Goal: Task Accomplishment & Management: Use online tool/utility

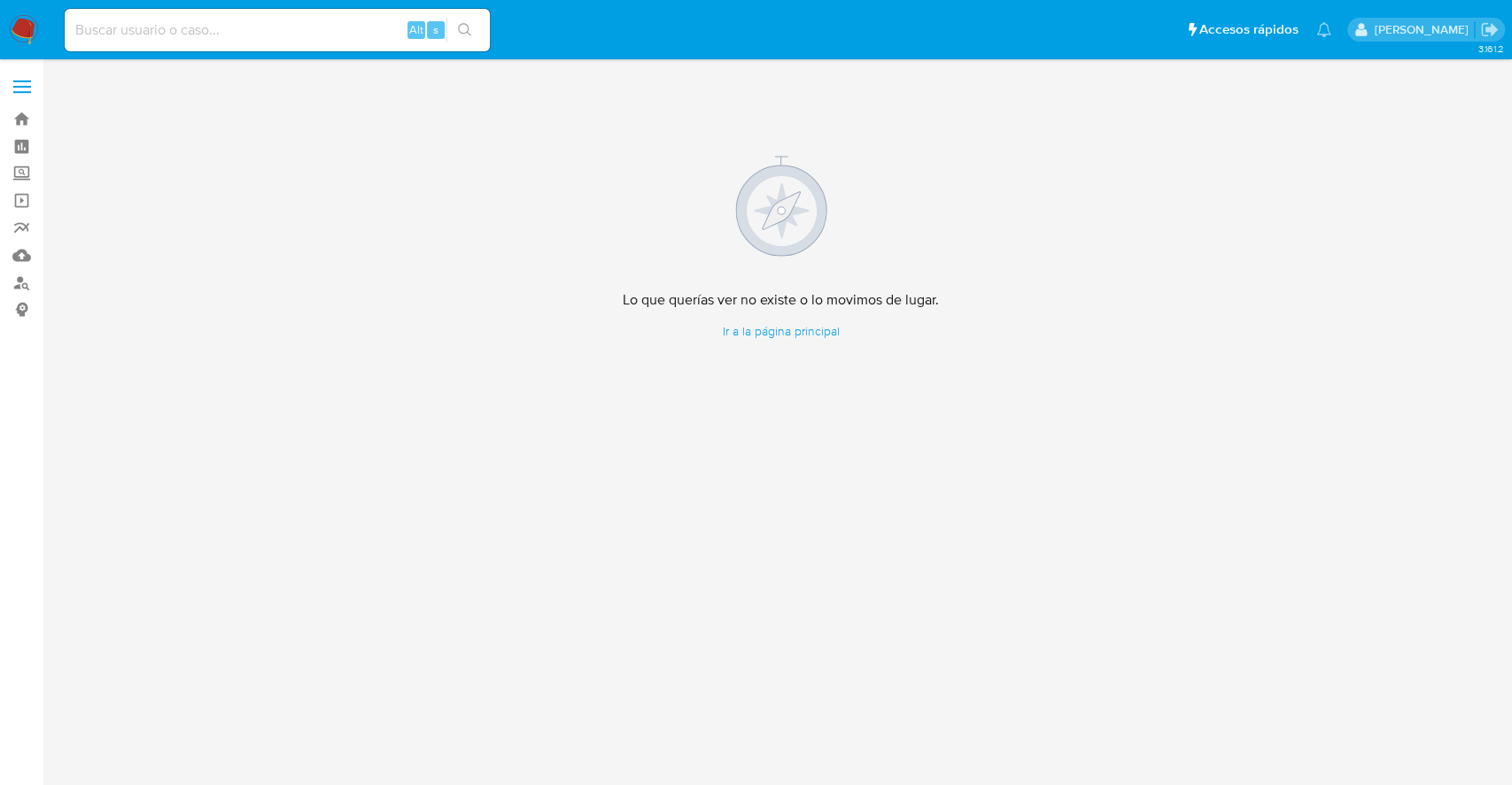
click at [36, 30] on img at bounding box center [24, 29] width 30 height 30
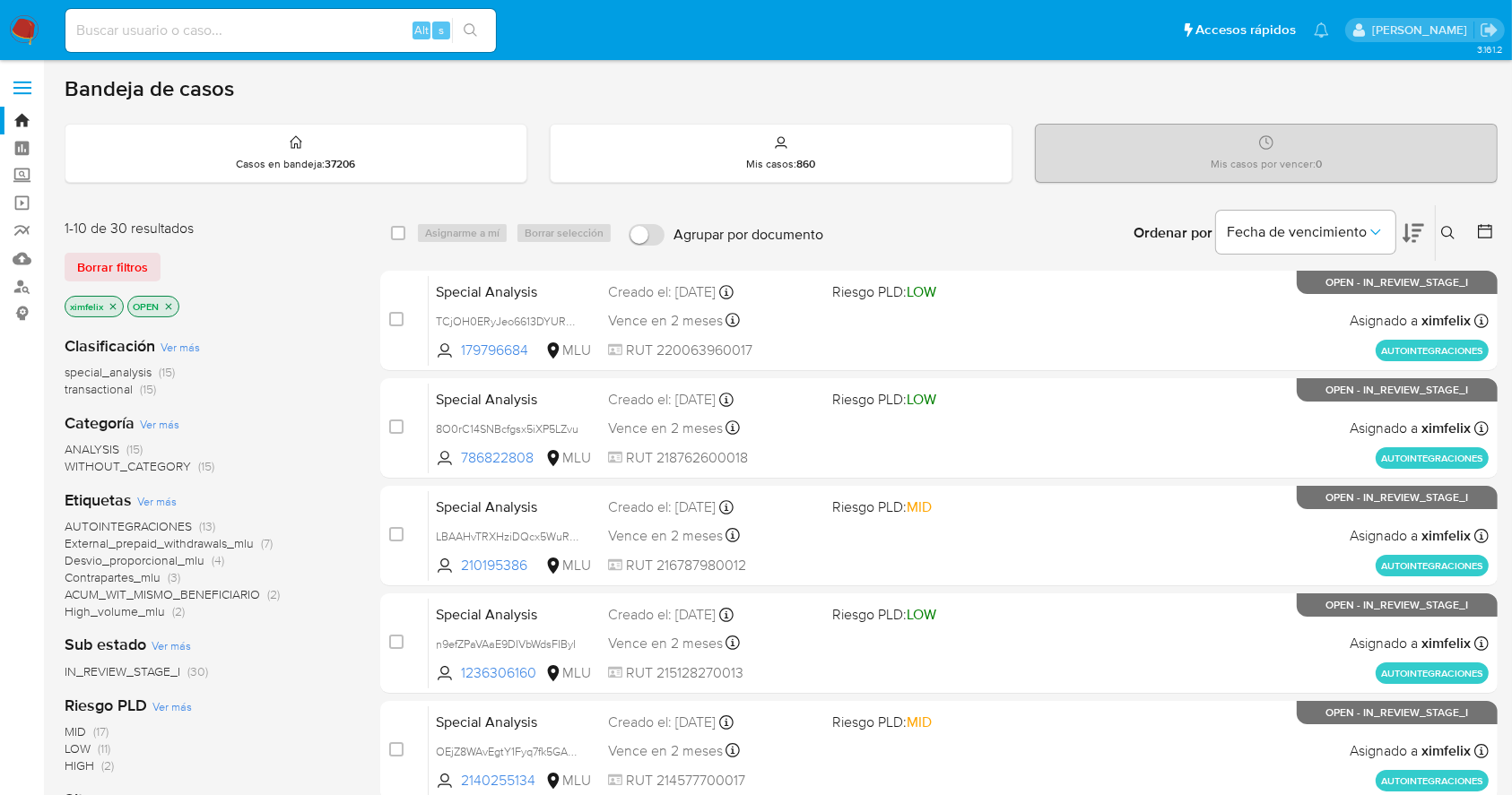
click at [1418, 241] on icon at bounding box center [1413, 233] width 21 height 21
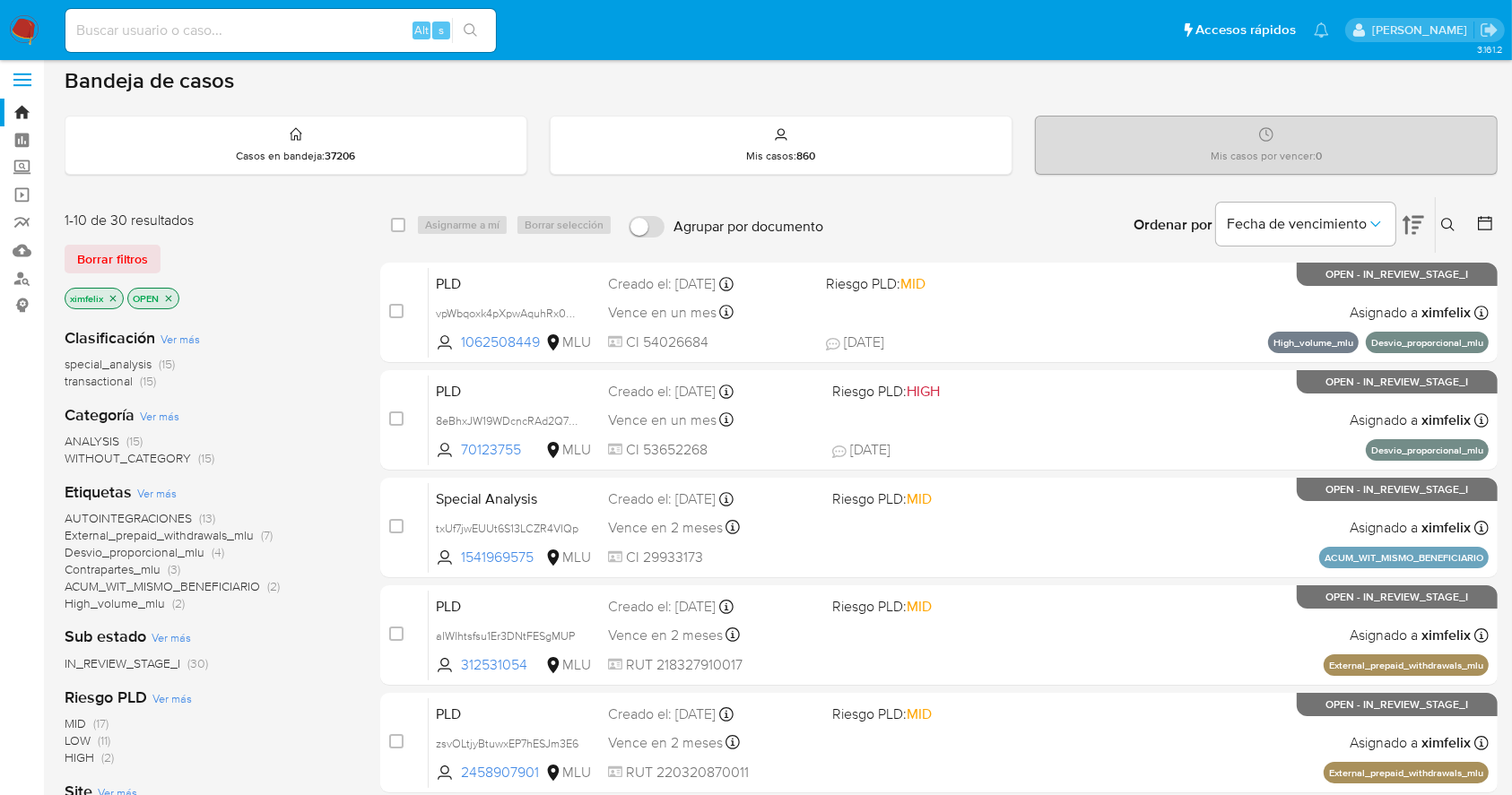
scroll to position [4, 0]
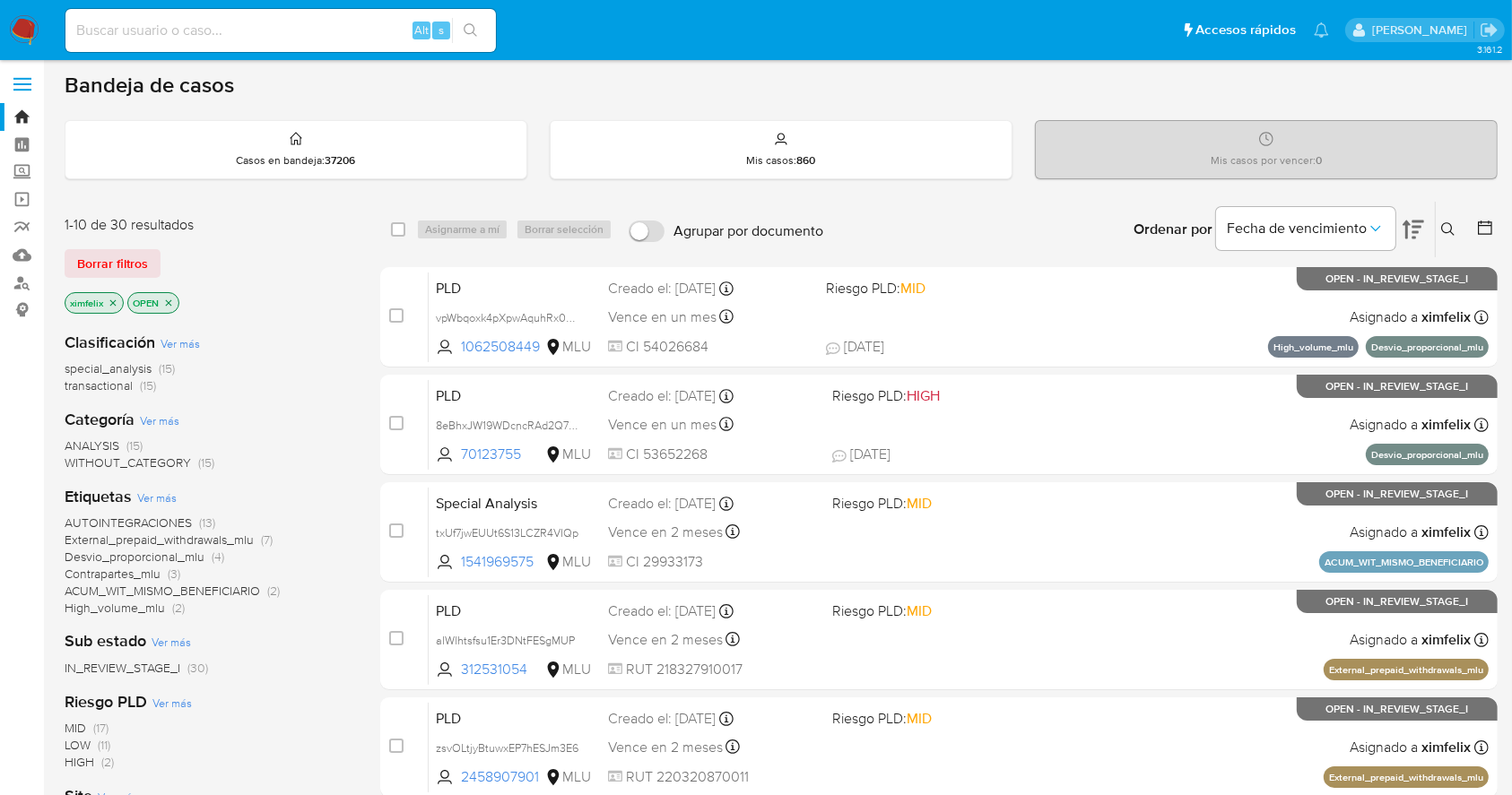
click at [1149, 95] on div "Bandeja de casos" at bounding box center [781, 84] width 1433 height 27
click at [1299, 90] on div "Bandeja de casos" at bounding box center [781, 84] width 1433 height 27
click at [172, 36] on input at bounding box center [281, 30] width 430 height 23
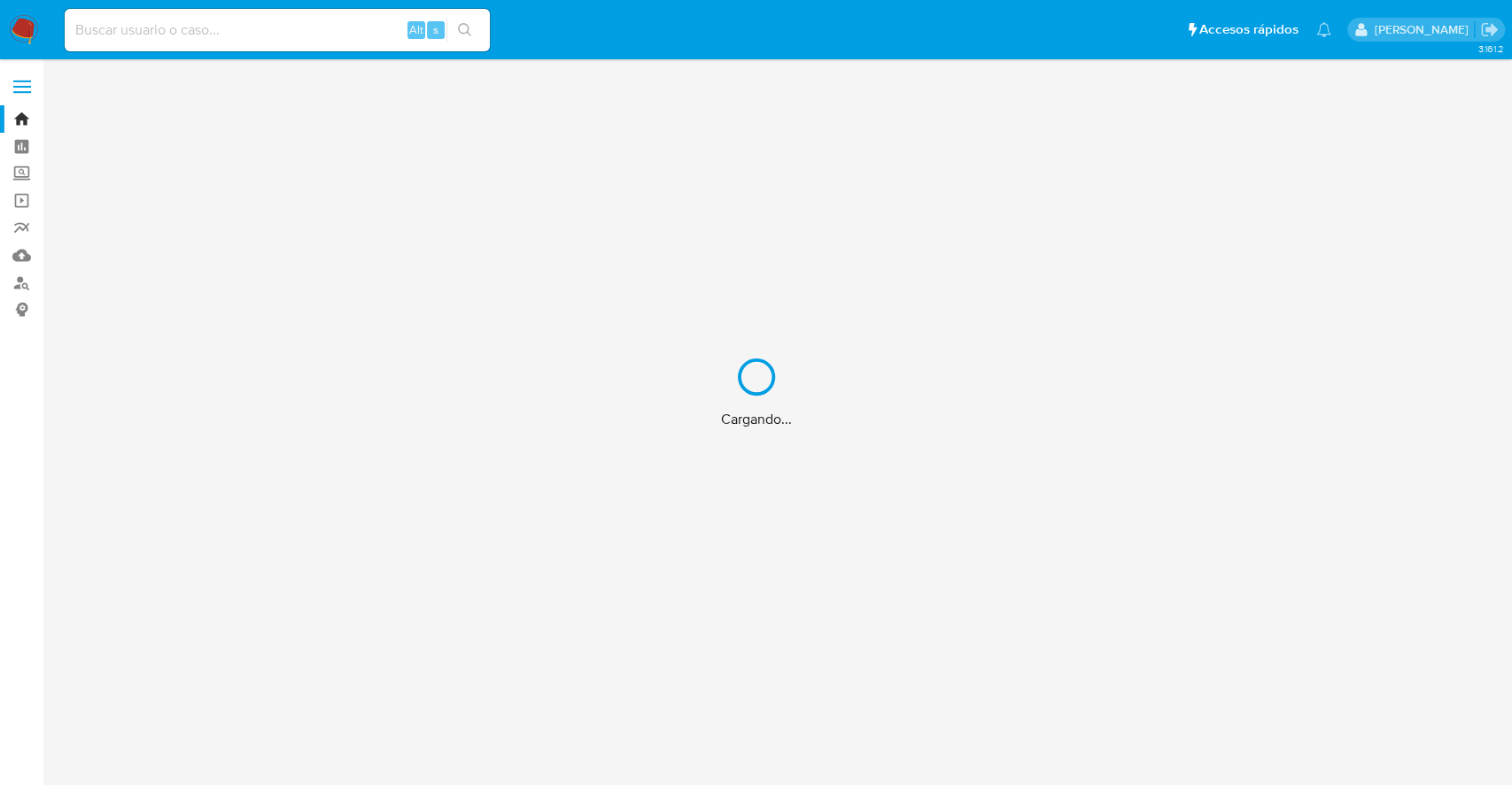
click at [220, 29] on div "Cargando..." at bounding box center [756, 392] width 1512 height 785
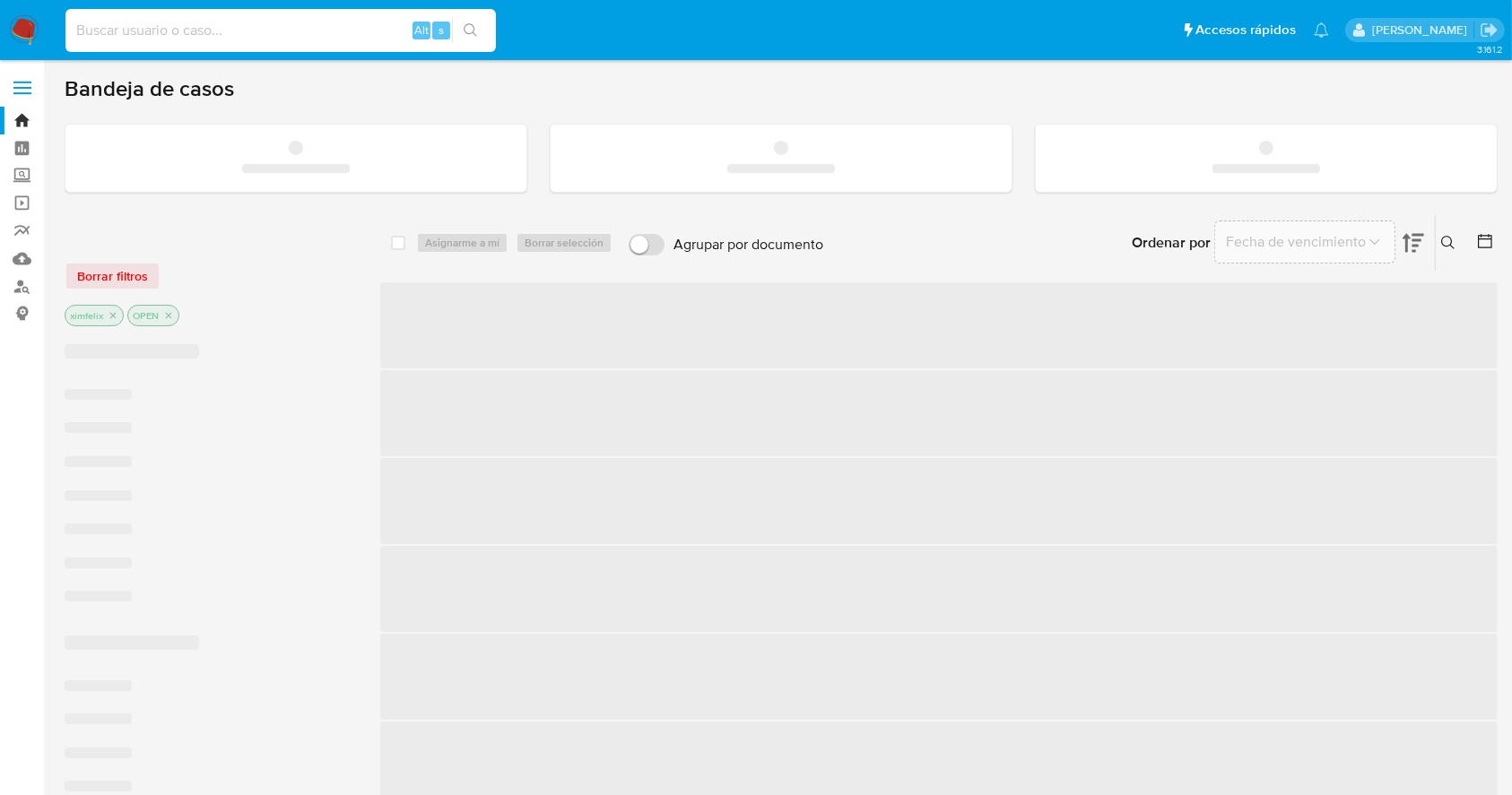
click at [191, 32] on input at bounding box center [281, 30] width 430 height 23
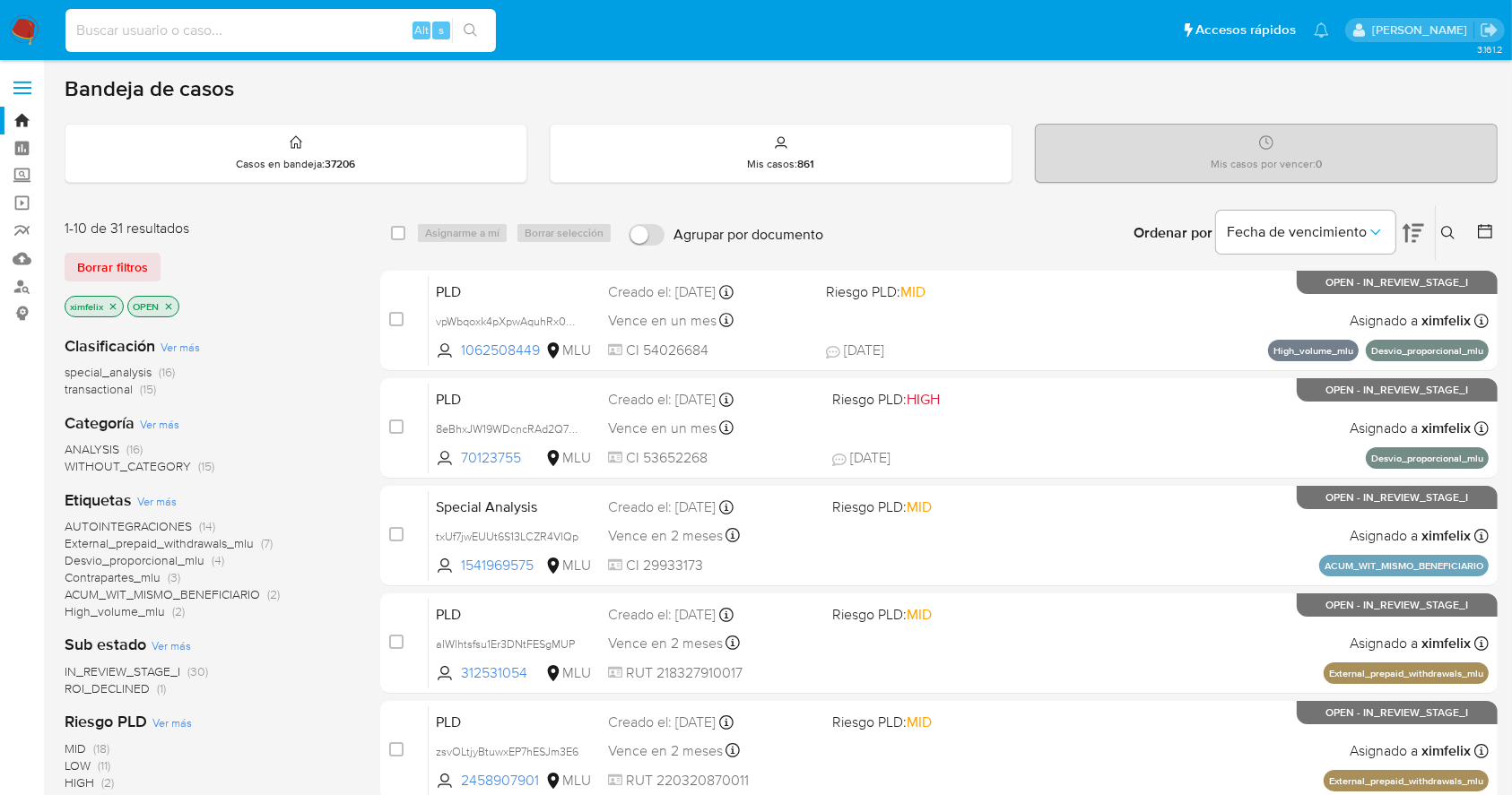
paste input "RP3ImscAfx472BYTxhvhMYGm"
type input "RP3ImscAfx472BYTxhvhMYGm"
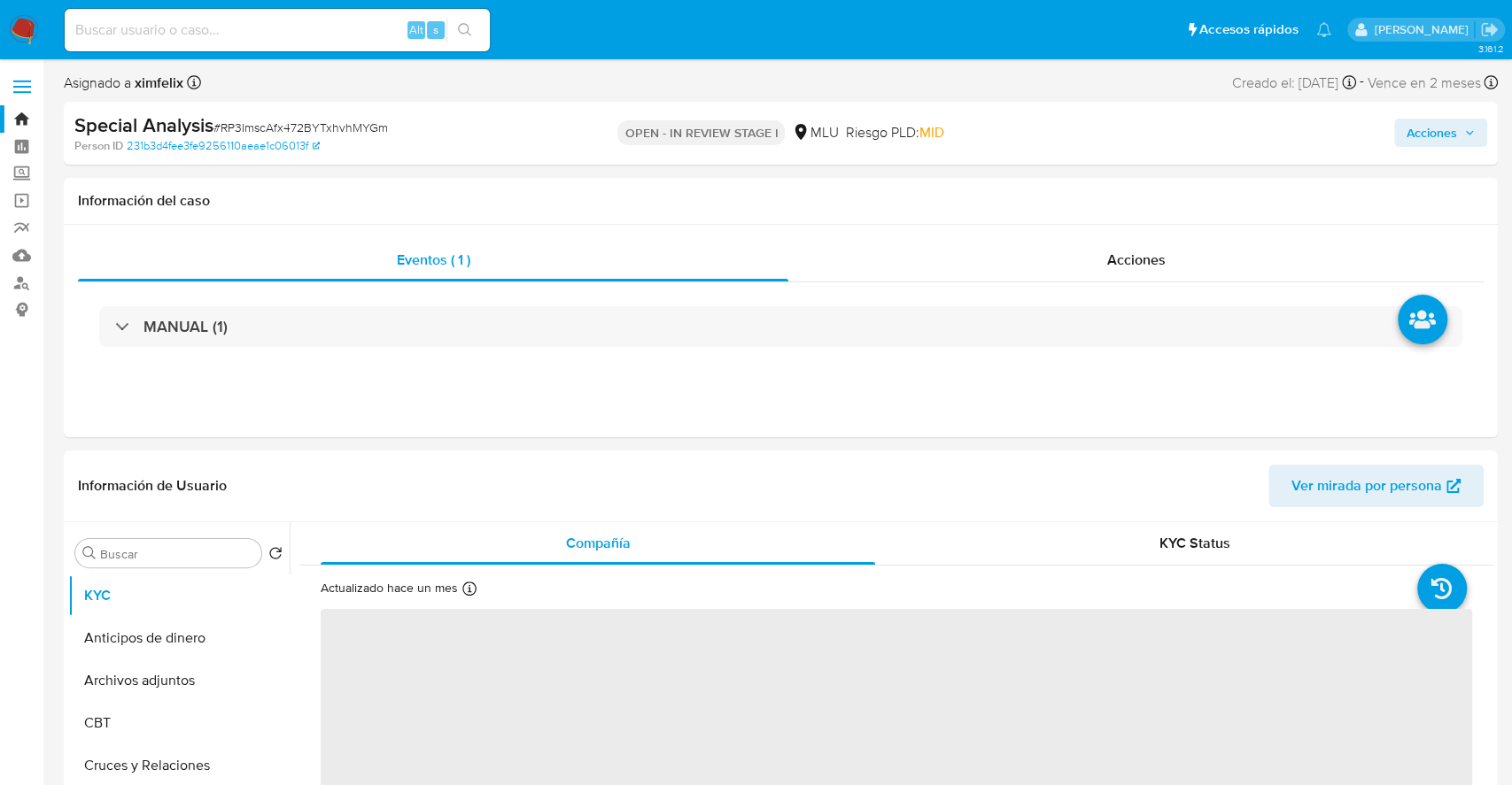
select select "10"
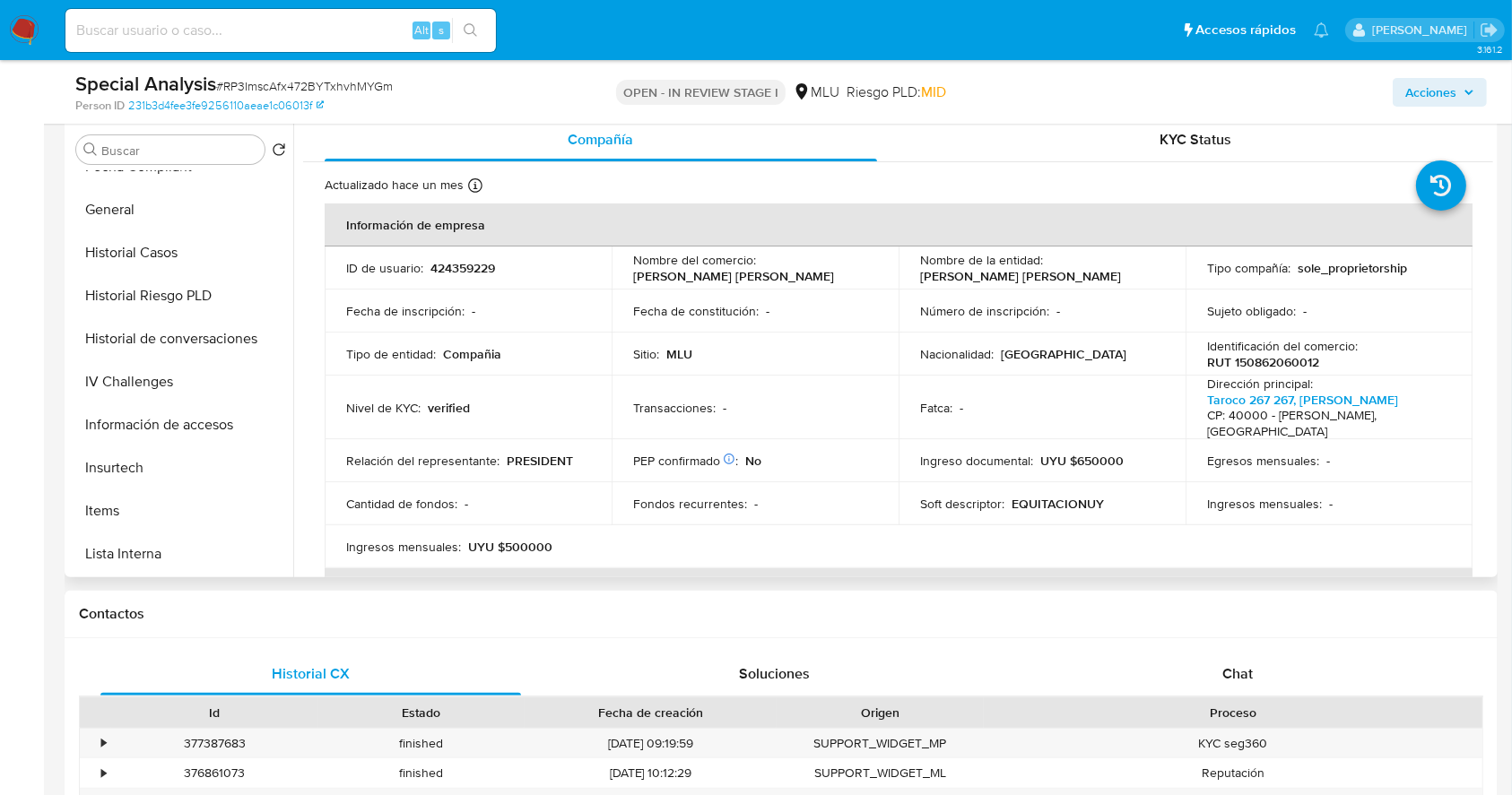
scroll to position [451, 0]
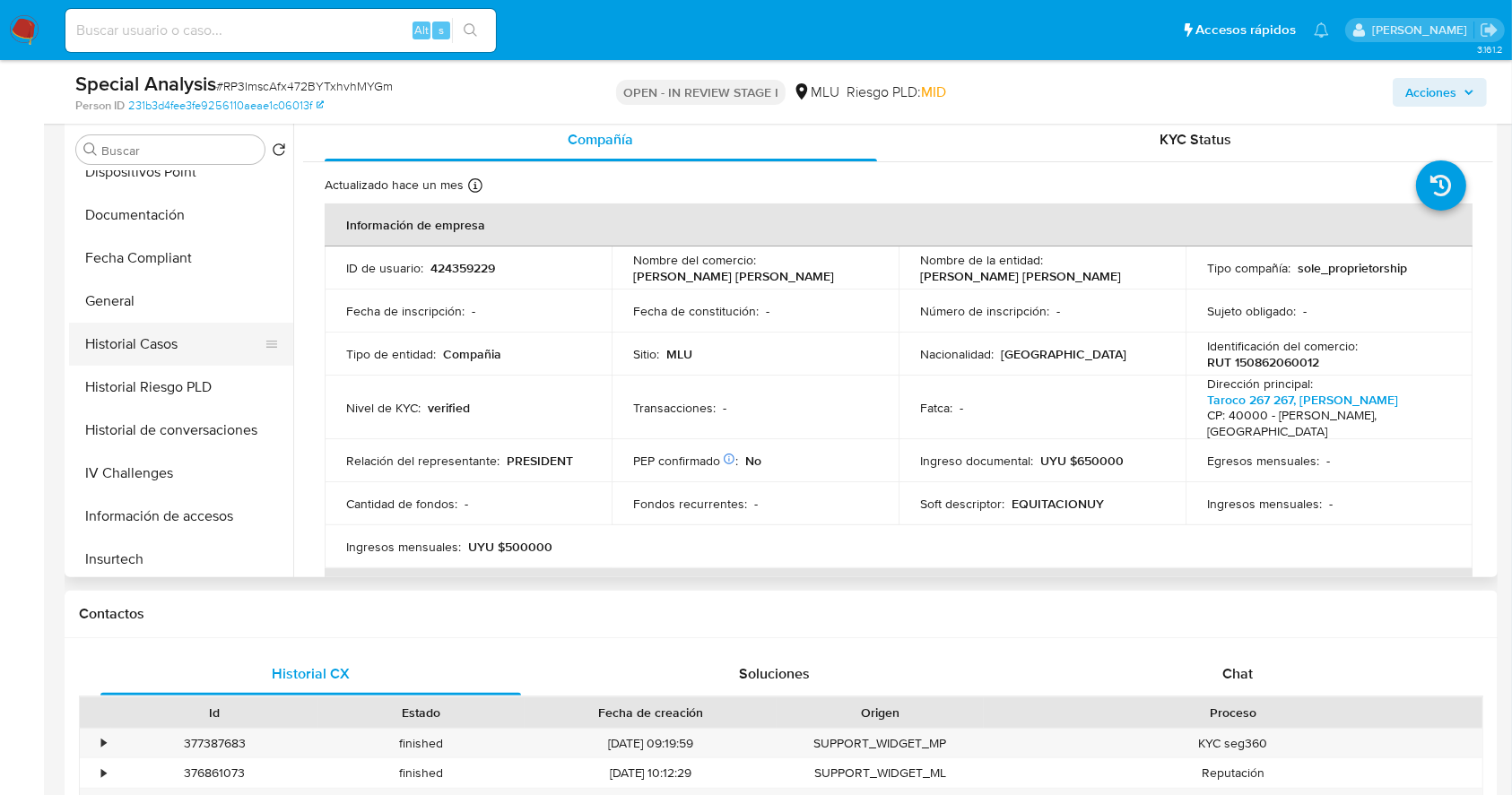
click at [197, 345] on button "Historial Casos" at bounding box center [174, 344] width 210 height 43
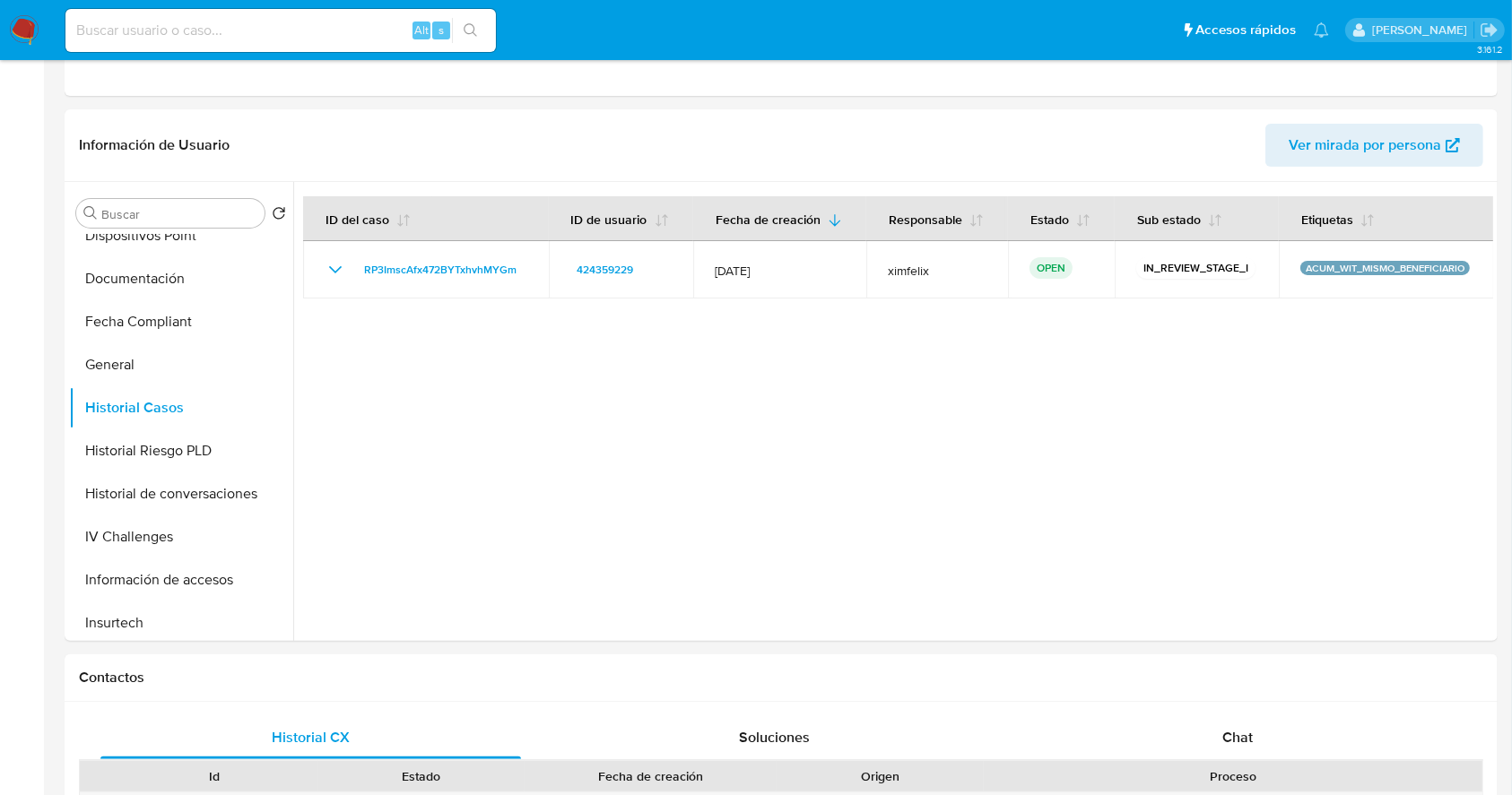
scroll to position [0, 0]
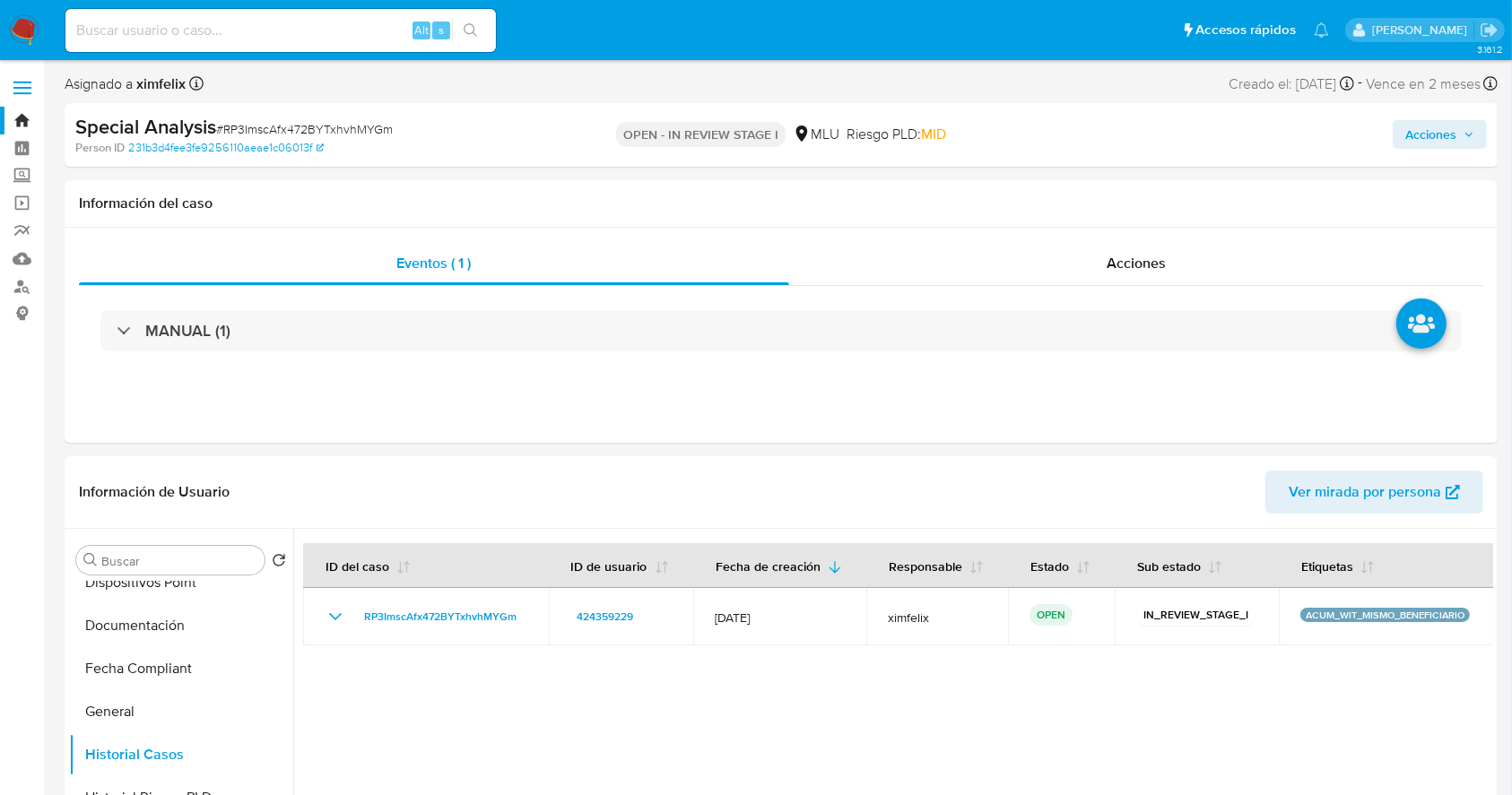
click at [292, 43] on div "Alt s" at bounding box center [281, 31] width 430 height 43
click at [299, 33] on input at bounding box center [281, 30] width 430 height 23
paste input "ZAxJuNWaykqhkahmdsoDxAMP"
type input "ZAxJuNWaykqhkahmdsoDxAMP"
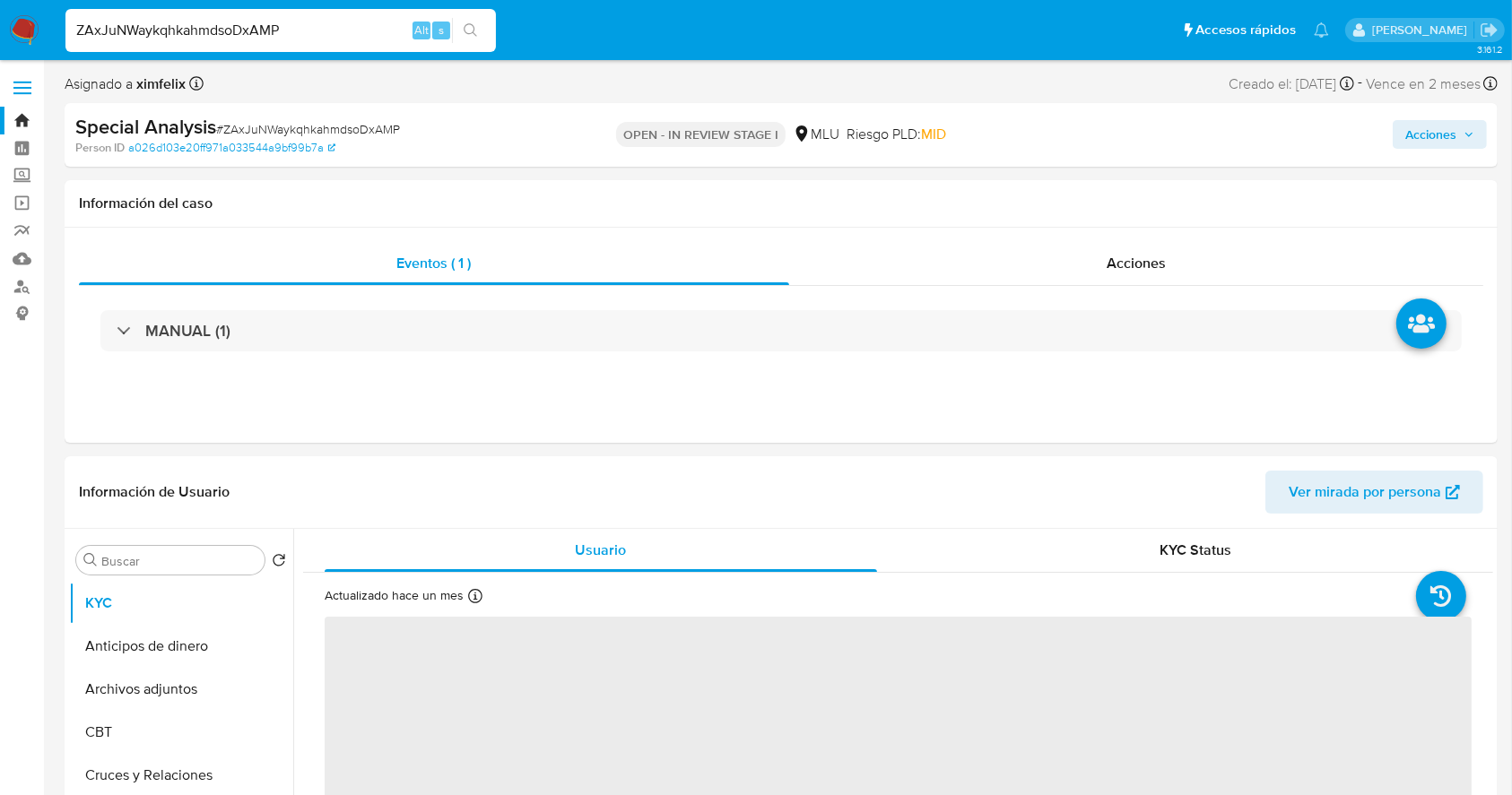
select select "10"
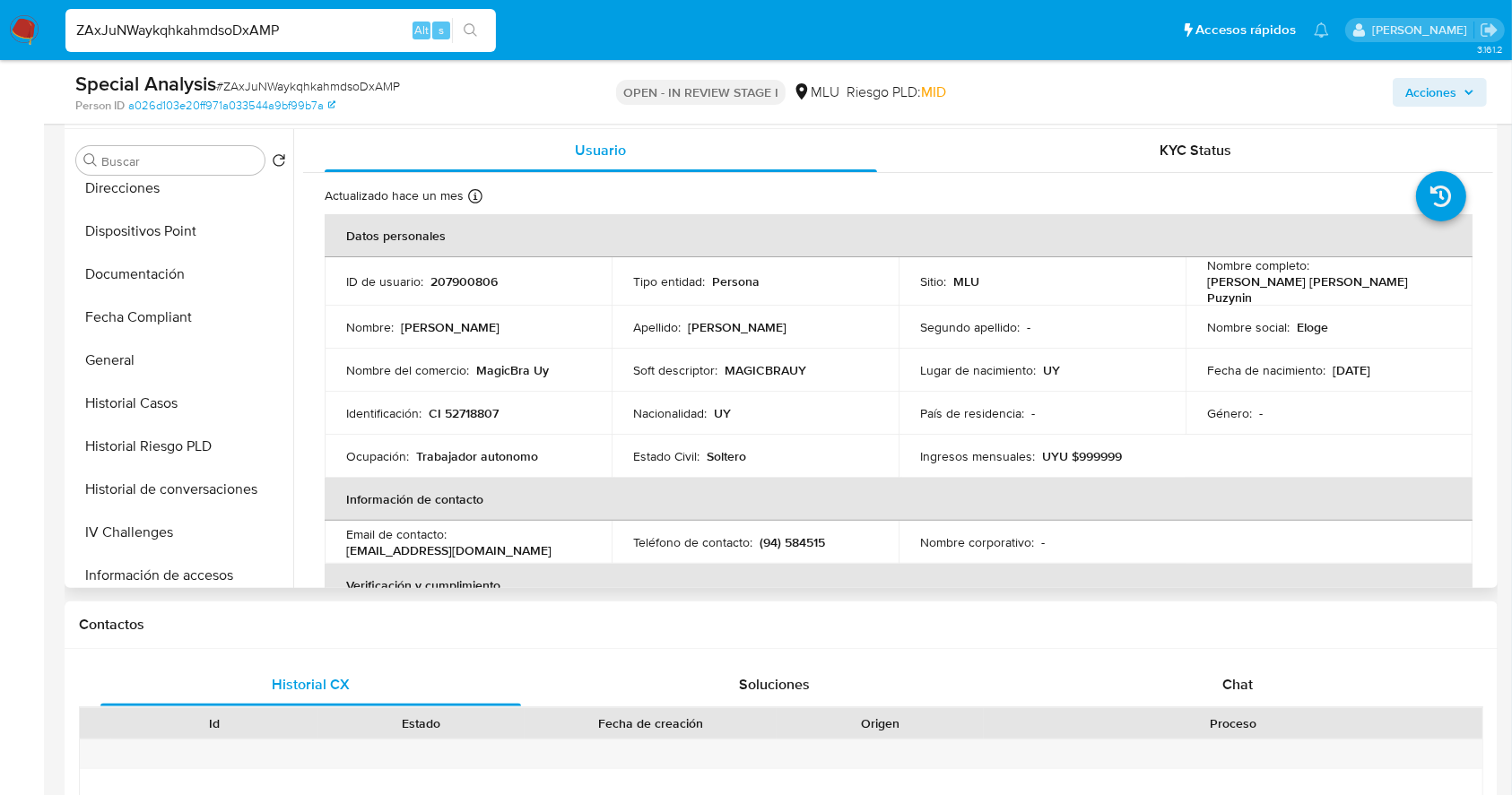
scroll to position [400, 0]
click at [137, 370] on button "General" at bounding box center [174, 363] width 210 height 43
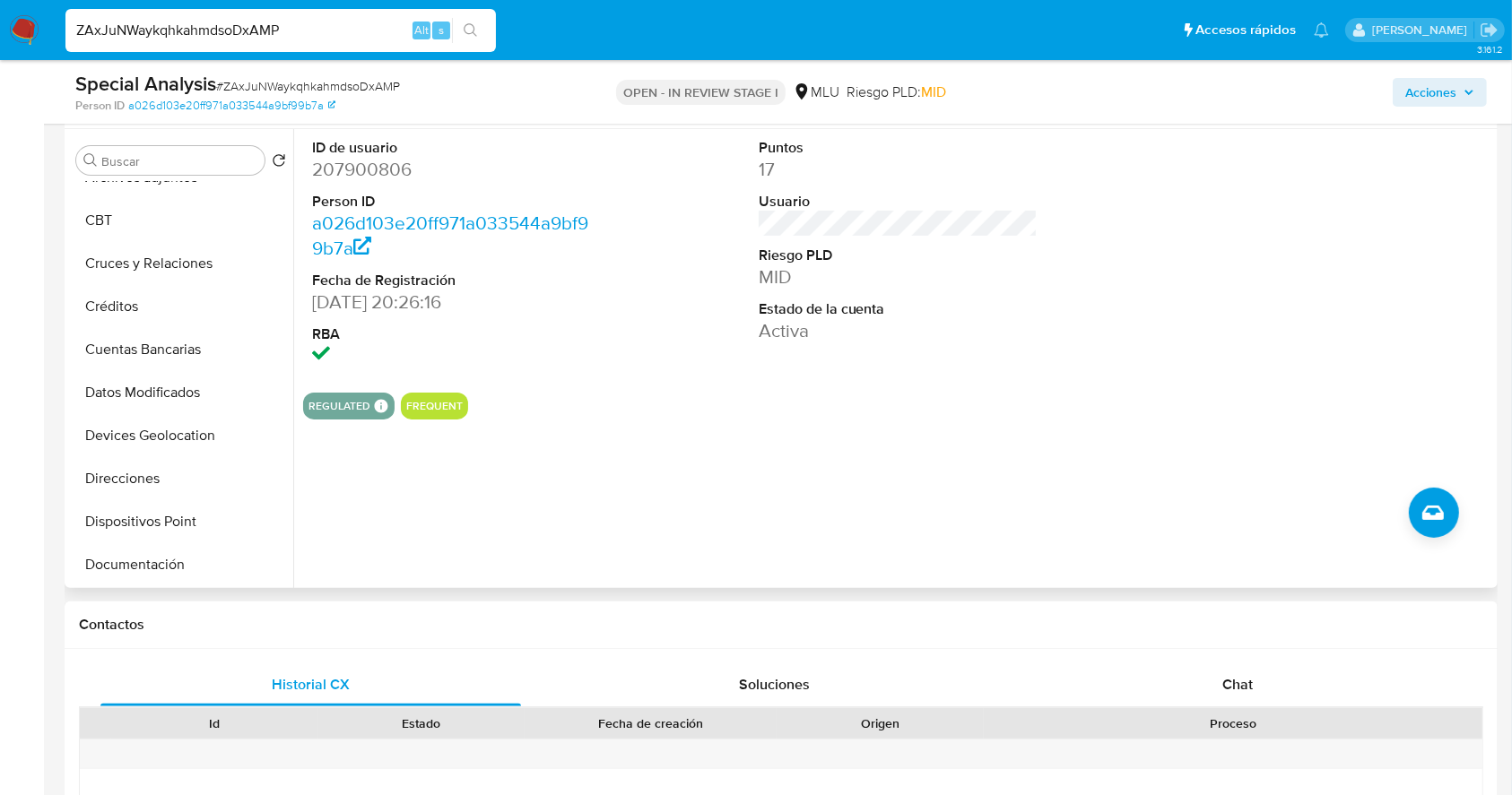
scroll to position [94, 0]
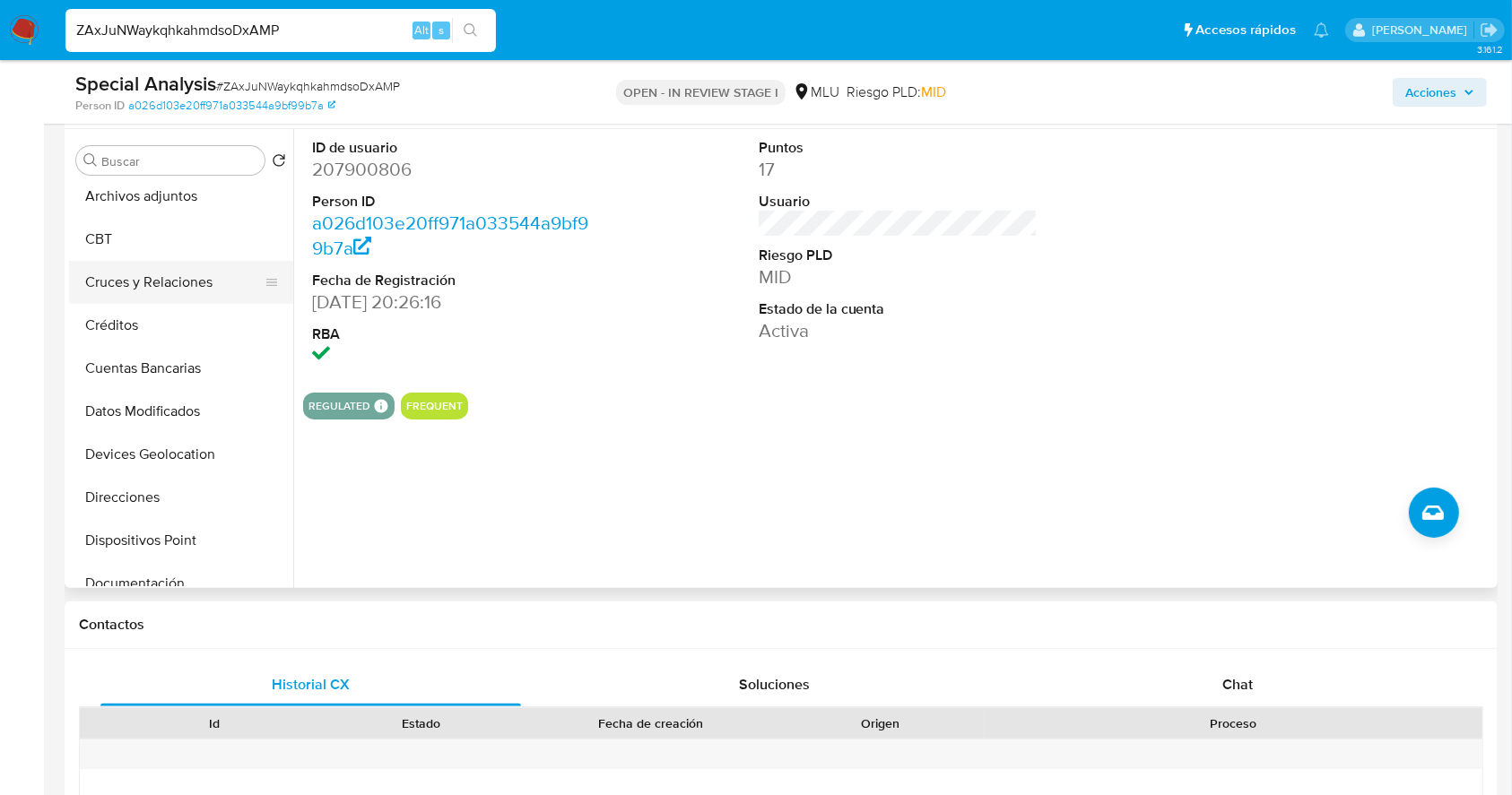
click at [187, 286] on button "Cruces y Relaciones" at bounding box center [174, 283] width 210 height 43
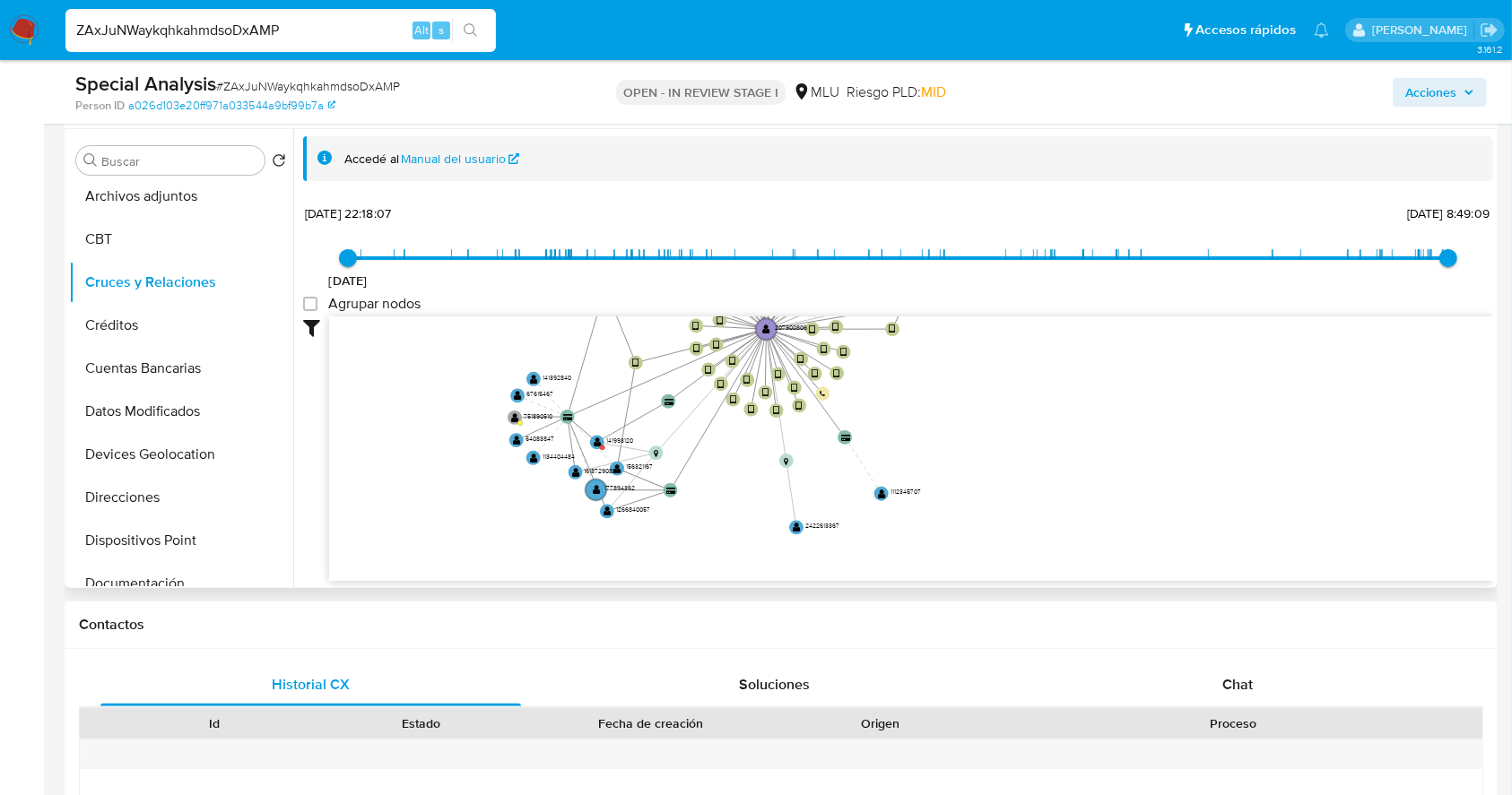
drag, startPoint x: 991, startPoint y: 497, endPoint x: 1013, endPoint y: 384, distance: 115.1
click at [1013, 384] on icon "device-6245b22308813b00180a2287  user-207900806  207900806 device-65e508b06aa…" at bounding box center [911, 447] width 1164 height 260
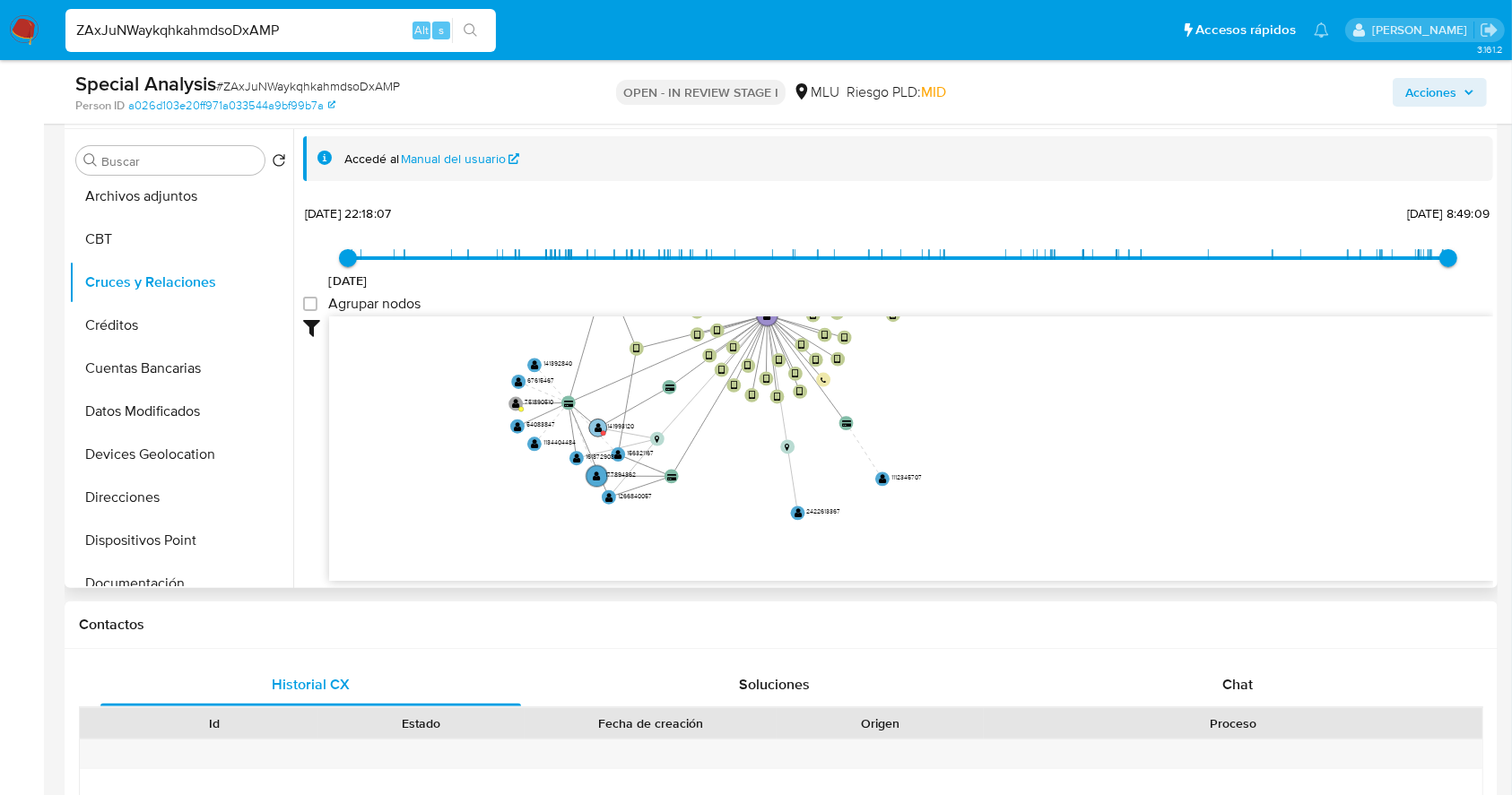
click at [596, 427] on text "" at bounding box center [599, 428] width 8 height 11
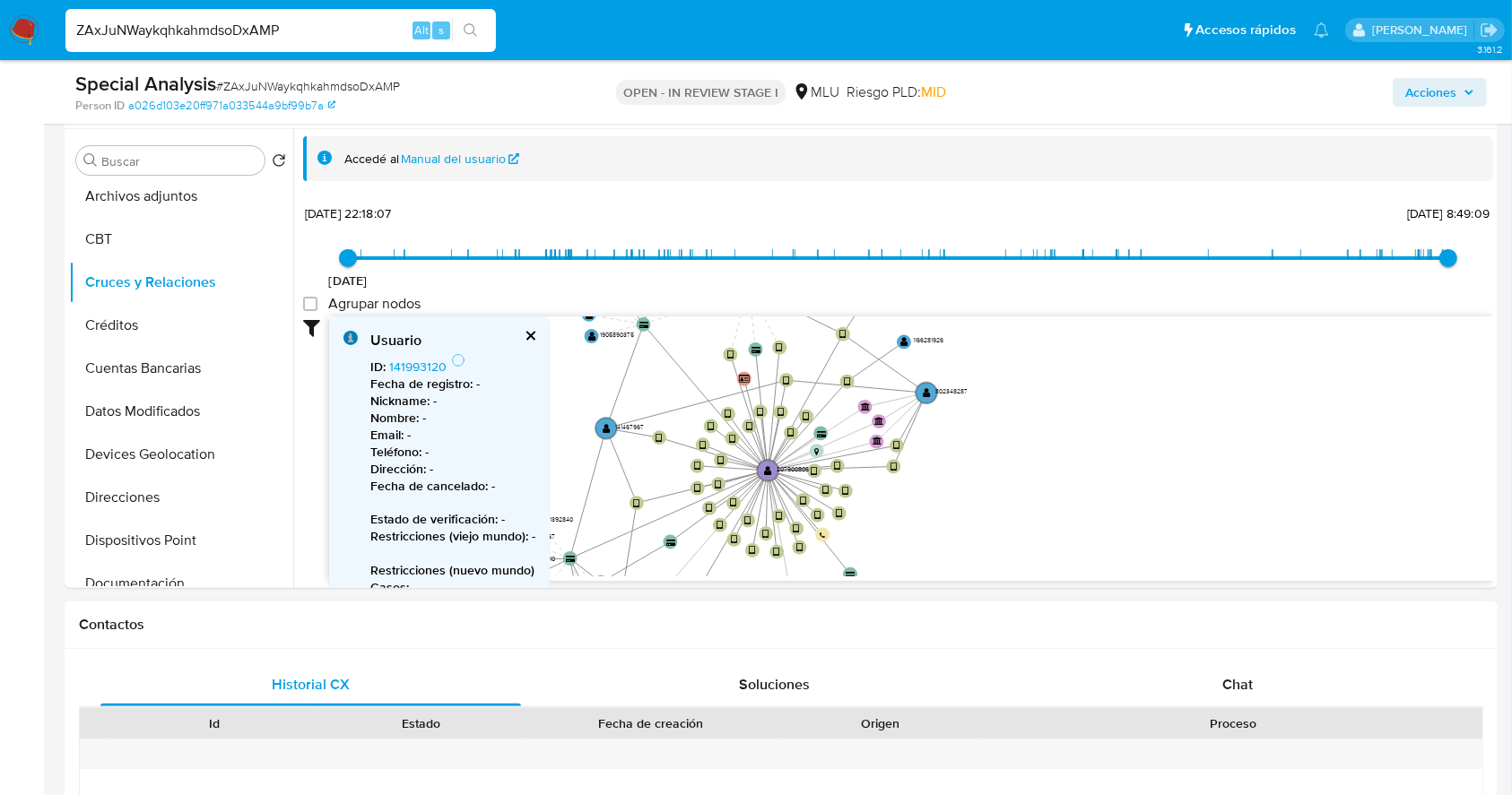
drag, startPoint x: 928, startPoint y: 458, endPoint x: 929, endPoint y: 614, distance: 156.0
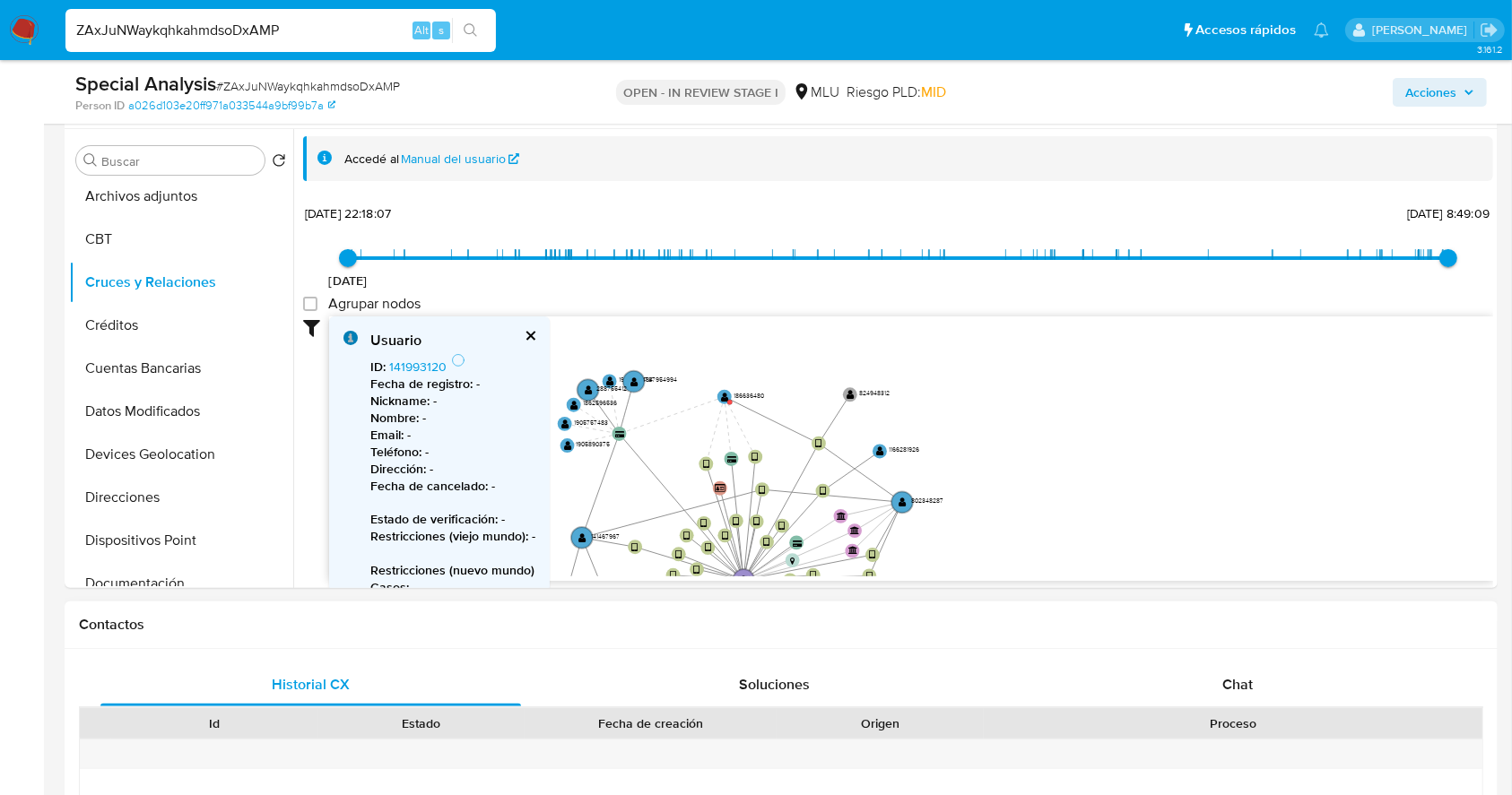
drag, startPoint x: 1022, startPoint y: 519, endPoint x: 992, endPoint y: 627, distance: 112.1
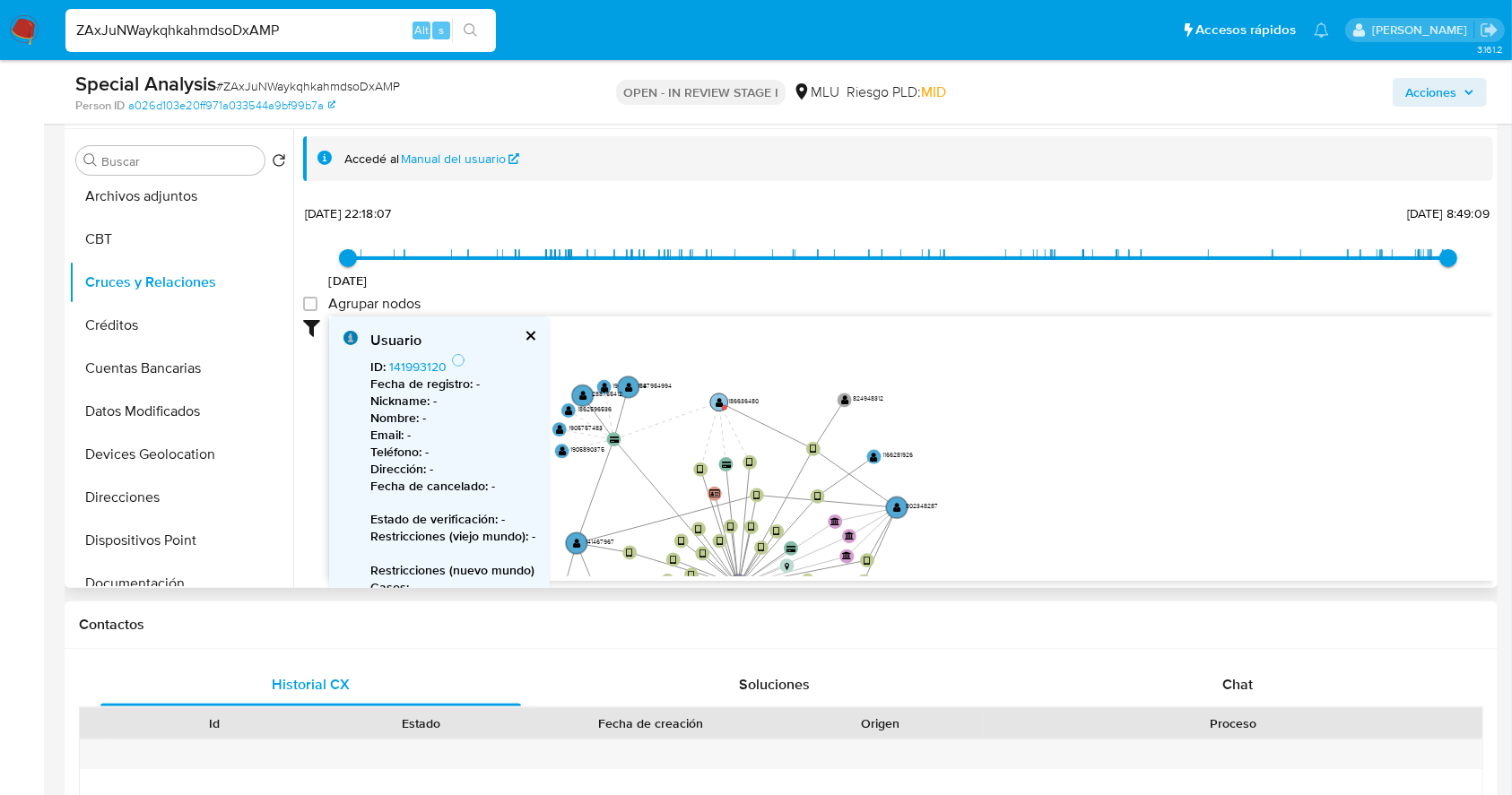
click at [719, 408] on circle at bounding box center [718, 402] width 18 height 18
click at [718, 407] on text "" at bounding box center [718, 405] width 8 height 11
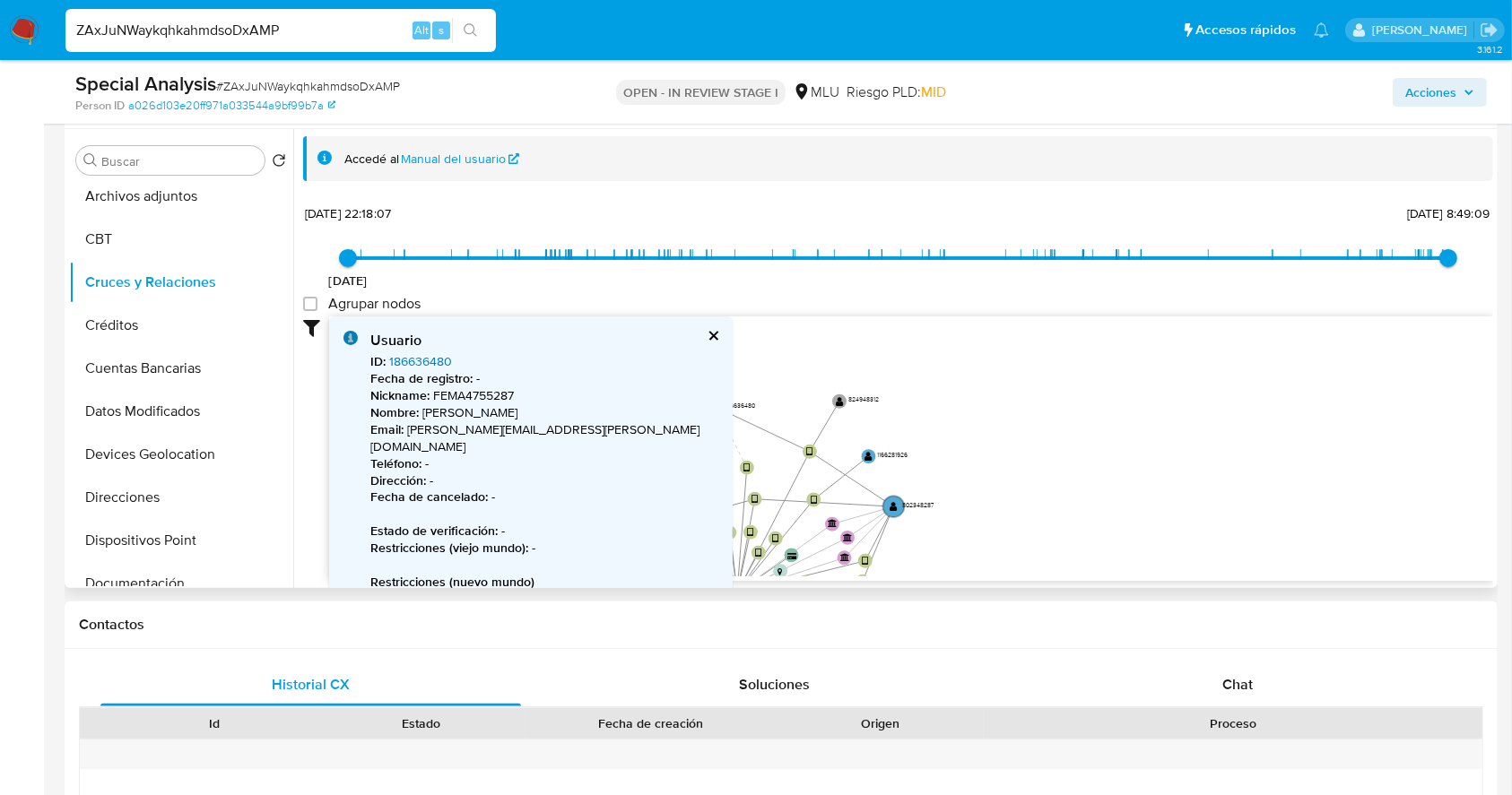
click at [417, 361] on link "186636480" at bounding box center [421, 360] width 63 height 18
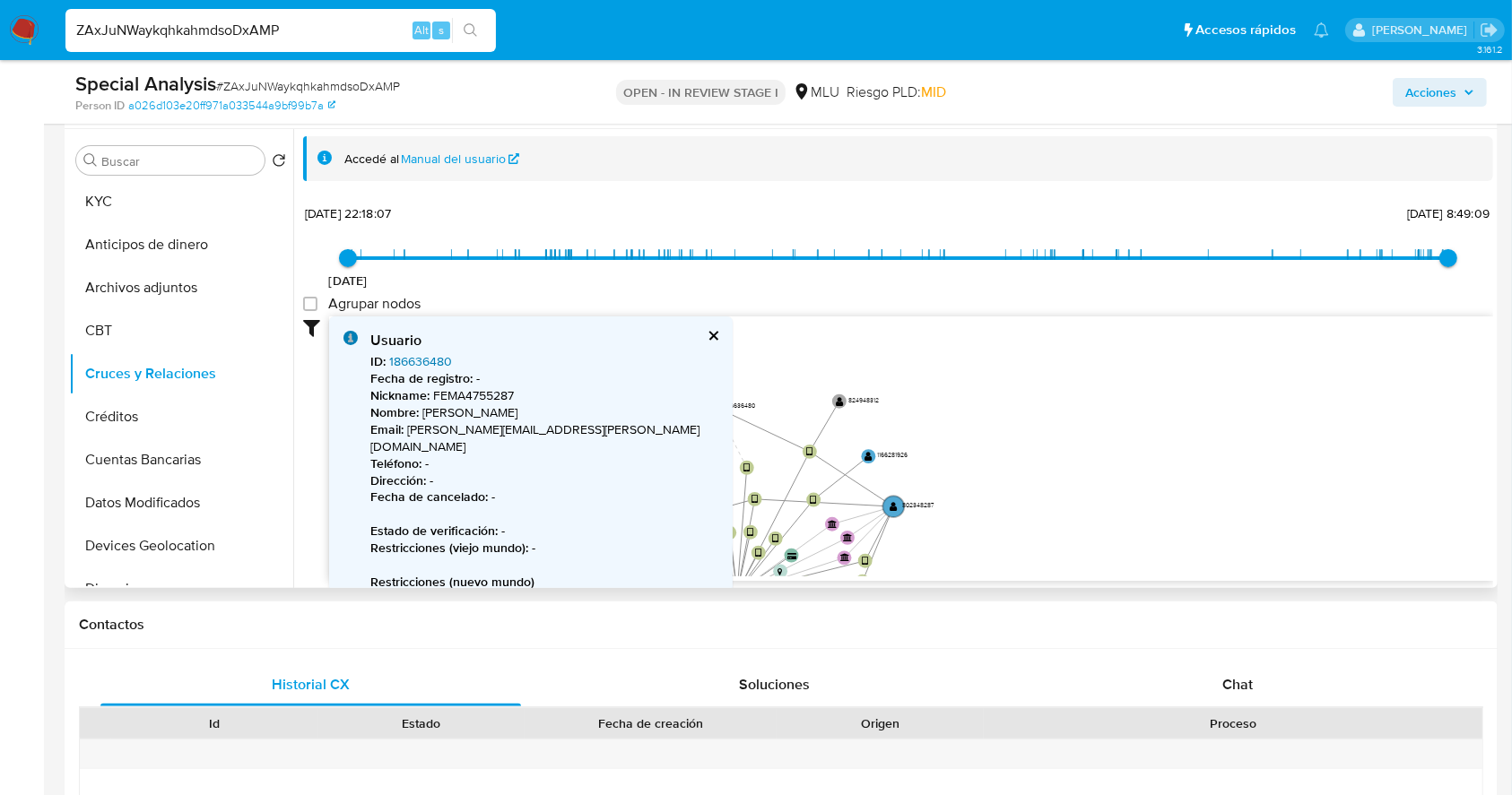
scroll to position [0, 0]
click at [221, 201] on button "KYC" at bounding box center [174, 203] width 210 height 43
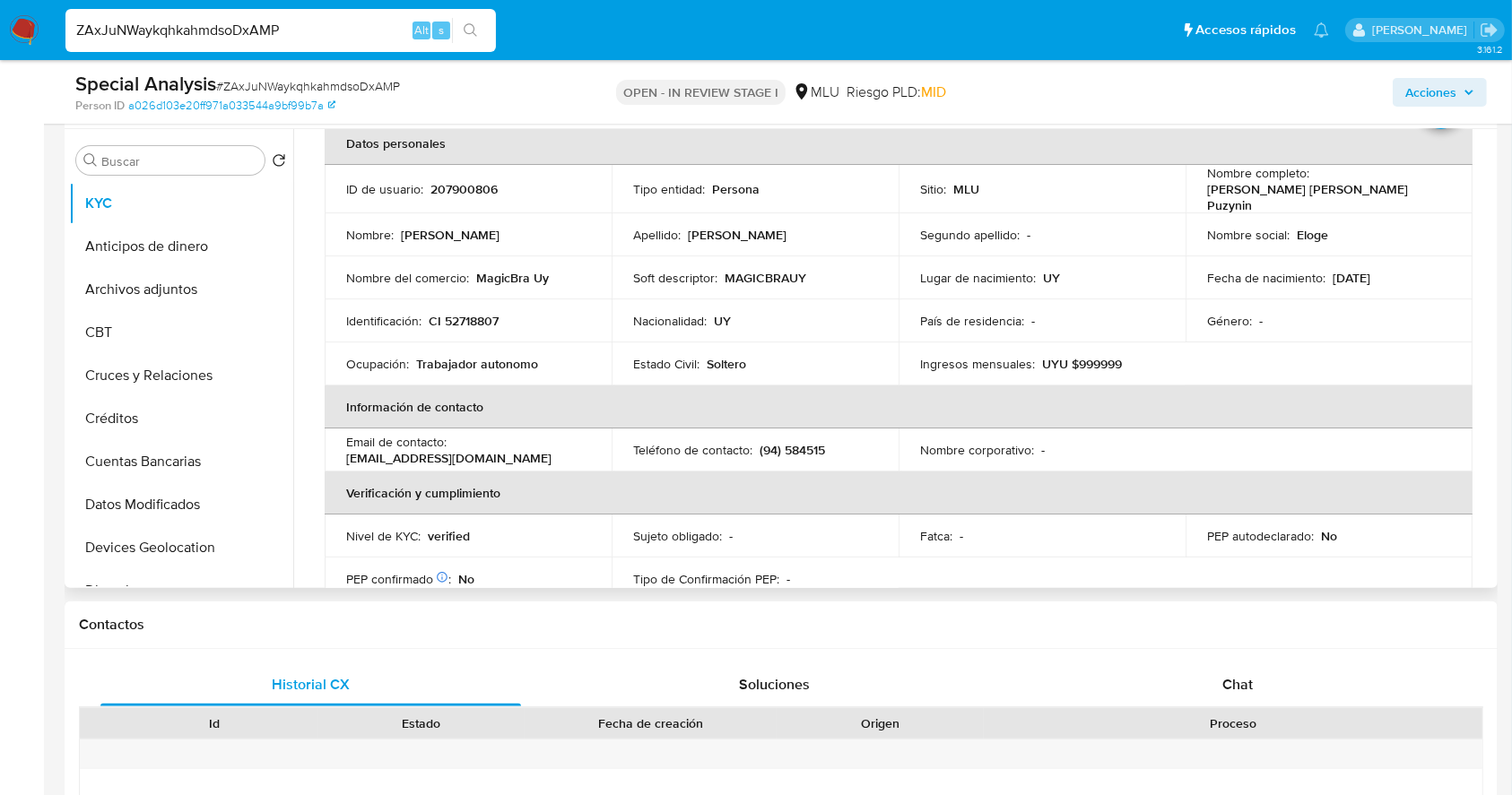
scroll to position [94, 0]
click at [1443, 536] on div "PEP autodeclarado : No" at bounding box center [1328, 535] width 244 height 16
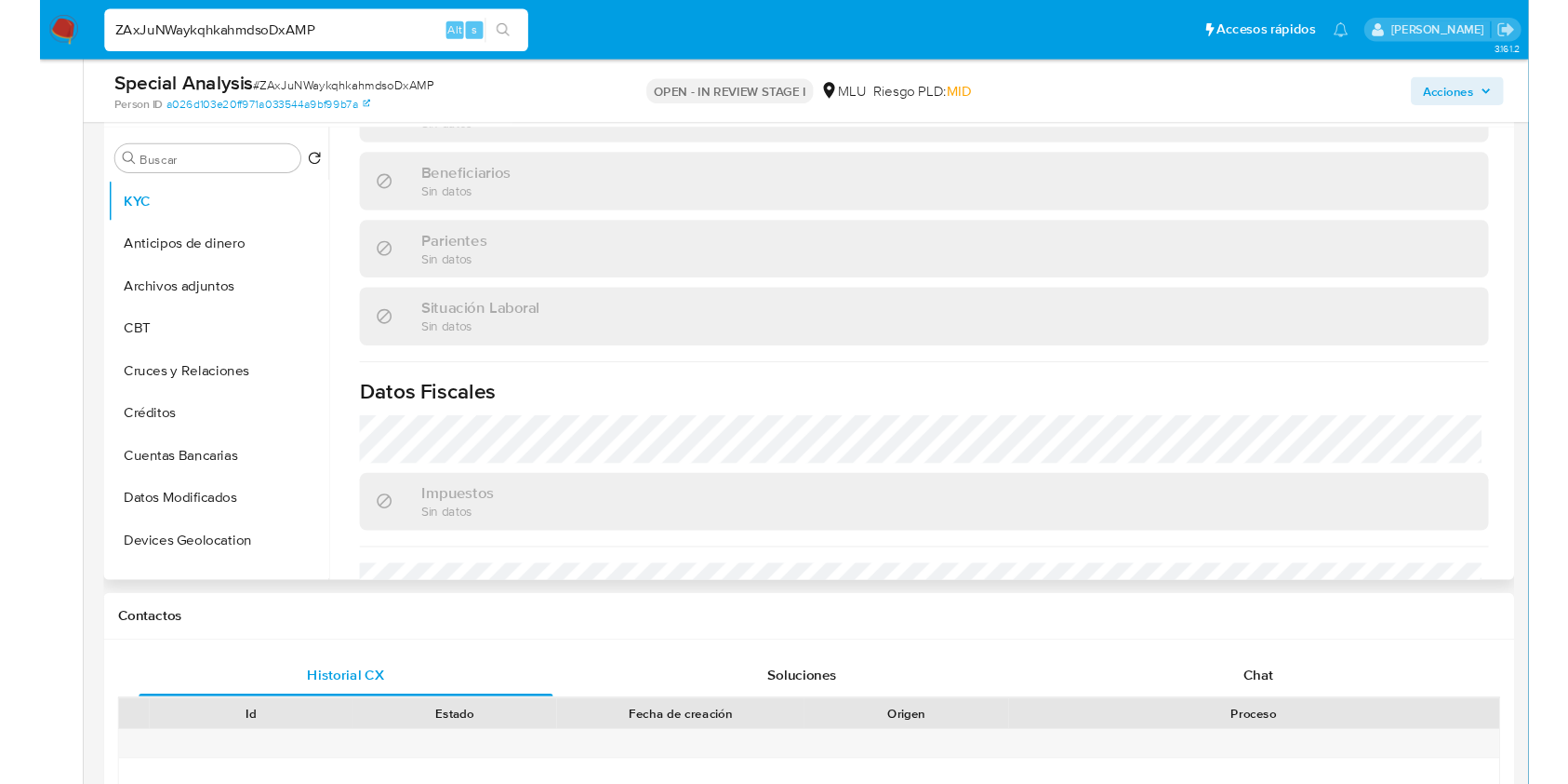
scroll to position [936, 0]
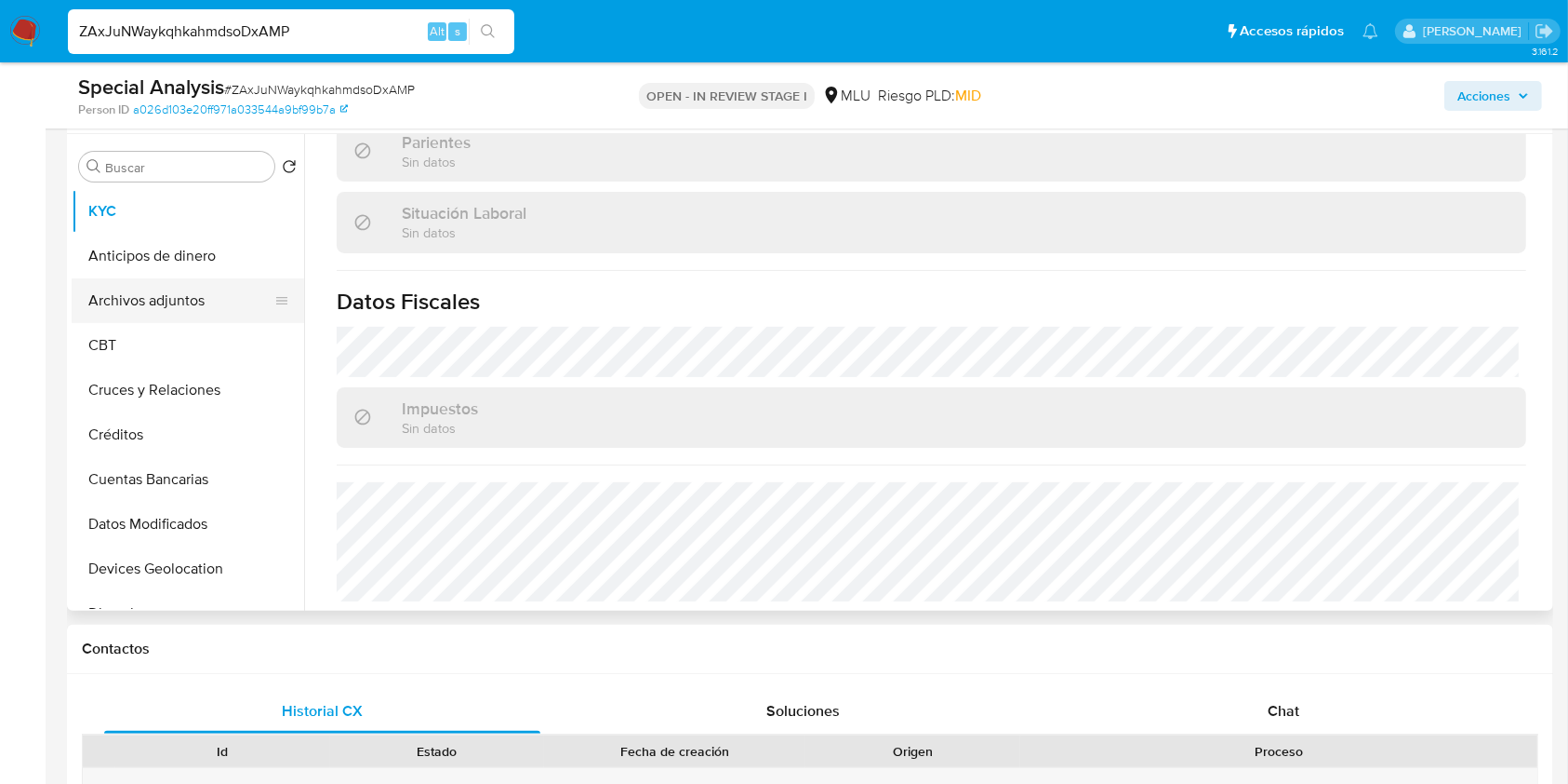
click at [193, 299] on button "Archivos adjuntos" at bounding box center [181, 300] width 217 height 44
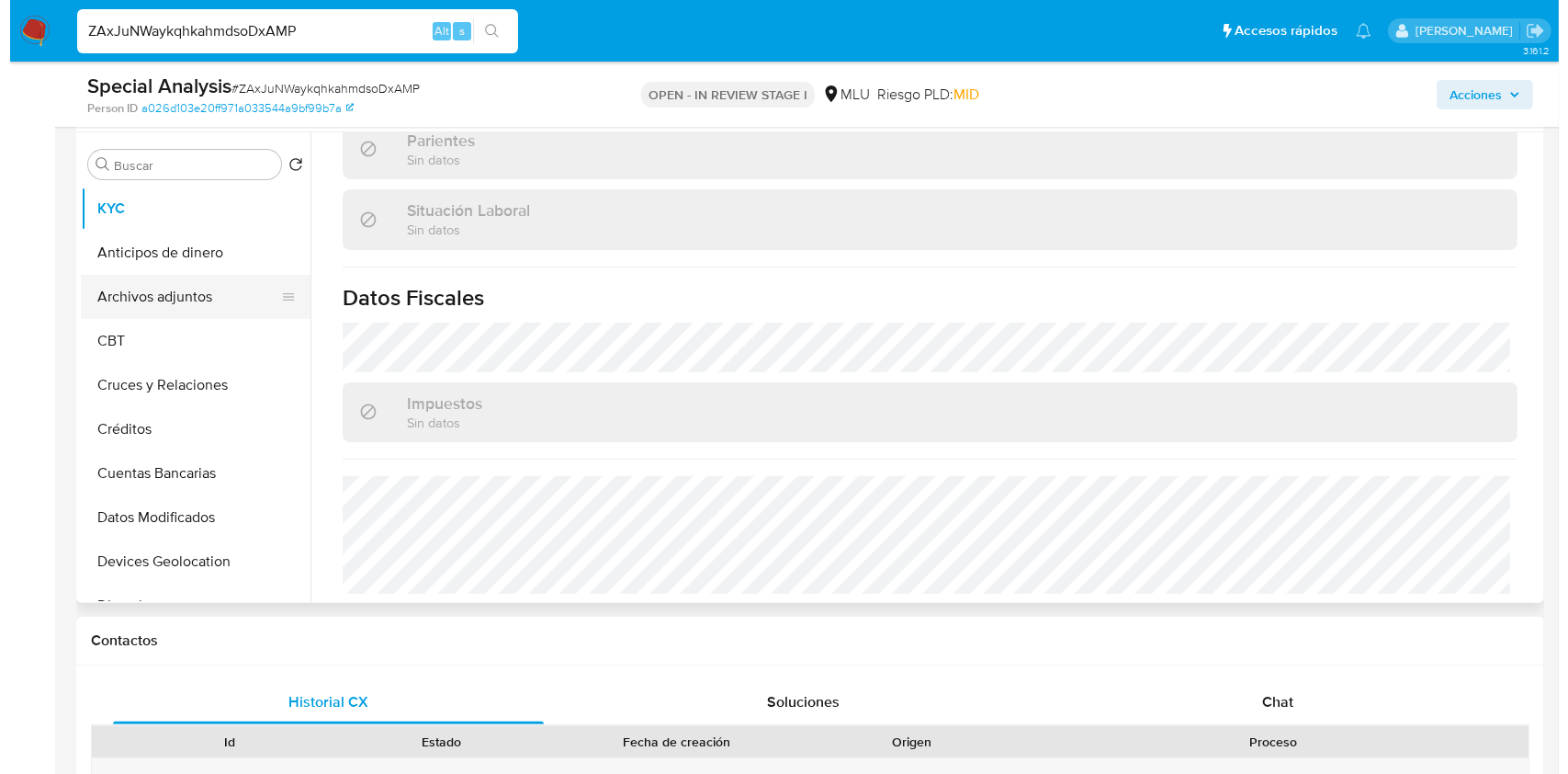
scroll to position [0, 0]
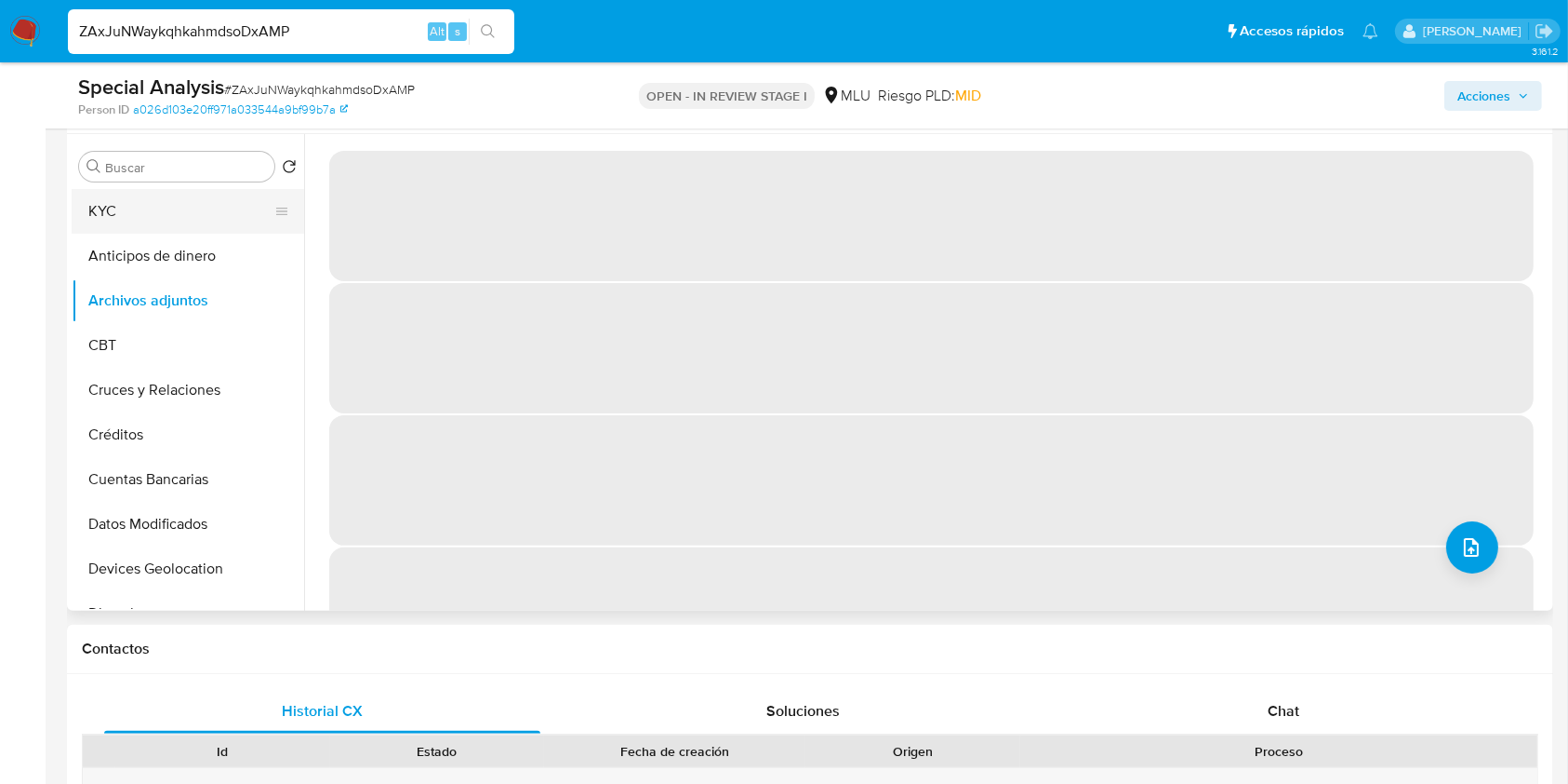
click at [231, 194] on button "KYC" at bounding box center [181, 211] width 217 height 44
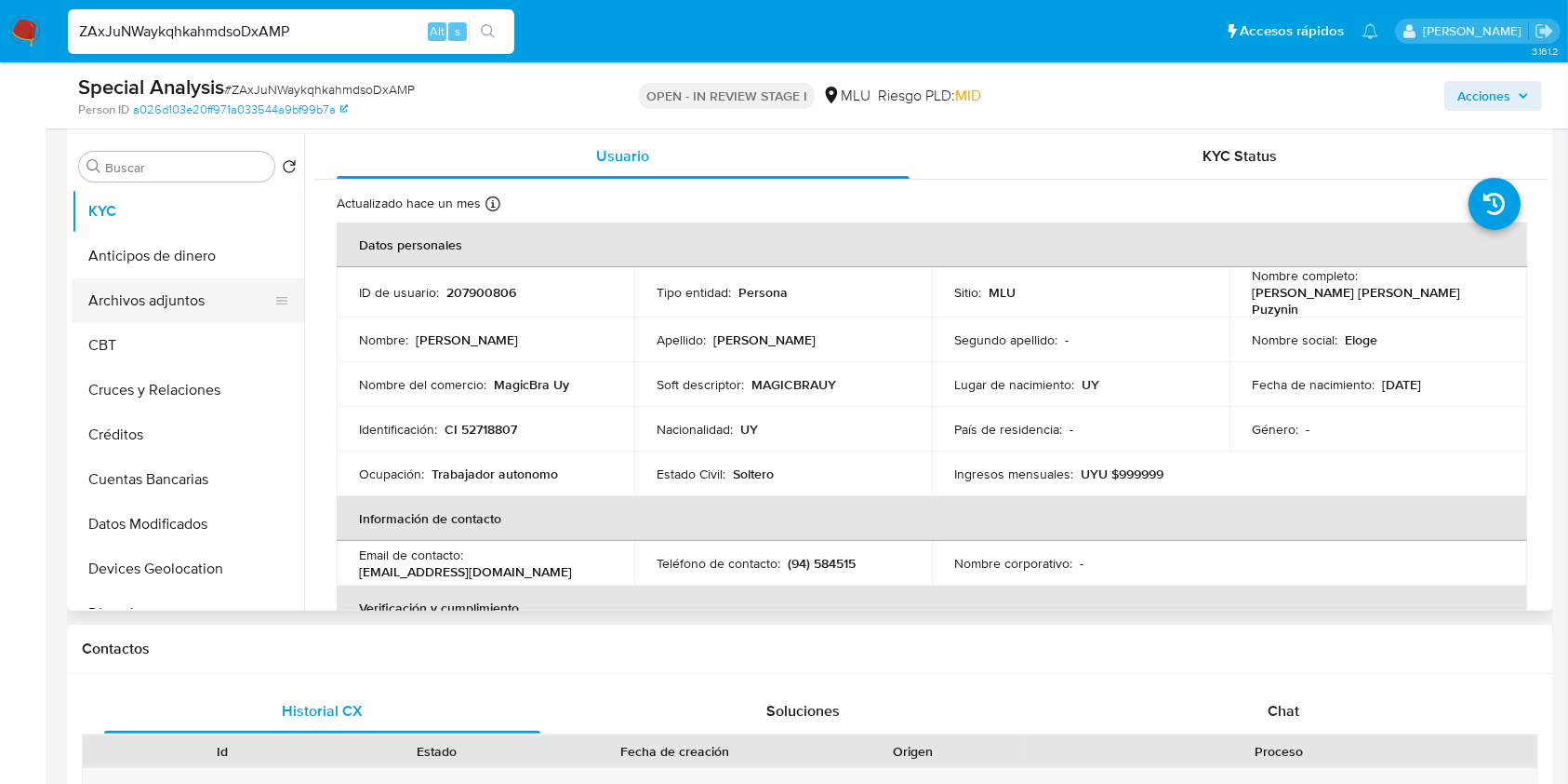
click at [187, 308] on button "Archivos adjuntos" at bounding box center [181, 300] width 217 height 44
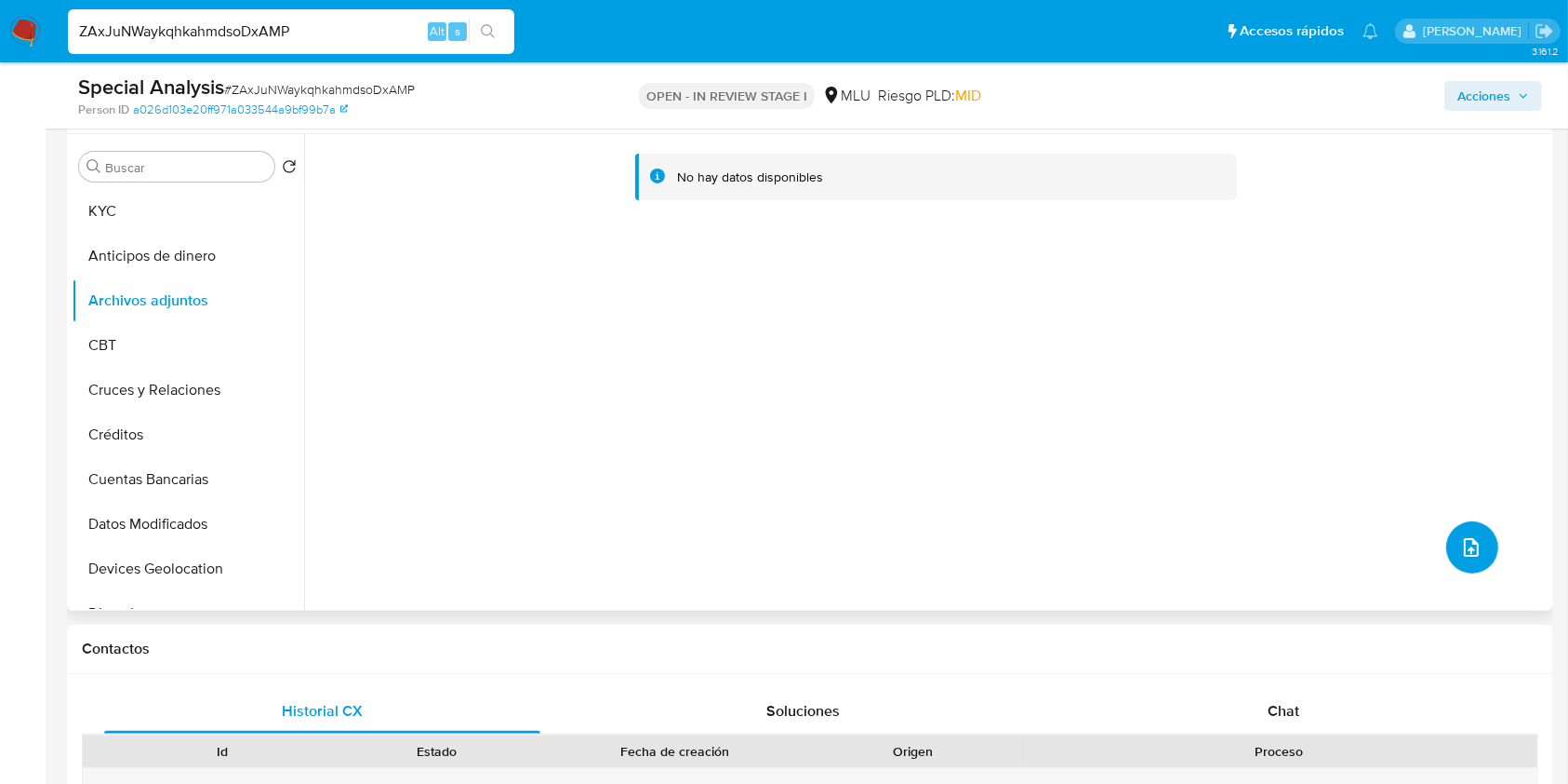
click at [1484, 540] on button "upload-file" at bounding box center [1473, 547] width 52 height 52
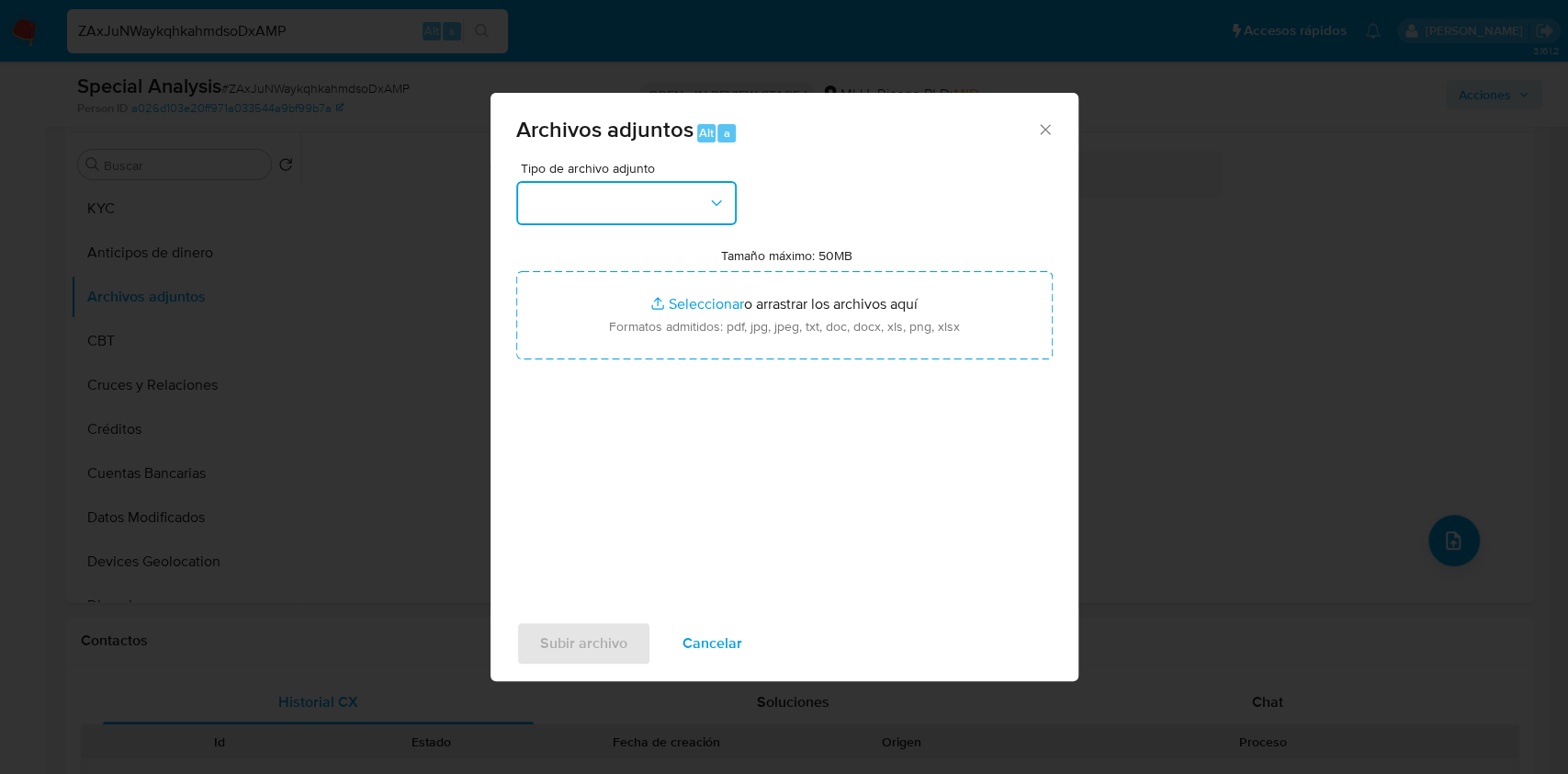
click at [610, 216] on button "button" at bounding box center [626, 203] width 220 height 44
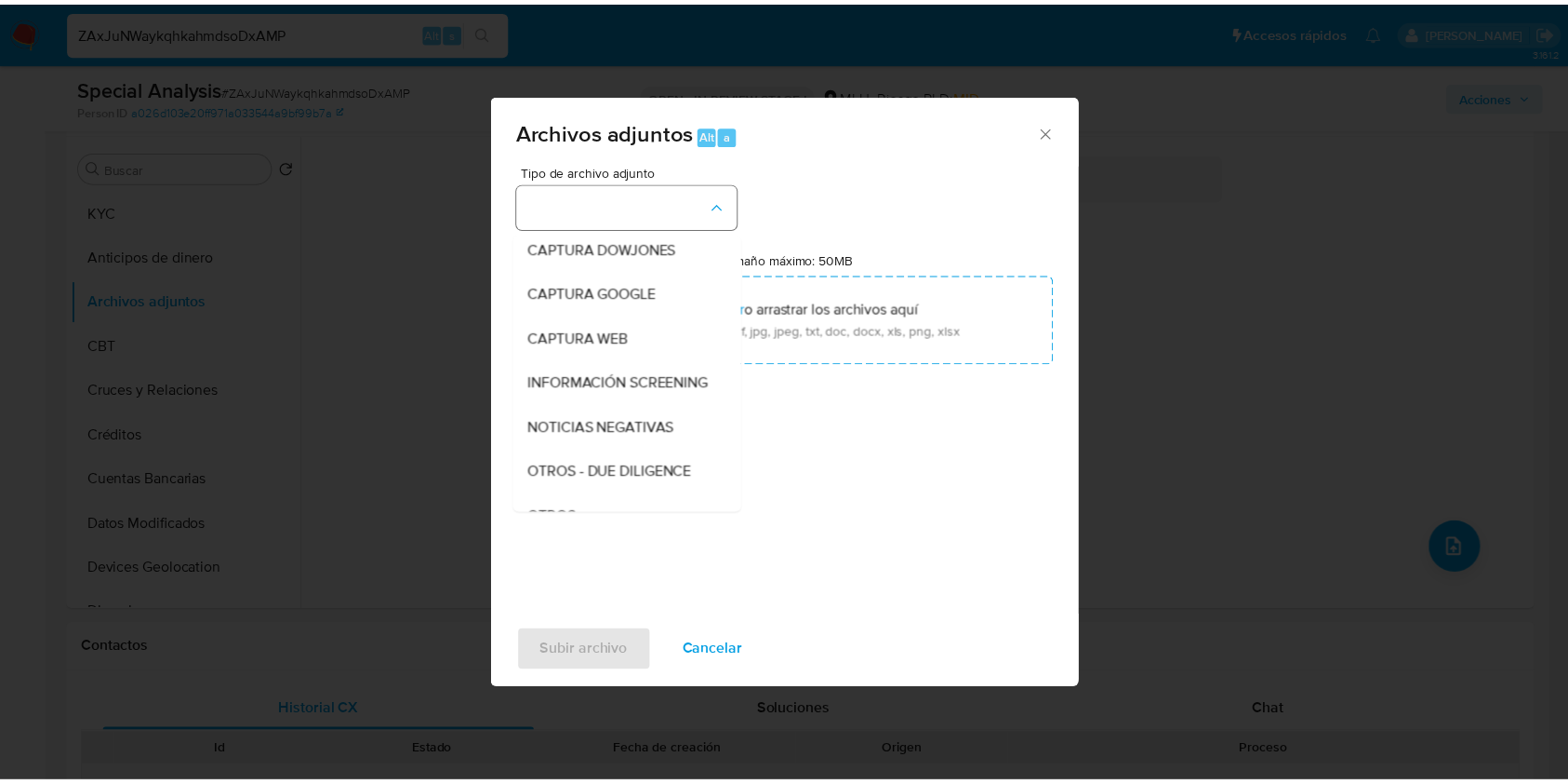
scroll to position [97, 0]
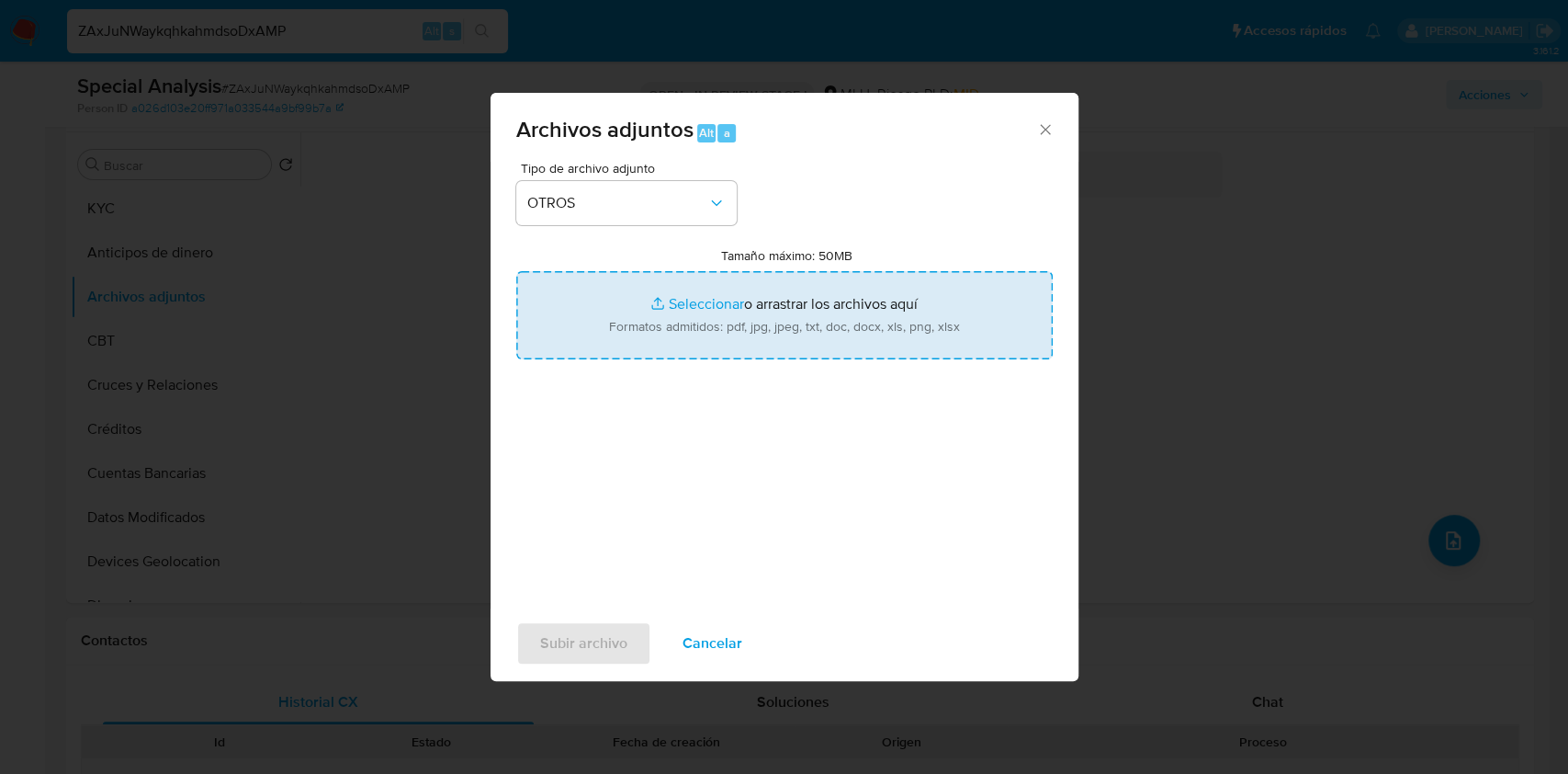
type input "C:\fakepath\Case Log 207900806 - 25_09_2025.pdf"
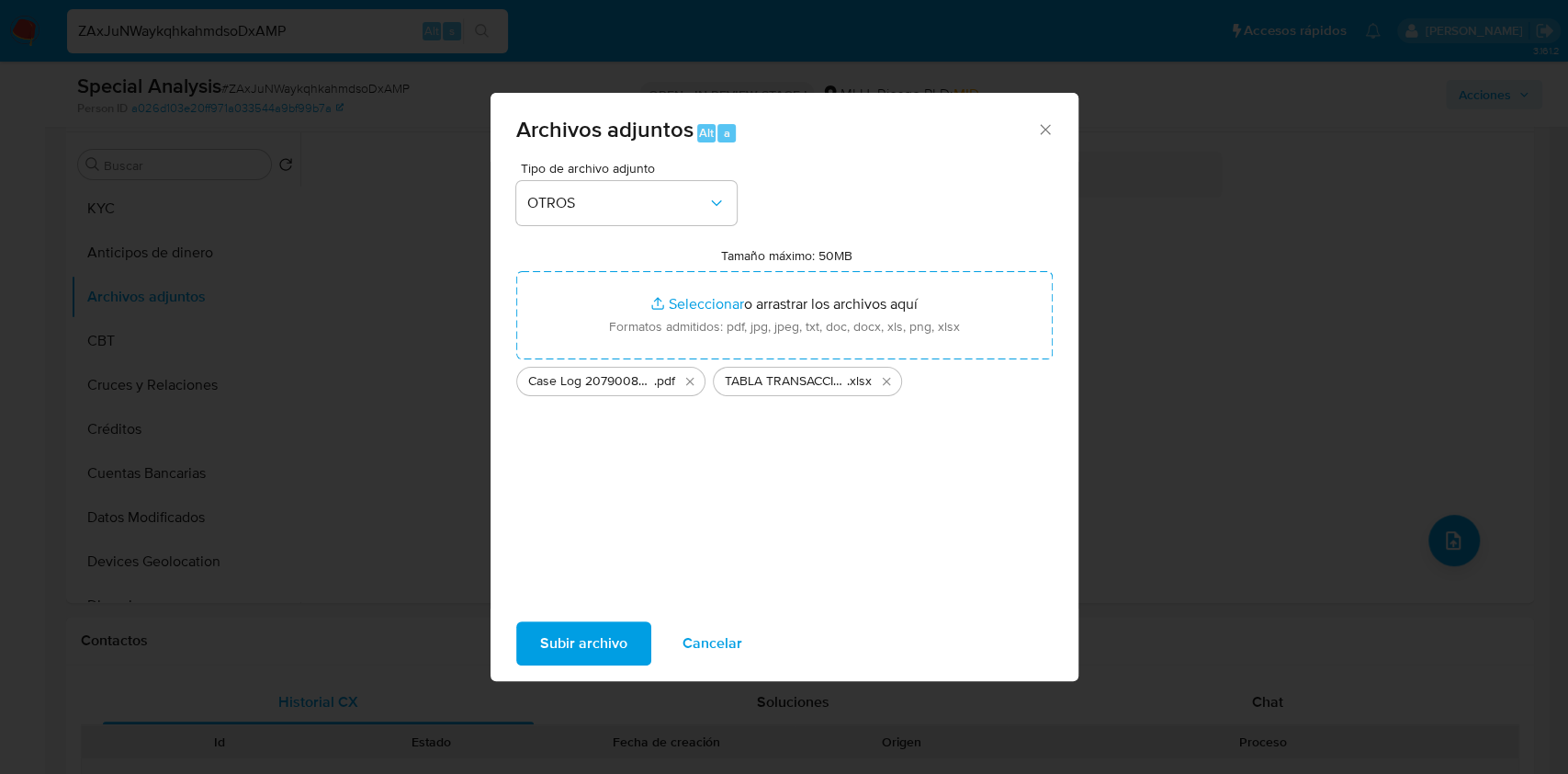
click at [536, 640] on button "Subir archivo" at bounding box center [584, 643] width 135 height 44
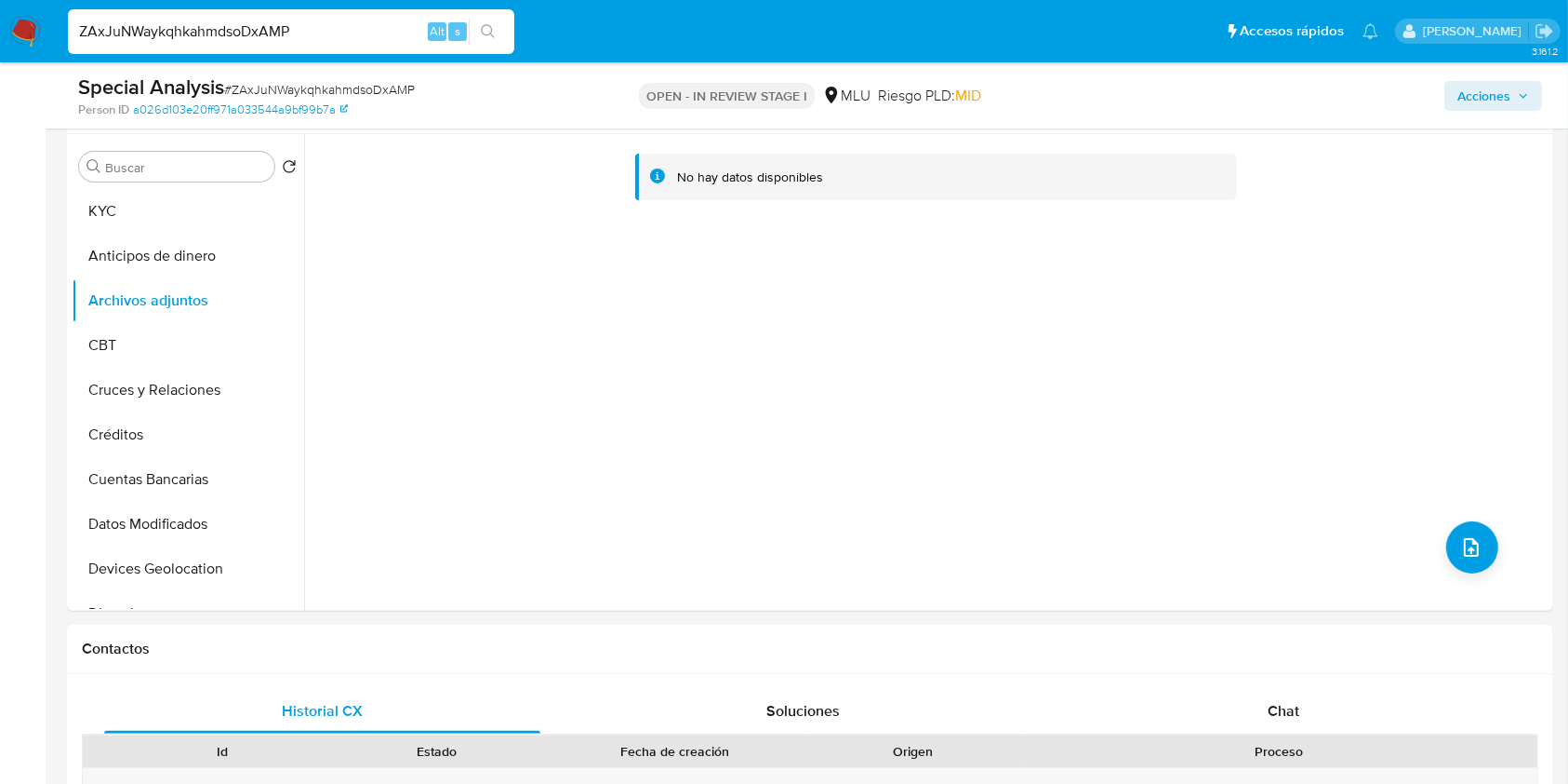
click at [1519, 87] on span "Acciones" at bounding box center [1493, 95] width 72 height 26
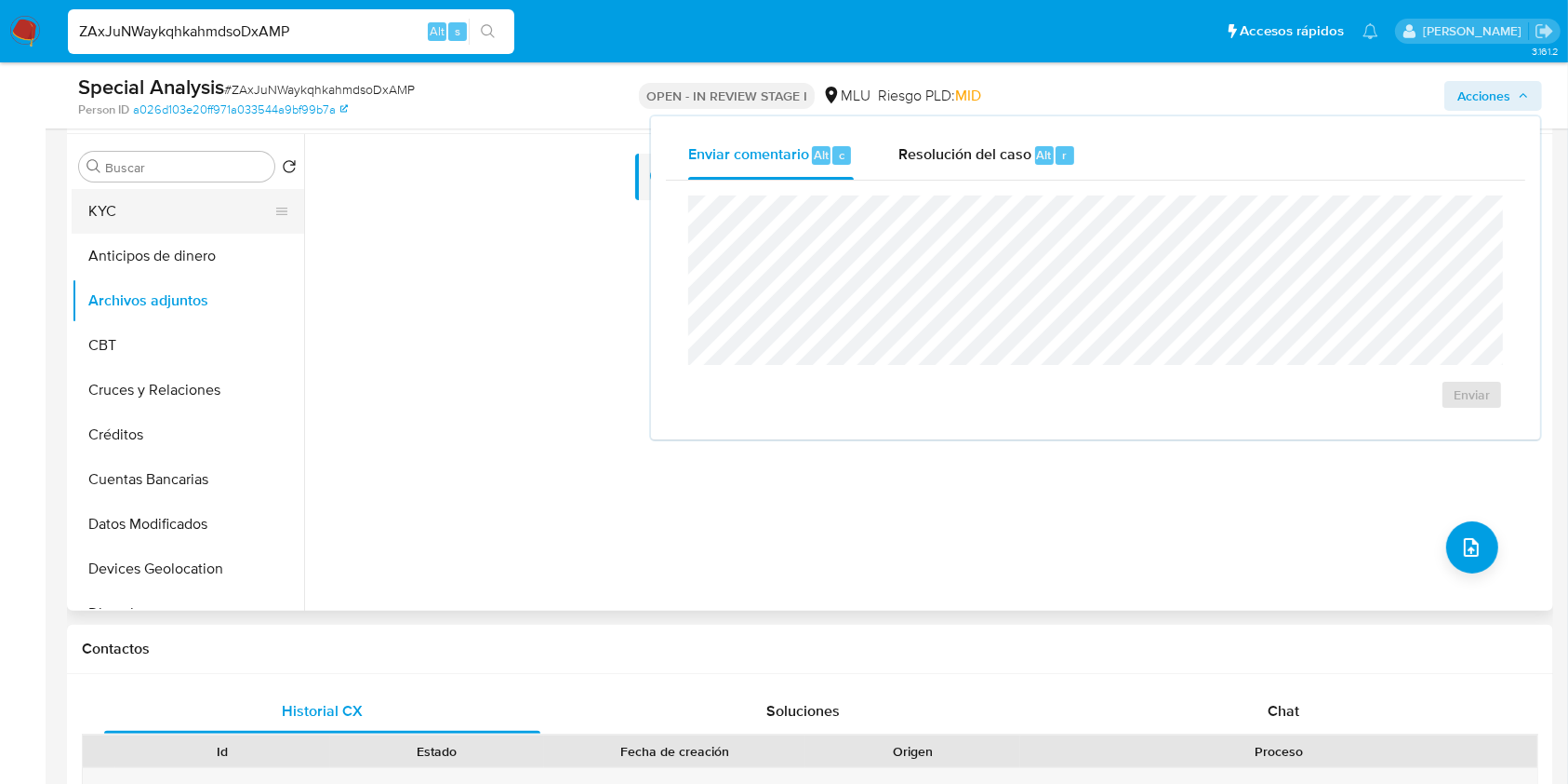
click at [226, 216] on button "KYC" at bounding box center [181, 211] width 217 height 44
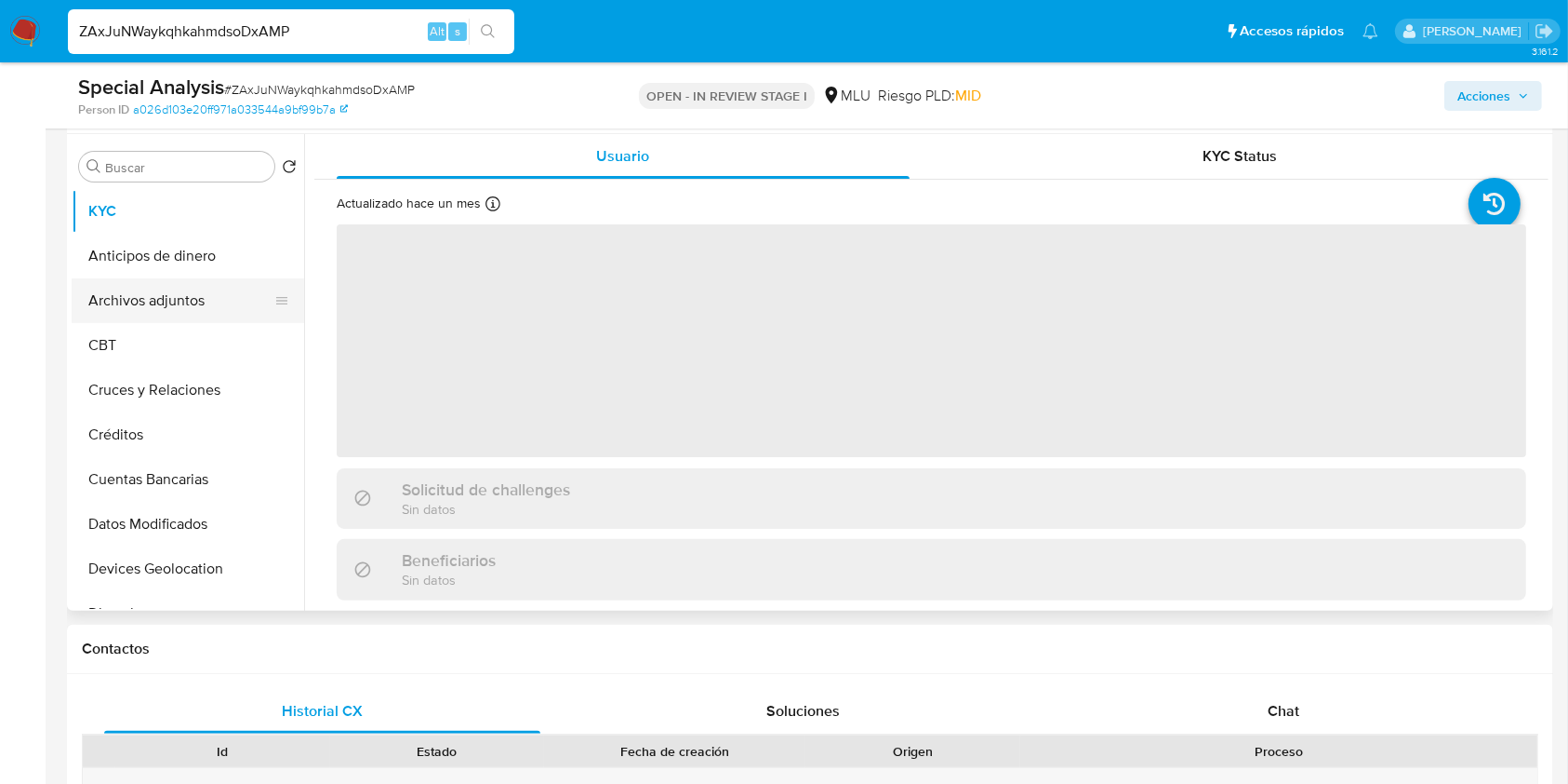
click at [207, 303] on button "Archivos adjuntos" at bounding box center [181, 300] width 217 height 44
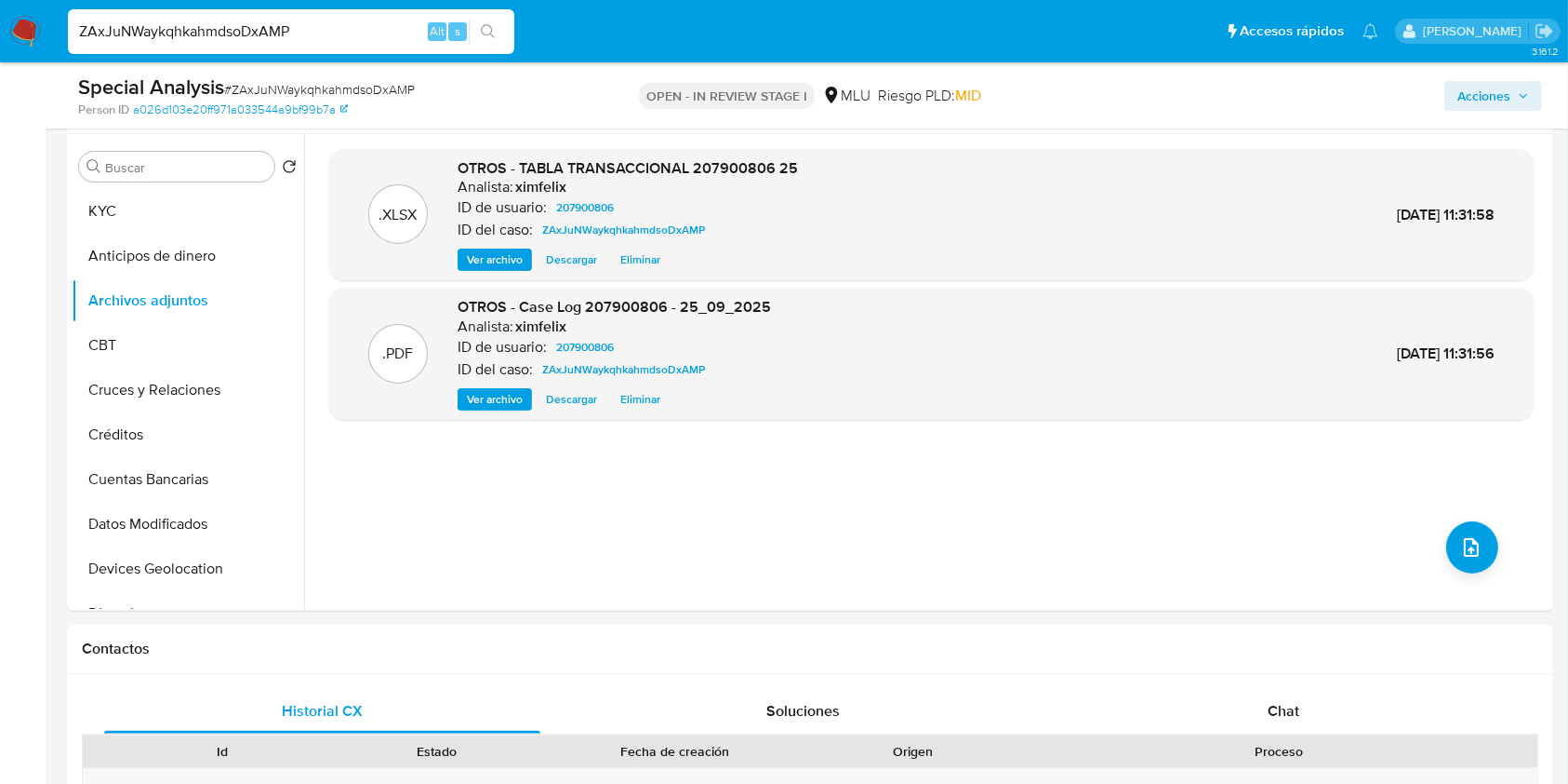
click at [1501, 95] on span "Acciones" at bounding box center [1483, 95] width 53 height 30
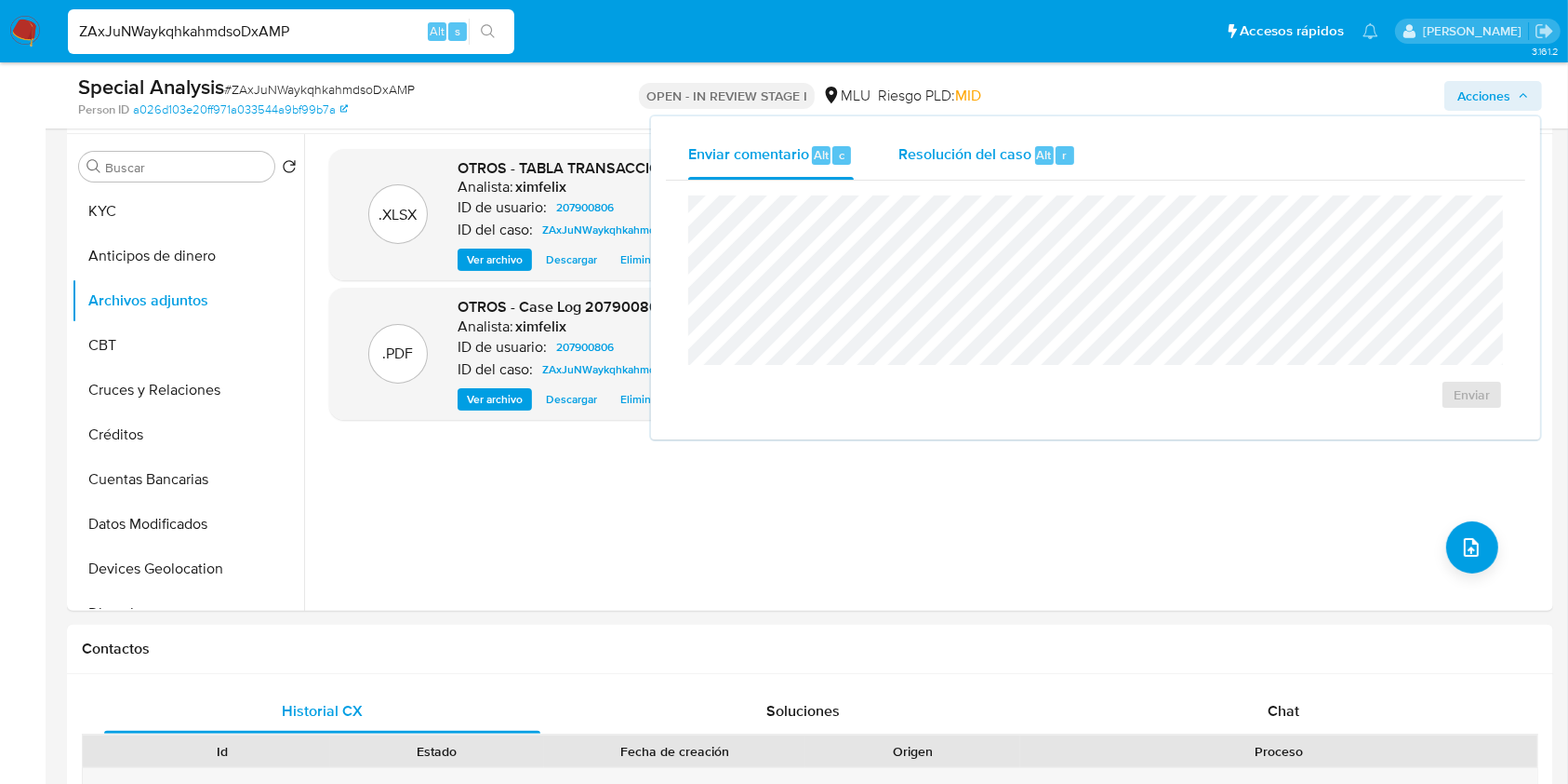
click at [907, 156] on span "Resolución del caso" at bounding box center [965, 154] width 133 height 21
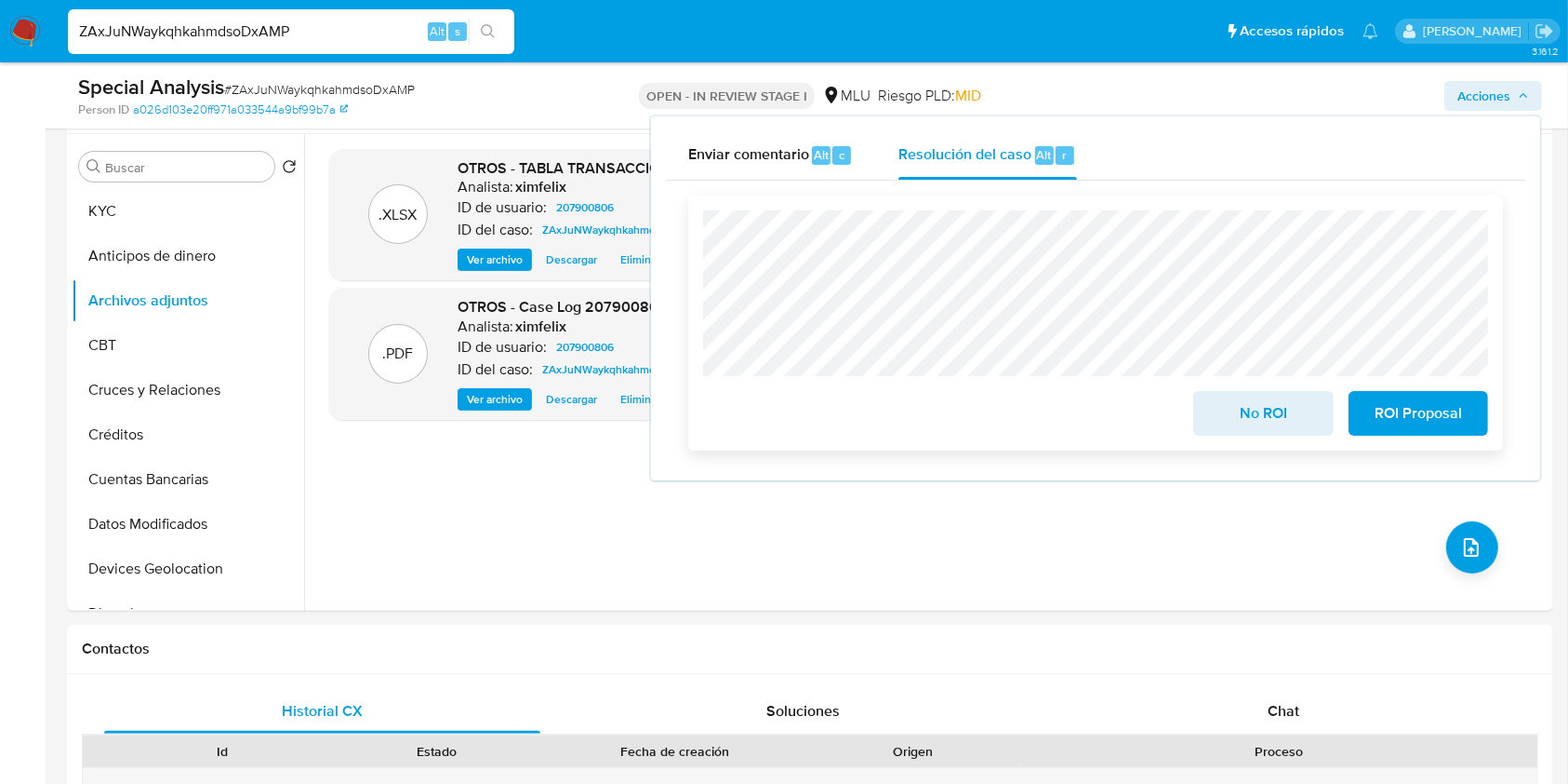
click at [1233, 417] on span "No ROI" at bounding box center [1263, 413] width 91 height 41
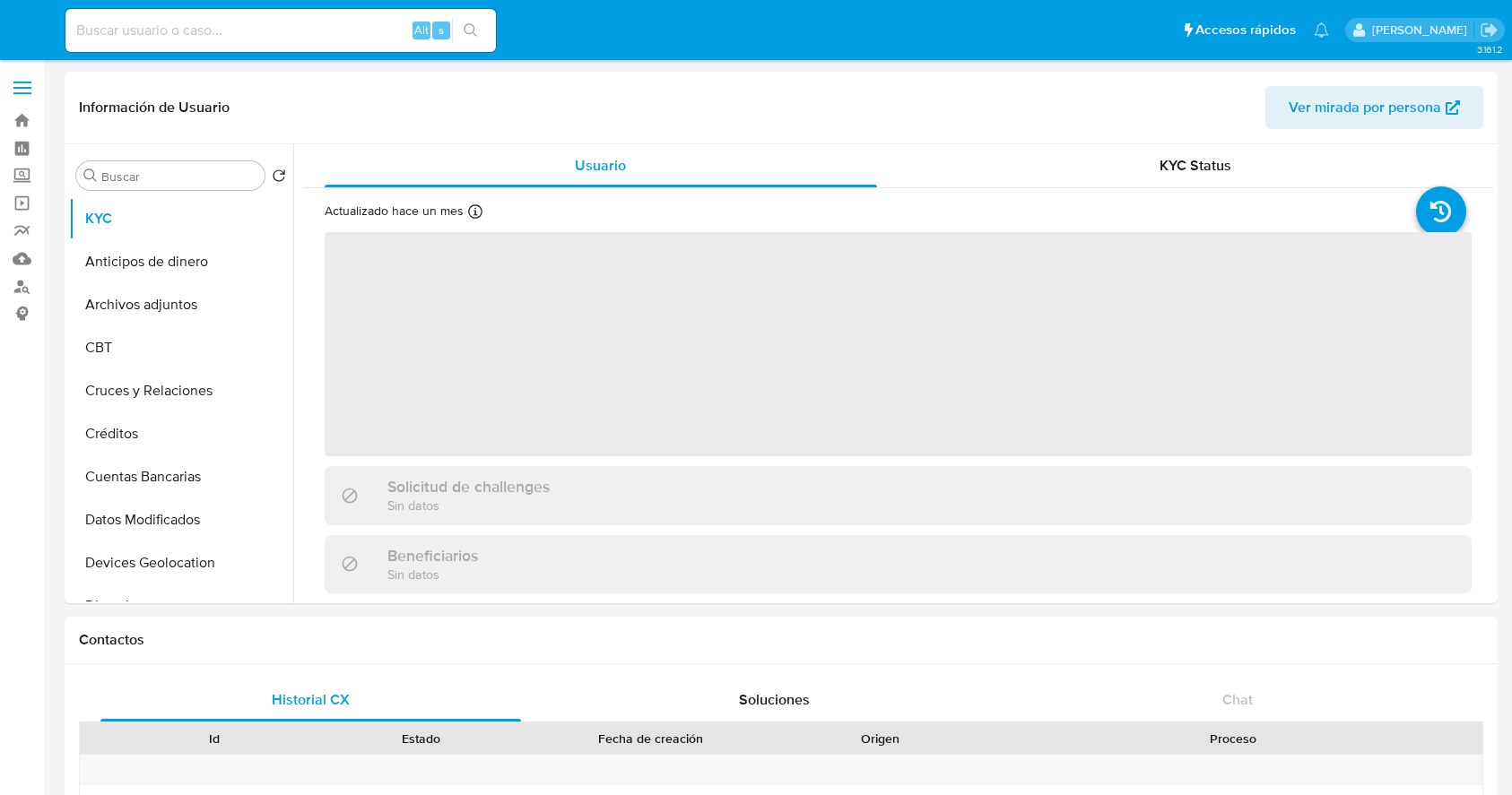
select select "10"
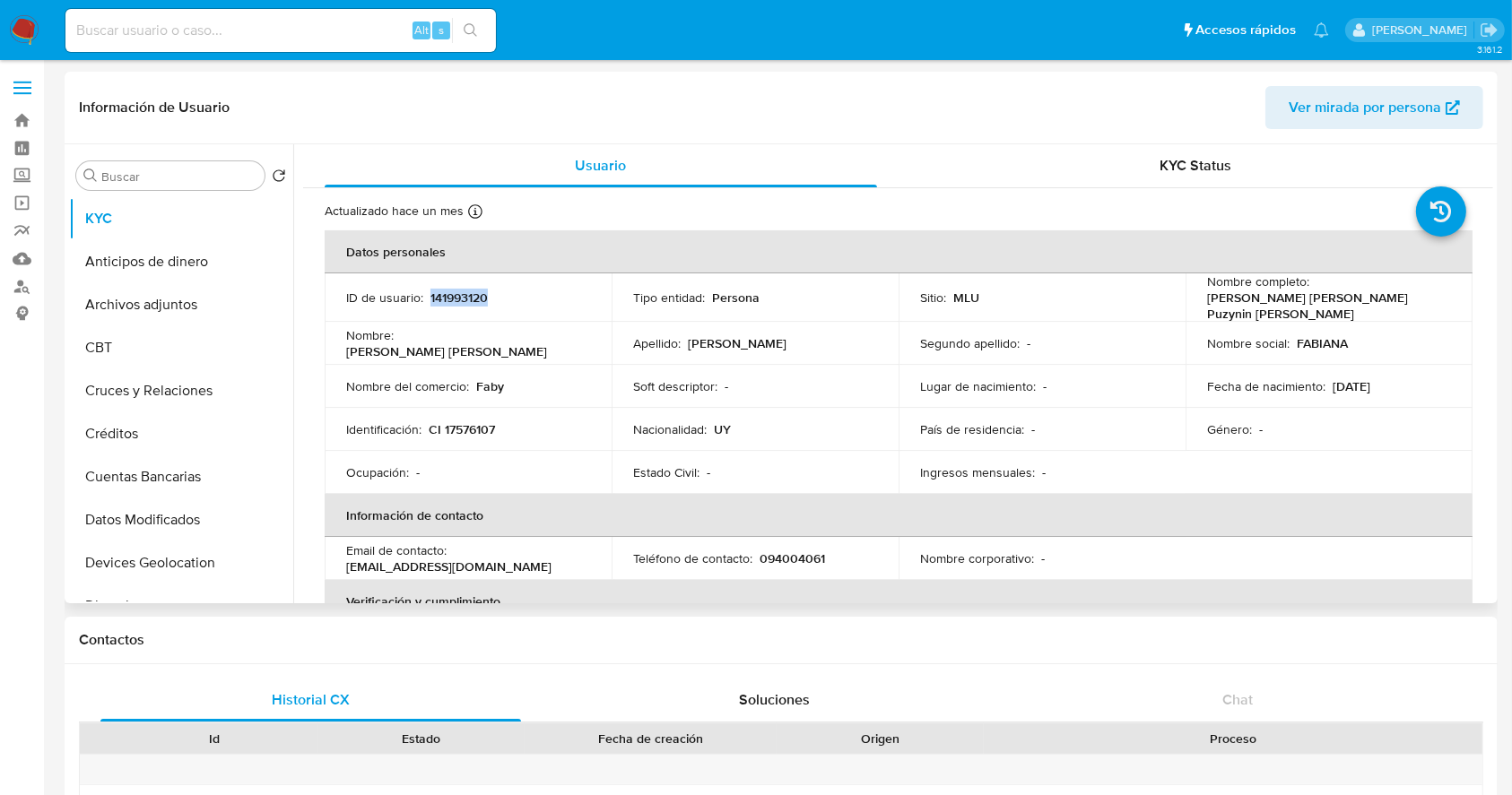
drag, startPoint x: 505, startPoint y: 296, endPoint x: 430, endPoint y: 297, distance: 75.0
click at [430, 297] on div "ID de usuario : 141993120" at bounding box center [468, 297] width 244 height 16
copy p "141993120"
drag, startPoint x: 1415, startPoint y: 302, endPoint x: 1205, endPoint y: 305, distance: 210.0
click at [1207, 305] on div "Nombre completo : Fabiana Andrea Puzynin Fernandez" at bounding box center [1328, 297] width 244 height 48
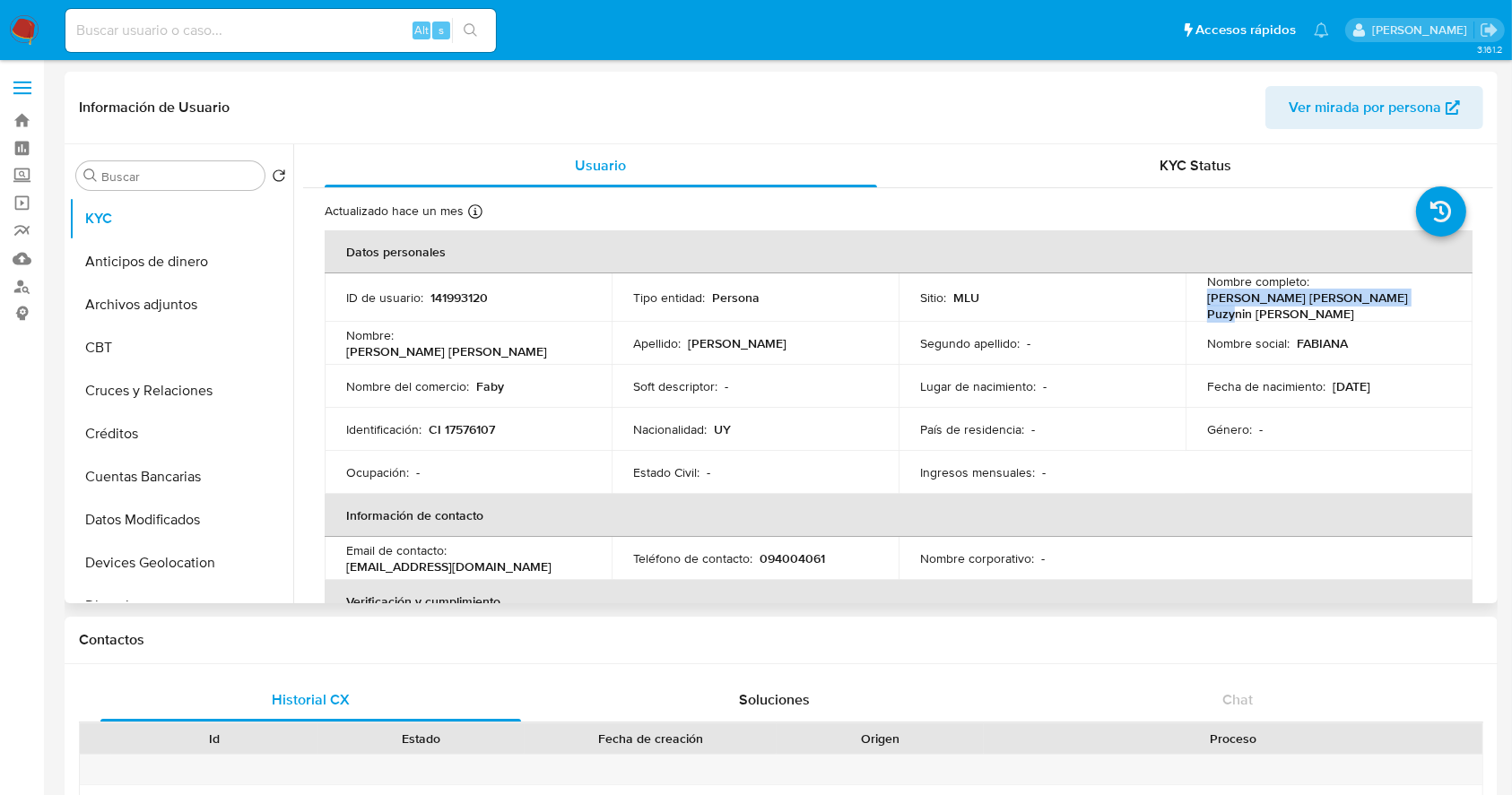
copy p "Fabiana Andrea Puzynin Fernandez"
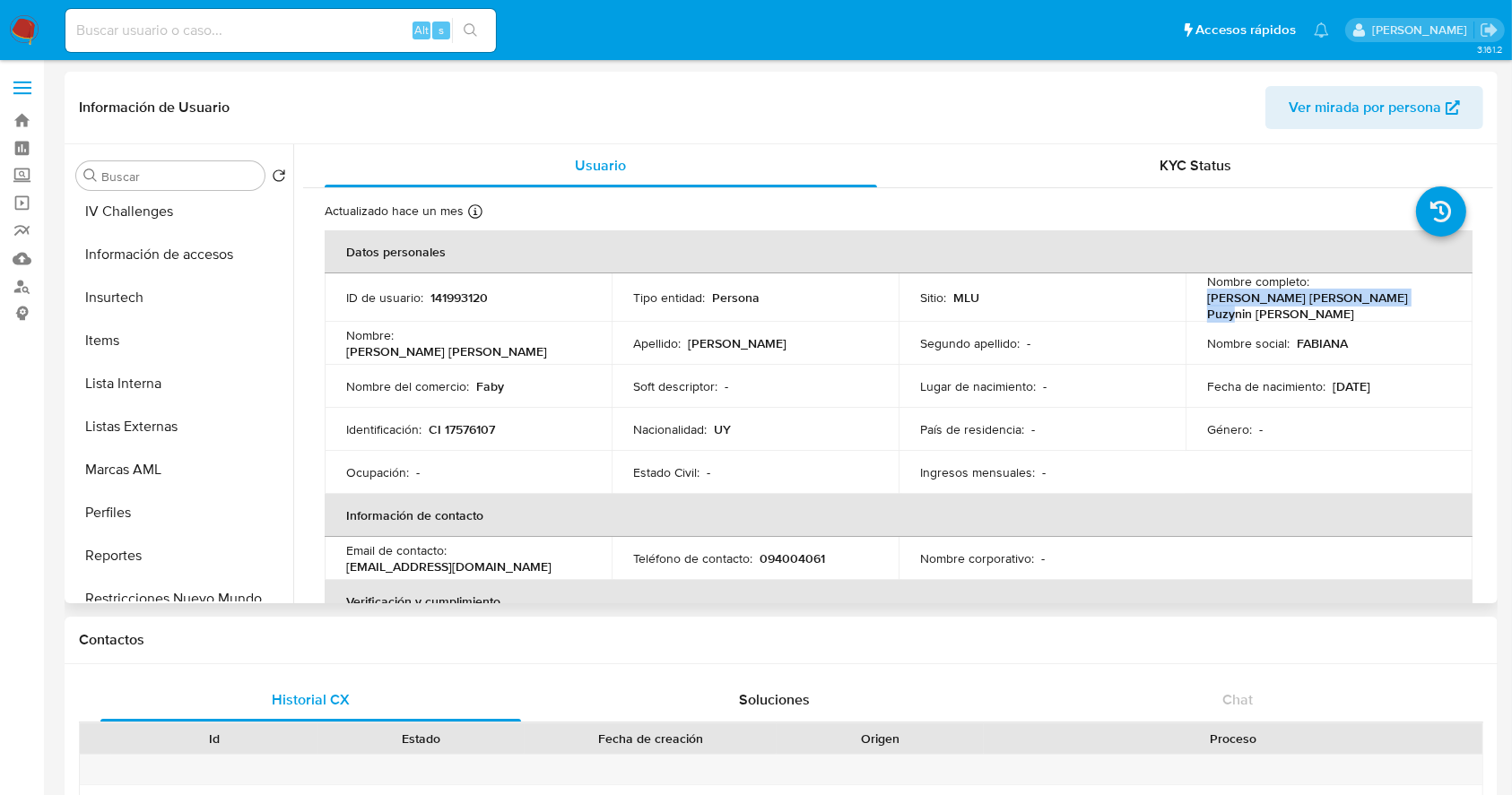
scroll to position [887, 0]
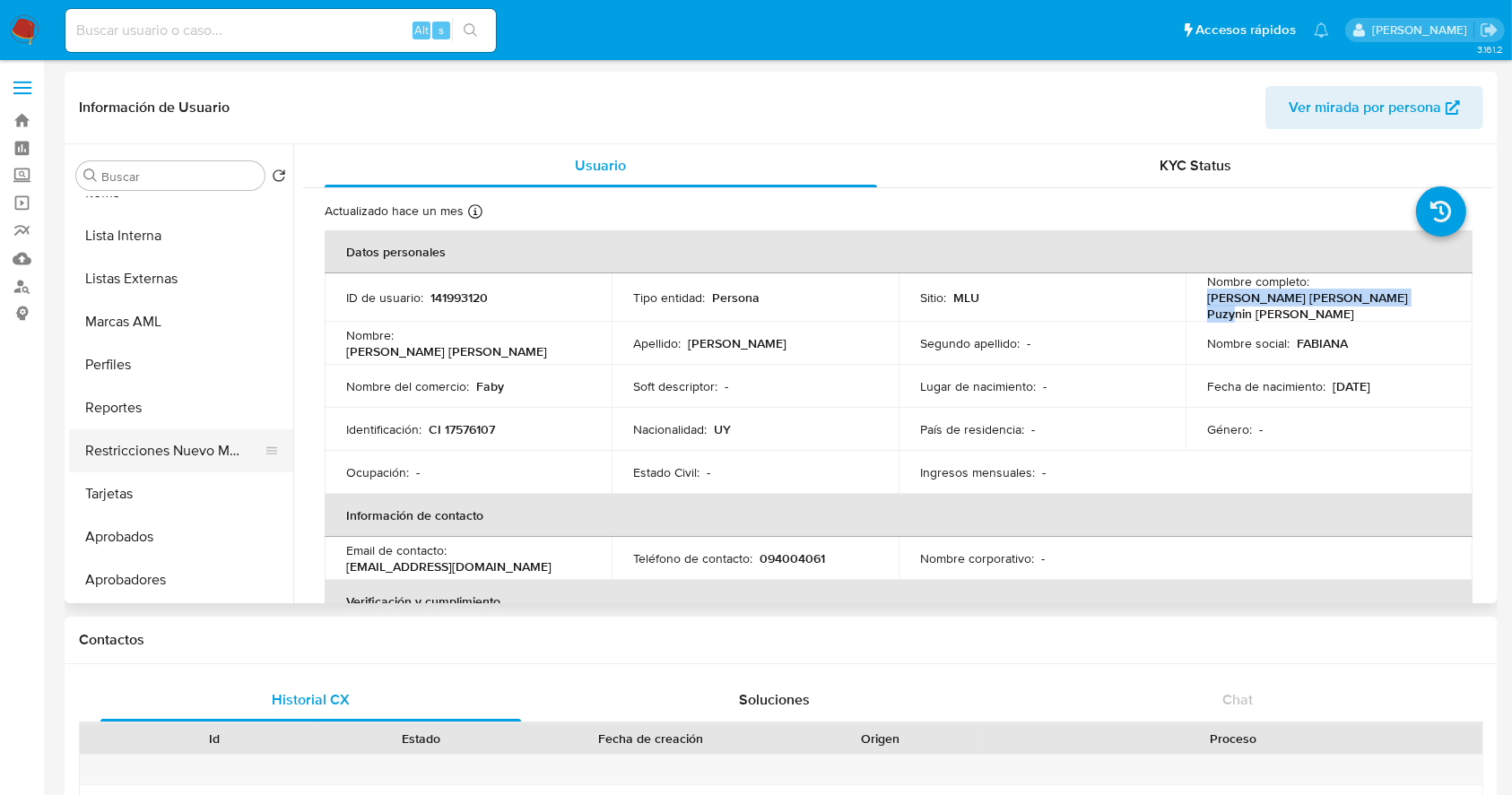
click at [197, 454] on button "Restricciones Nuevo Mundo" at bounding box center [174, 451] width 210 height 43
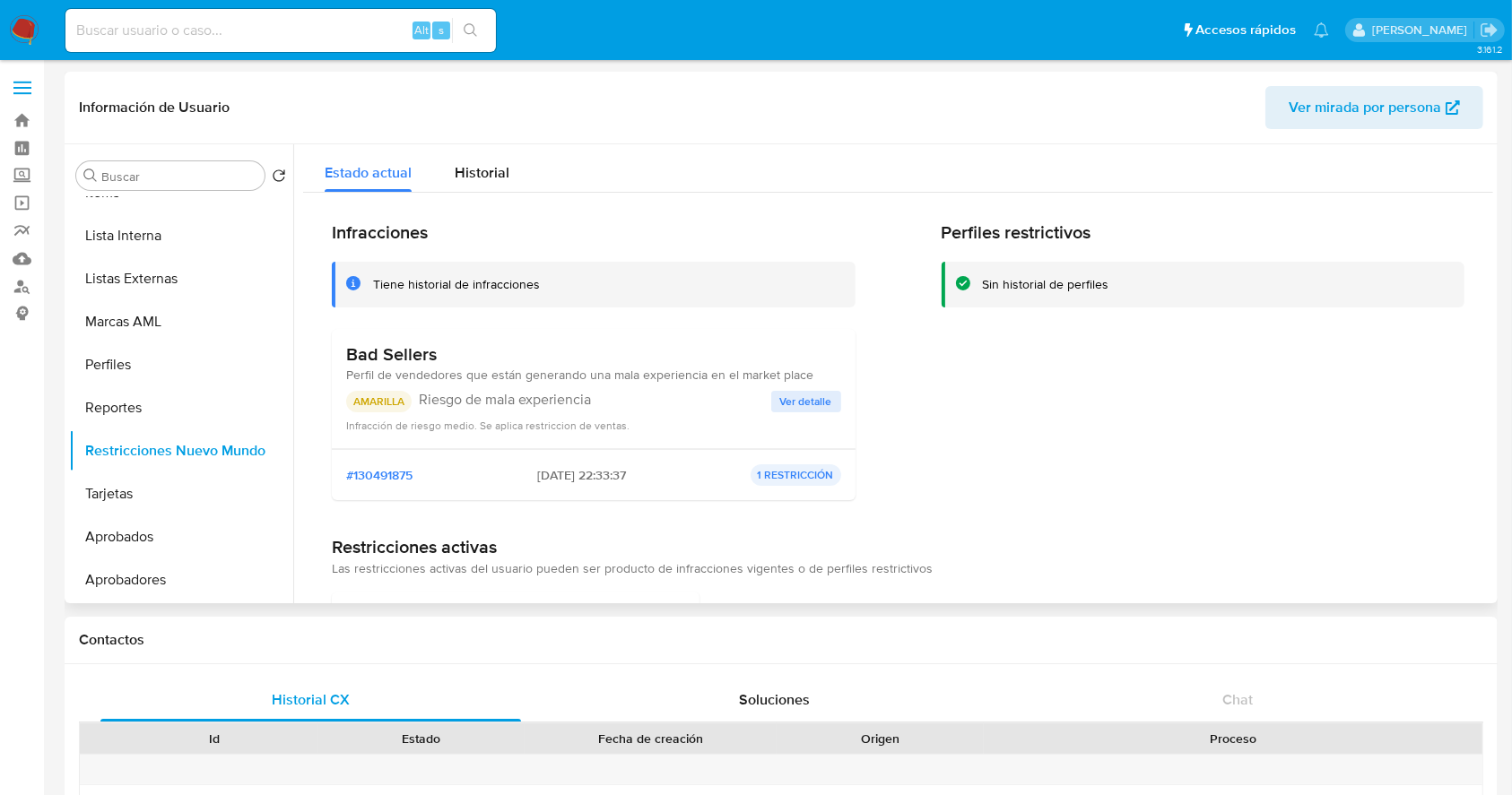
click at [807, 400] on span "Ver detalle" at bounding box center [807, 401] width 52 height 18
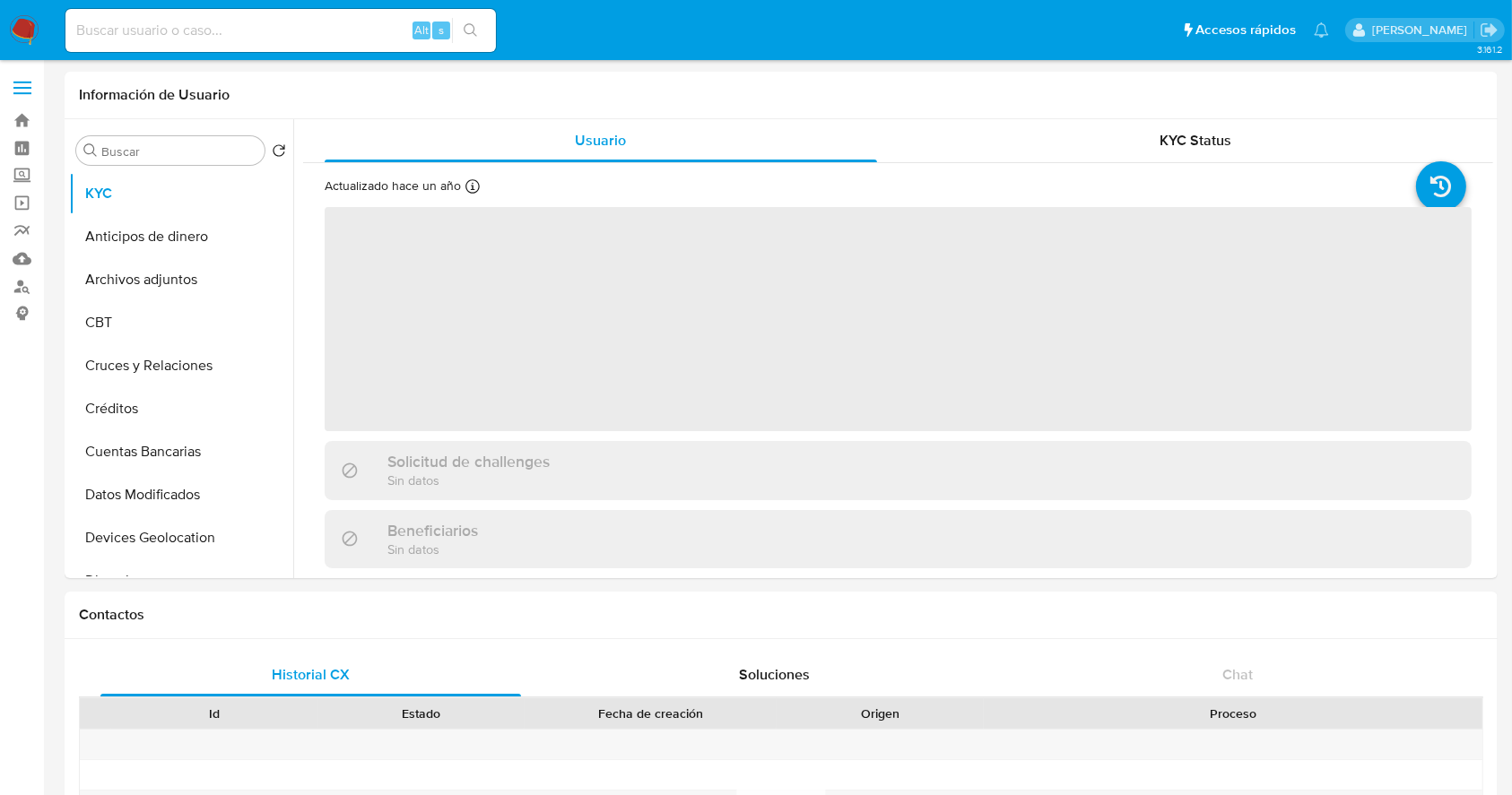
select select "10"
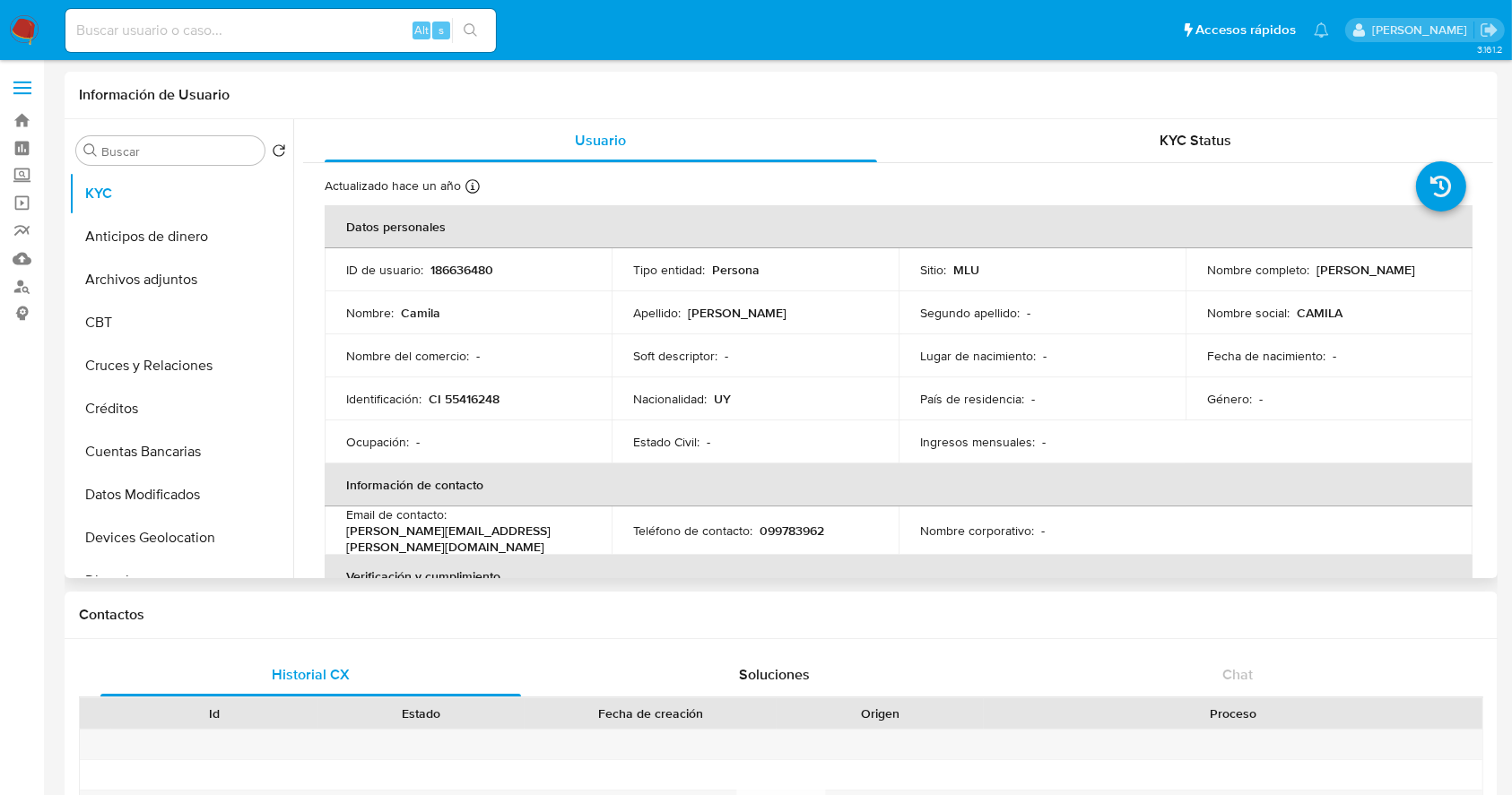
click at [470, 271] on p "186636480" at bounding box center [462, 270] width 63 height 16
copy p "186636480"
drag, startPoint x: 1342, startPoint y: 277, endPoint x: 1206, endPoint y: 277, distance: 136.0
click at [1207, 277] on div "Nombre completo : [PERSON_NAME]" at bounding box center [1328, 270] width 244 height 16
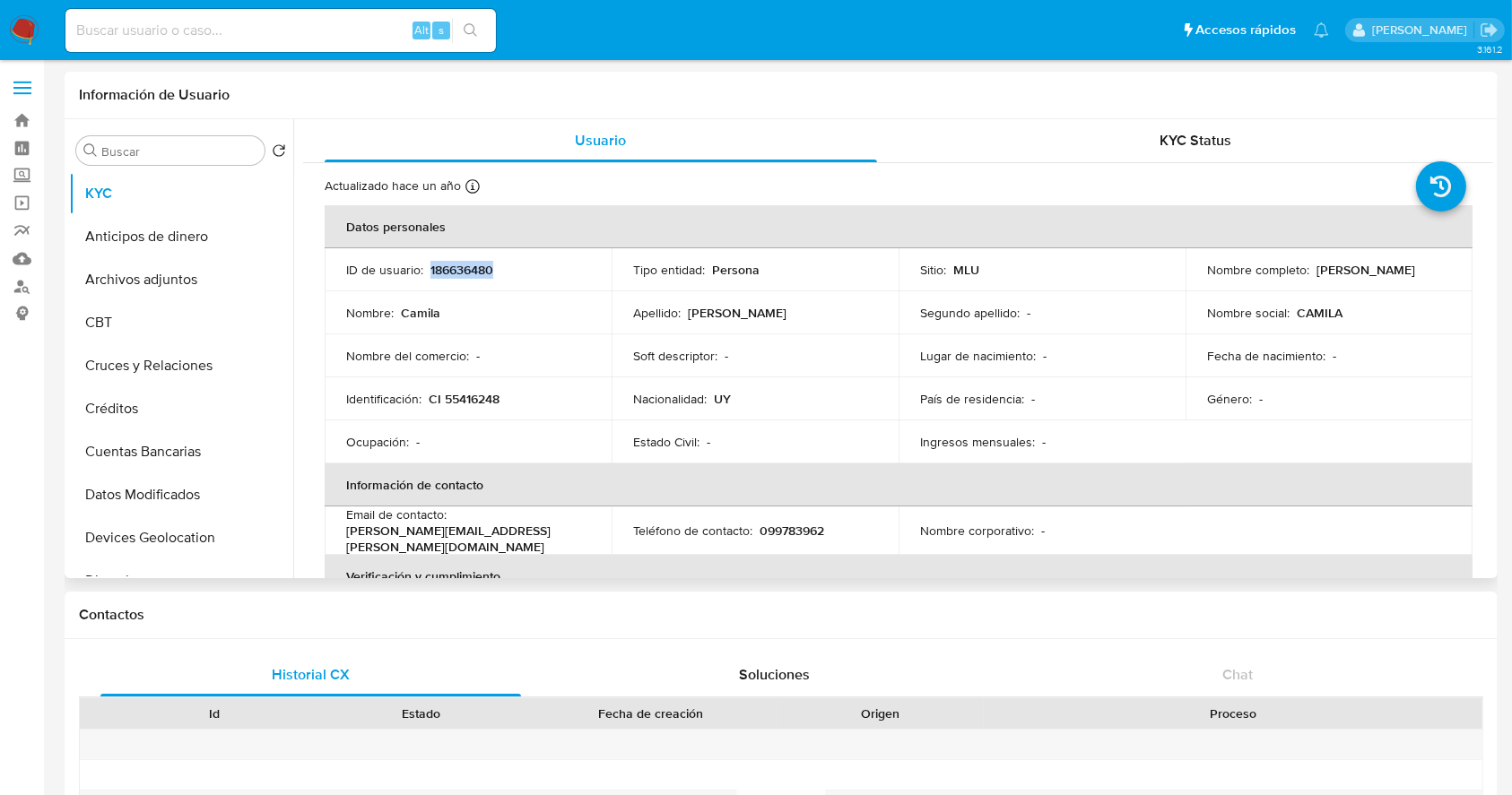
copy p "[PERSON_NAME]"
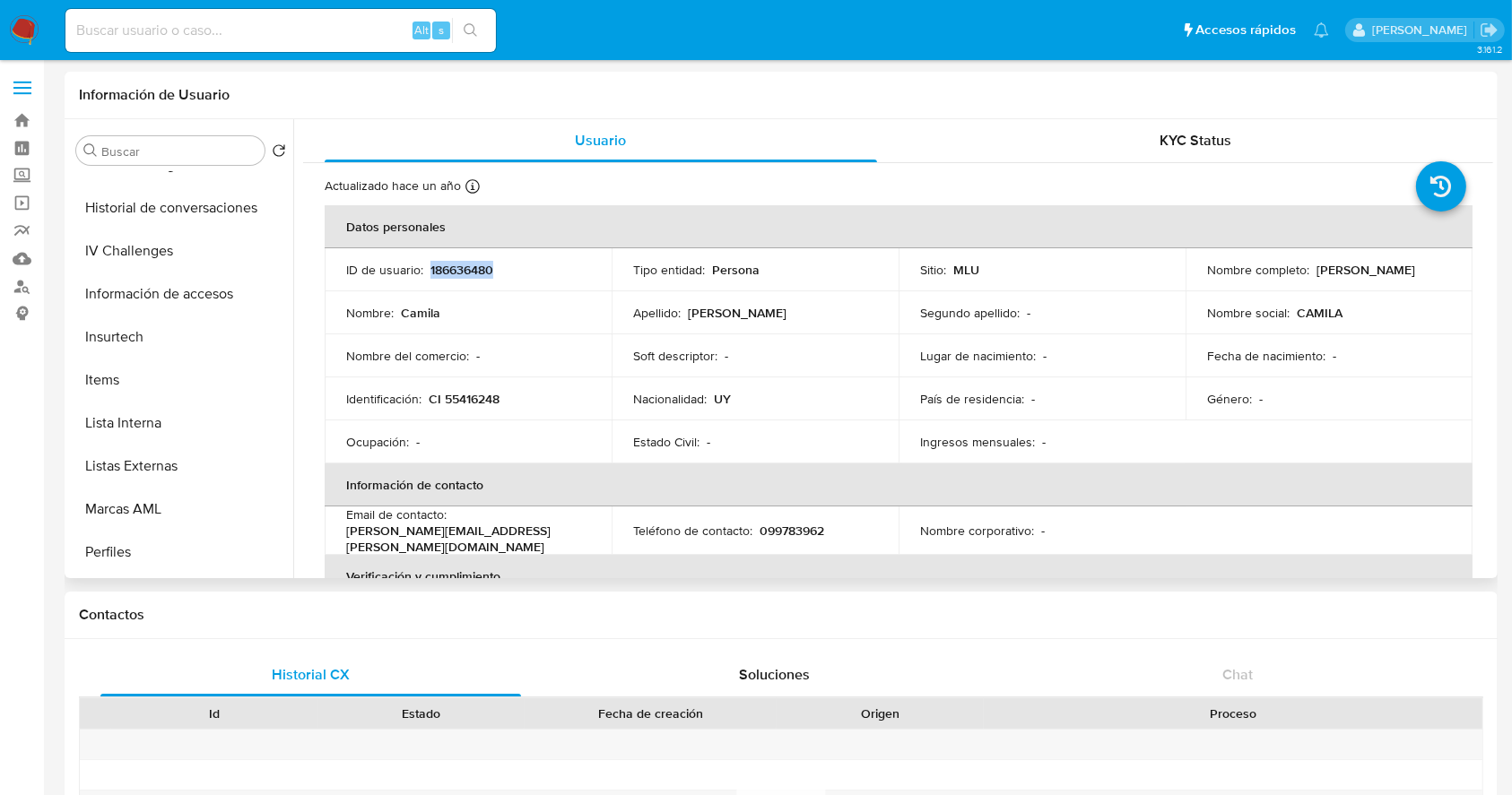
scroll to position [887, 0]
click at [207, 431] on button "Restricciones Nuevo Mundo" at bounding box center [174, 425] width 210 height 43
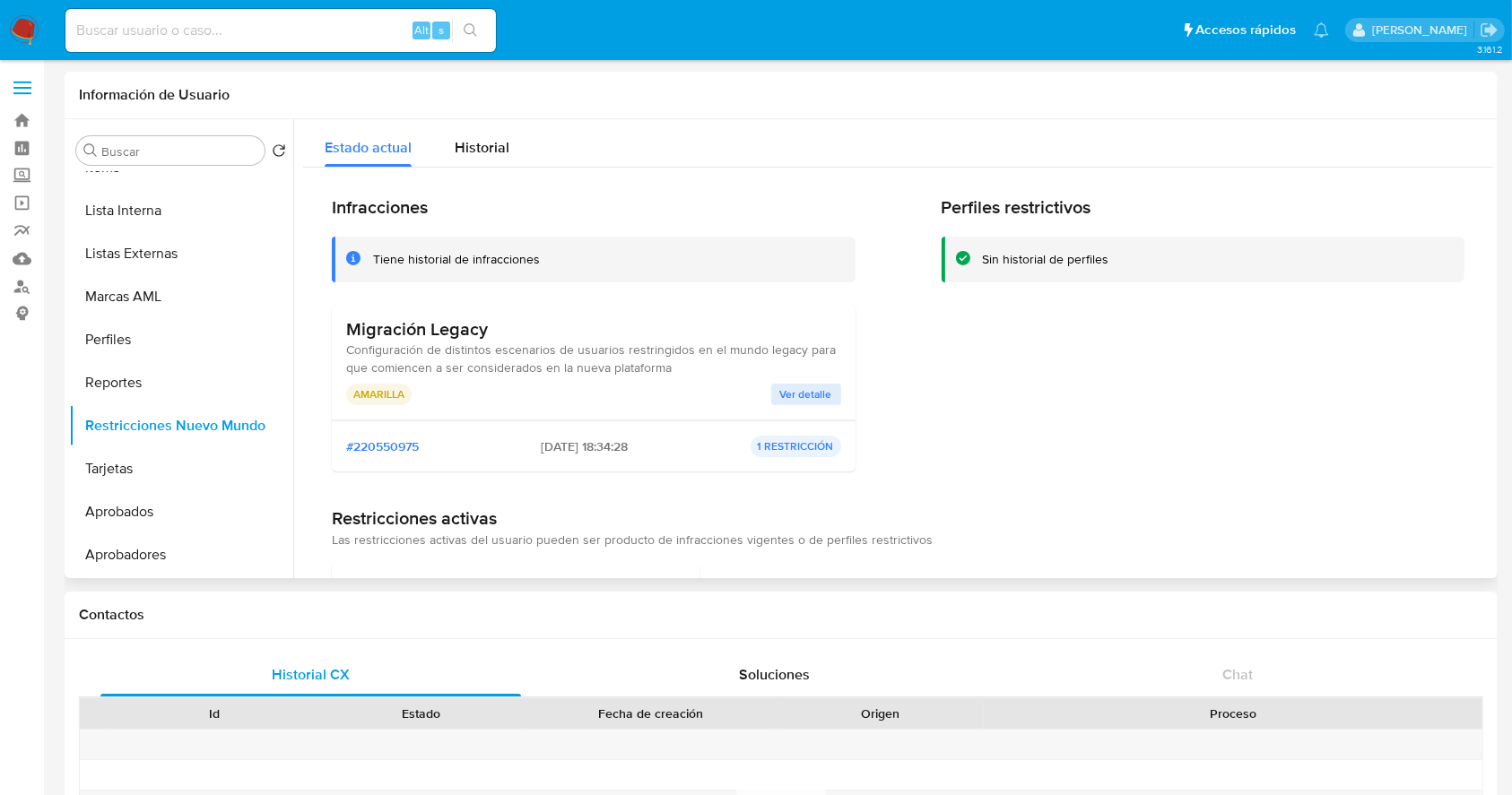
click at [810, 387] on span "Ver detalle" at bounding box center [807, 394] width 52 height 18
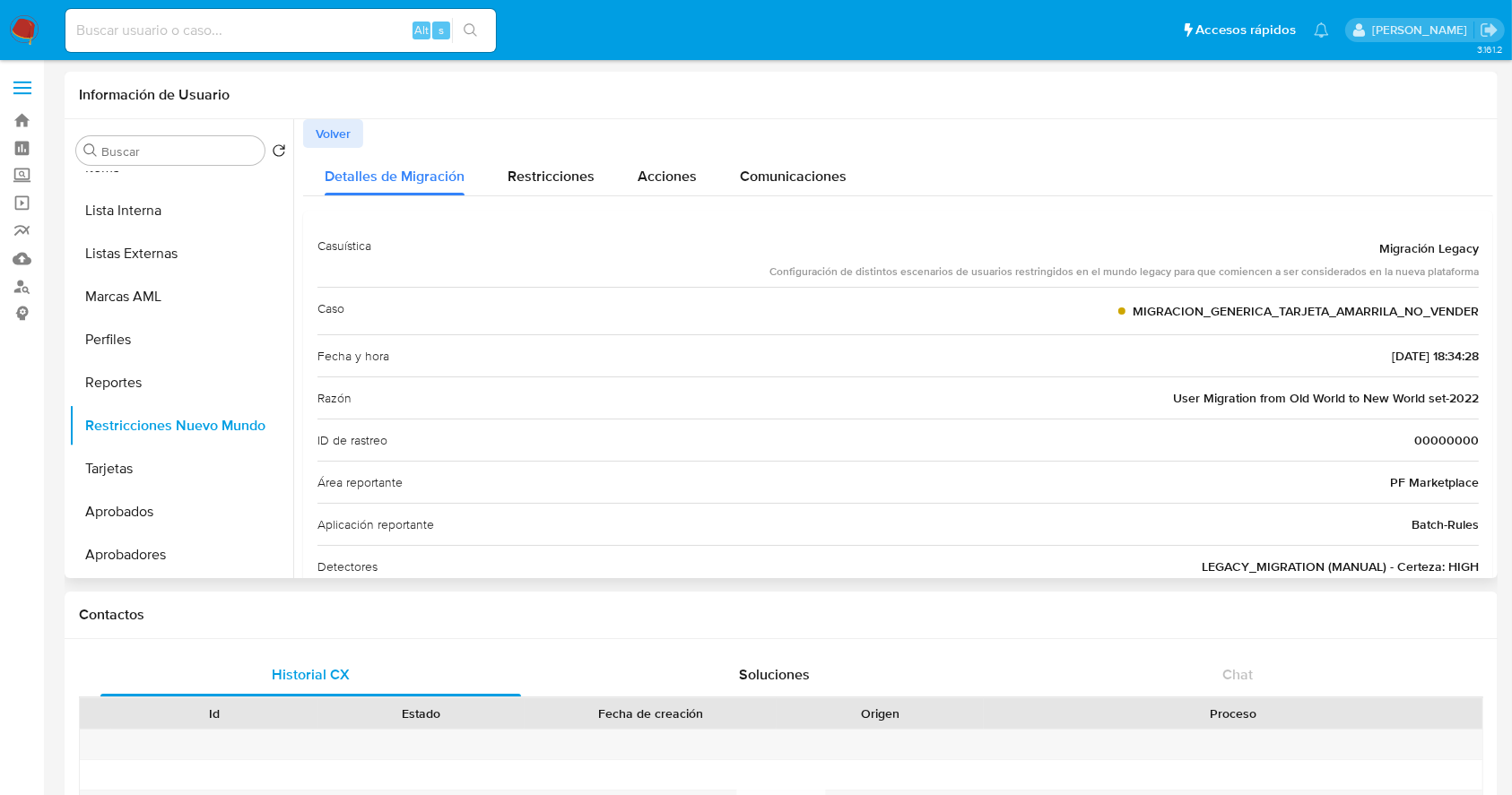
drag, startPoint x: 1485, startPoint y: 319, endPoint x: 1492, endPoint y: 513, distance: 194.1
click at [1492, 513] on div at bounding box center [893, 348] width 1201 height 459
click at [823, 177] on span "Comunicaciones" at bounding box center [793, 176] width 107 height 20
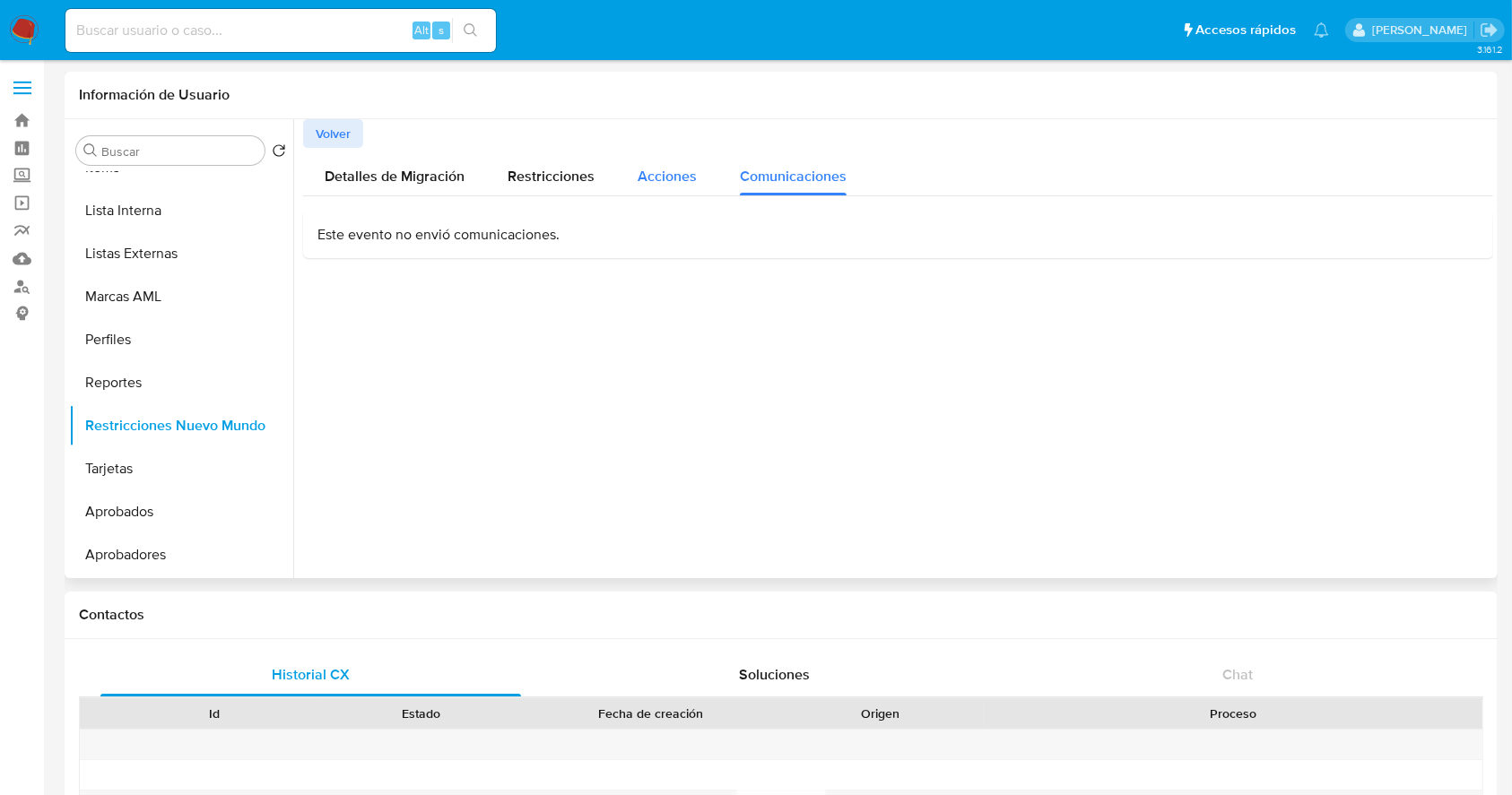
click at [680, 183] on span "Acciones" at bounding box center [667, 176] width 59 height 20
click at [541, 176] on span "Restricciones" at bounding box center [552, 176] width 87 height 20
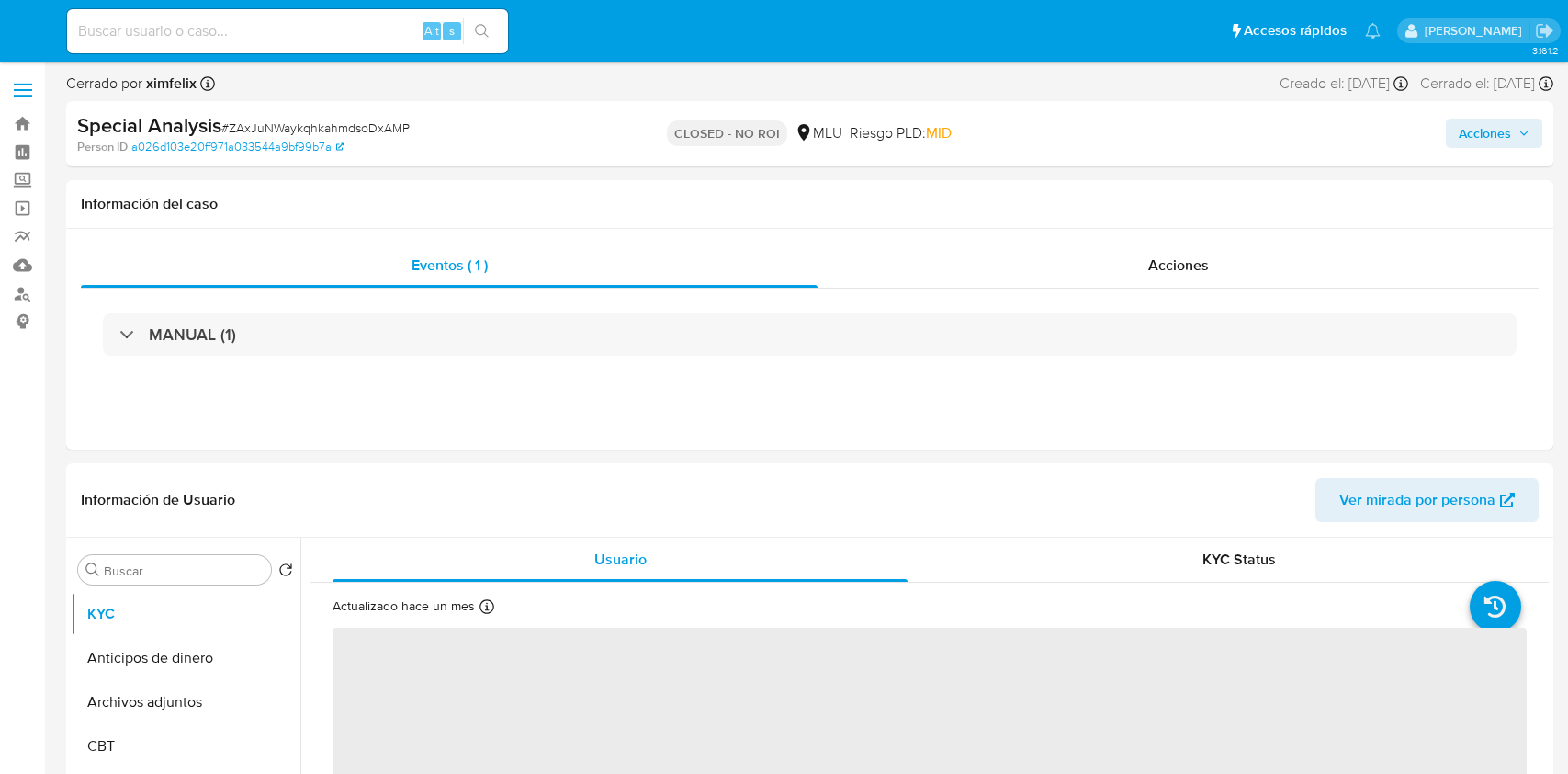
select select "10"
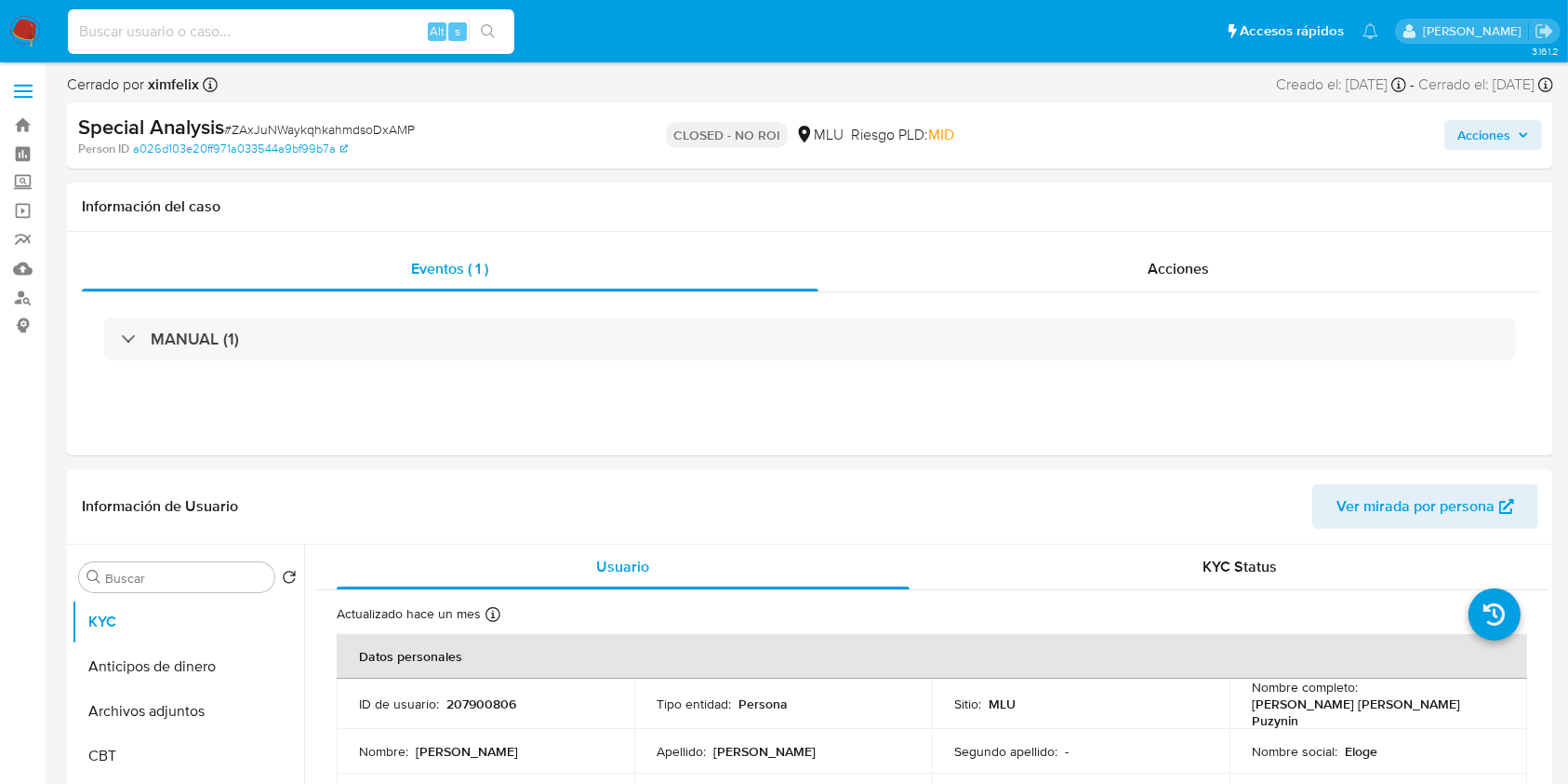
click at [297, 37] on input at bounding box center [291, 31] width 446 height 24
paste input "RP3ImscAfx472BYTxhvhMYGm"
type input "RP3ImscAfx472BYTxhvhMYGm"
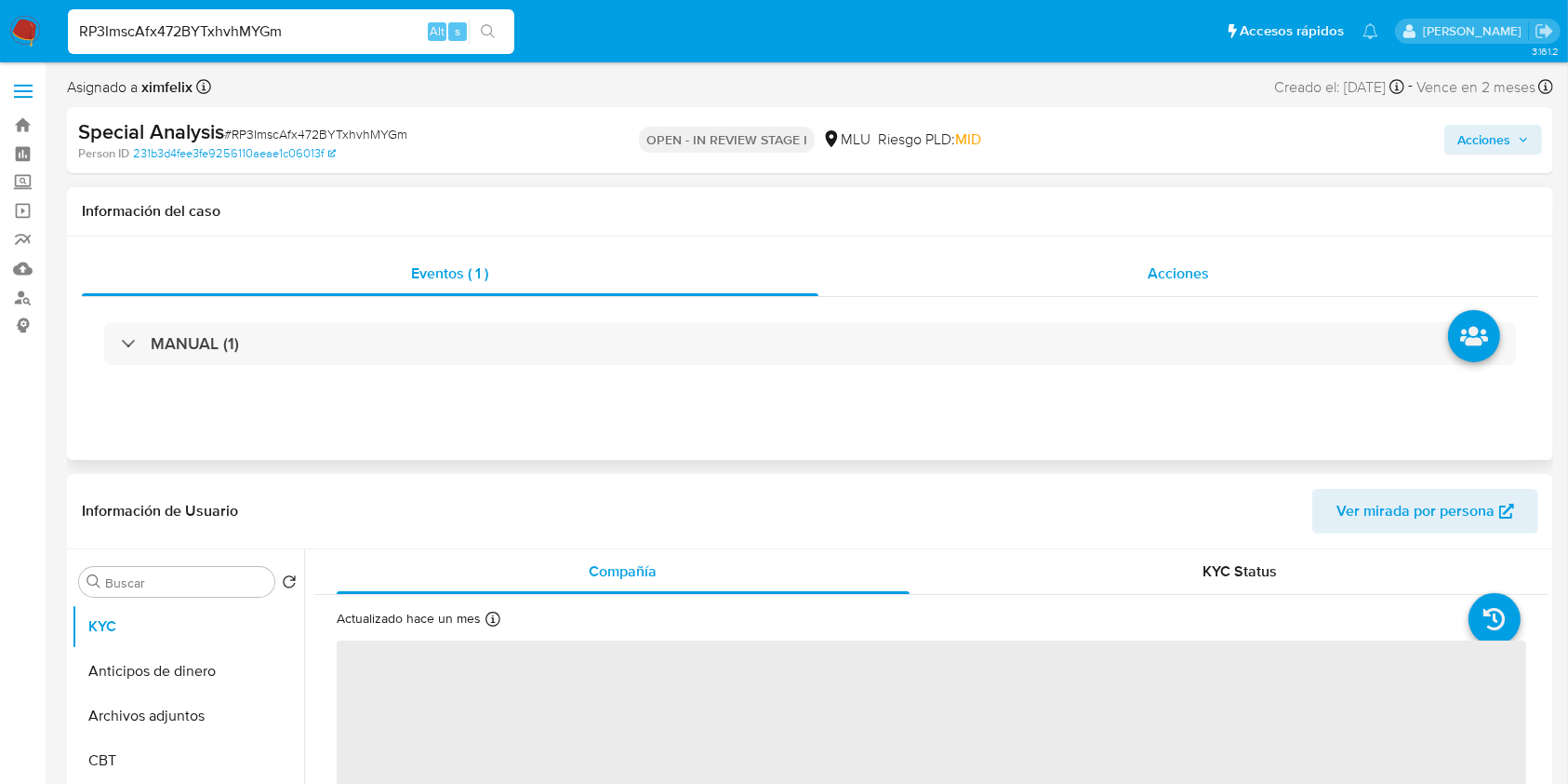
select select "10"
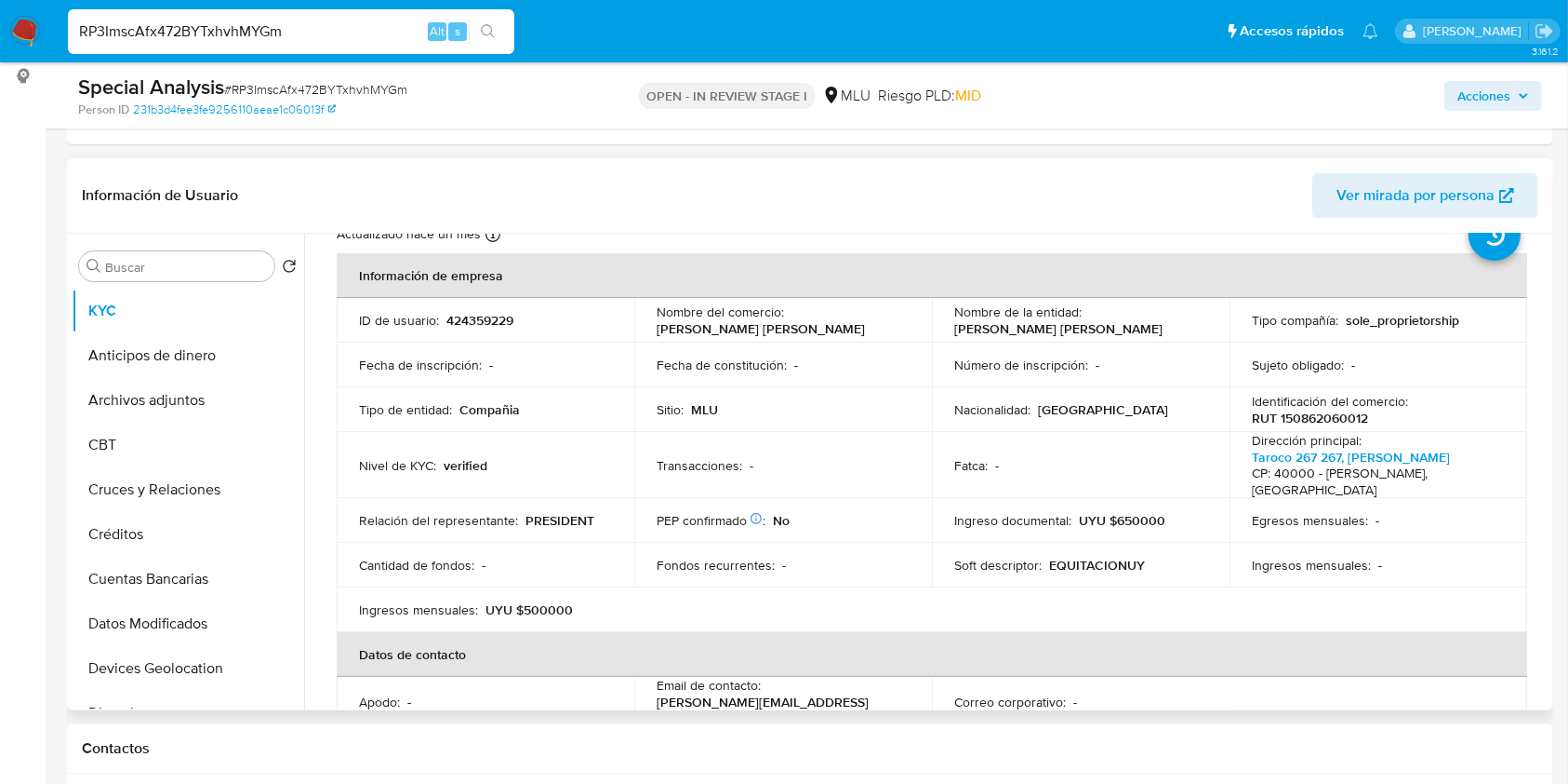
scroll to position [64, 0]
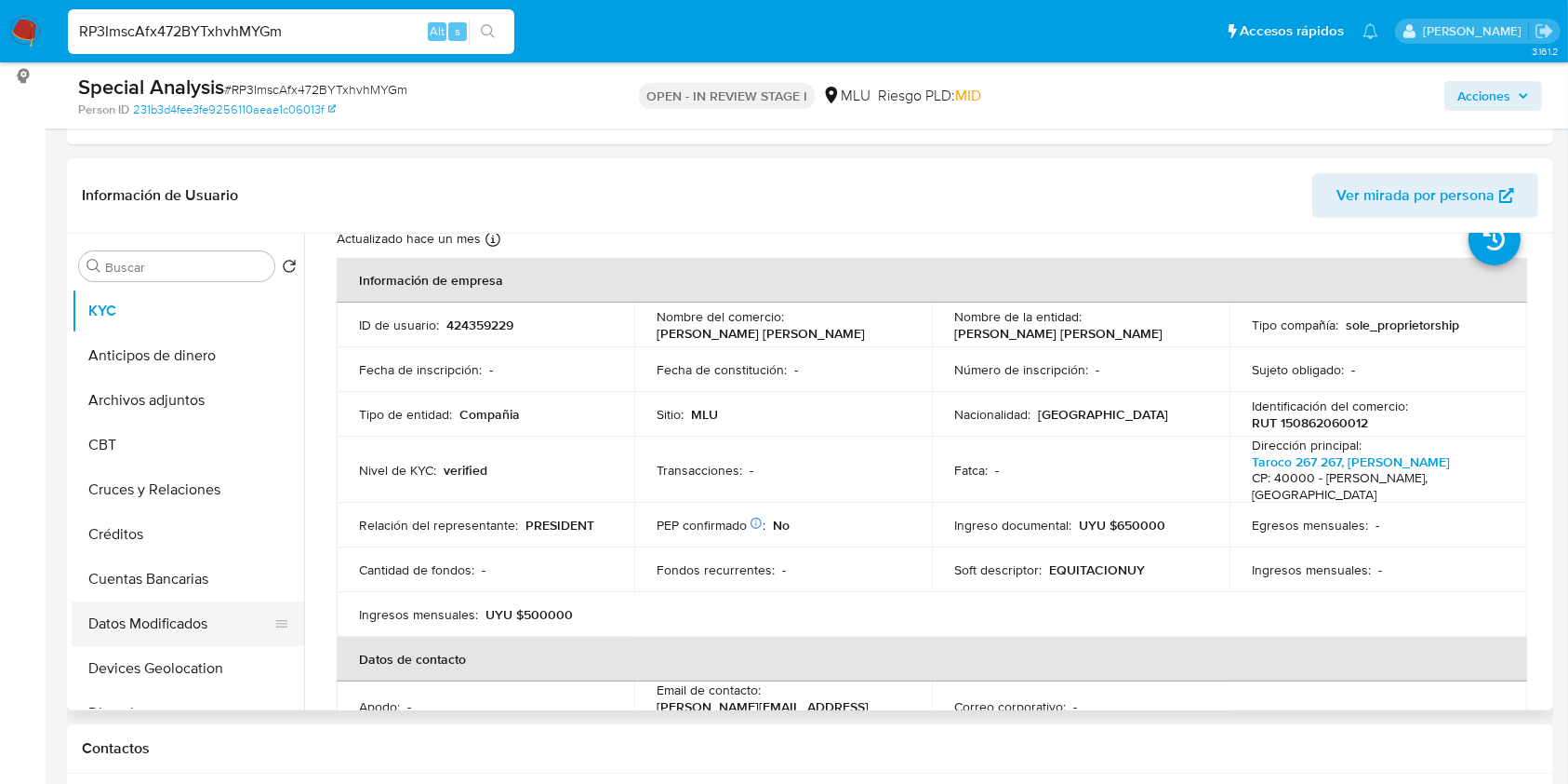
click at [185, 632] on button "Datos Modificados" at bounding box center [181, 623] width 217 height 44
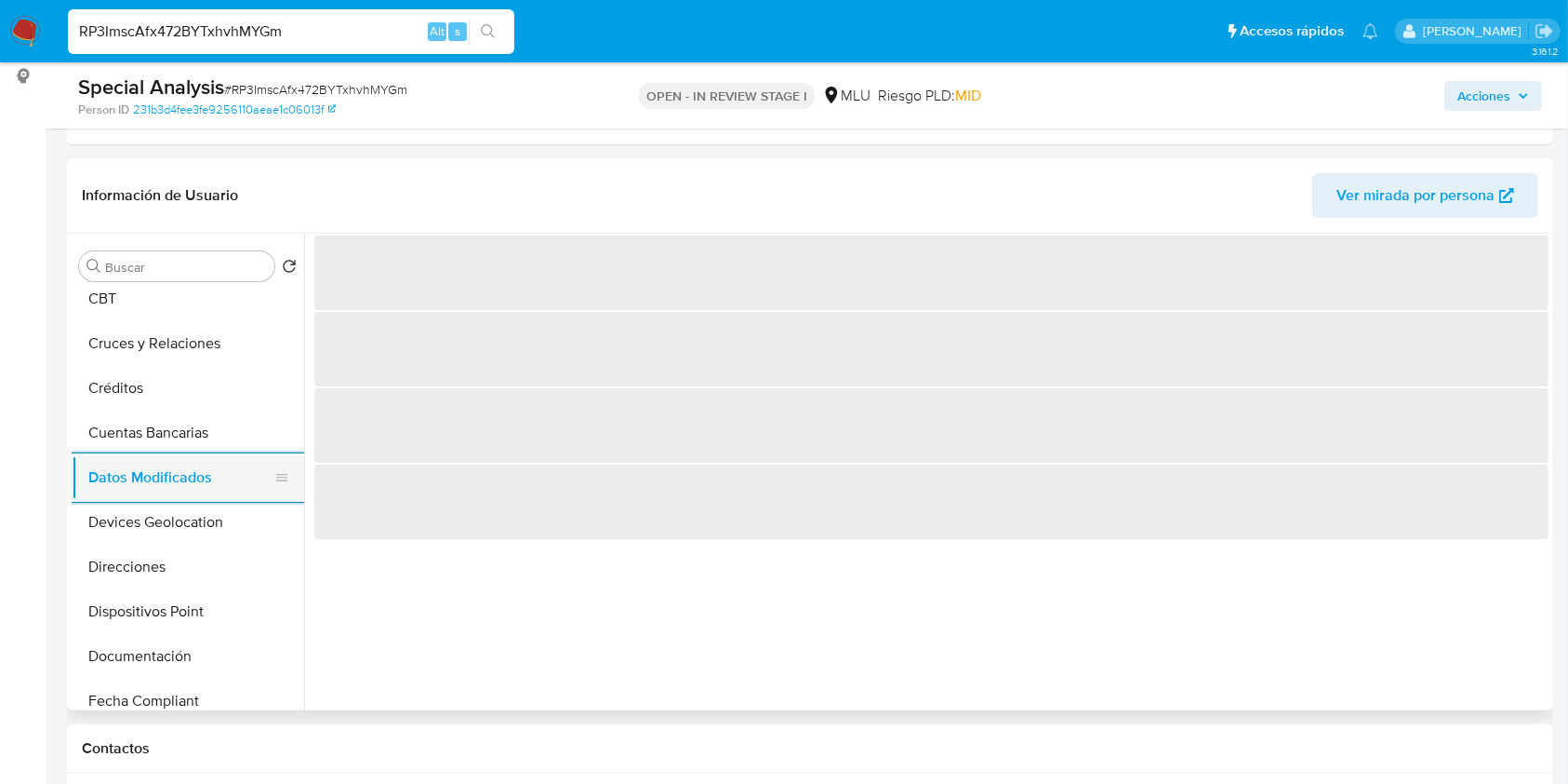
scroll to position [149, 0]
click at [185, 632] on button "Documentación" at bounding box center [188, 653] width 233 height 44
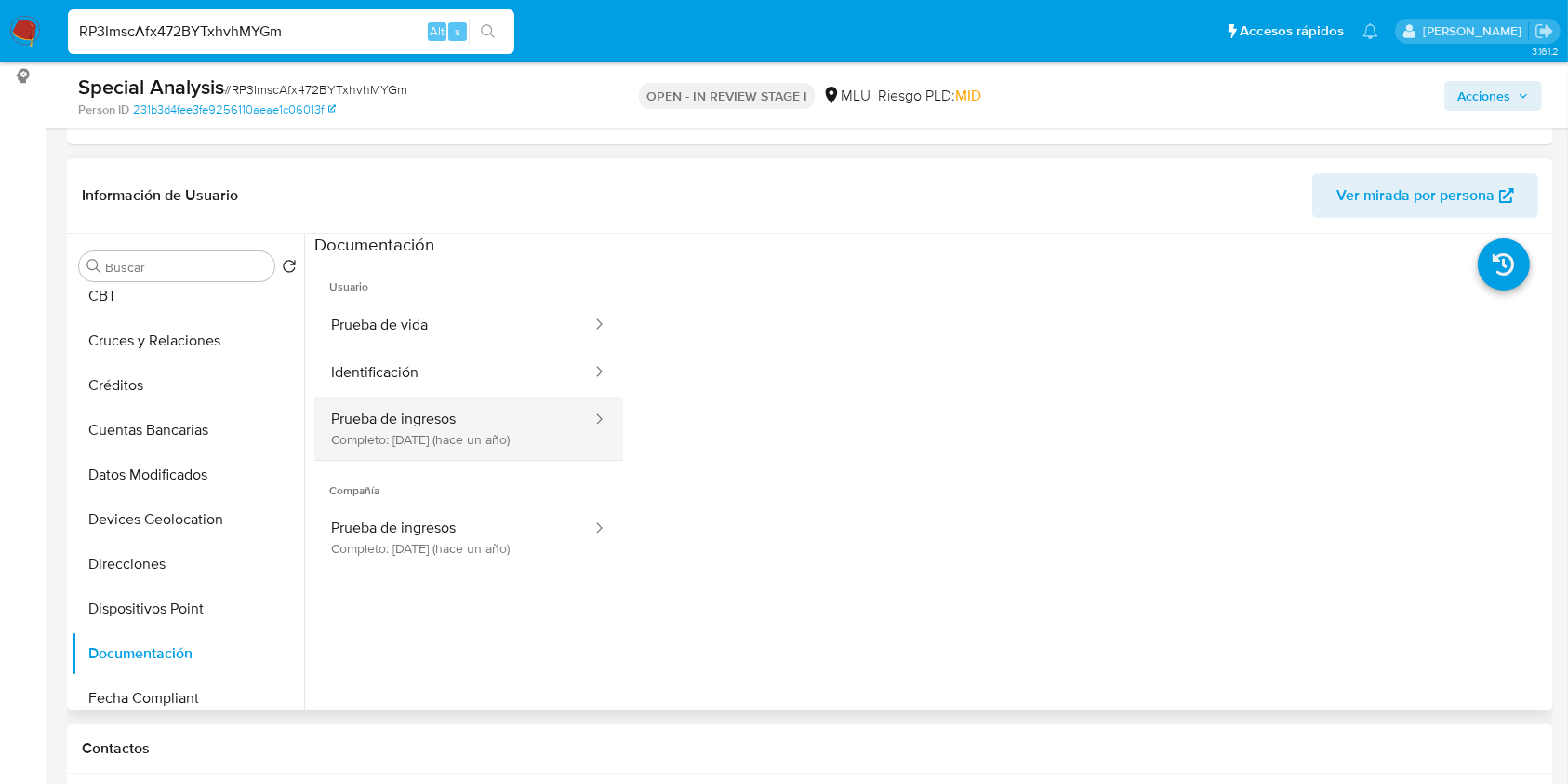
click at [527, 412] on button "Prueba de ingresos Completo: 14/06/2024 (hace un año)" at bounding box center [454, 428] width 279 height 63
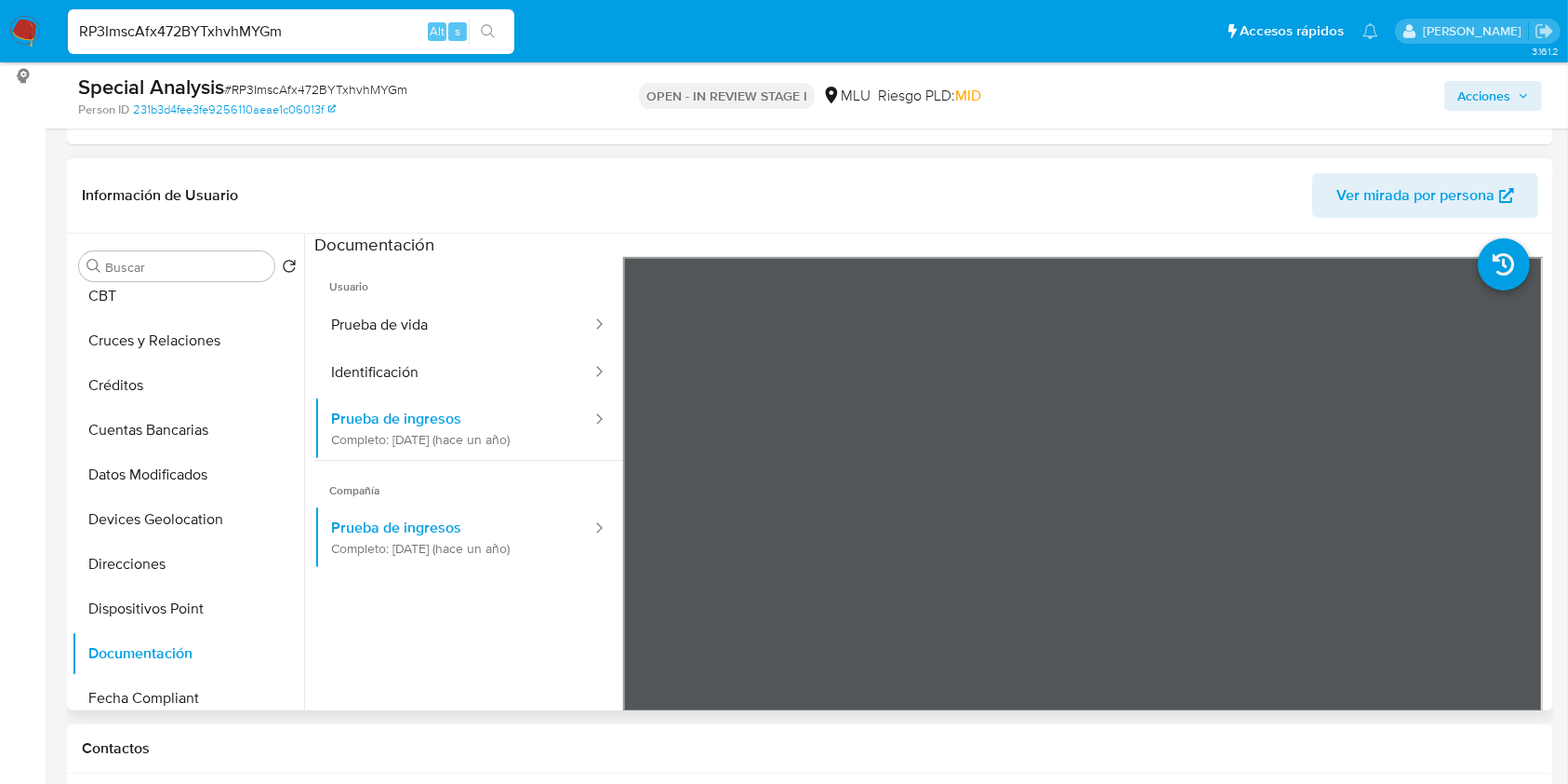
click at [1544, 600] on div at bounding box center [926, 471] width 1245 height 476
click at [210, 351] on button "Cruces y Relaciones" at bounding box center [181, 341] width 217 height 44
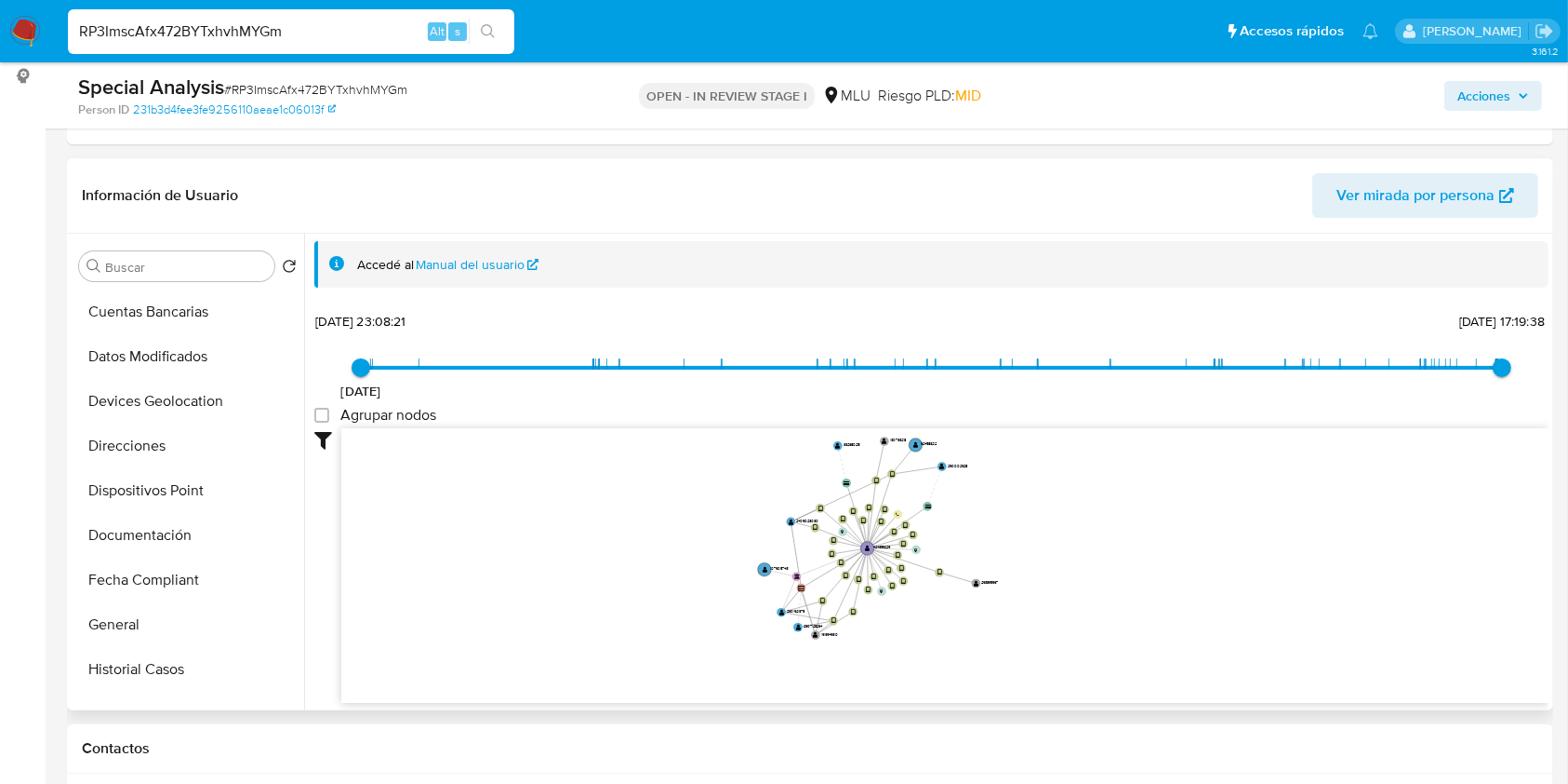
scroll to position [262, 0]
click at [195, 560] on button "Documentación" at bounding box center [181, 541] width 217 height 44
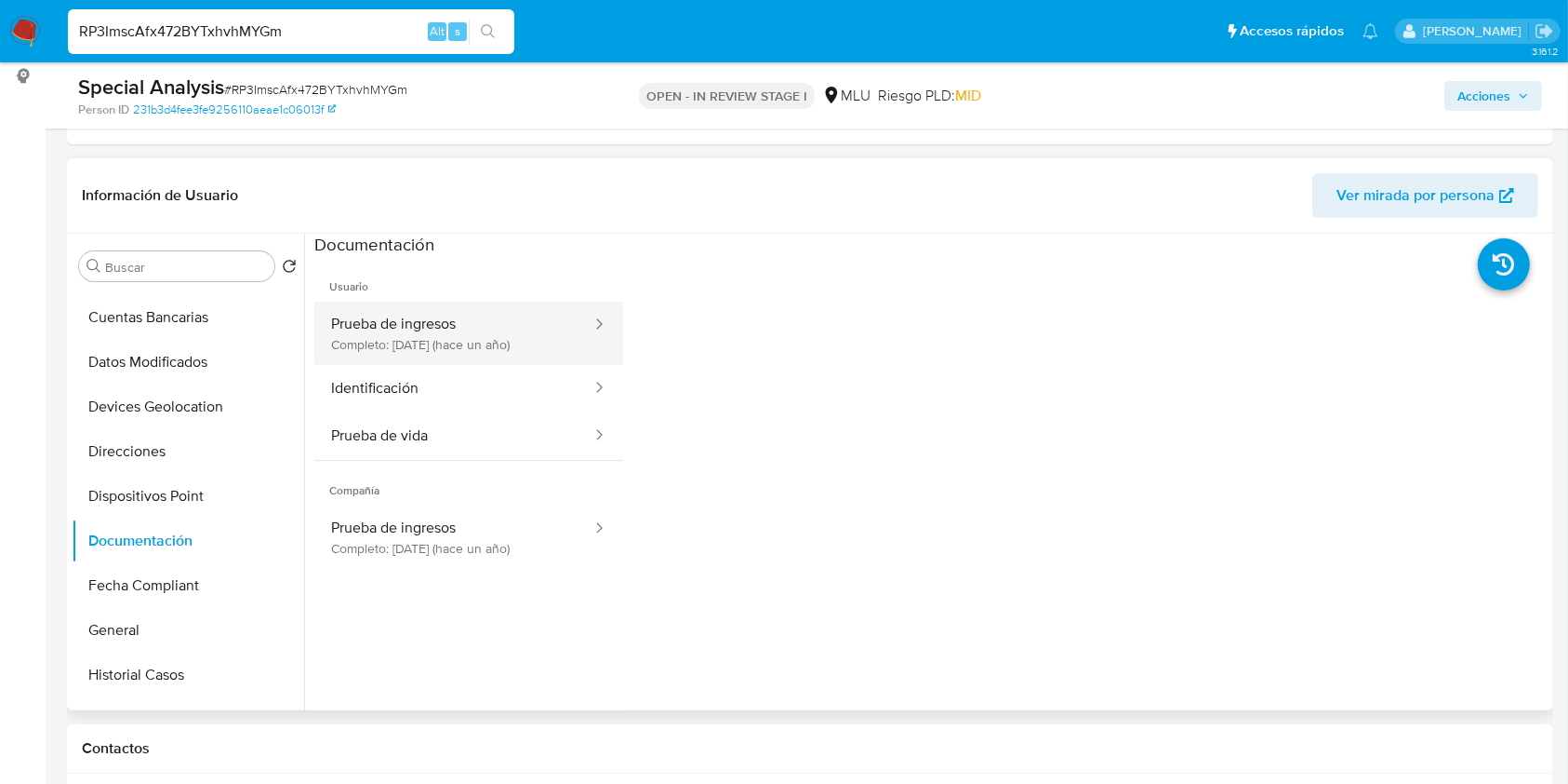
click at [468, 345] on button "Prueba de ingresos Completo: 14/06/2024 (hace un año)" at bounding box center [454, 334] width 279 height 63
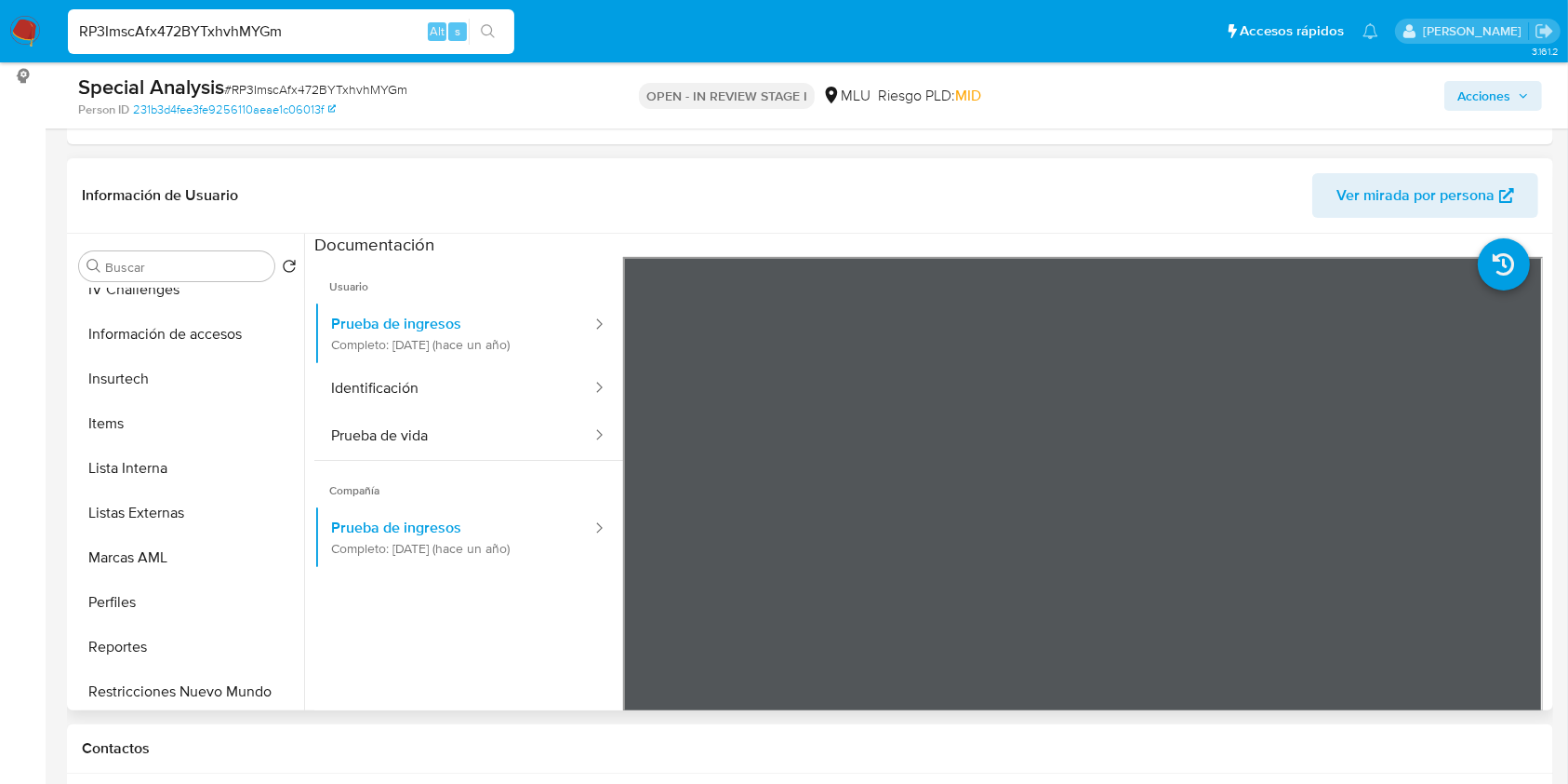
scroll to position [0, 0]
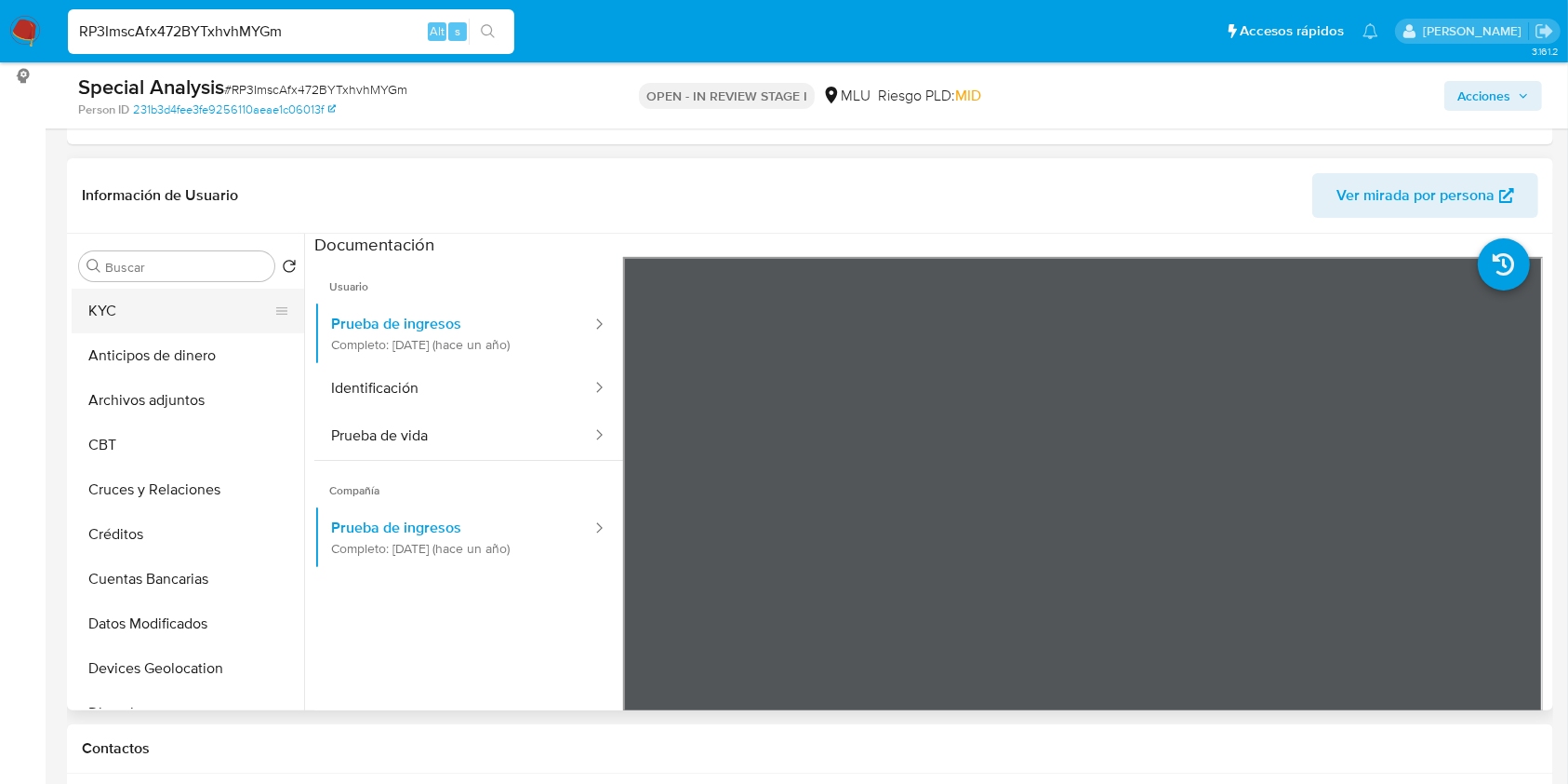
click at [165, 329] on button "KYC" at bounding box center [181, 311] width 217 height 44
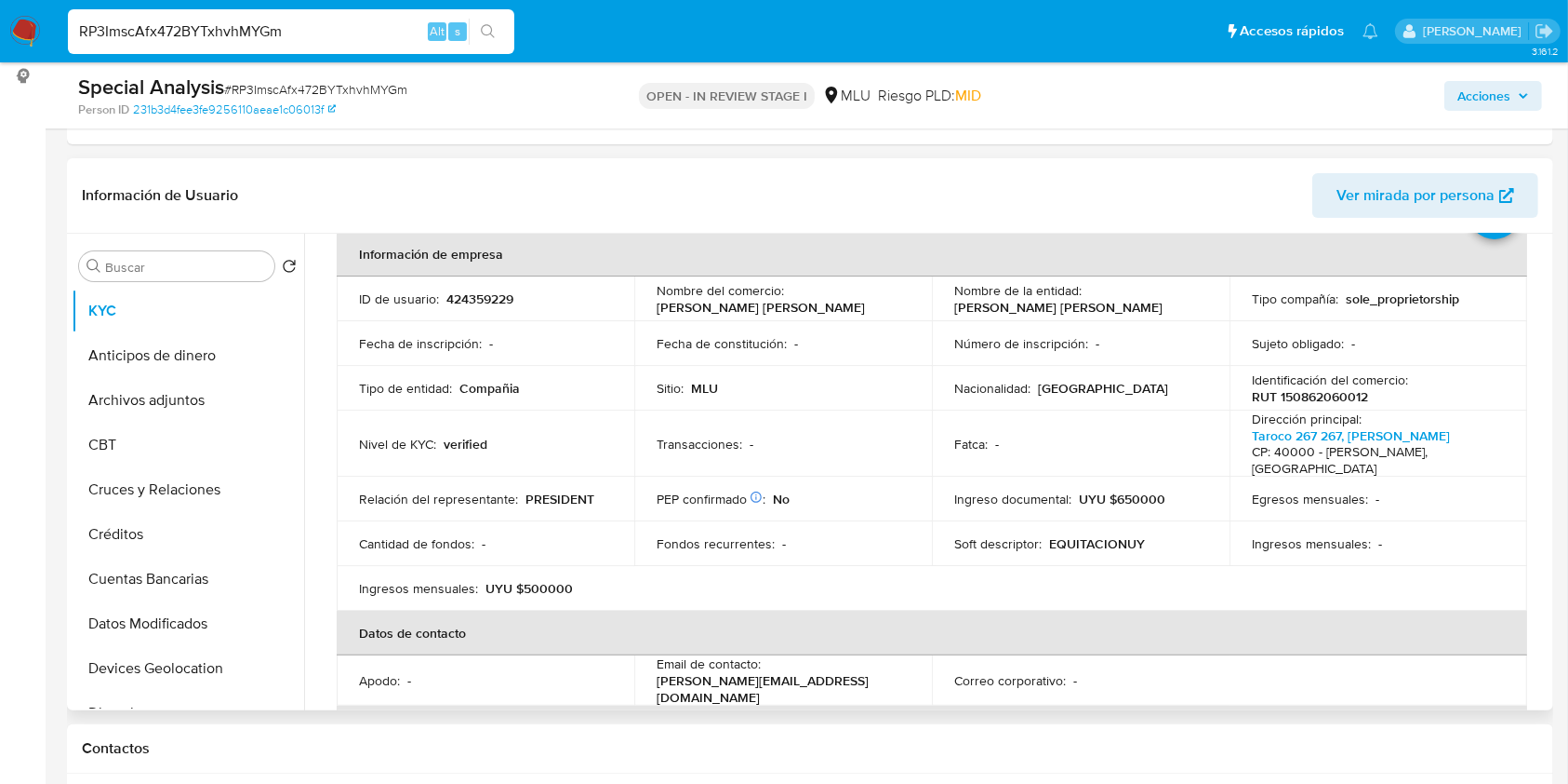
scroll to position [100, 0]
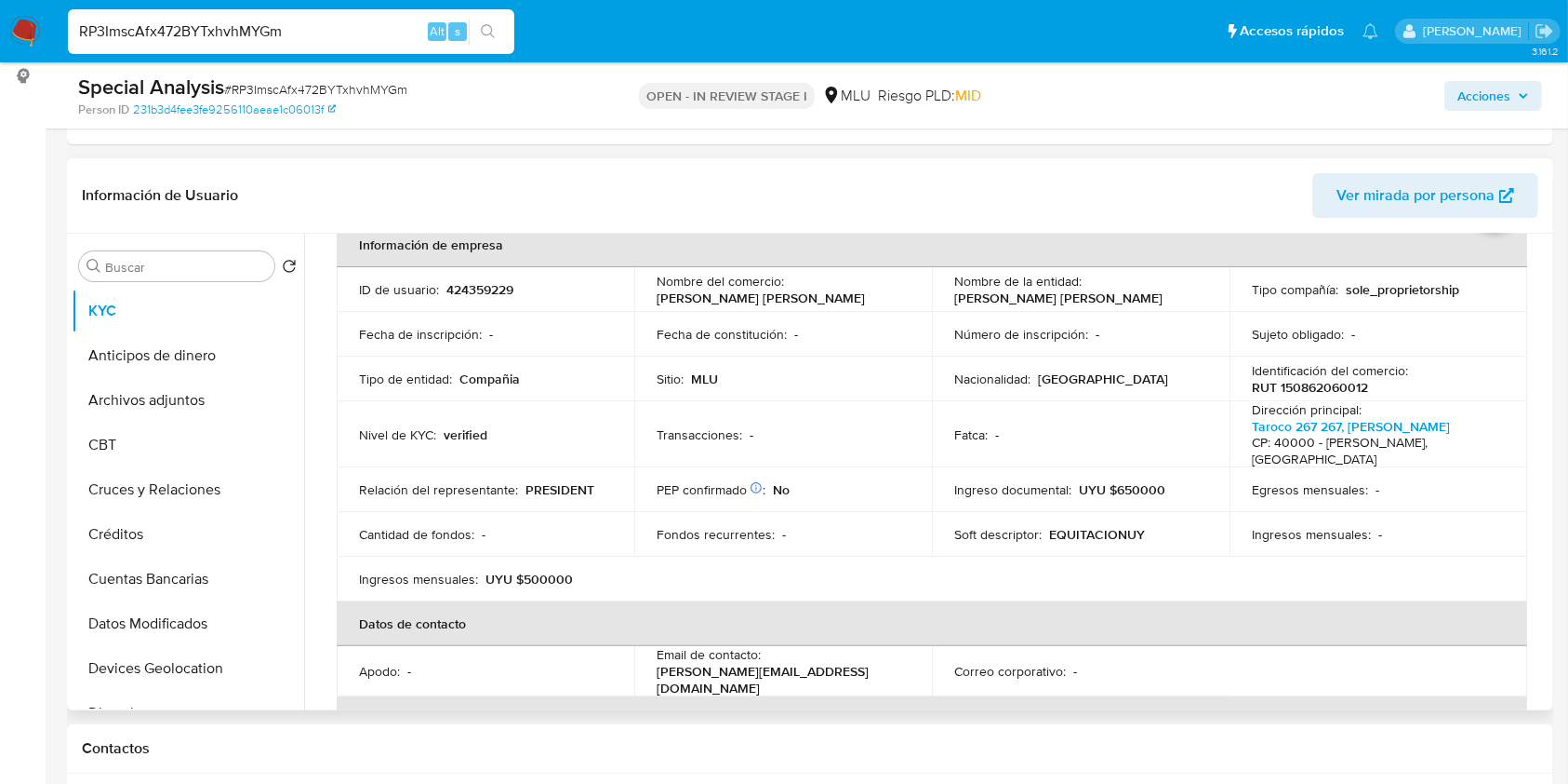
click at [1496, 405] on div "Dirección principal : Taroco 267 267, Rivera CP: 40000 - Rivera, Rivera, Uruguay" at bounding box center [1378, 434] width 253 height 66
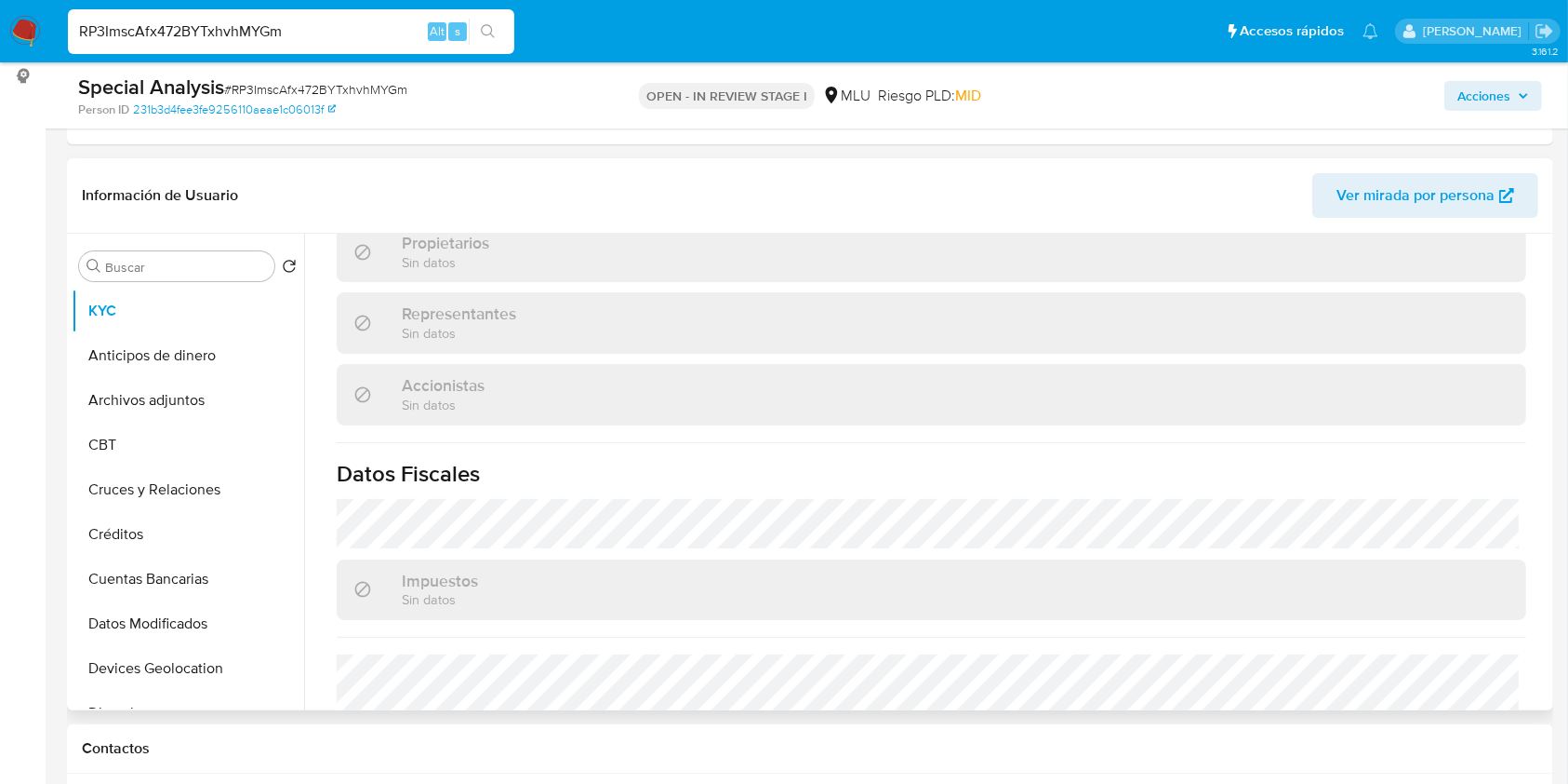
scroll to position [1072, 0]
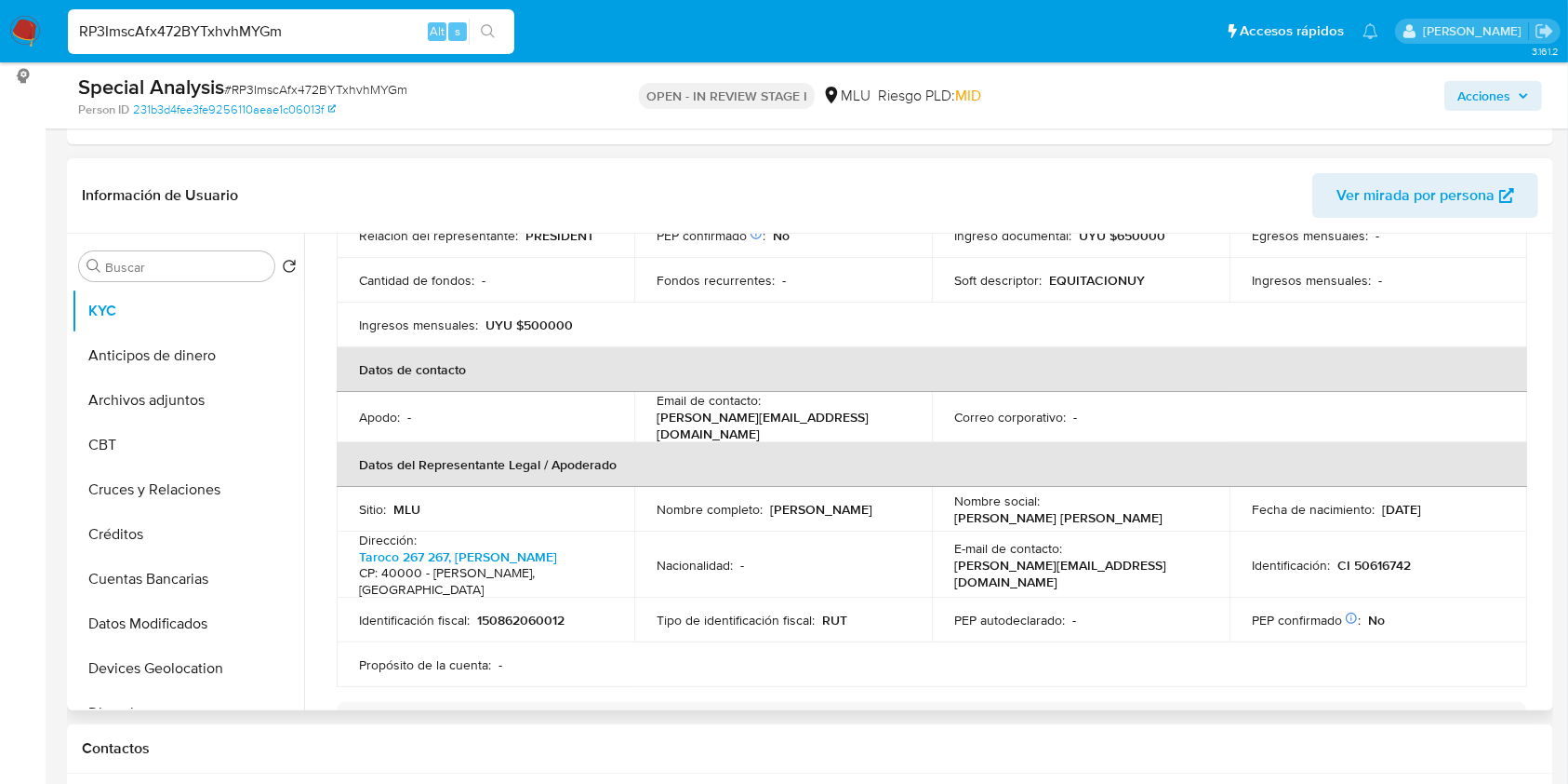
scroll to position [341, 0]
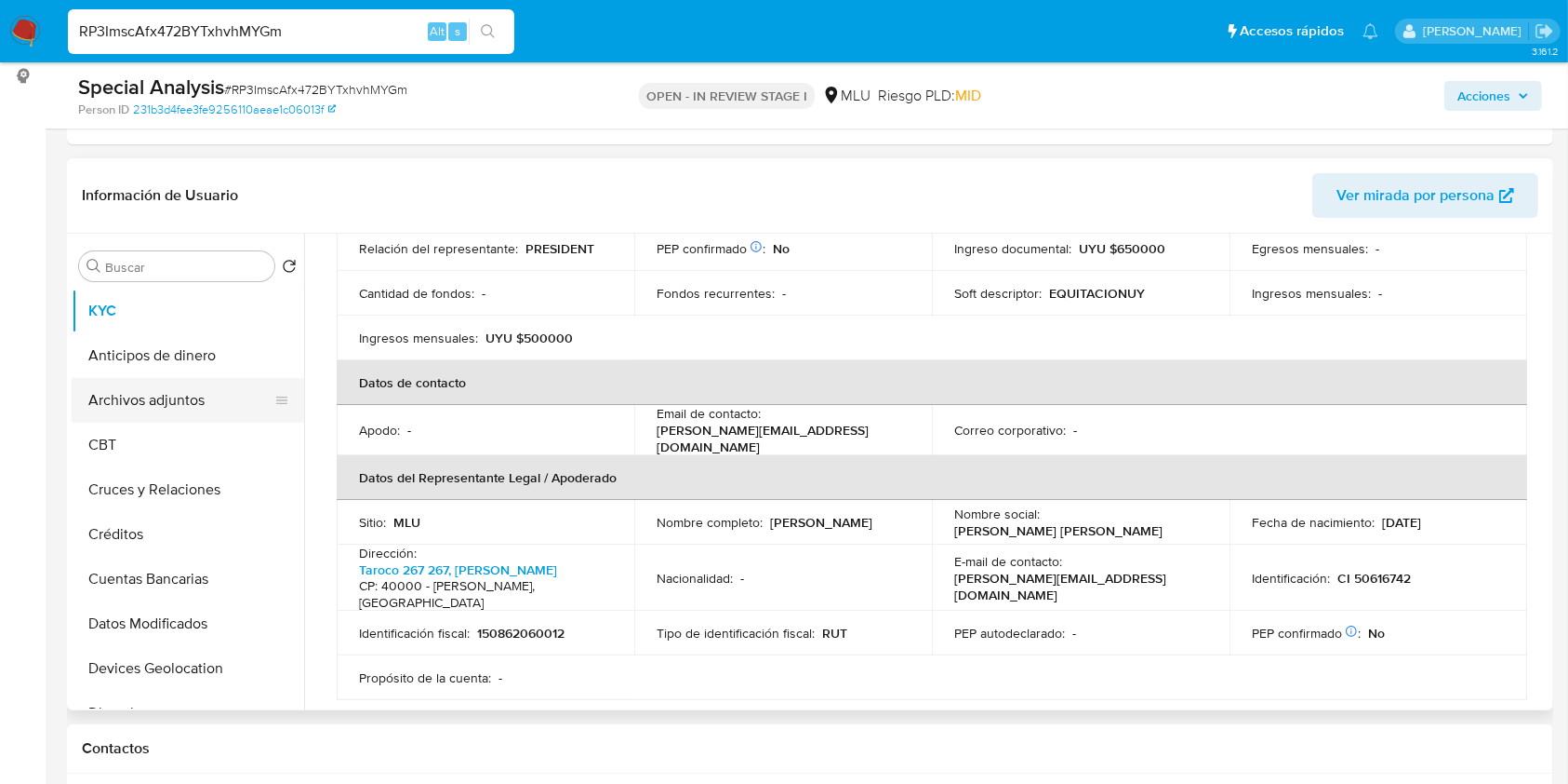
click at [190, 397] on button "Archivos adjuntos" at bounding box center [181, 400] width 217 height 44
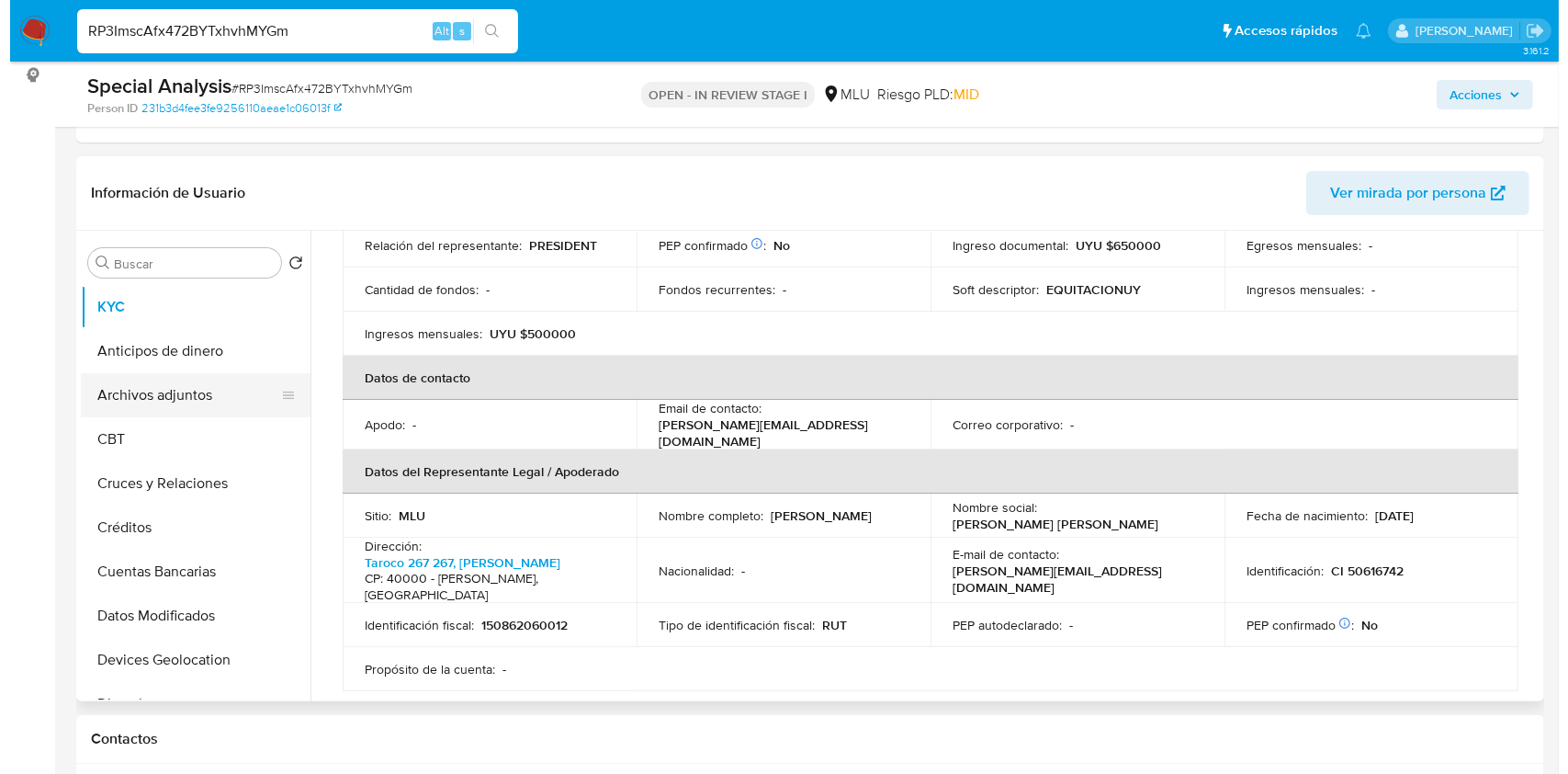
scroll to position [0, 0]
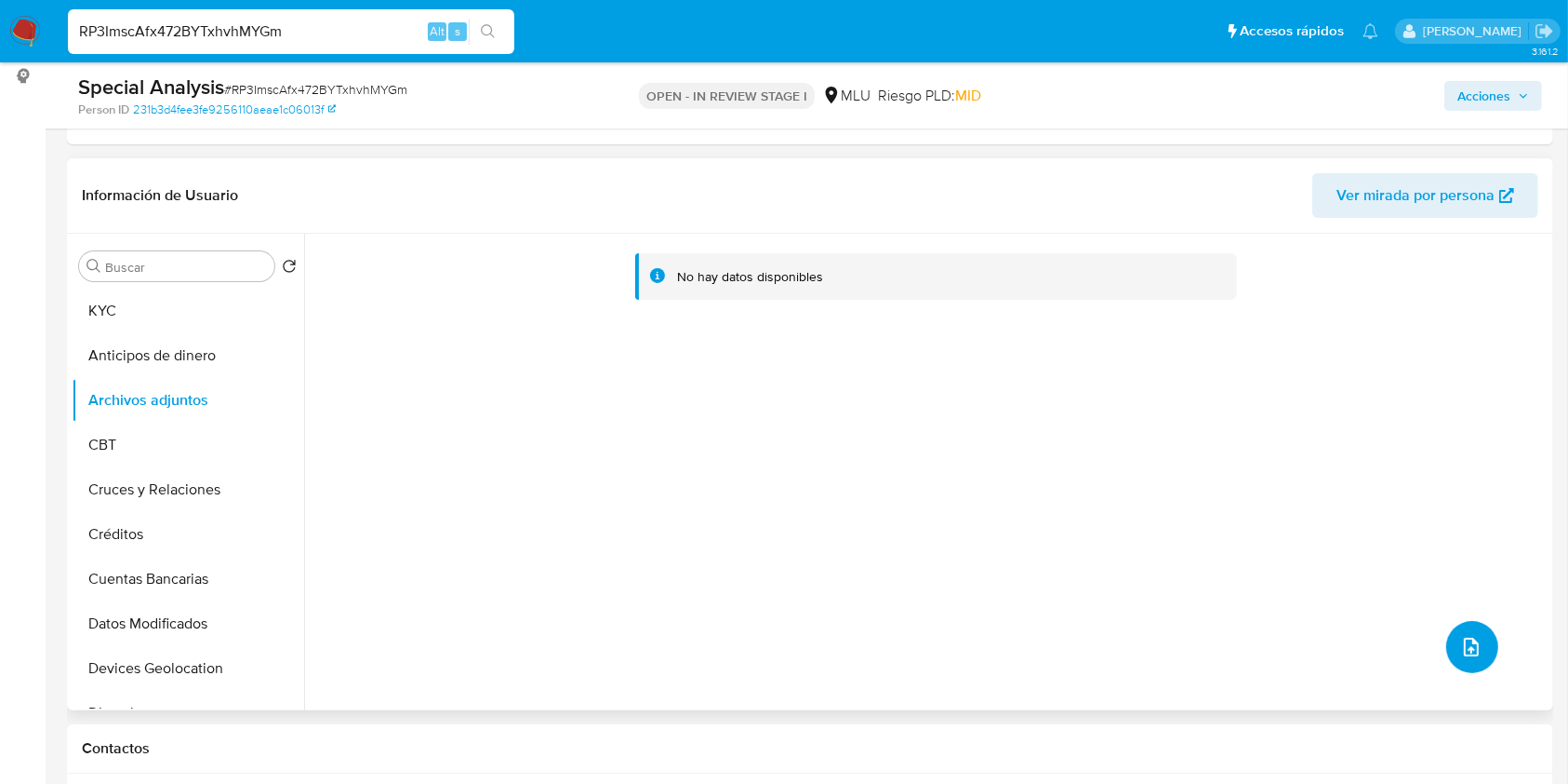
click at [1460, 649] on icon "upload-file" at bounding box center [1471, 646] width 22 height 22
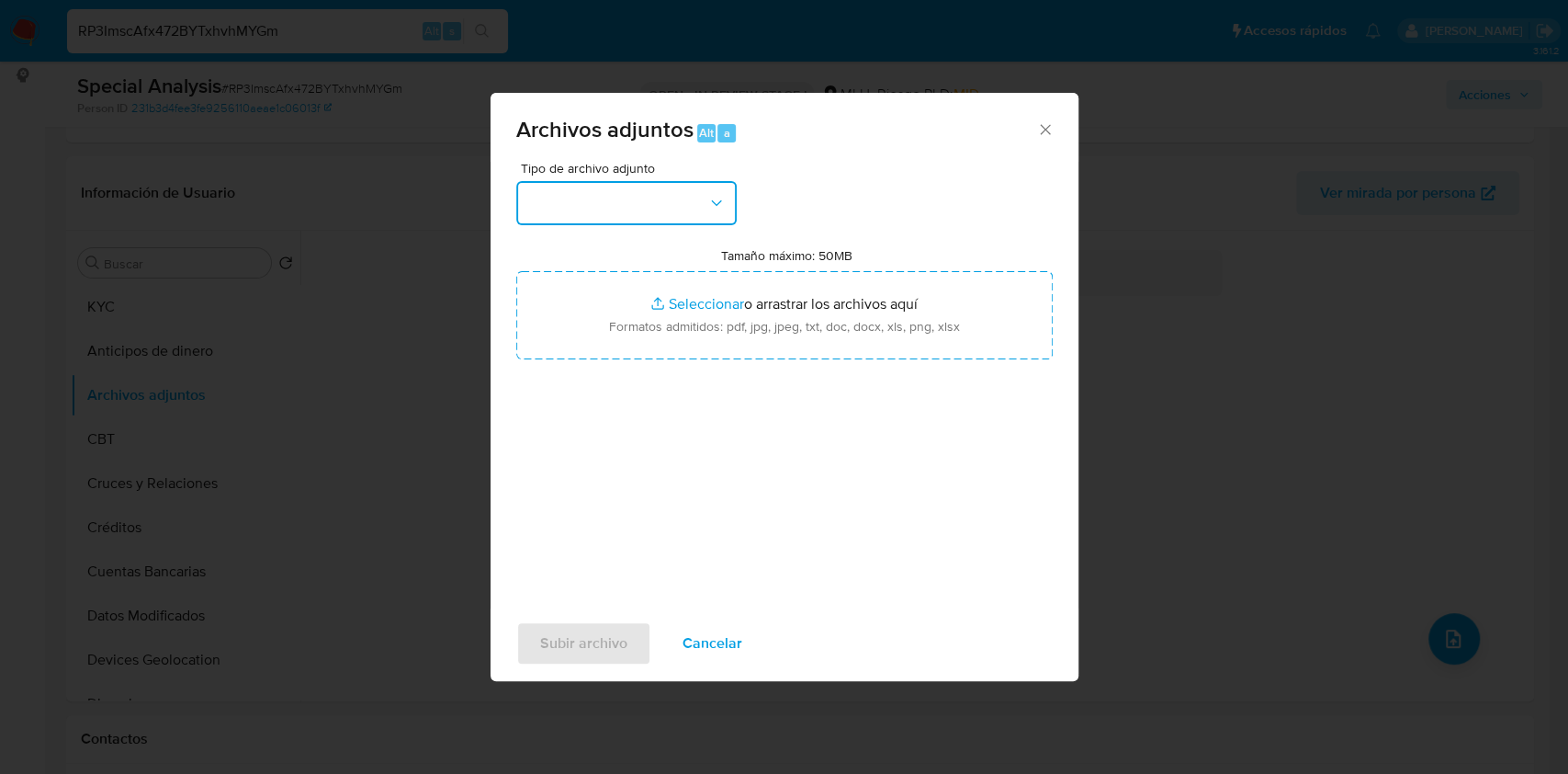
click at [658, 207] on button "button" at bounding box center [626, 203] width 220 height 44
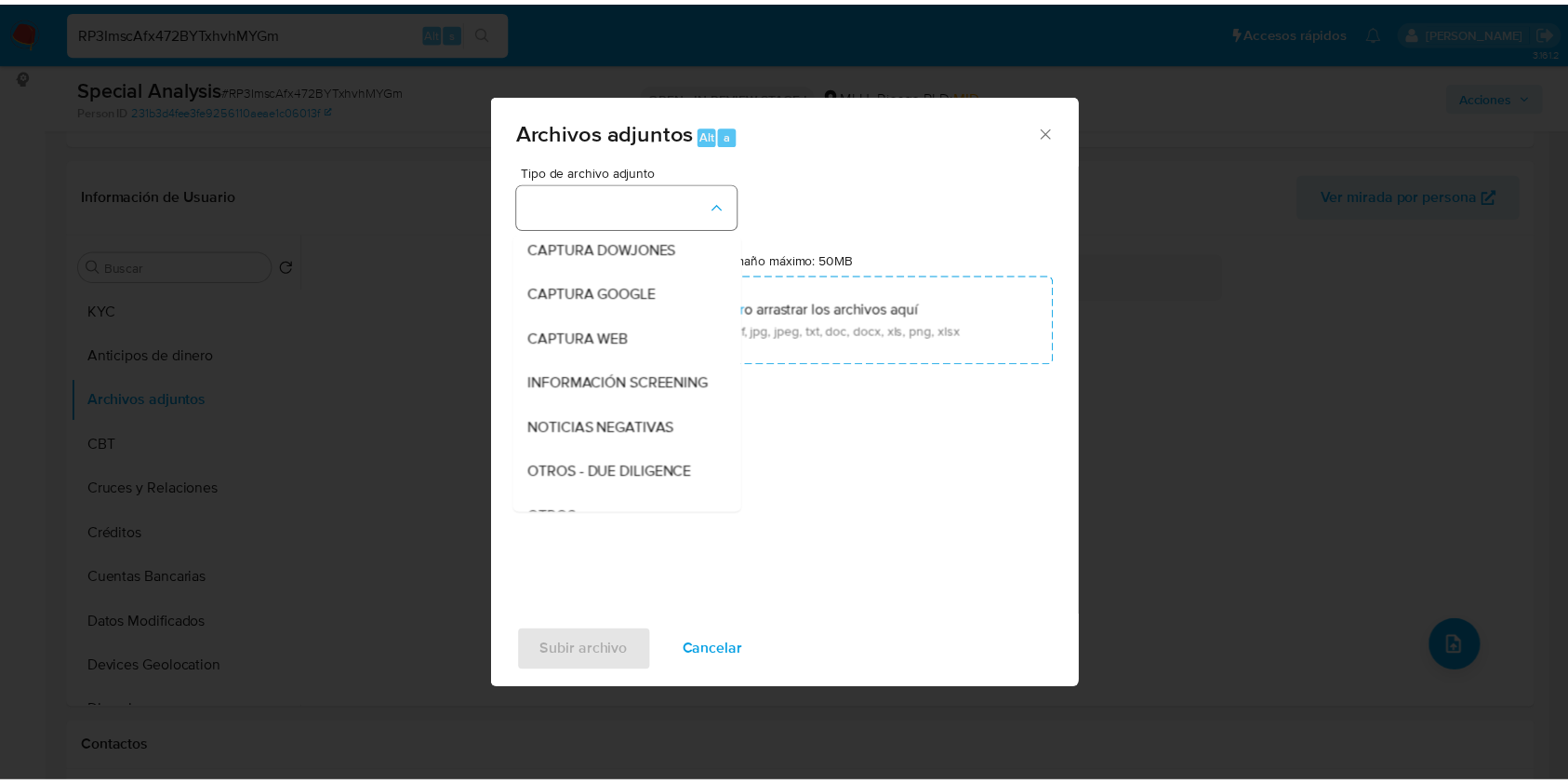
scroll to position [97, 0]
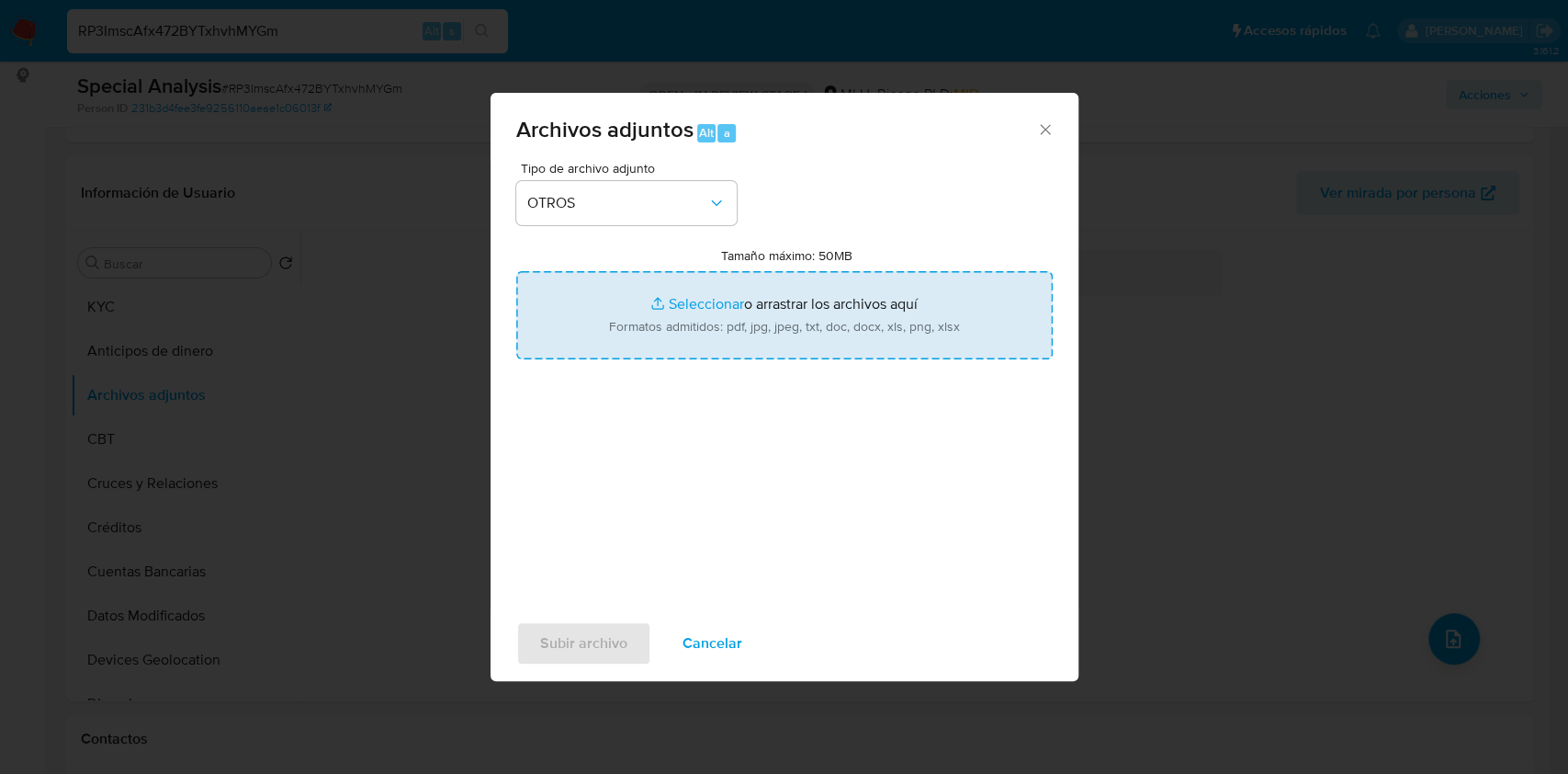
type input "C:\fakepath\Case Log 424359229 - 25_09_2025.pdf"
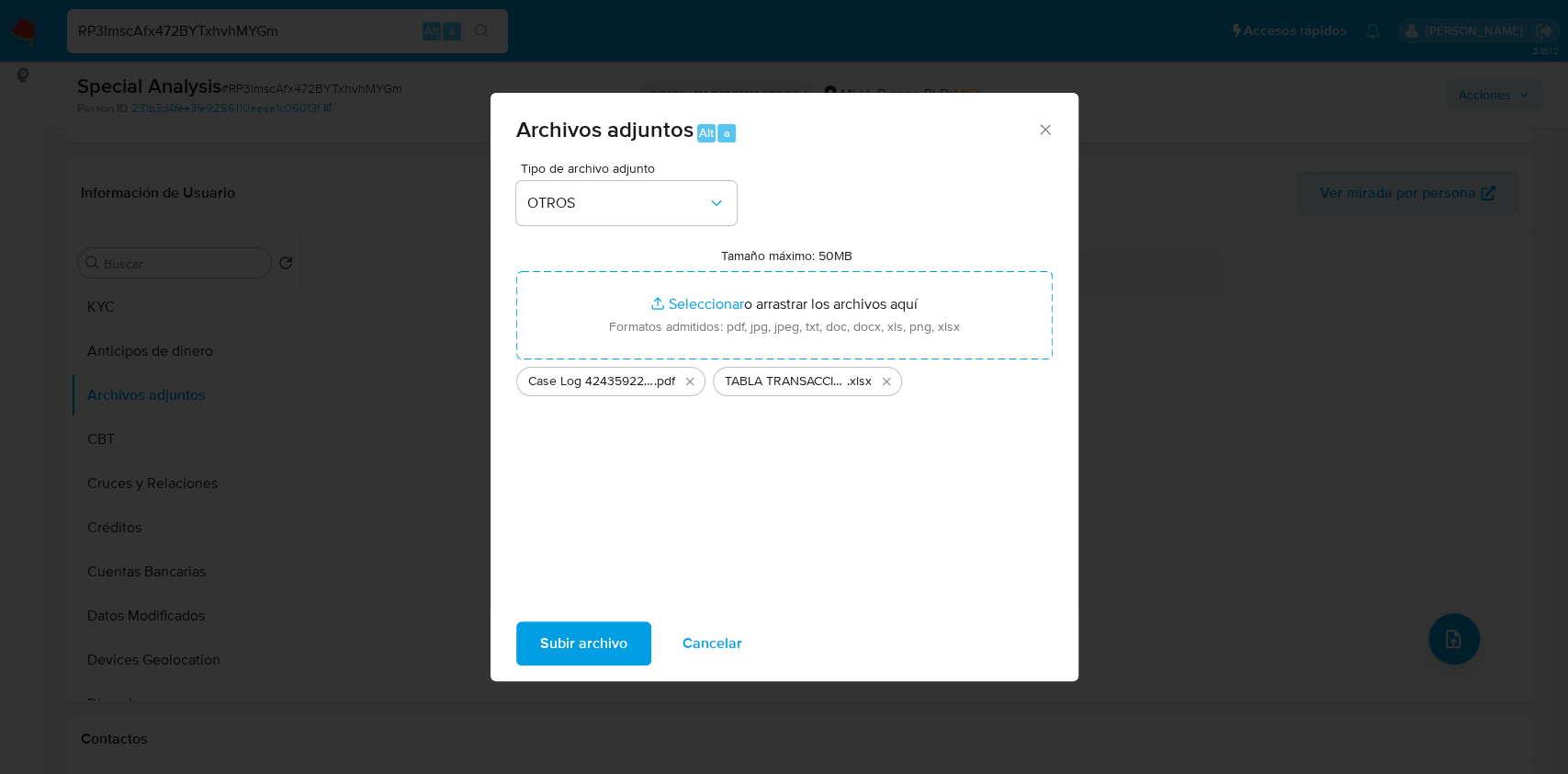
click at [558, 627] on span "Subir archivo" at bounding box center [584, 643] width 87 height 41
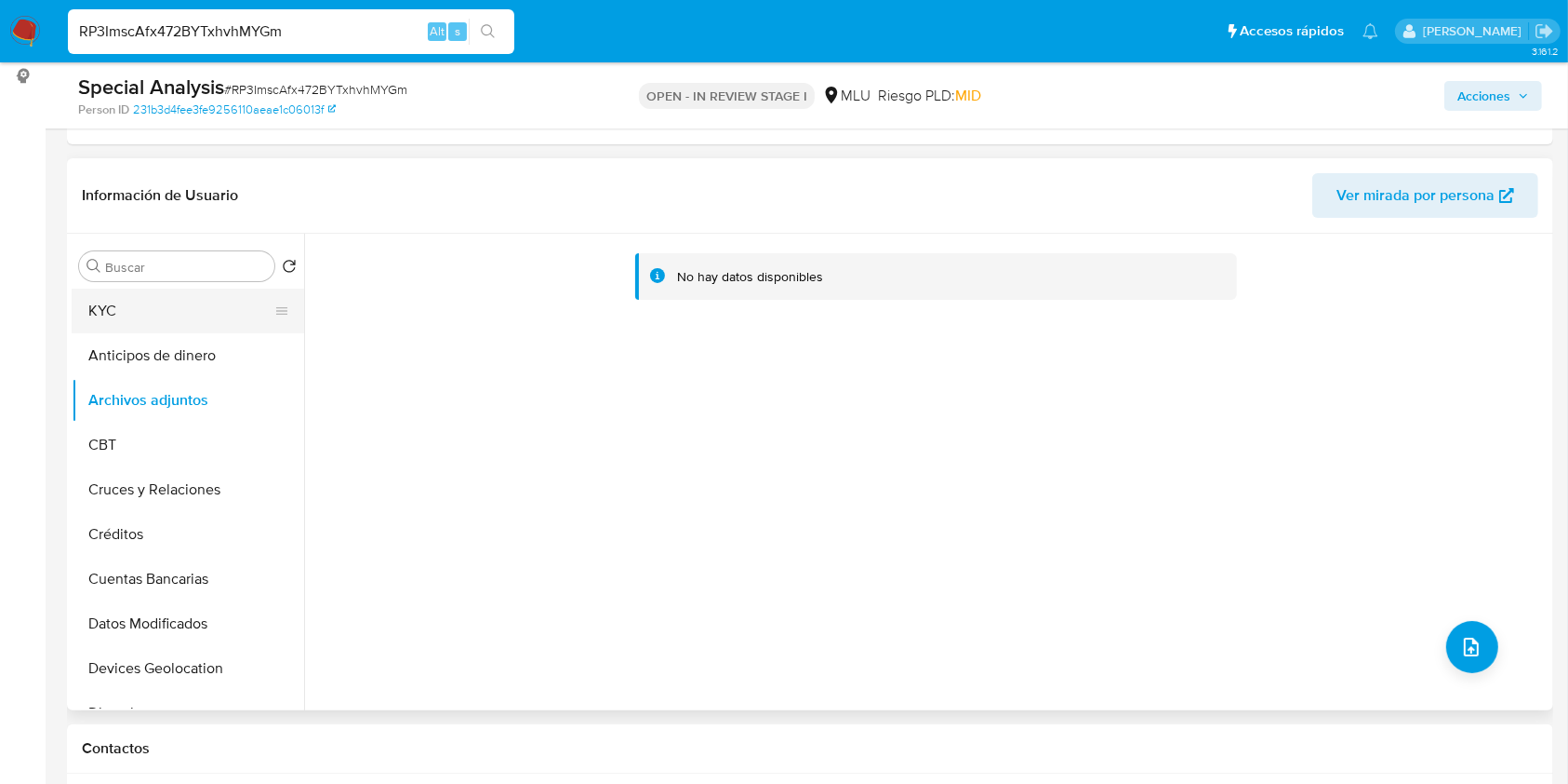
click at [138, 316] on button "KYC" at bounding box center [181, 311] width 217 height 44
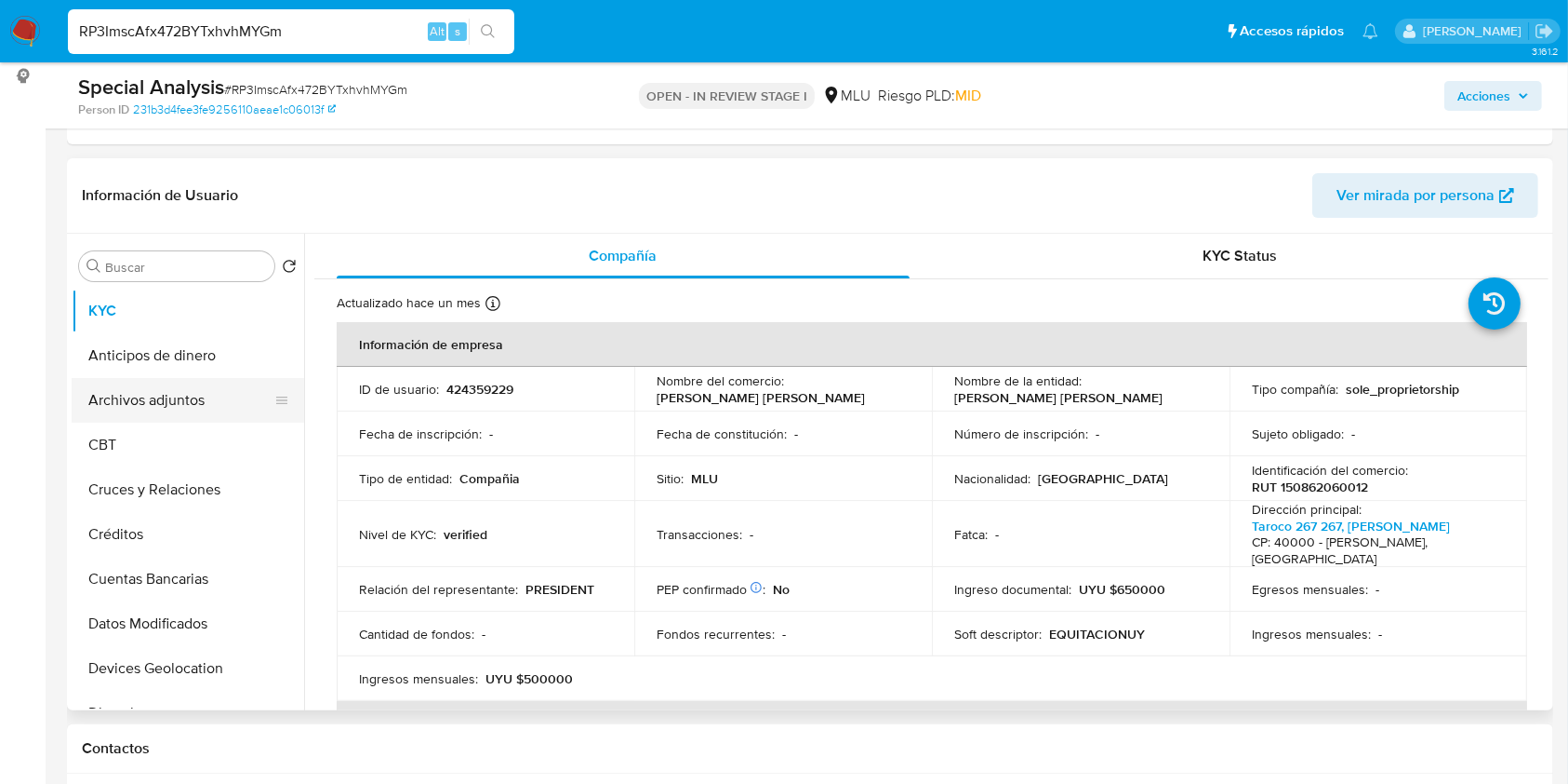
click at [166, 407] on button "Archivos adjuntos" at bounding box center [181, 400] width 217 height 44
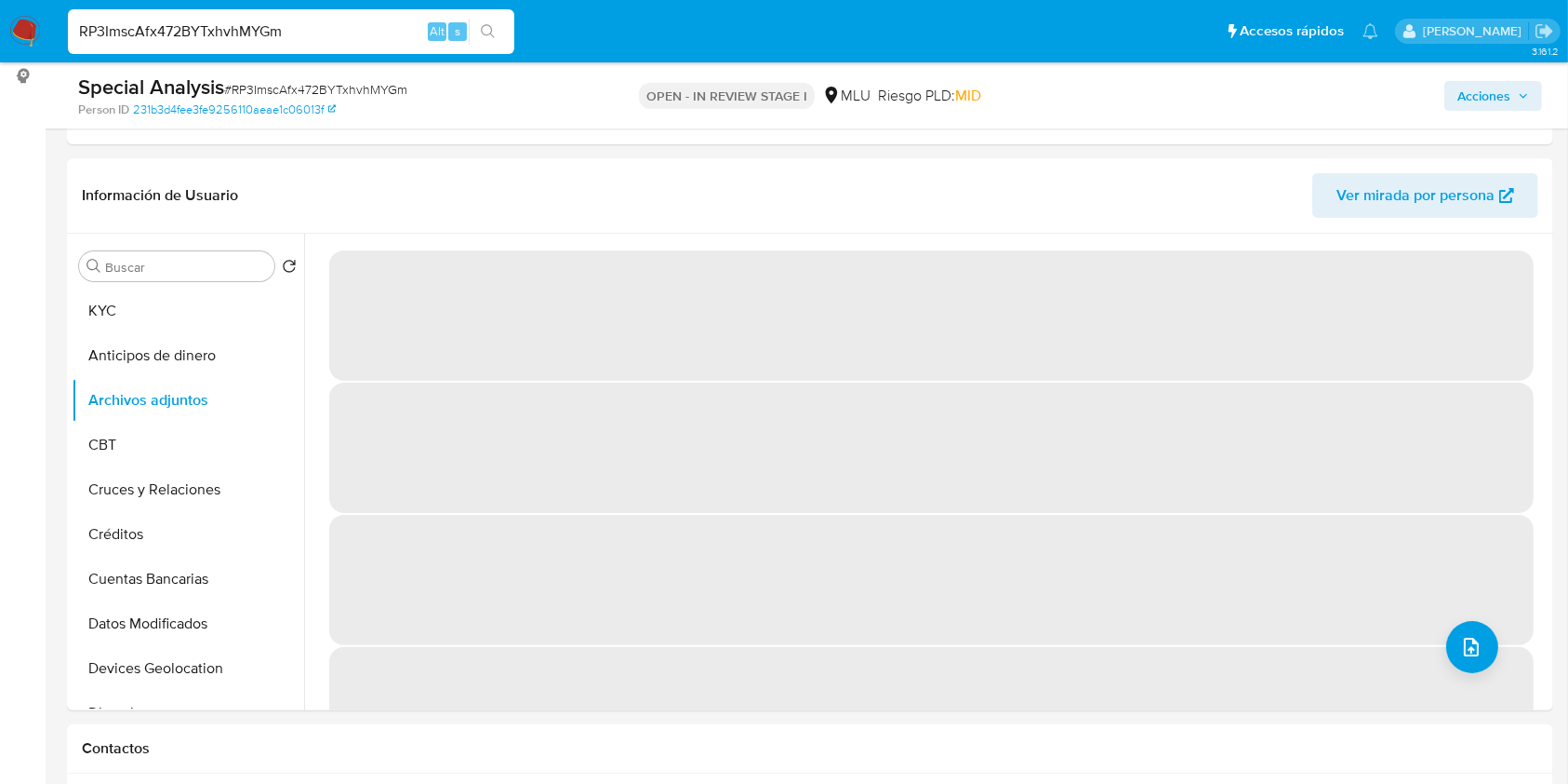
click at [1489, 110] on div "Acciones" at bounding box center [1301, 94] width 483 height 43
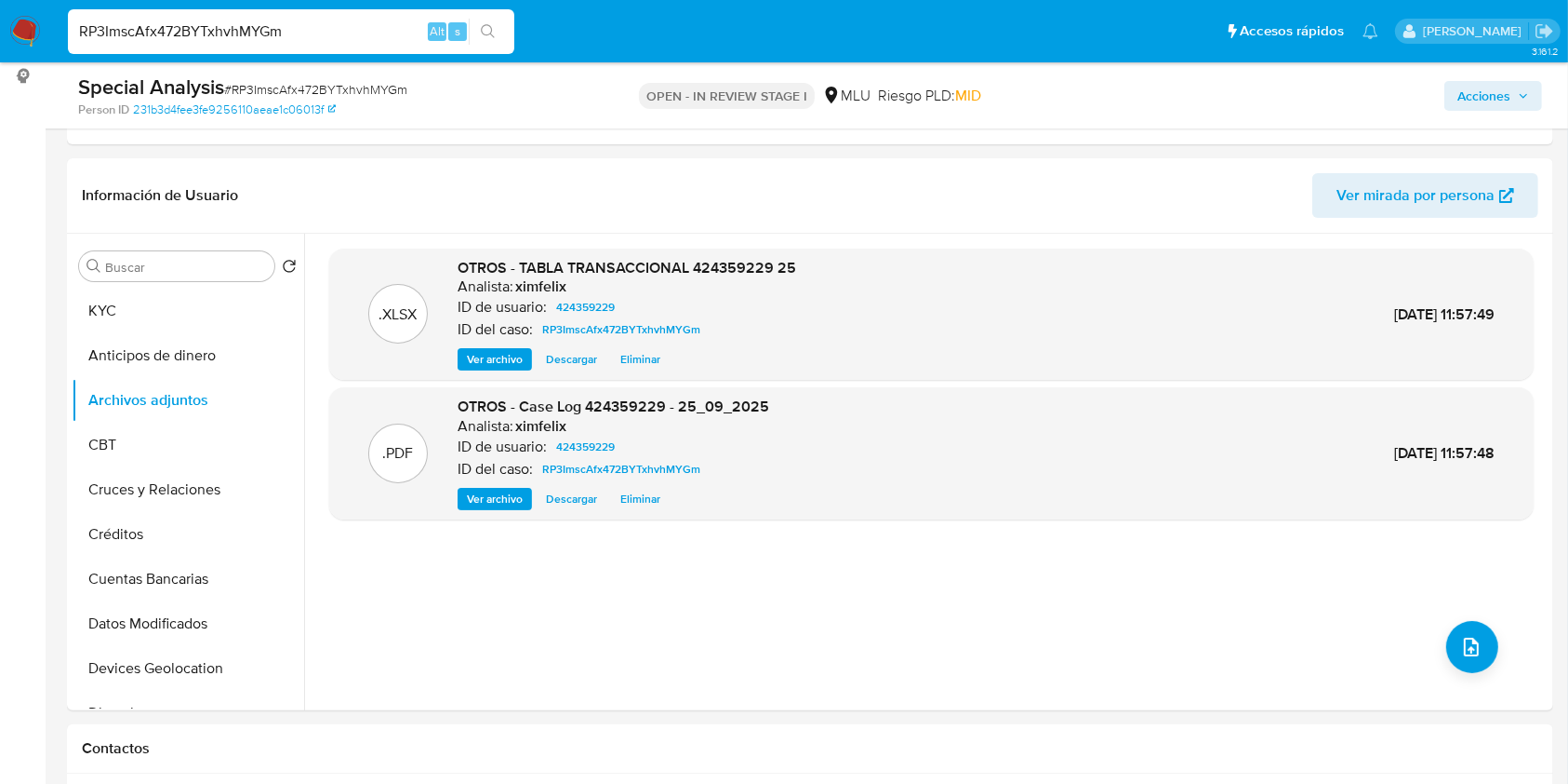
click at [1481, 81] on span "Acciones" at bounding box center [1483, 95] width 53 height 30
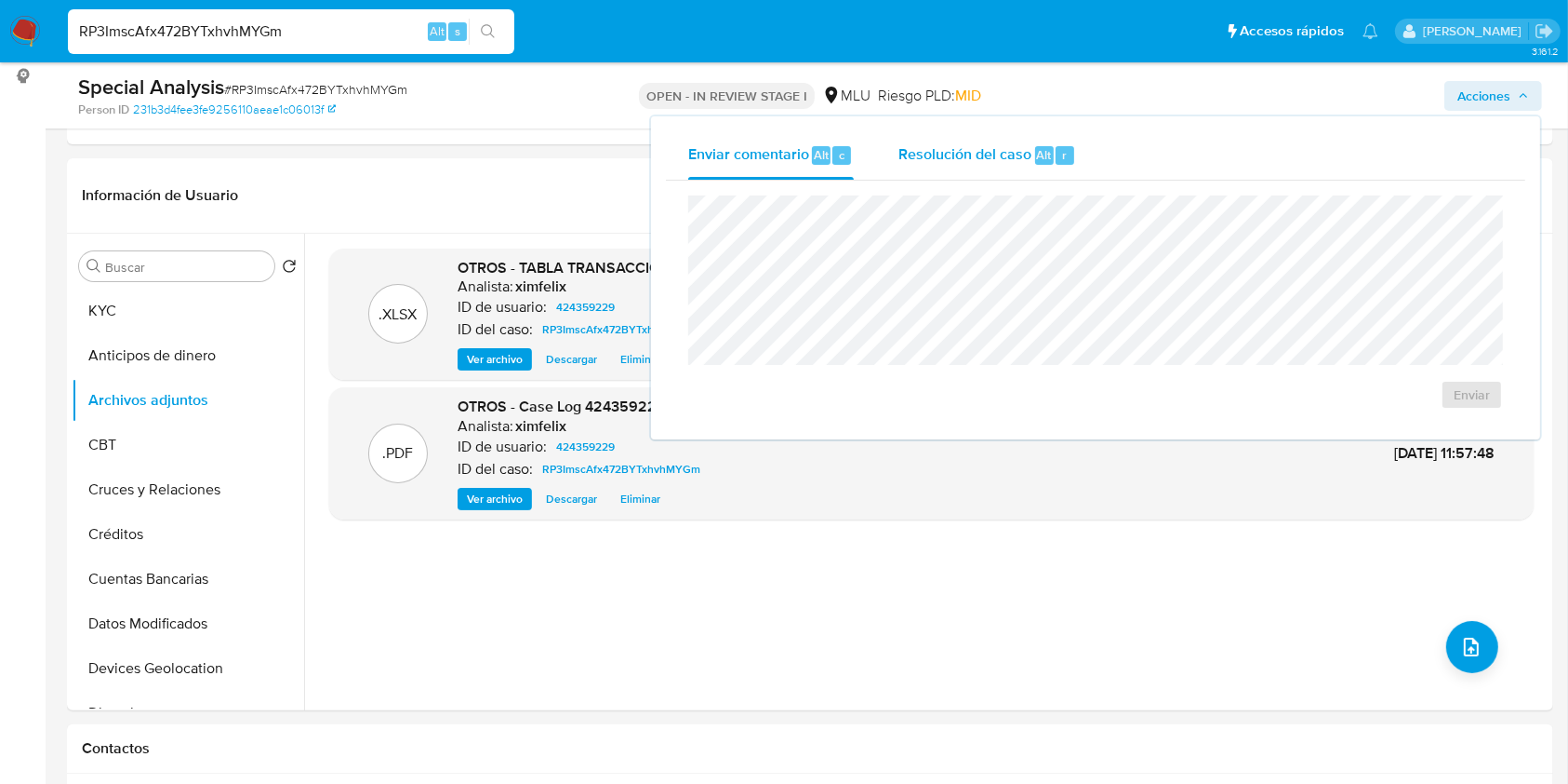
click at [1064, 146] on div "r" at bounding box center [1064, 155] width 18 height 18
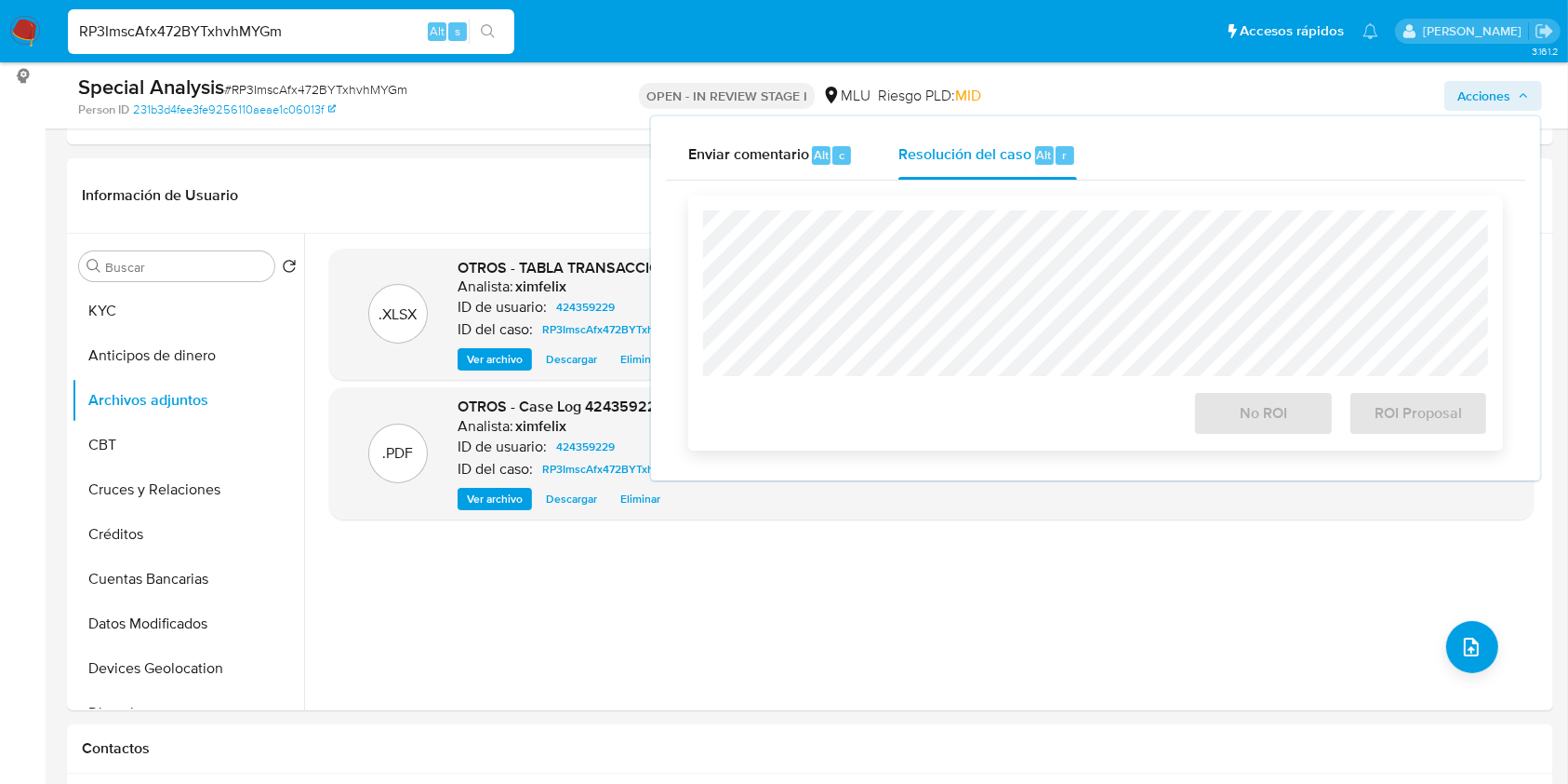
click at [964, 196] on div "No ROI ROI Proposal" at bounding box center [1096, 322] width 815 height 255
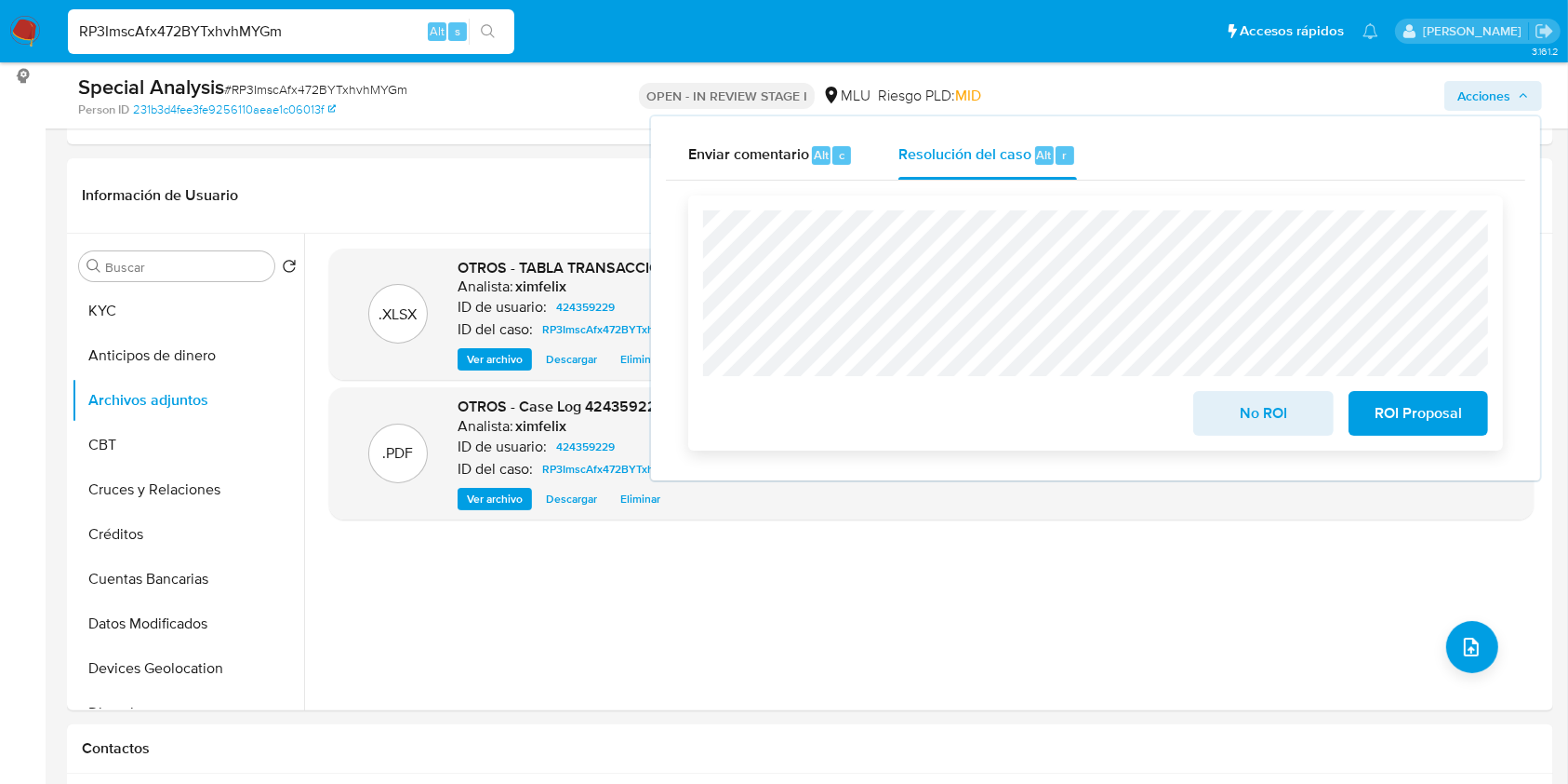
click at [1239, 412] on span "No ROI" at bounding box center [1263, 413] width 91 height 41
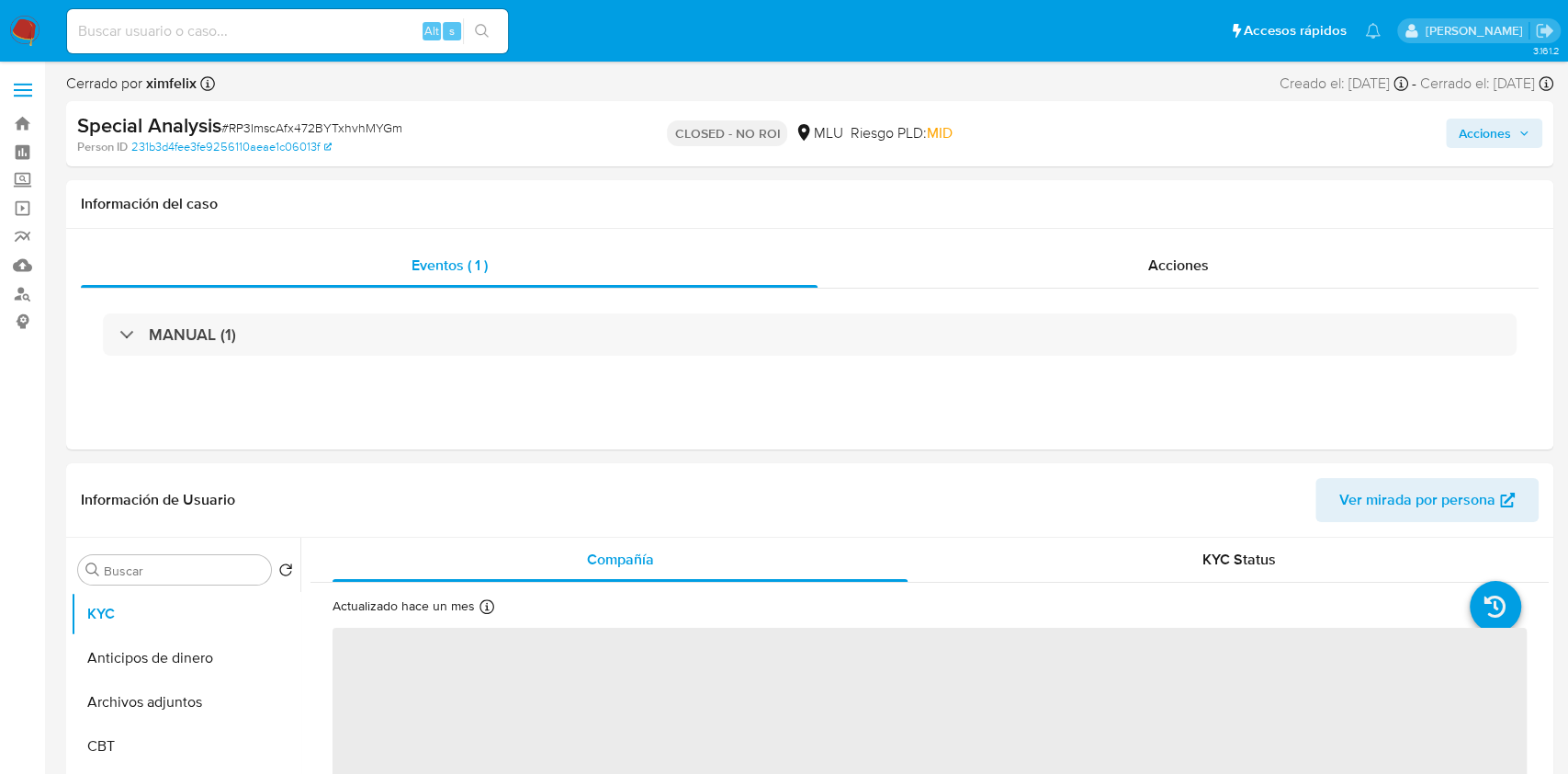
select select "10"
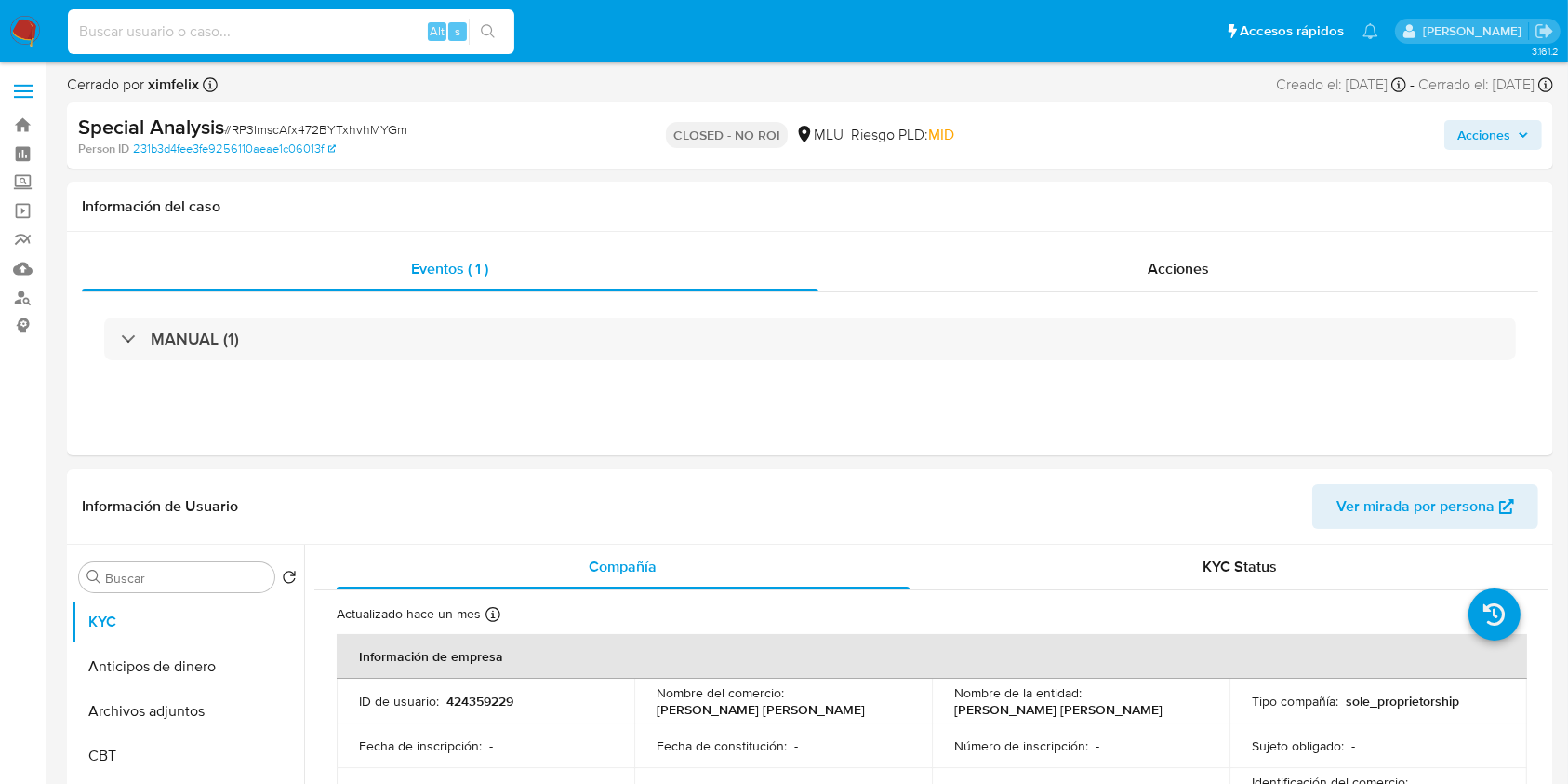
click at [287, 34] on input at bounding box center [291, 31] width 446 height 24
paste input "L1f9Dn9mTrpDw72jdrrpMTq4"
type input "L1f9Dn9mTrpDw72jdrrpMTq4"
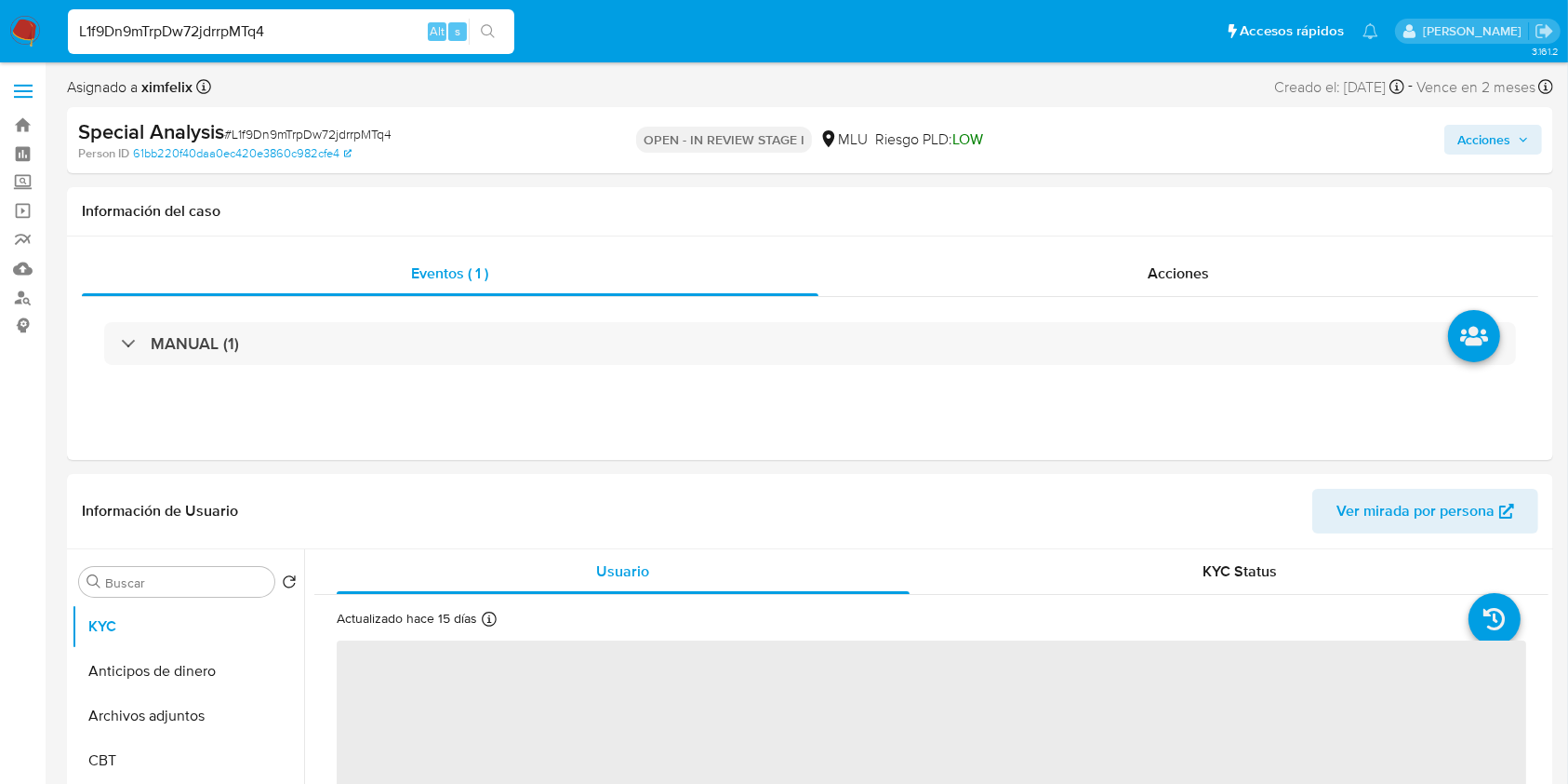
select select "10"
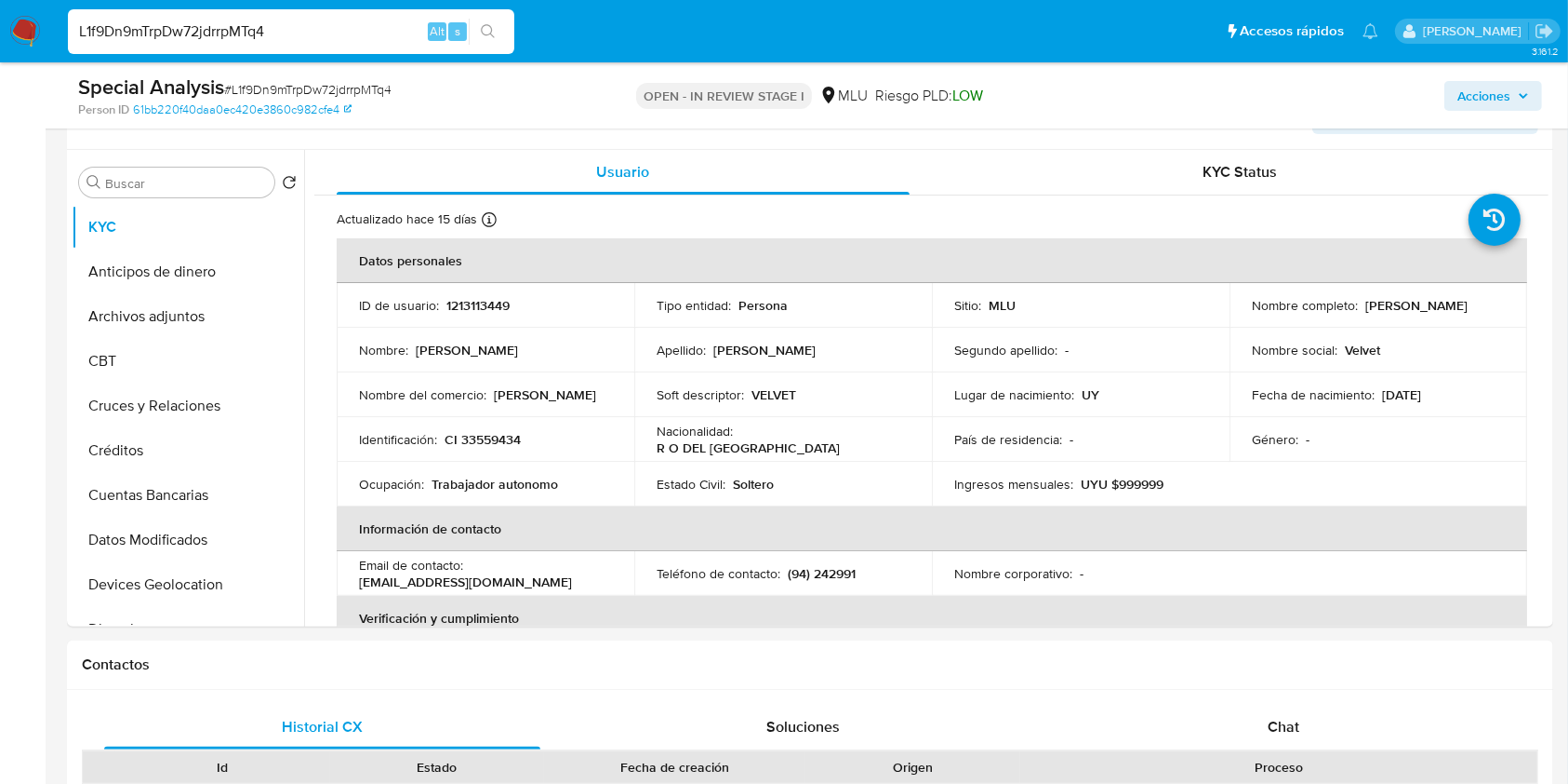
scroll to position [503, 0]
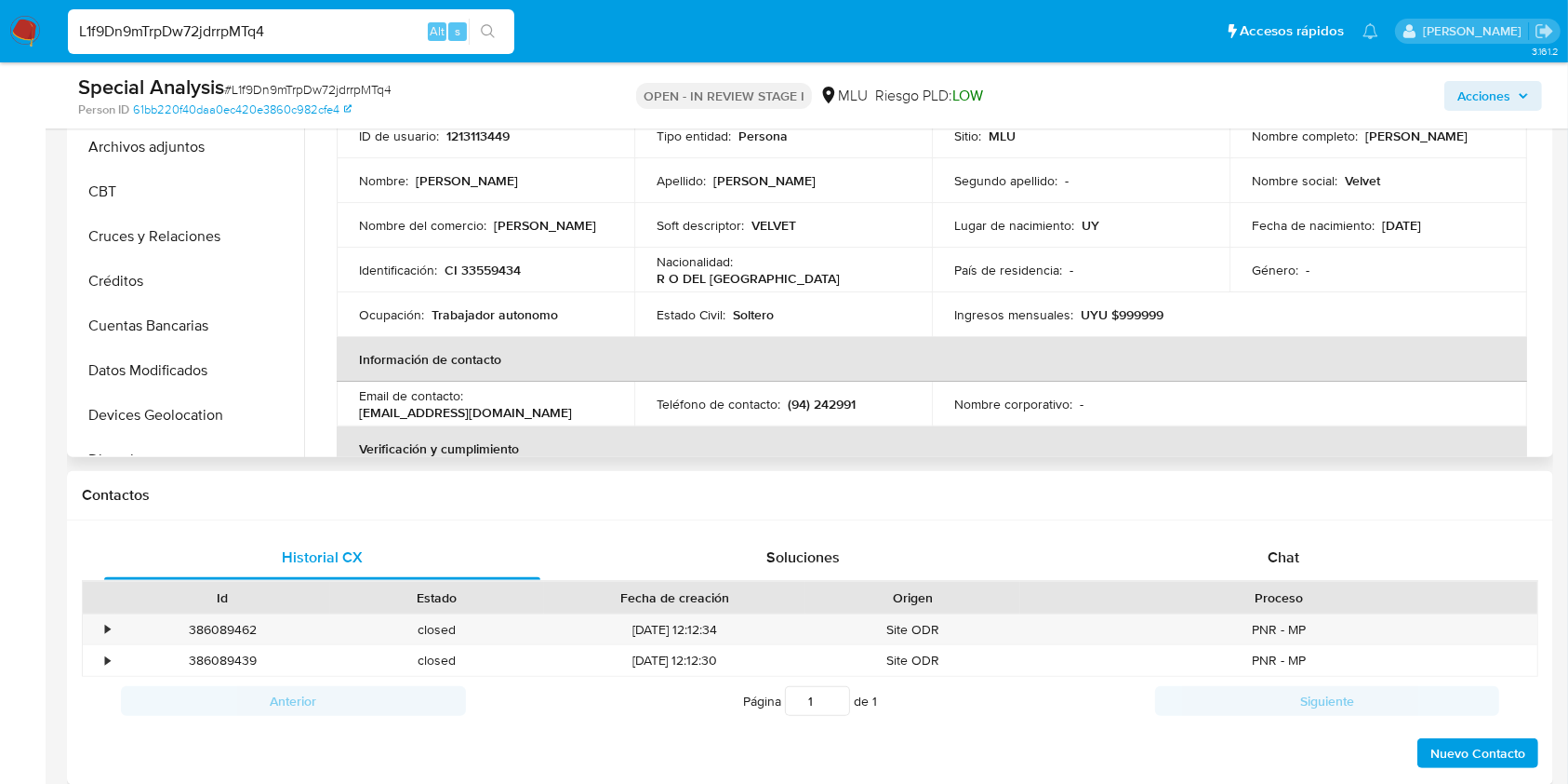
click at [1553, 155] on div "Buscar Volver al orden por defecto KYC Anticipos de dinero Archivos adjuntos CB…" at bounding box center [810, 218] width 1486 height 476
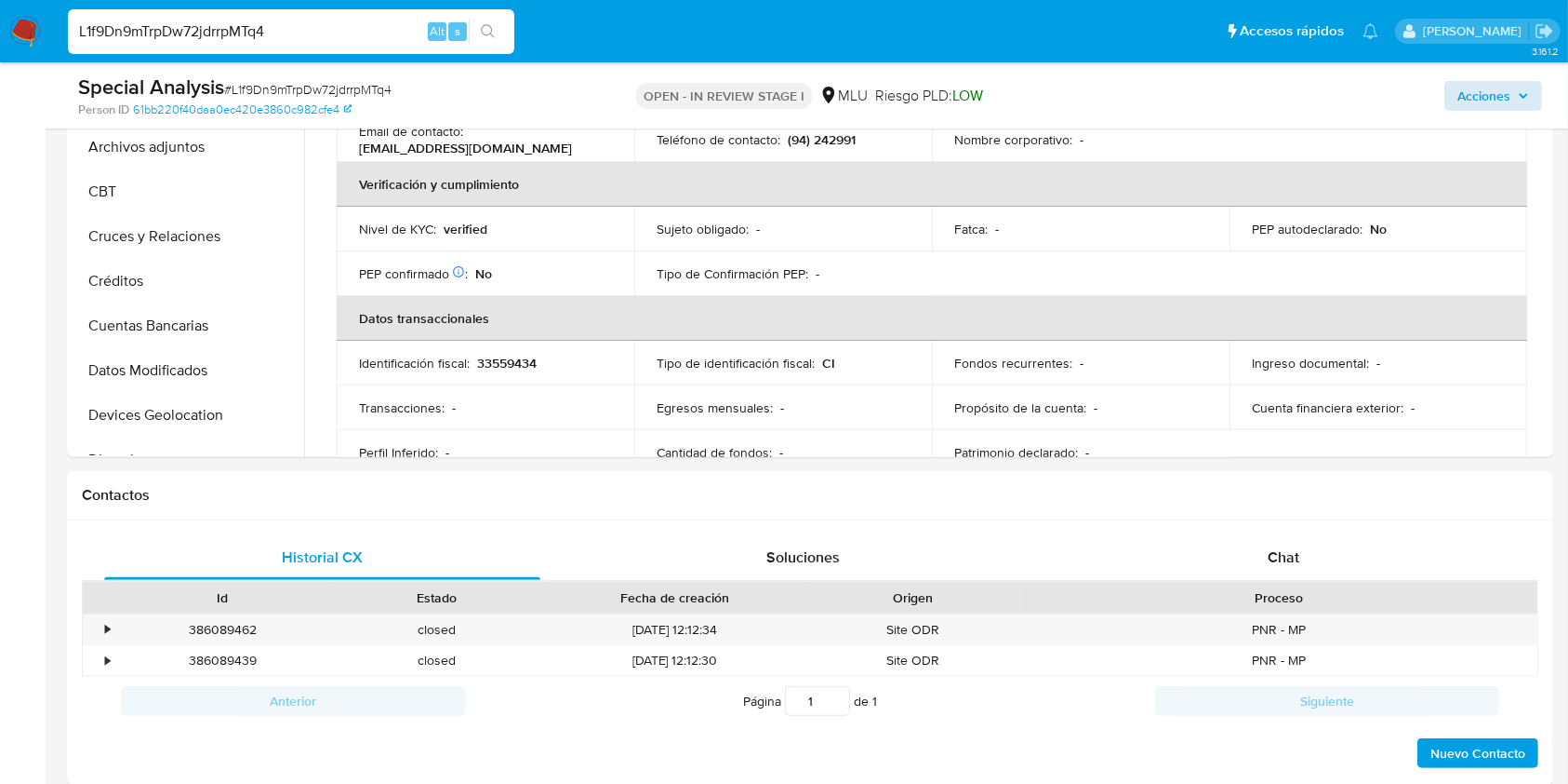
scroll to position [260, 0]
click at [241, 244] on button "Cruces y Relaciones" at bounding box center [181, 237] width 217 height 44
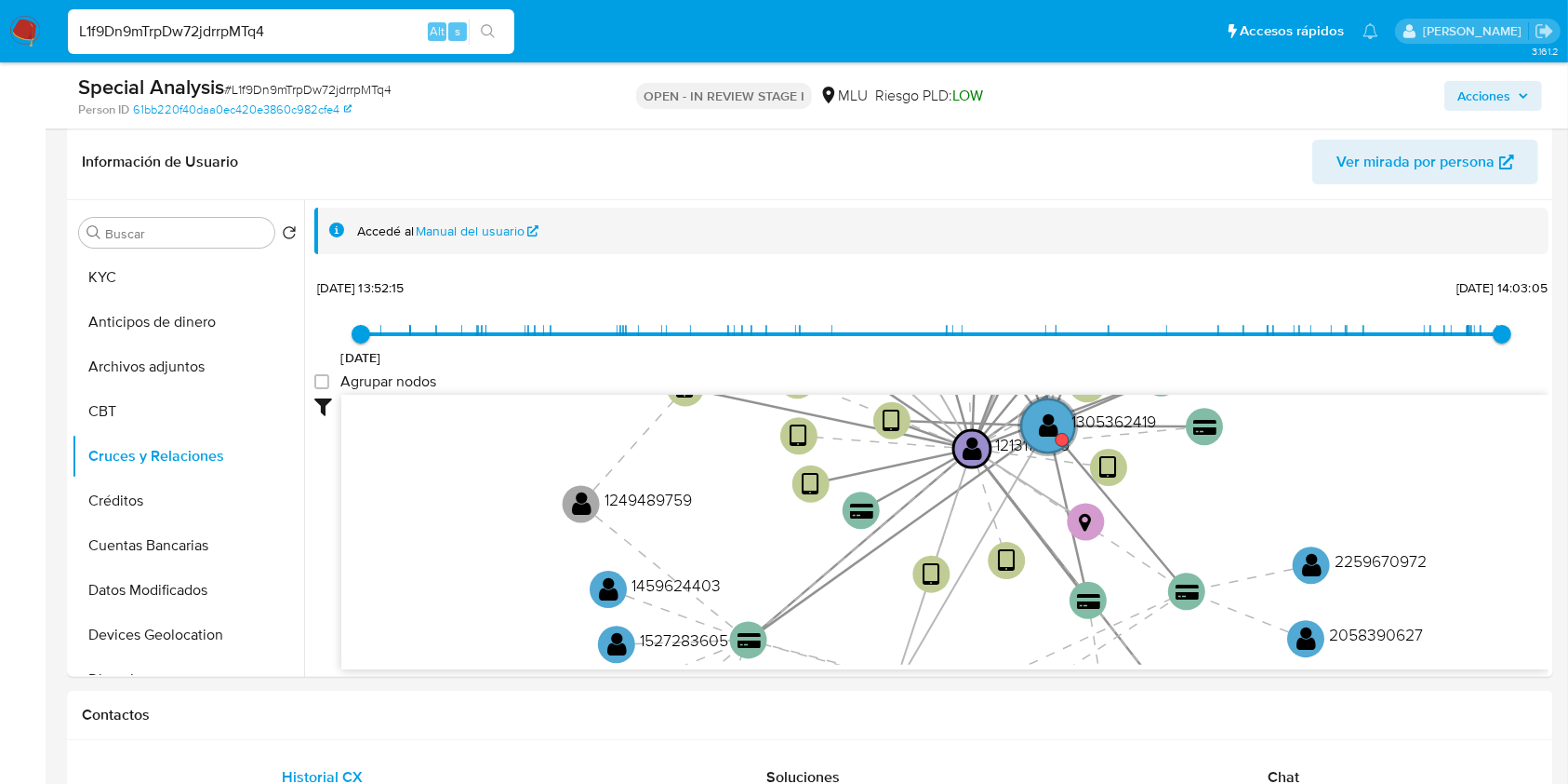
scroll to position [316, 0]
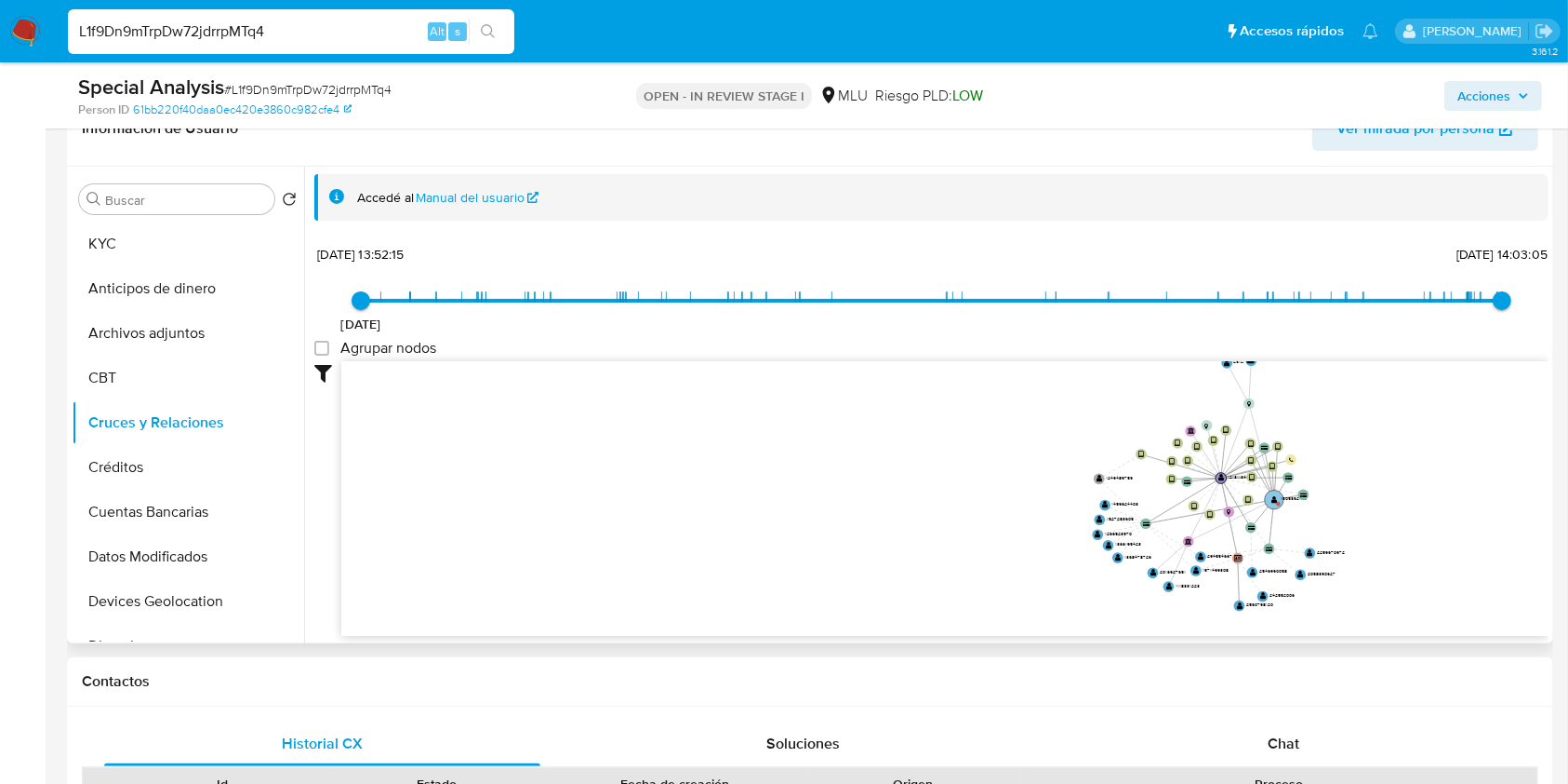
click at [1275, 496] on text "" at bounding box center [1275, 499] width 6 height 8
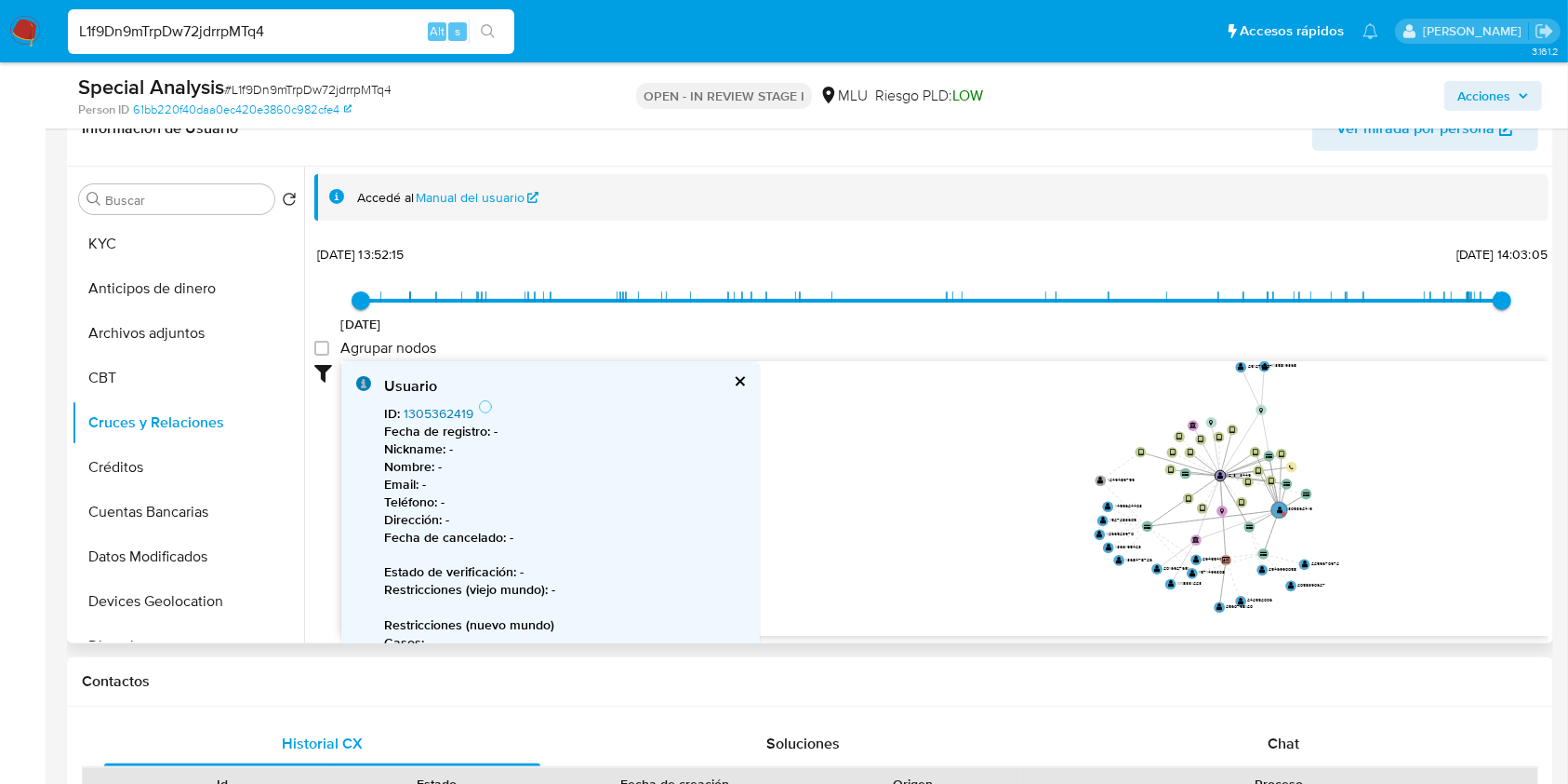
click at [446, 414] on link "1305362419" at bounding box center [438, 413] width 70 height 18
click at [243, 230] on button "KYC" at bounding box center [181, 243] width 217 height 44
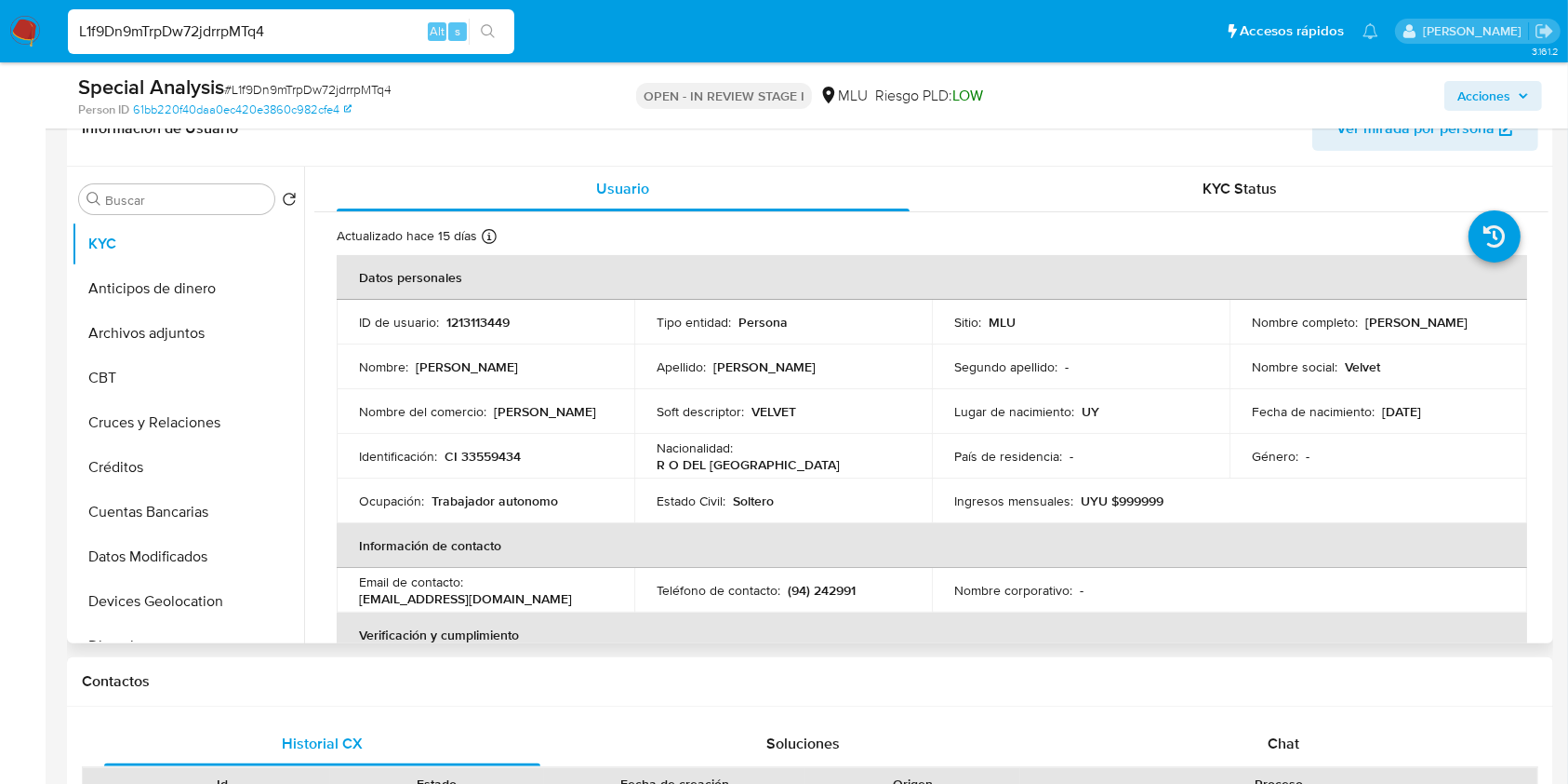
click at [771, 415] on p "VELVET" at bounding box center [774, 411] width 44 height 16
copy p "VELVET"
click at [170, 501] on button "Cuentas Bancarias" at bounding box center [181, 512] width 217 height 44
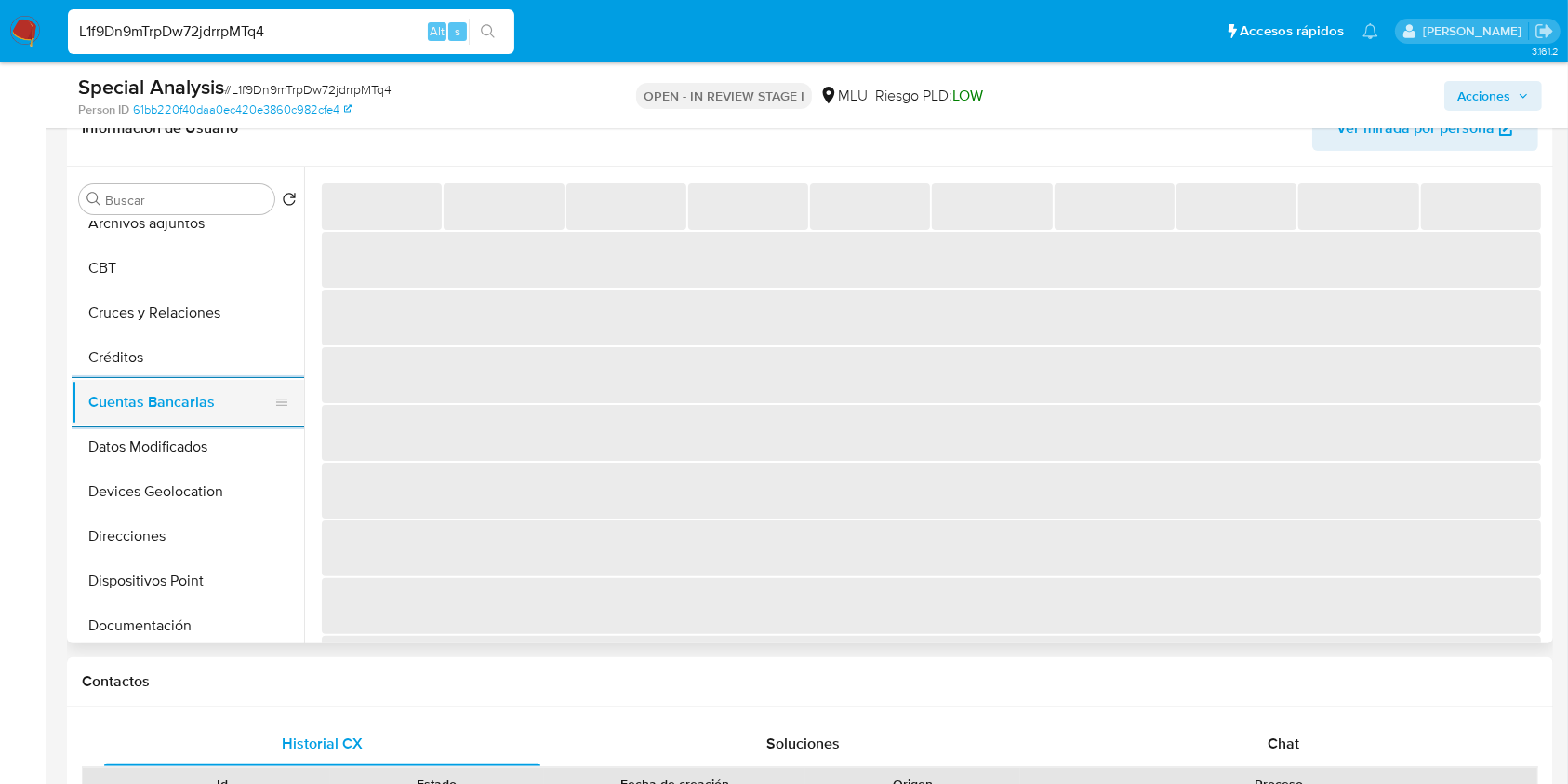
scroll to position [198, 0]
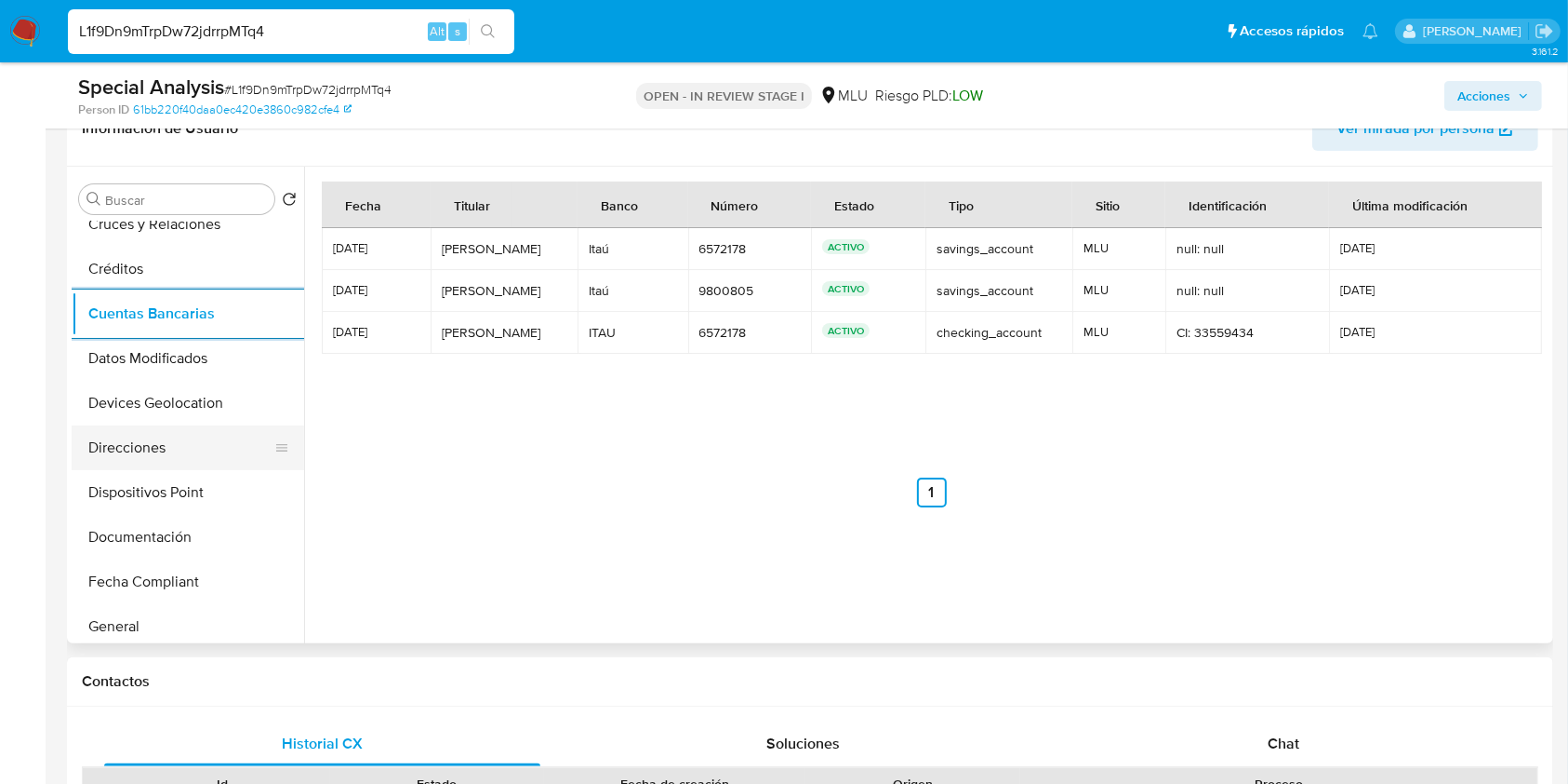
click at [197, 448] on button "Direcciones" at bounding box center [181, 447] width 217 height 44
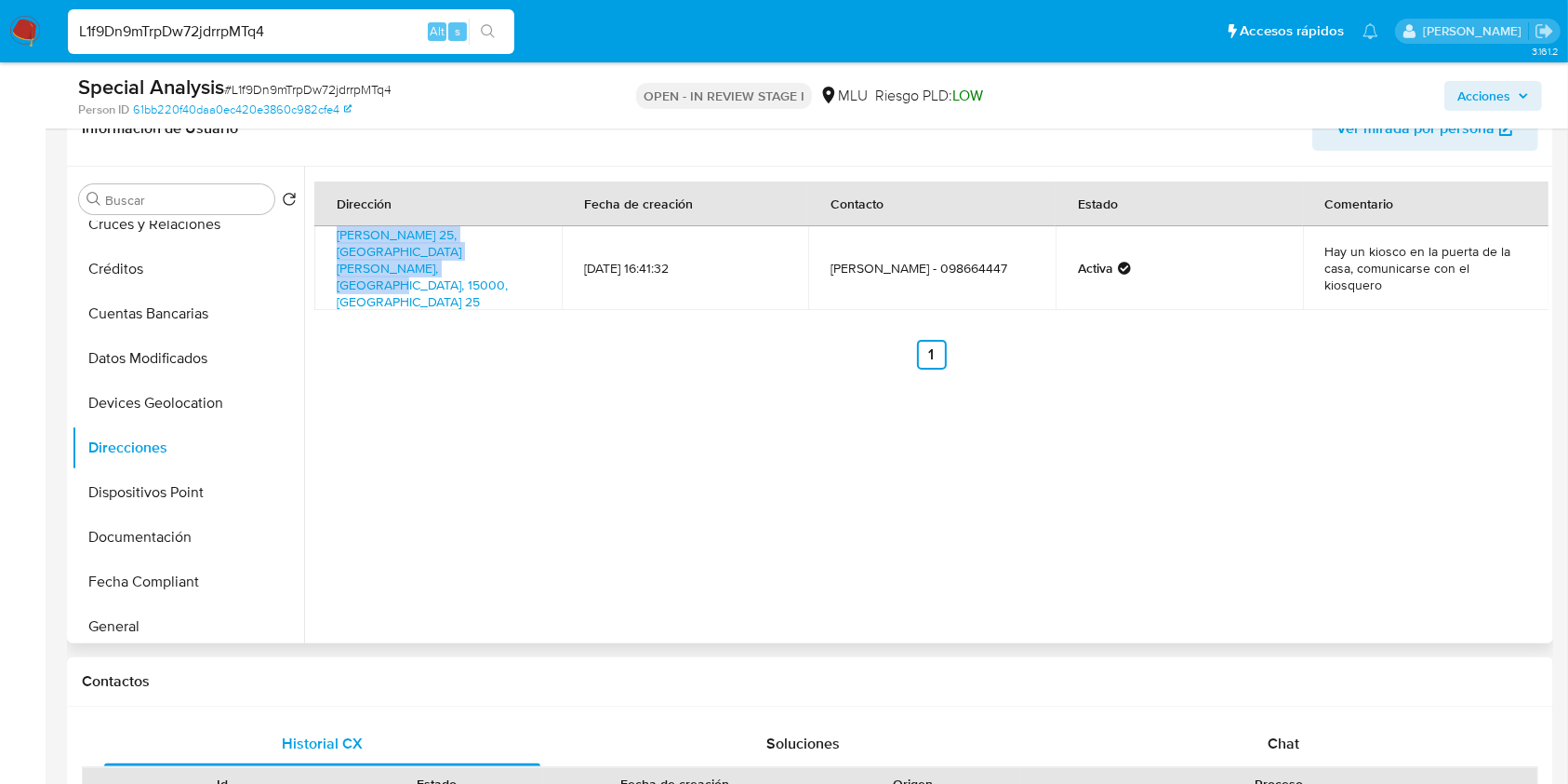
drag, startPoint x: 531, startPoint y: 251, endPoint x: 320, endPoint y: 242, distance: 211.2
click at [320, 242] on td "Sersales 25, Paso De Carrasco, Canelones, 15000, Uruguay 25" at bounding box center [437, 267] width 247 height 84
copy link "Sersales 25, Paso De Carrasco, Canelones, 15000, Uruguay 25"
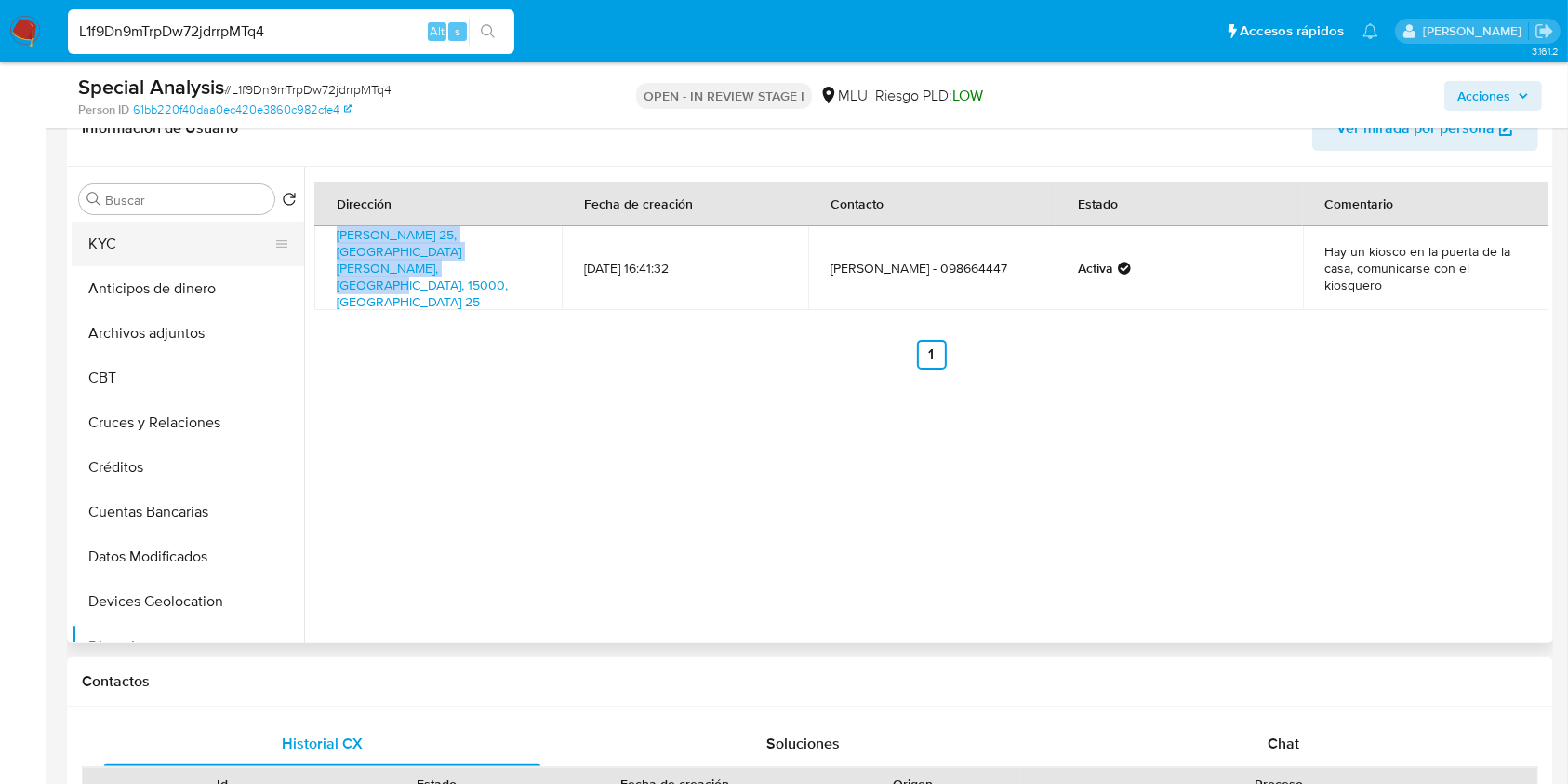
click at [244, 224] on button "KYC" at bounding box center [181, 243] width 217 height 44
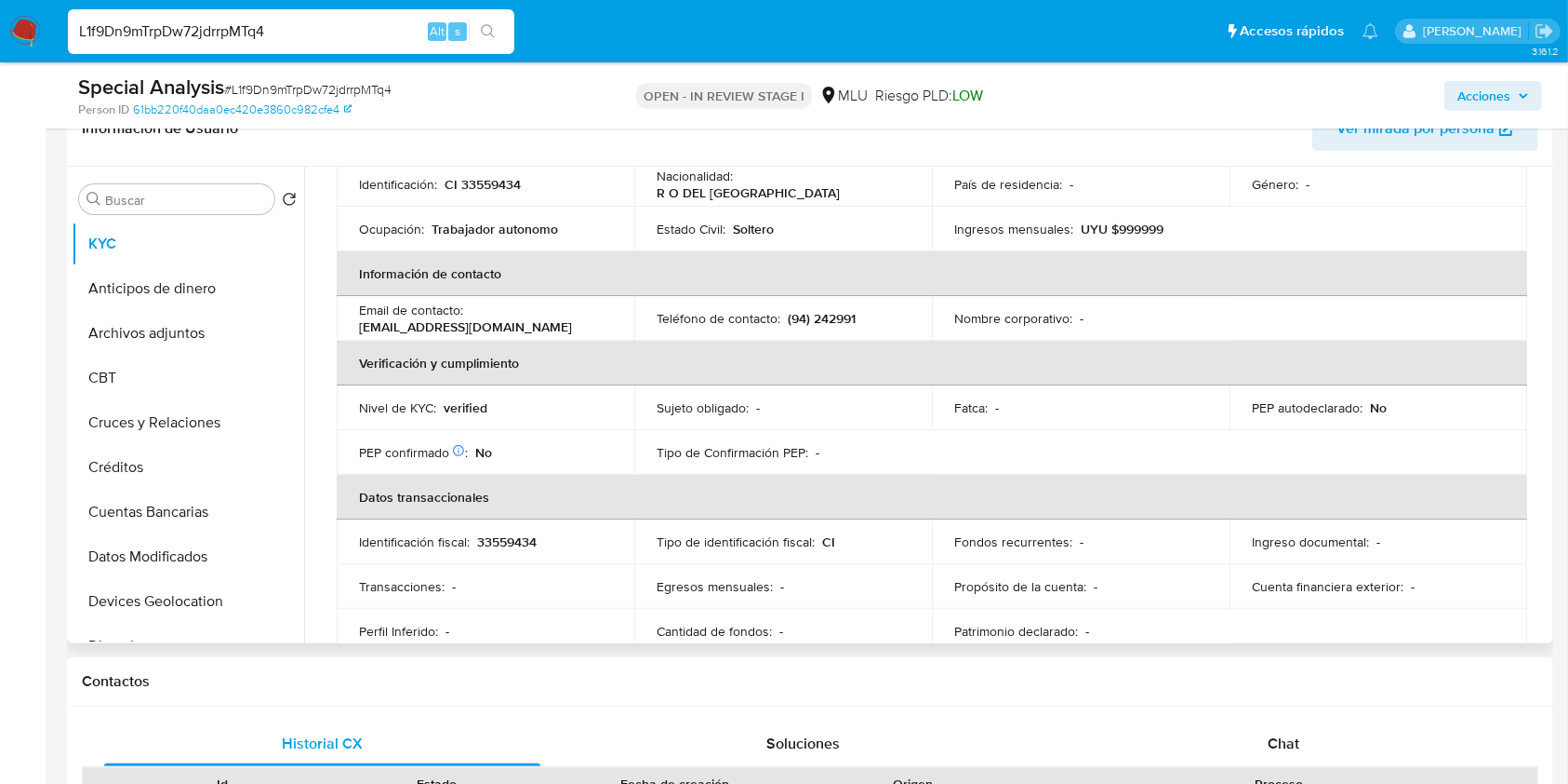
scroll to position [265, 0]
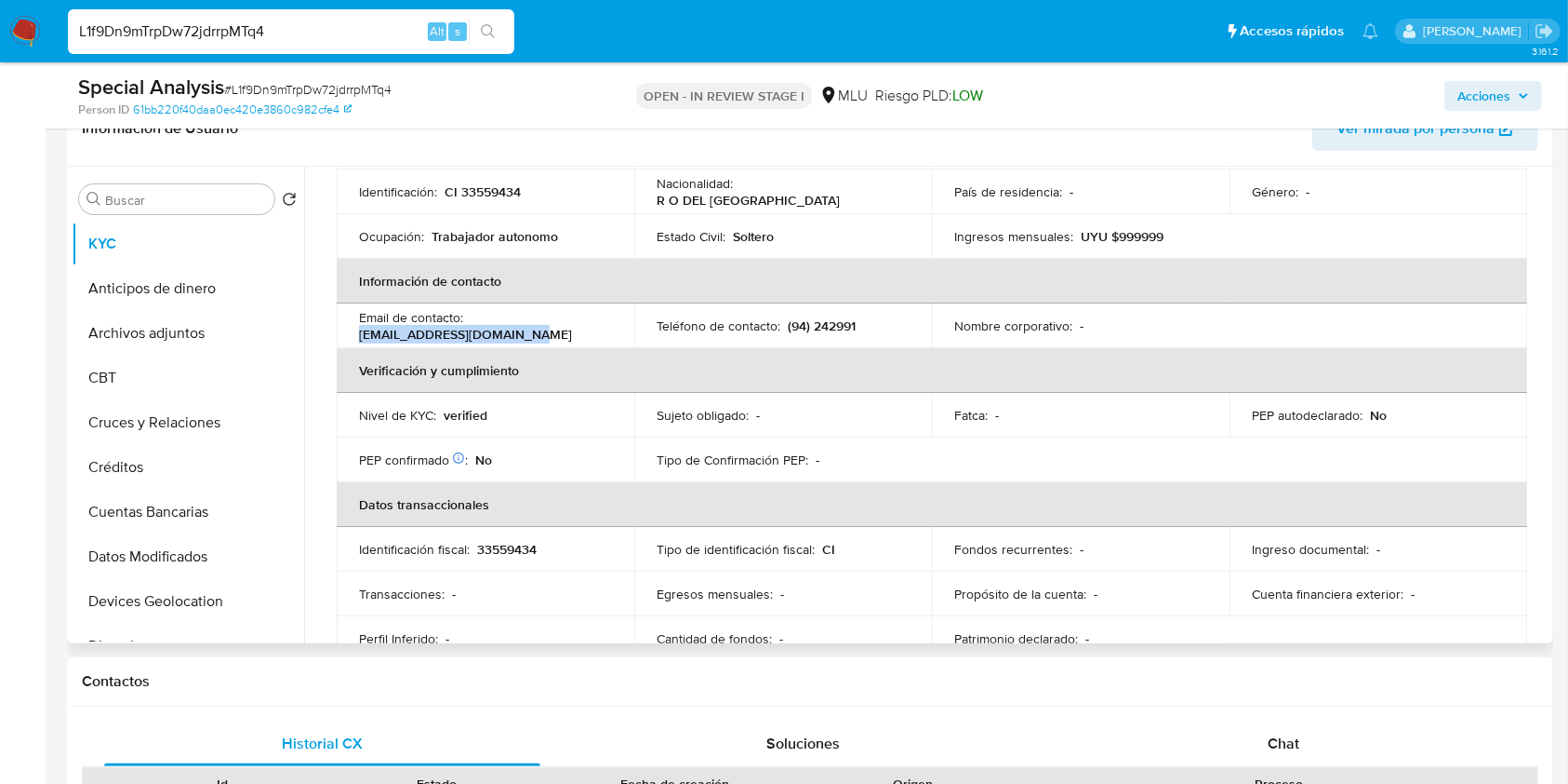
drag, startPoint x: 537, startPoint y: 331, endPoint x: 359, endPoint y: 328, distance: 178.0
click at [360, 328] on div "Email de contacto : agustinra181004@gmail.com" at bounding box center [485, 325] width 253 height 34
copy p "agustinra181004@gmail.com"
drag, startPoint x: 1548, startPoint y: 336, endPoint x: 1540, endPoint y: 258, distance: 78.4
click at [1540, 258] on div "Usuario KYC Status Actualizado hace 15 días Creado: 07/10/2022 17:39:43 Actuali…" at bounding box center [926, 404] width 1245 height 476
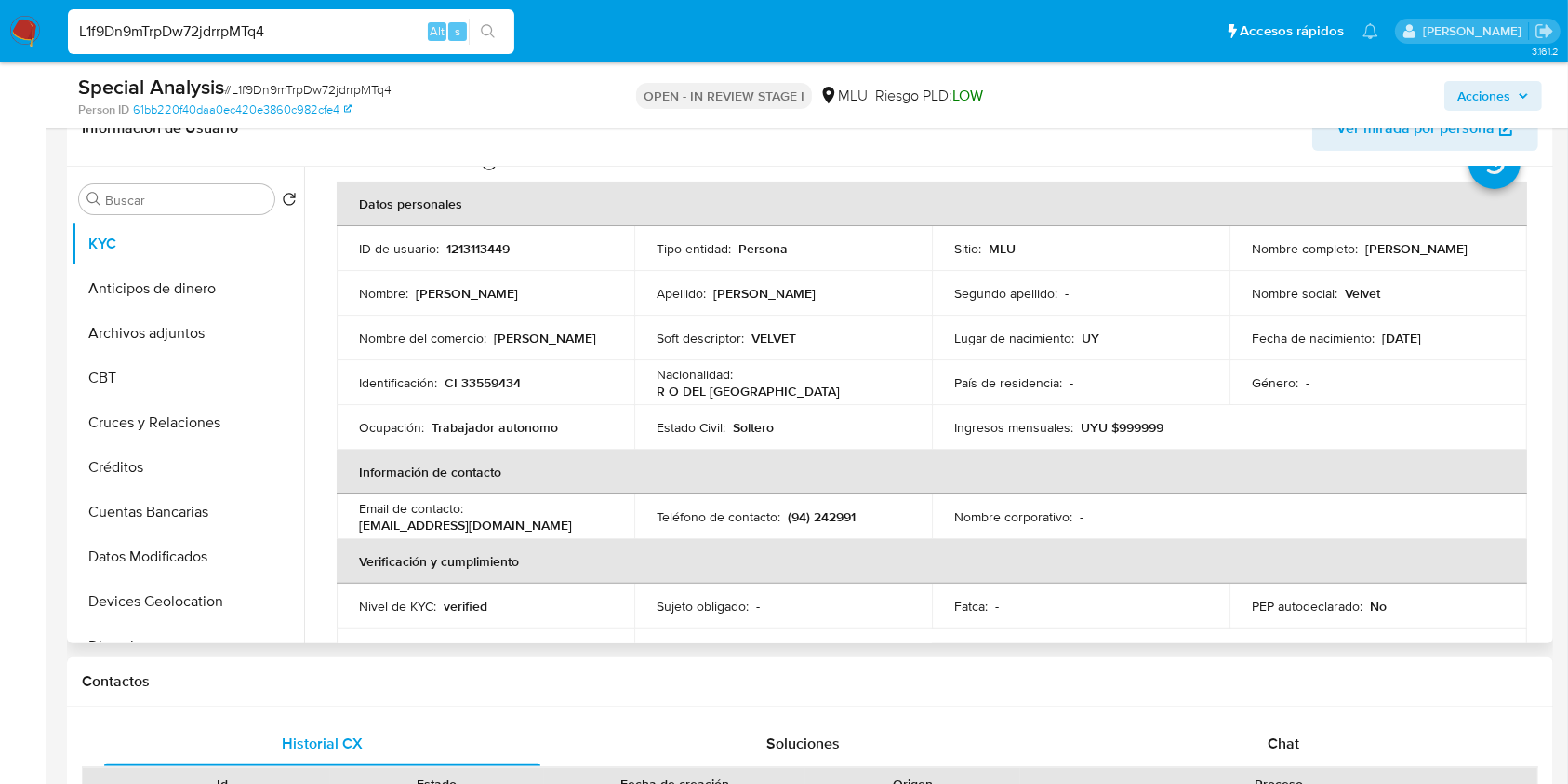
scroll to position [53, 0]
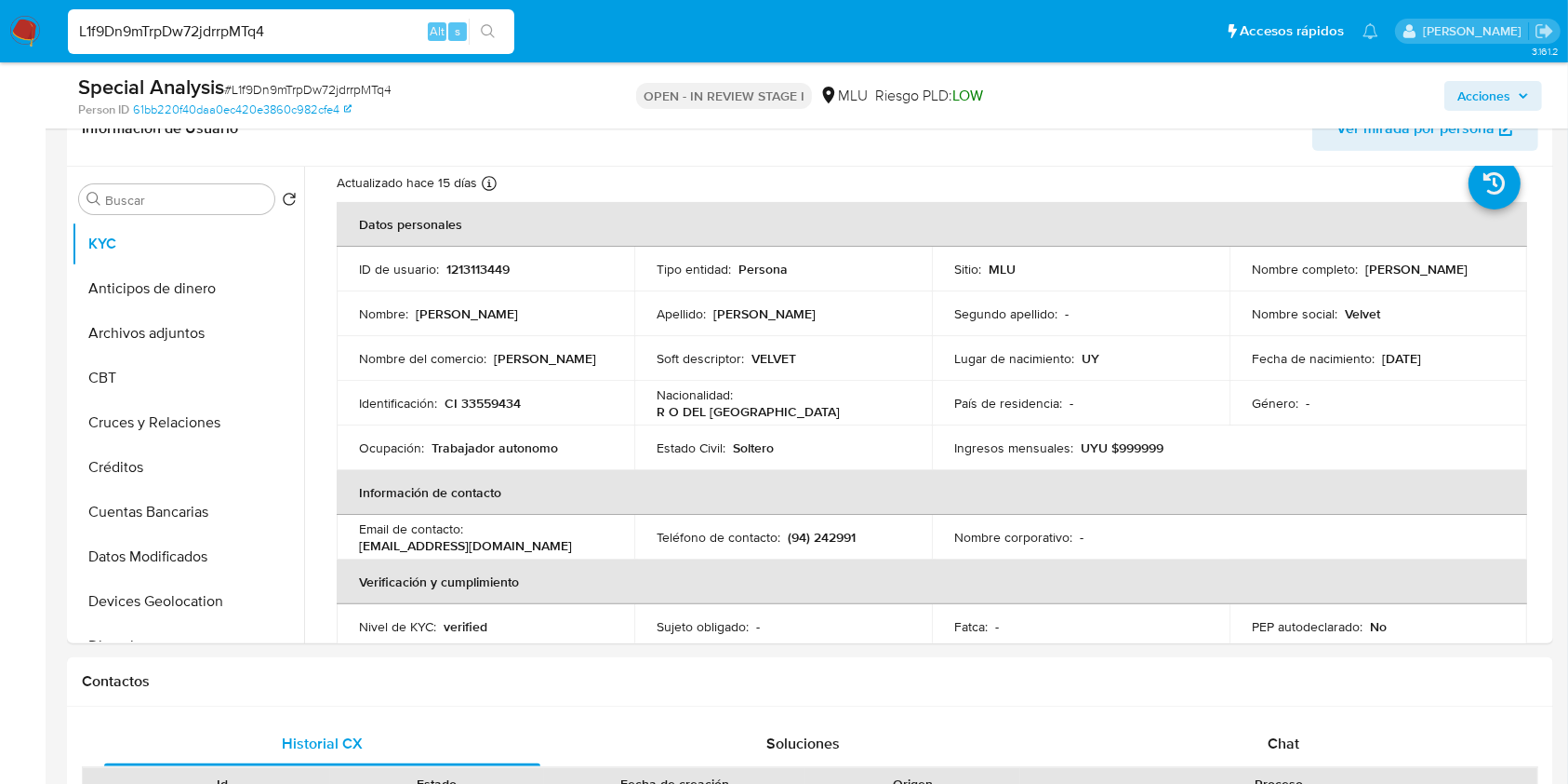
drag, startPoint x: 1548, startPoint y: 205, endPoint x: 1555, endPoint y: 188, distance: 18.4
click at [1230, 333] on td "Nombre social : Velvet" at bounding box center [1379, 314] width 298 height 44
click at [840, 538] on p "(94) 242991" at bounding box center [822, 537] width 68 height 16
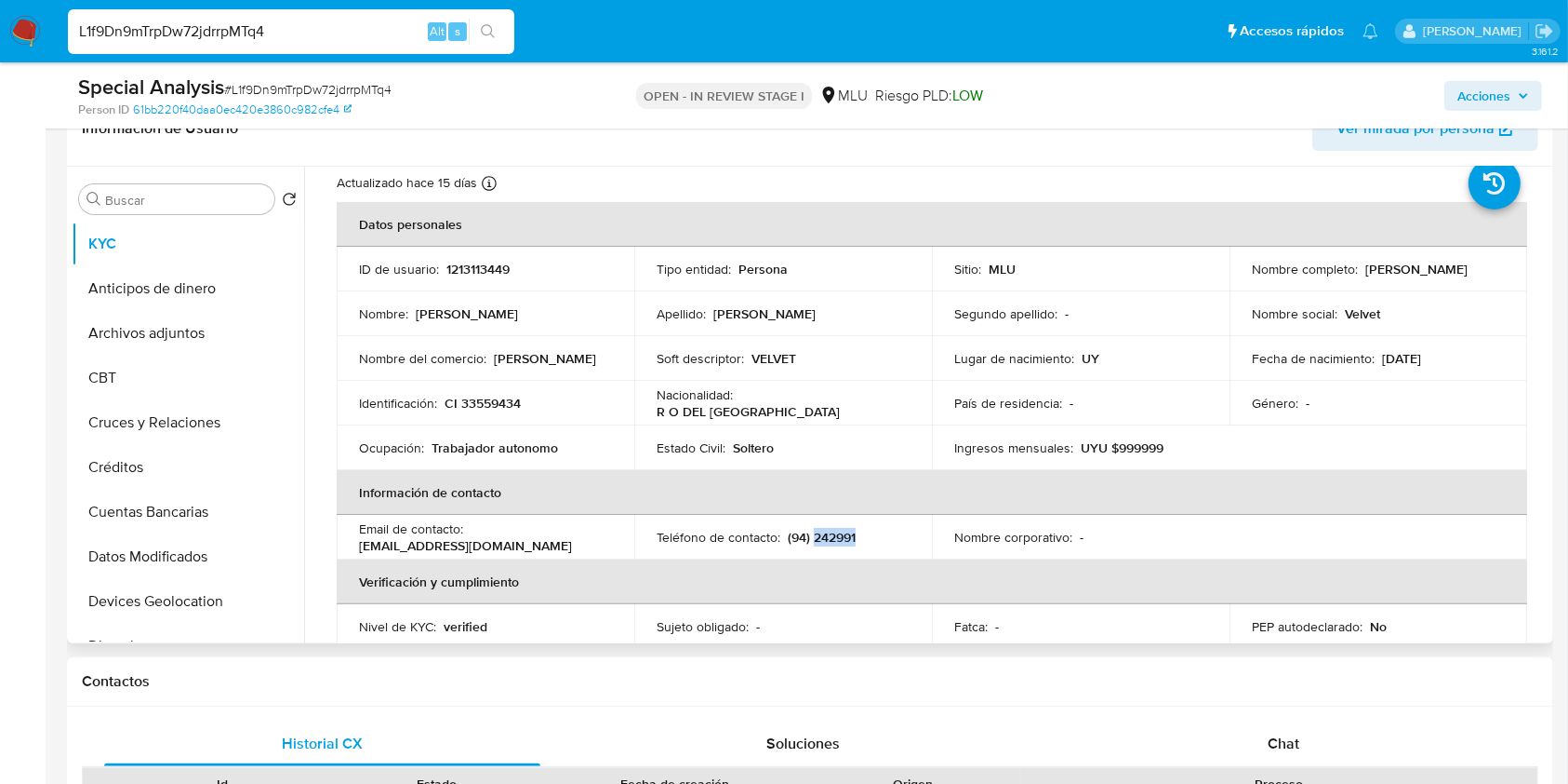
copy p "242991"
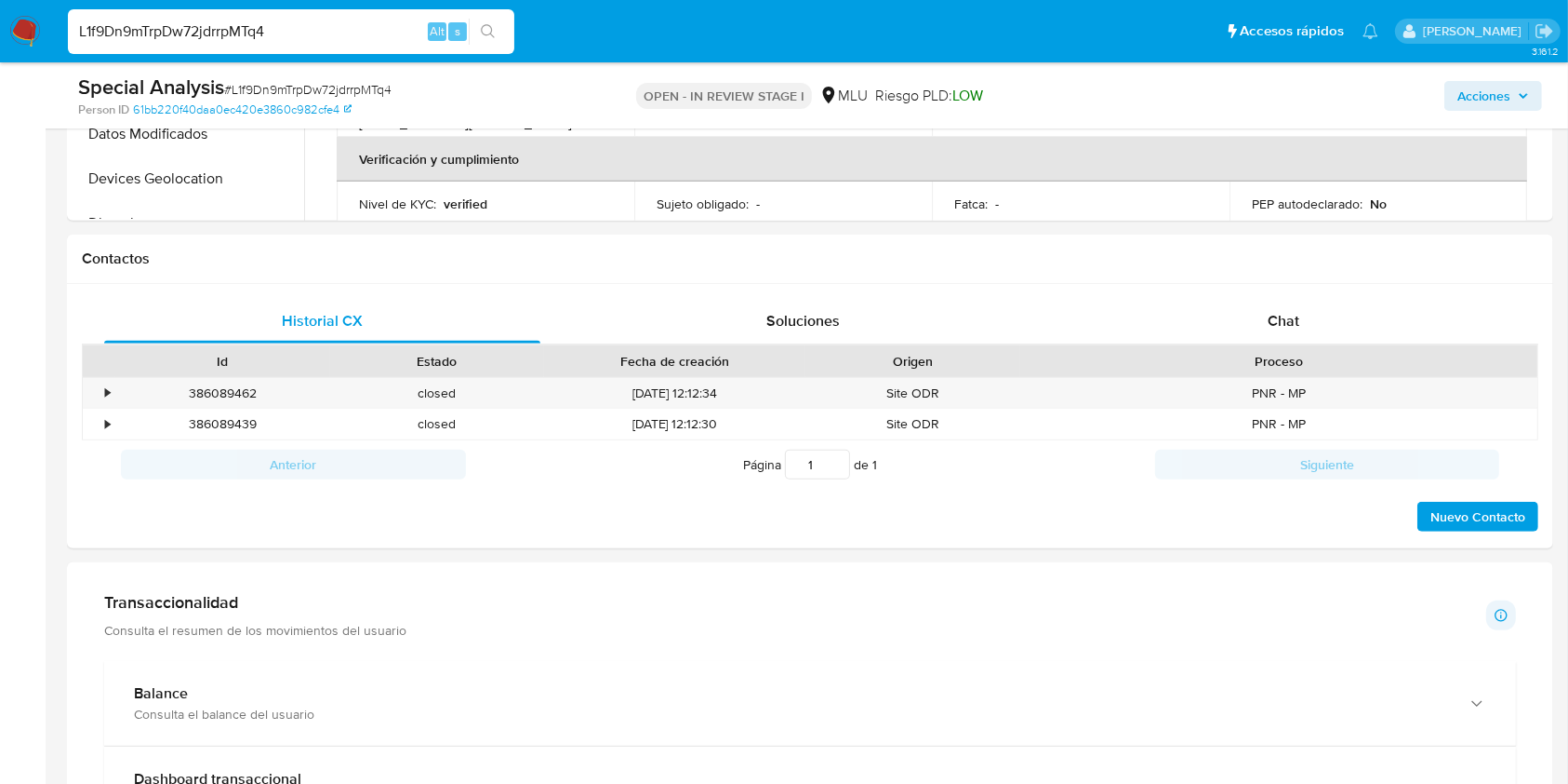
scroll to position [776, 0]
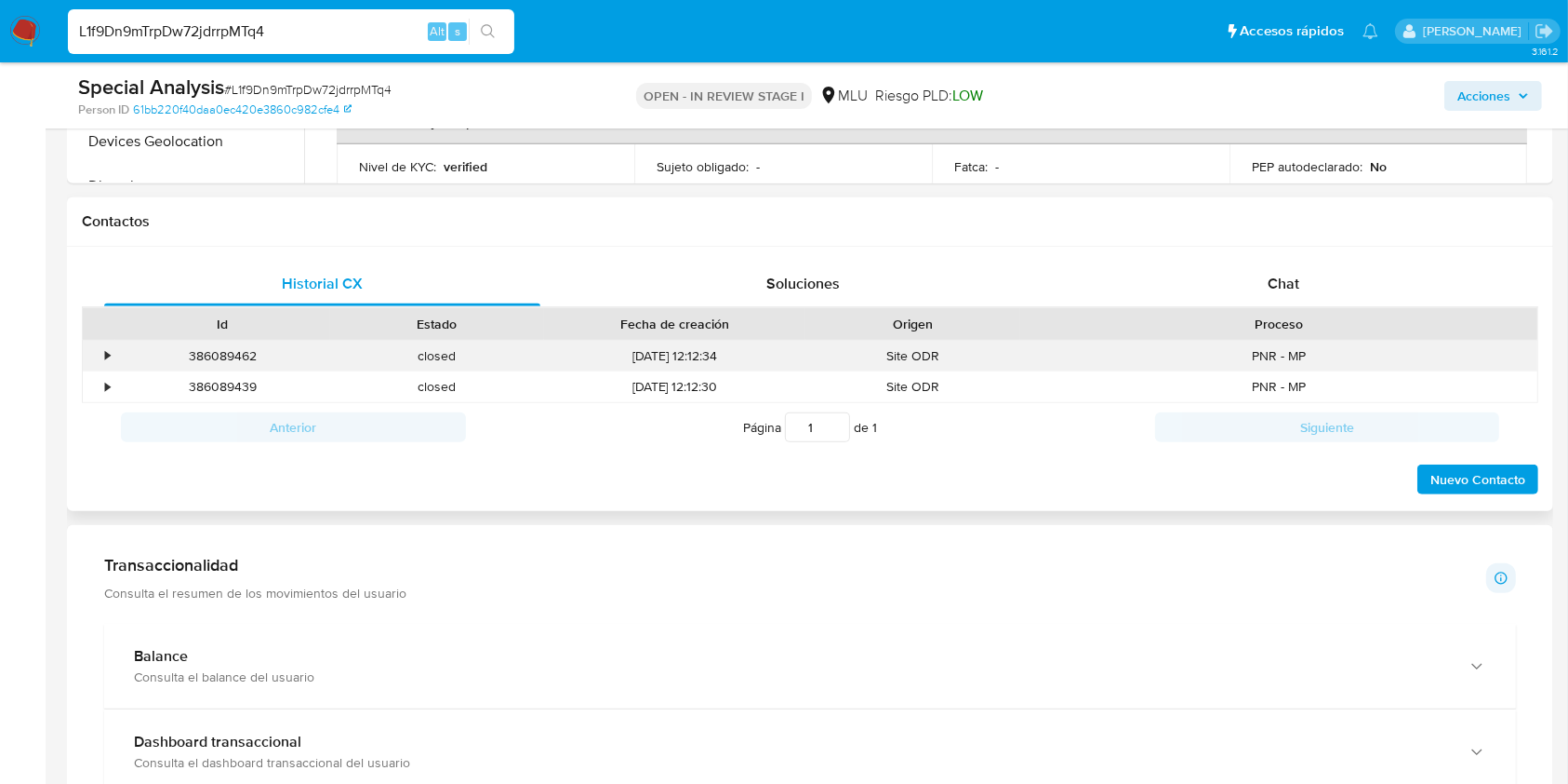
click at [101, 350] on div "•" at bounding box center [99, 356] width 33 height 31
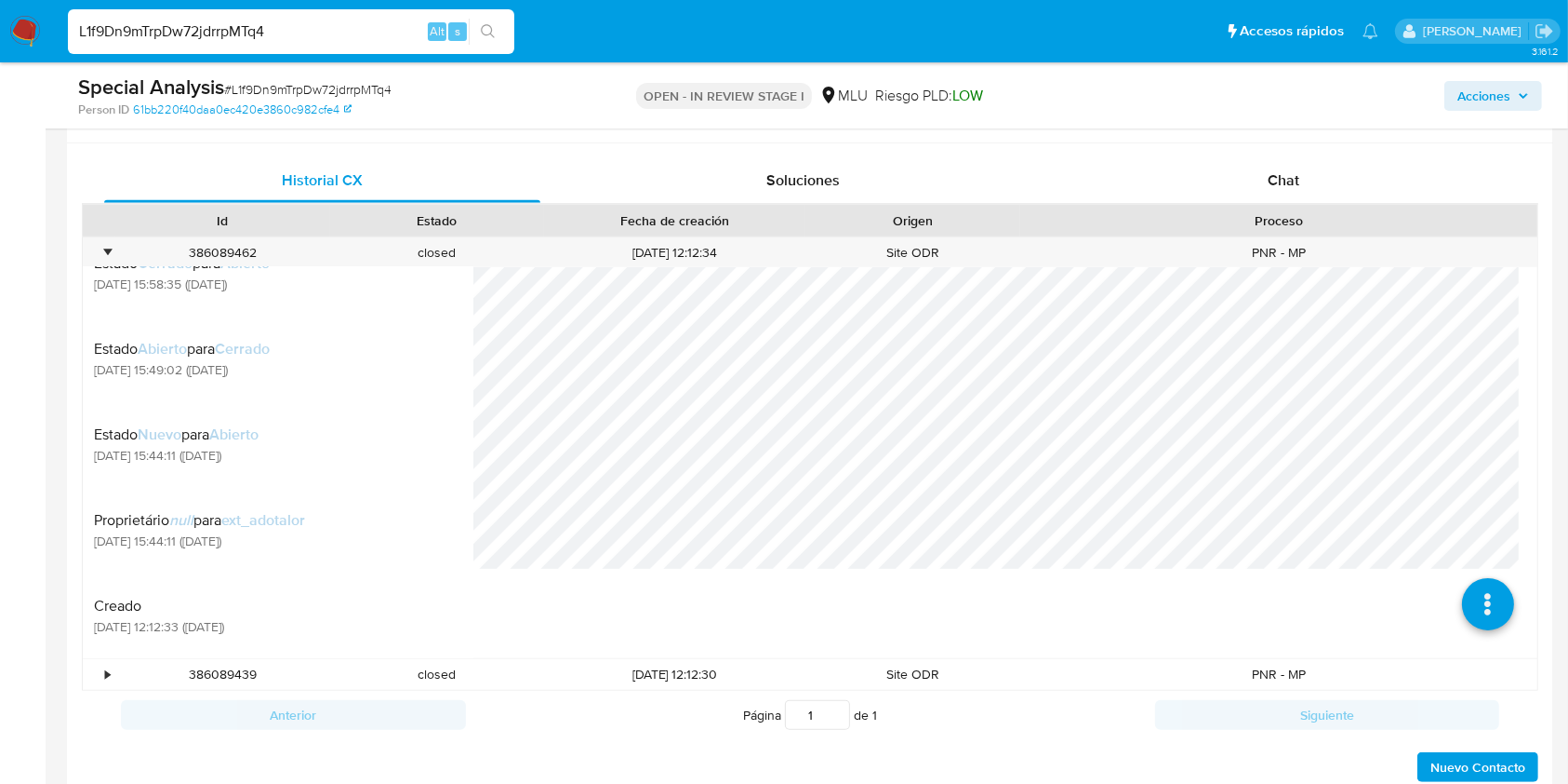
scroll to position [872, 0]
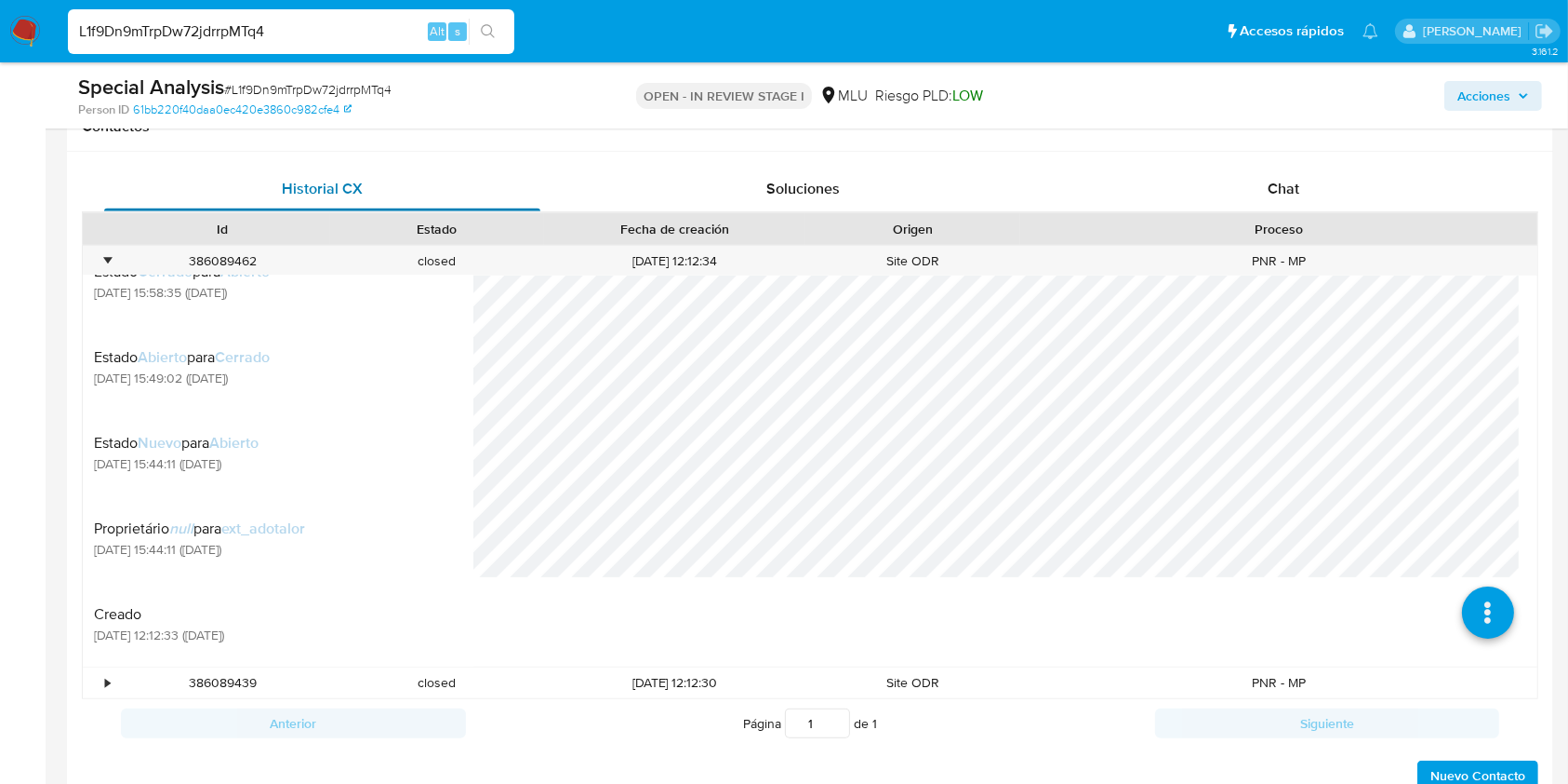
click at [510, 183] on div "Historial CX" at bounding box center [322, 189] width 436 height 44
click at [431, 186] on div "Historial CX" at bounding box center [322, 189] width 436 height 44
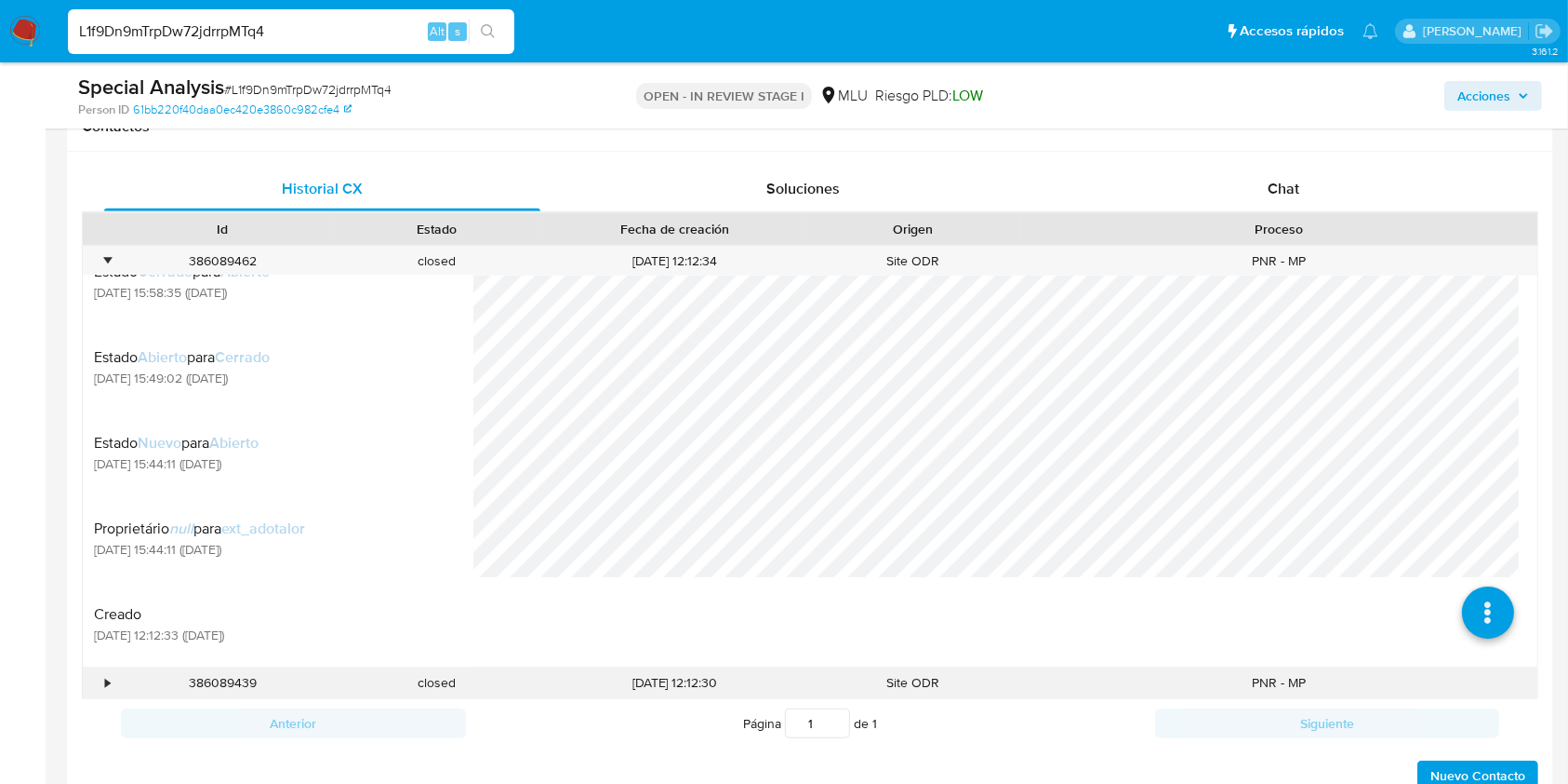
click at [103, 682] on div "•" at bounding box center [99, 683] width 33 height 31
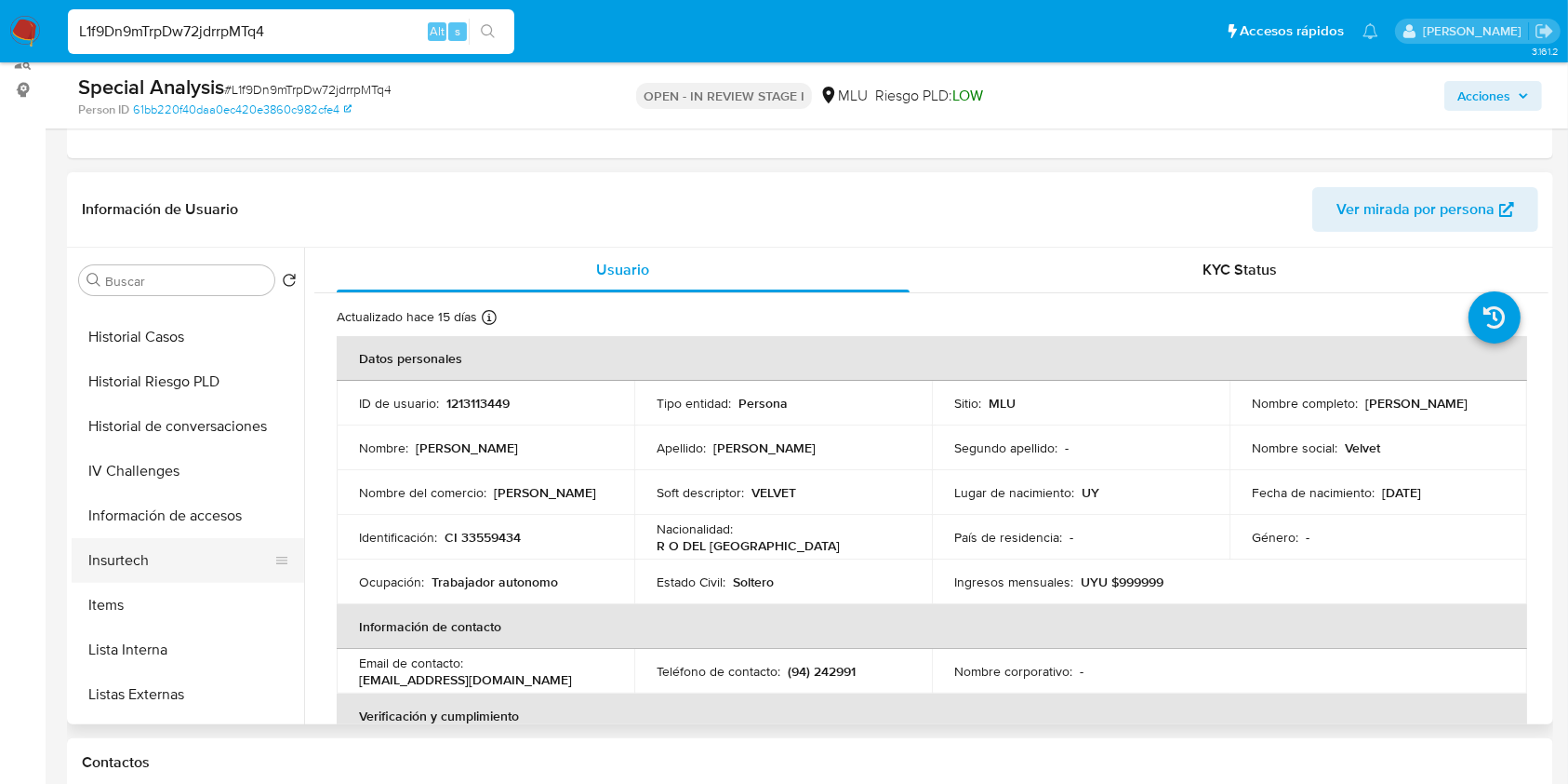
scroll to position [611, 0]
click at [215, 334] on button "Historial Casos" at bounding box center [181, 340] width 217 height 44
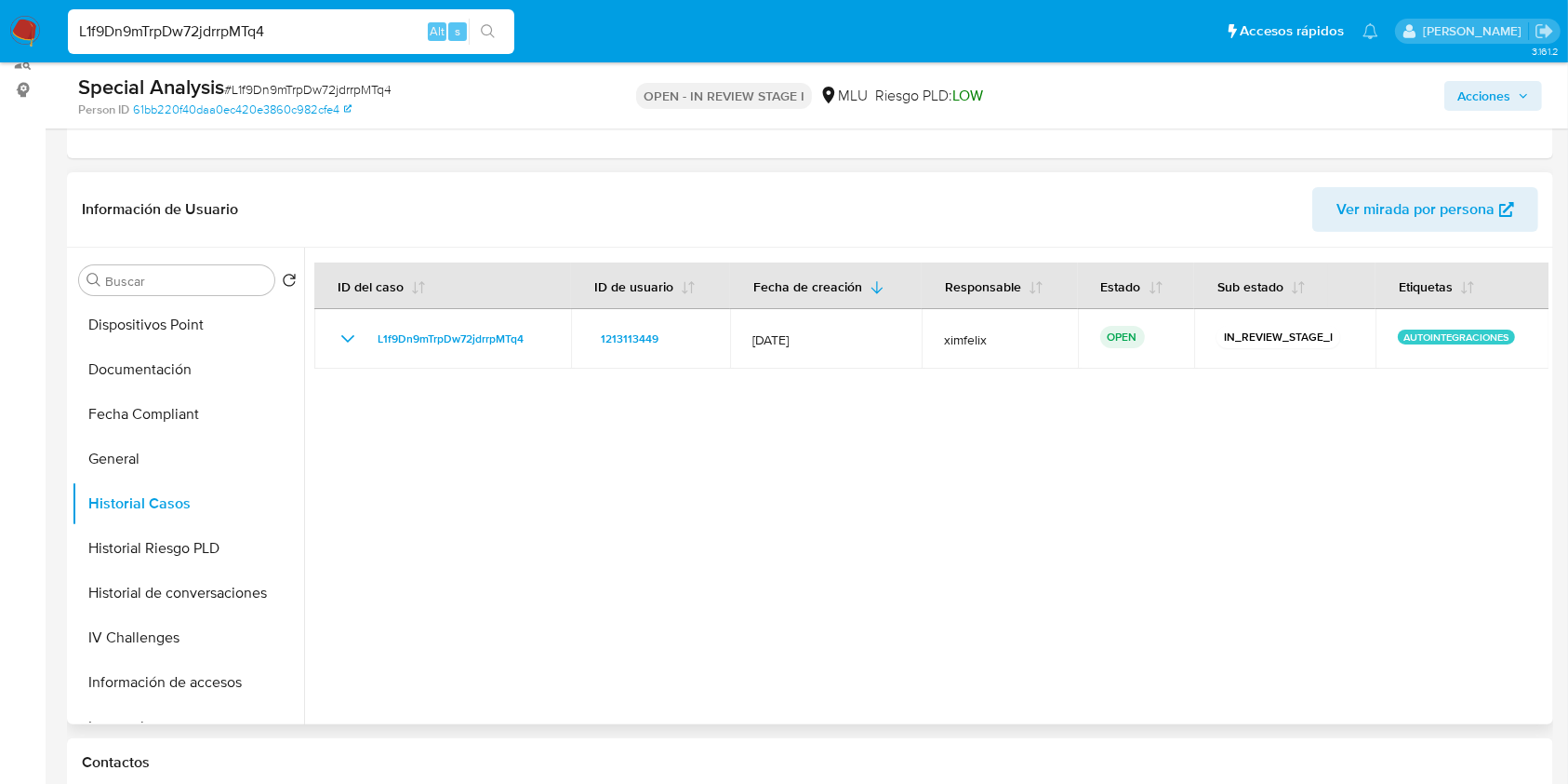
scroll to position [372, 0]
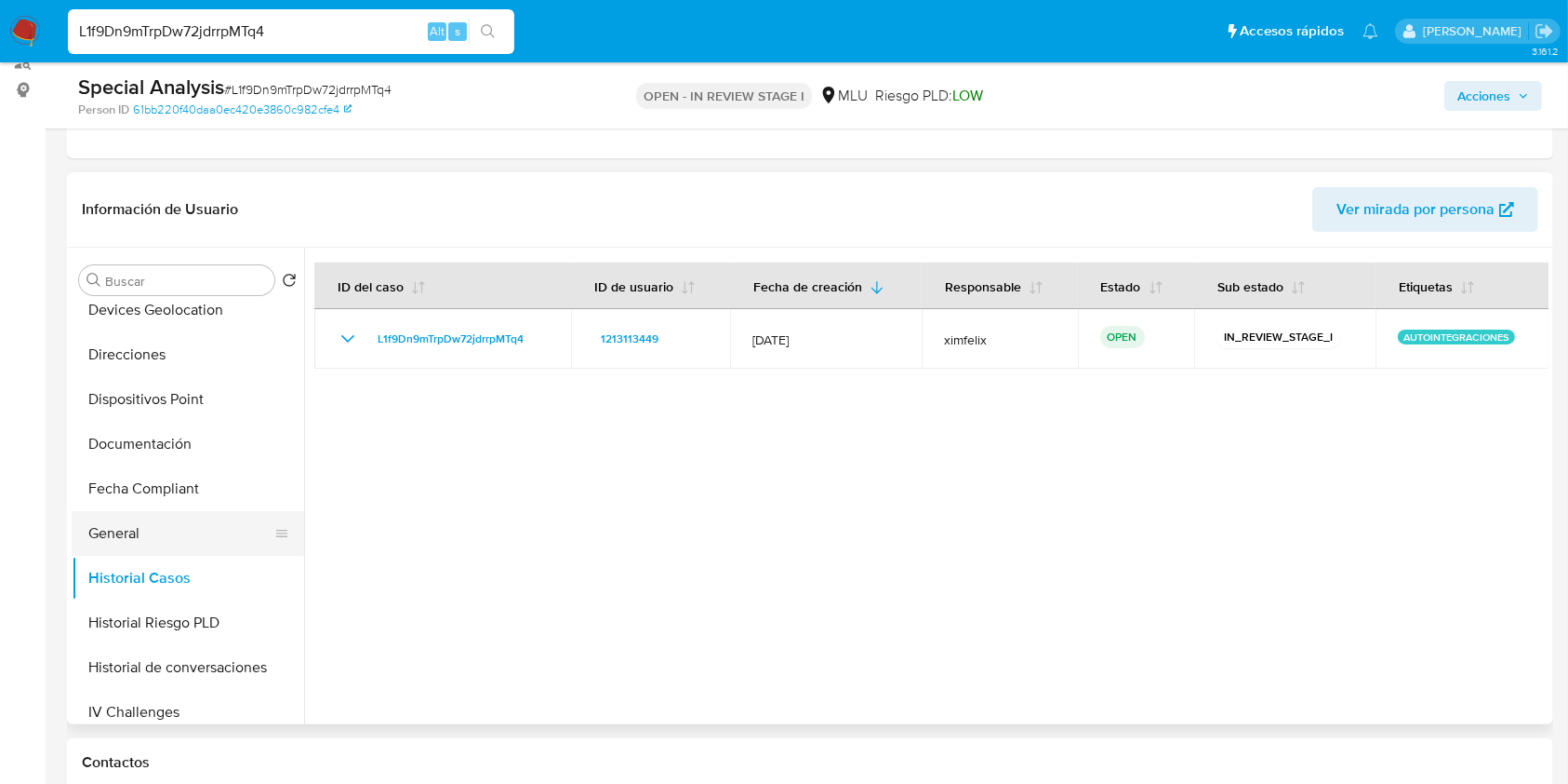
click at [137, 518] on button "General" at bounding box center [181, 533] width 217 height 44
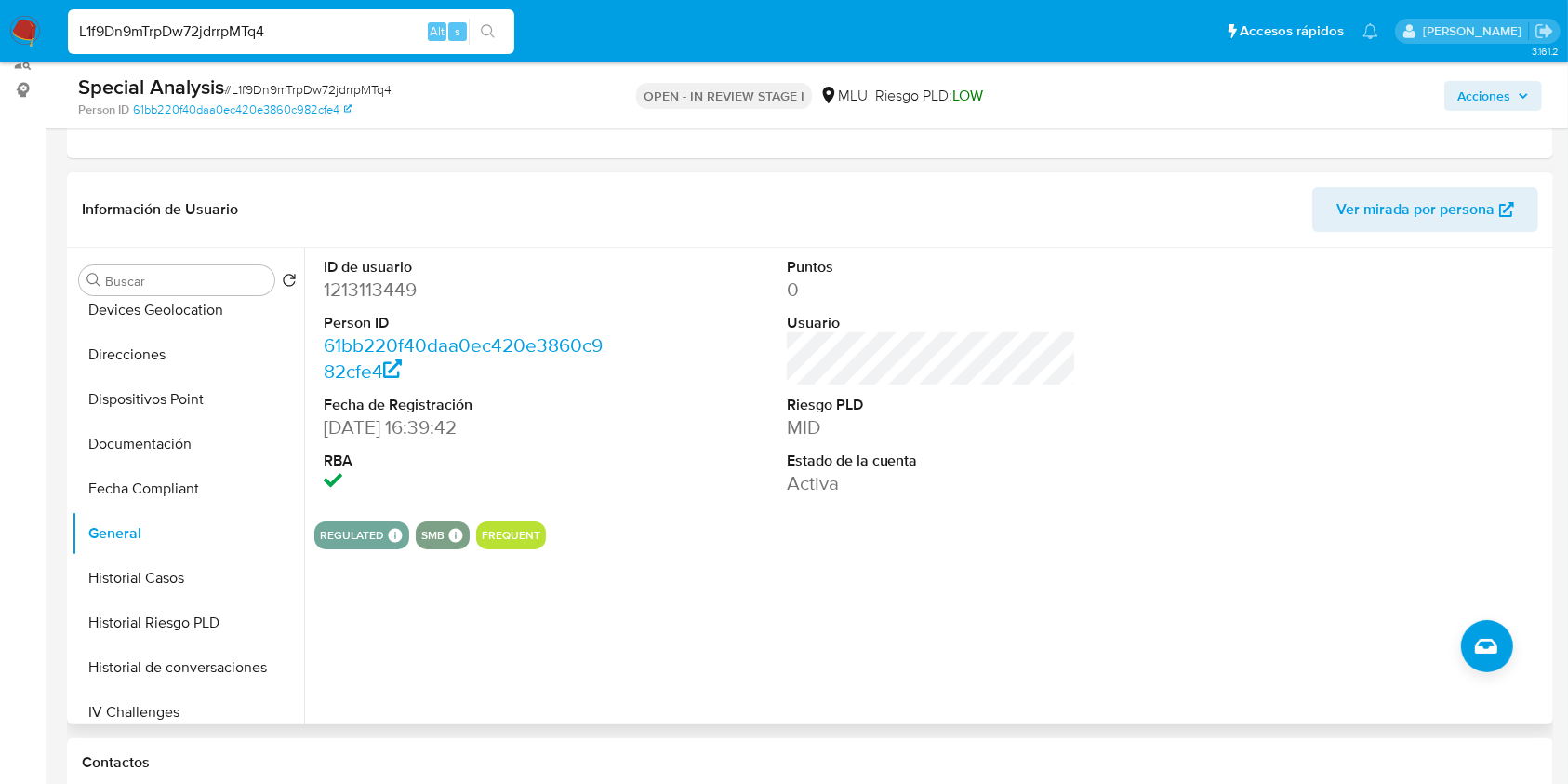
scroll to position [0, 0]
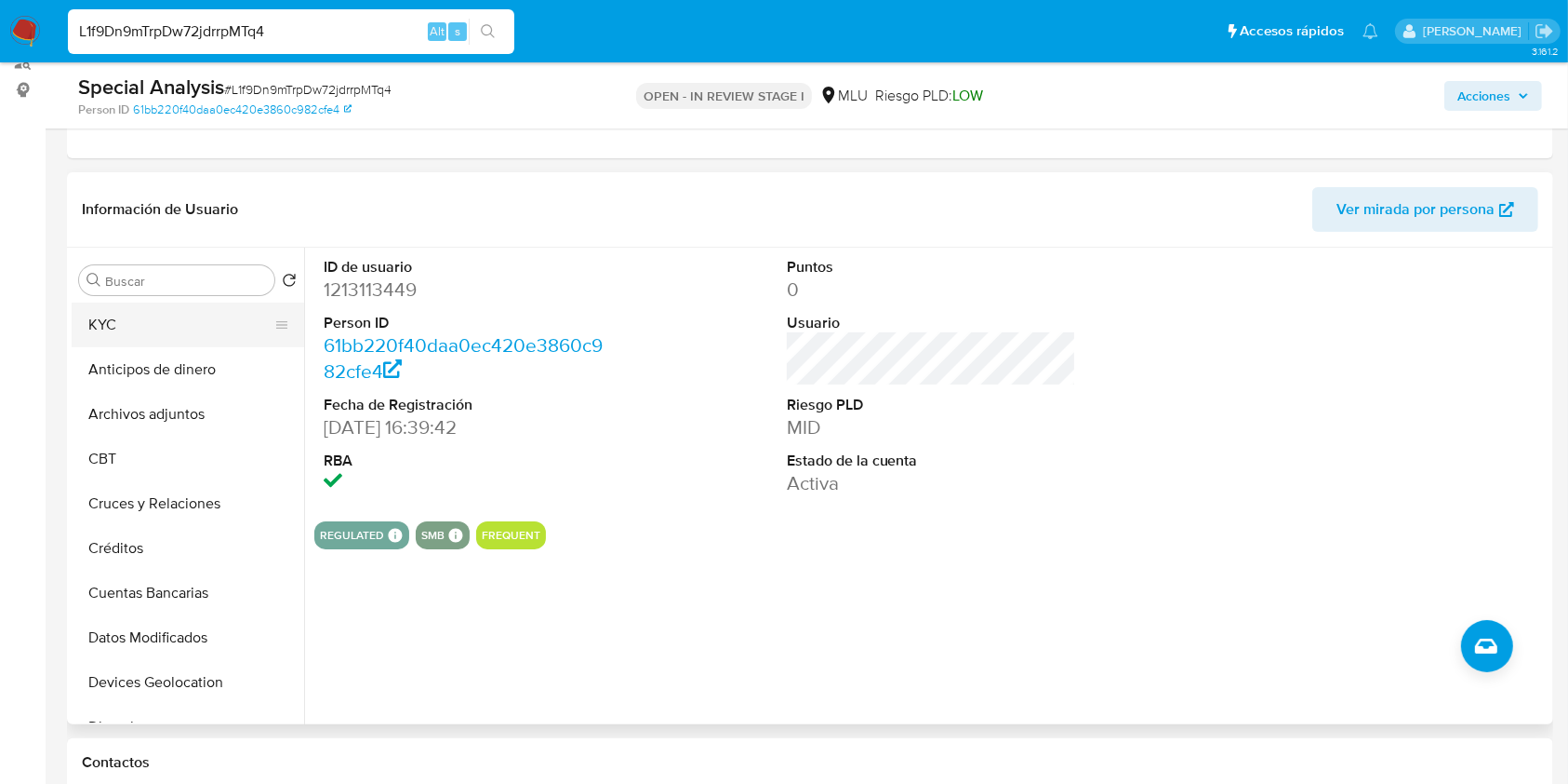
click at [217, 309] on button "KYC" at bounding box center [181, 324] width 217 height 44
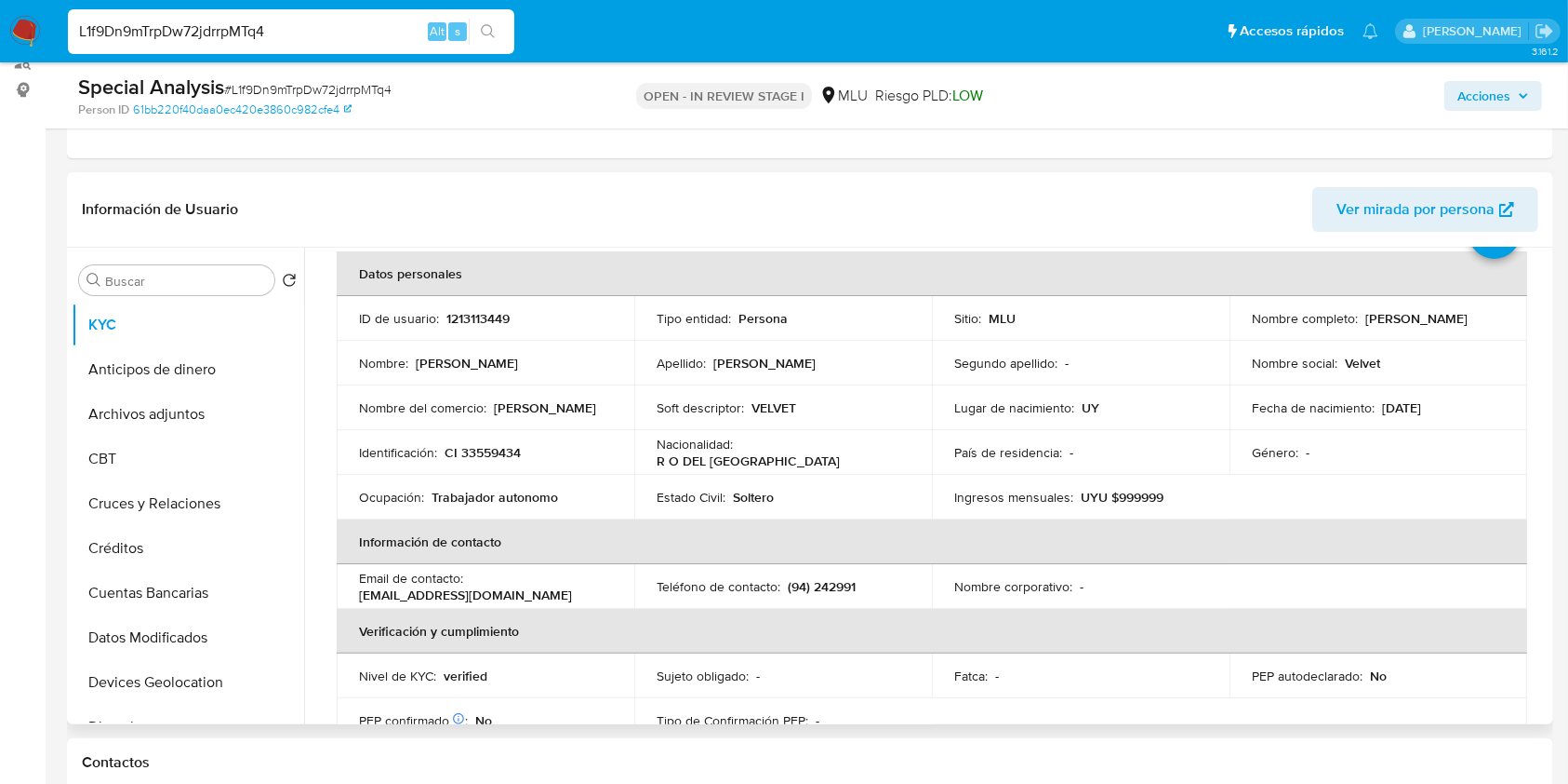
scroll to position [101, 0]
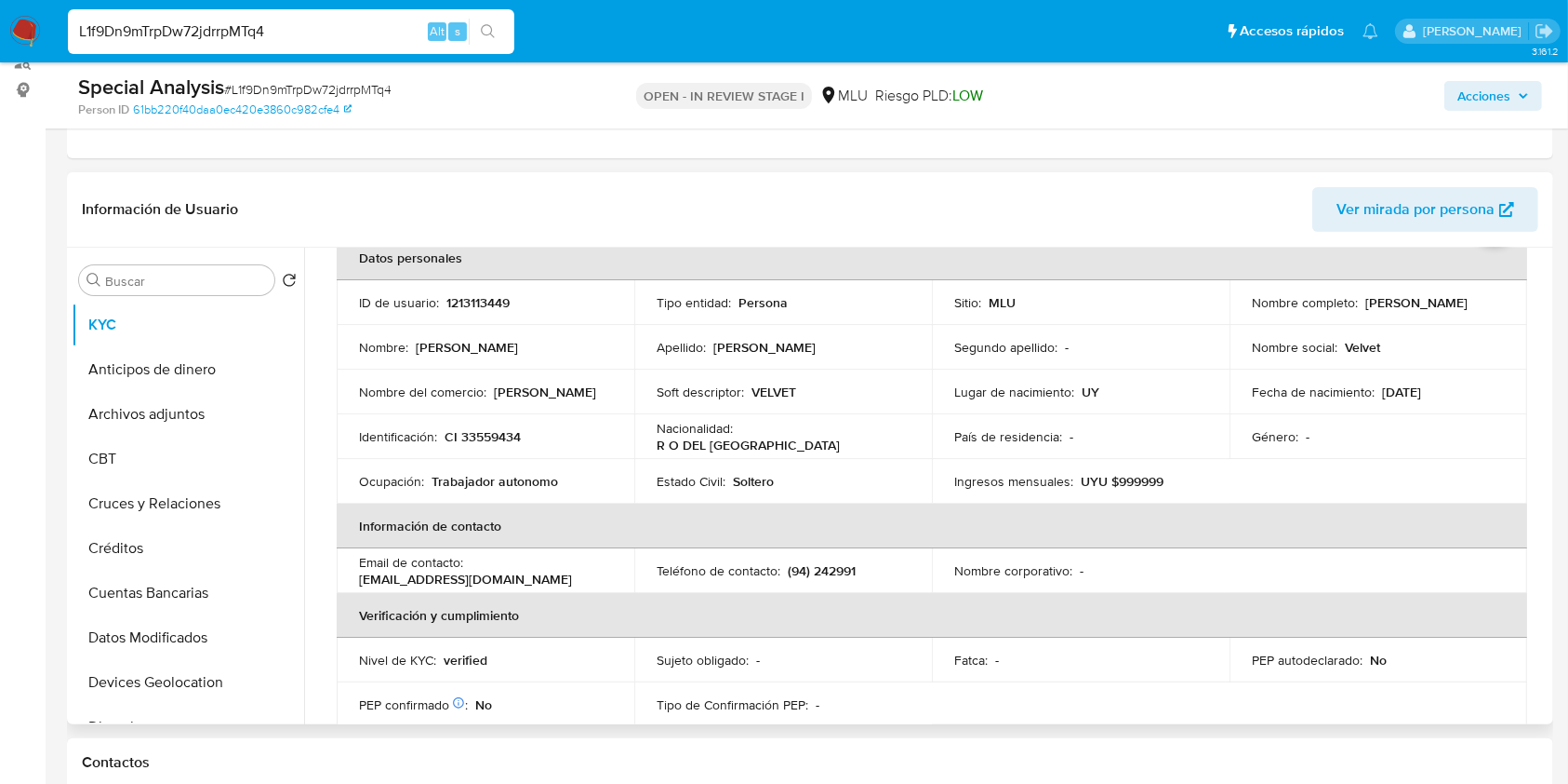
click at [1508, 389] on td "Fecha de nacimiento : 04/03/1976" at bounding box center [1379, 392] width 298 height 44
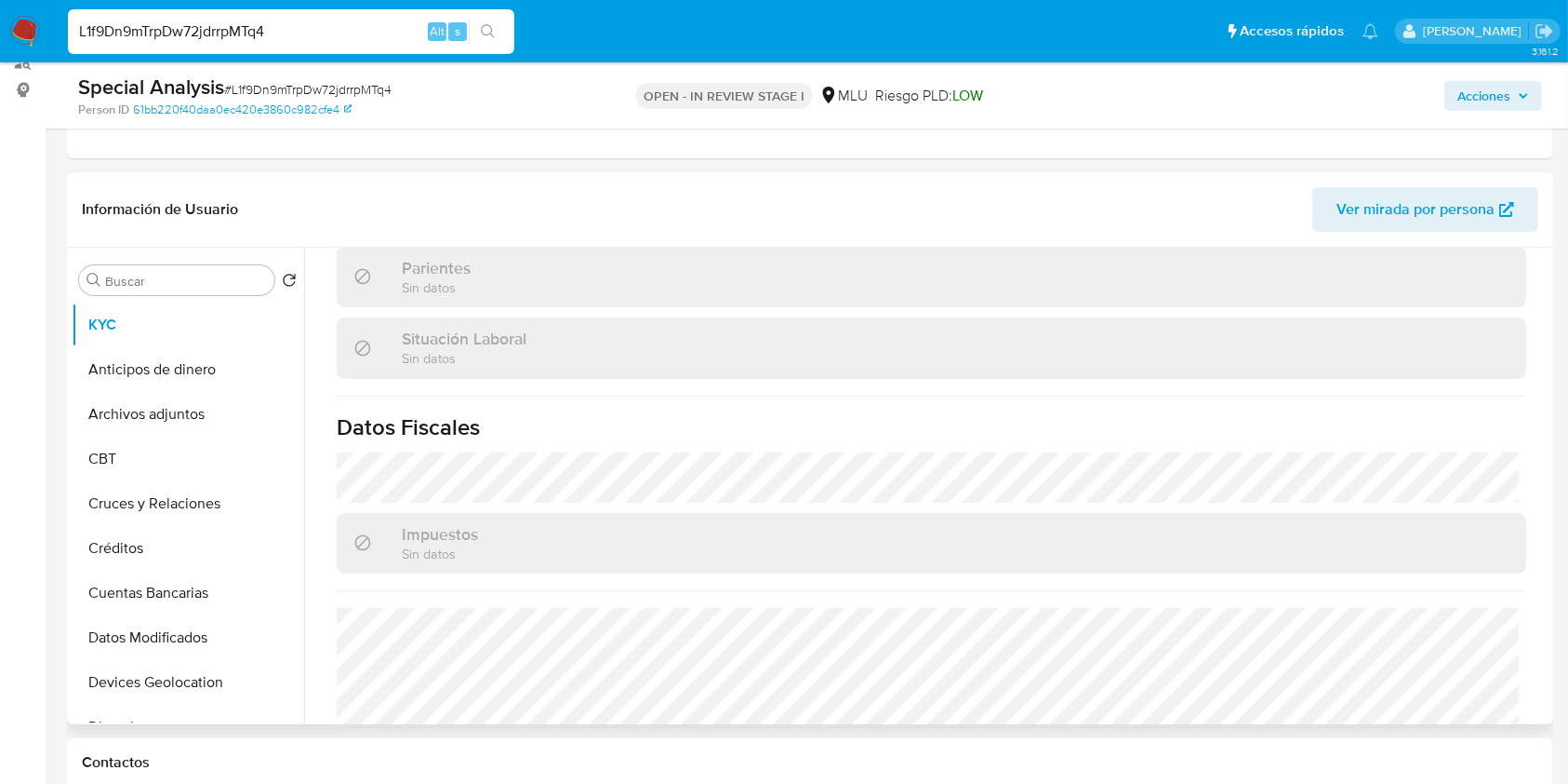
scroll to position [936, 0]
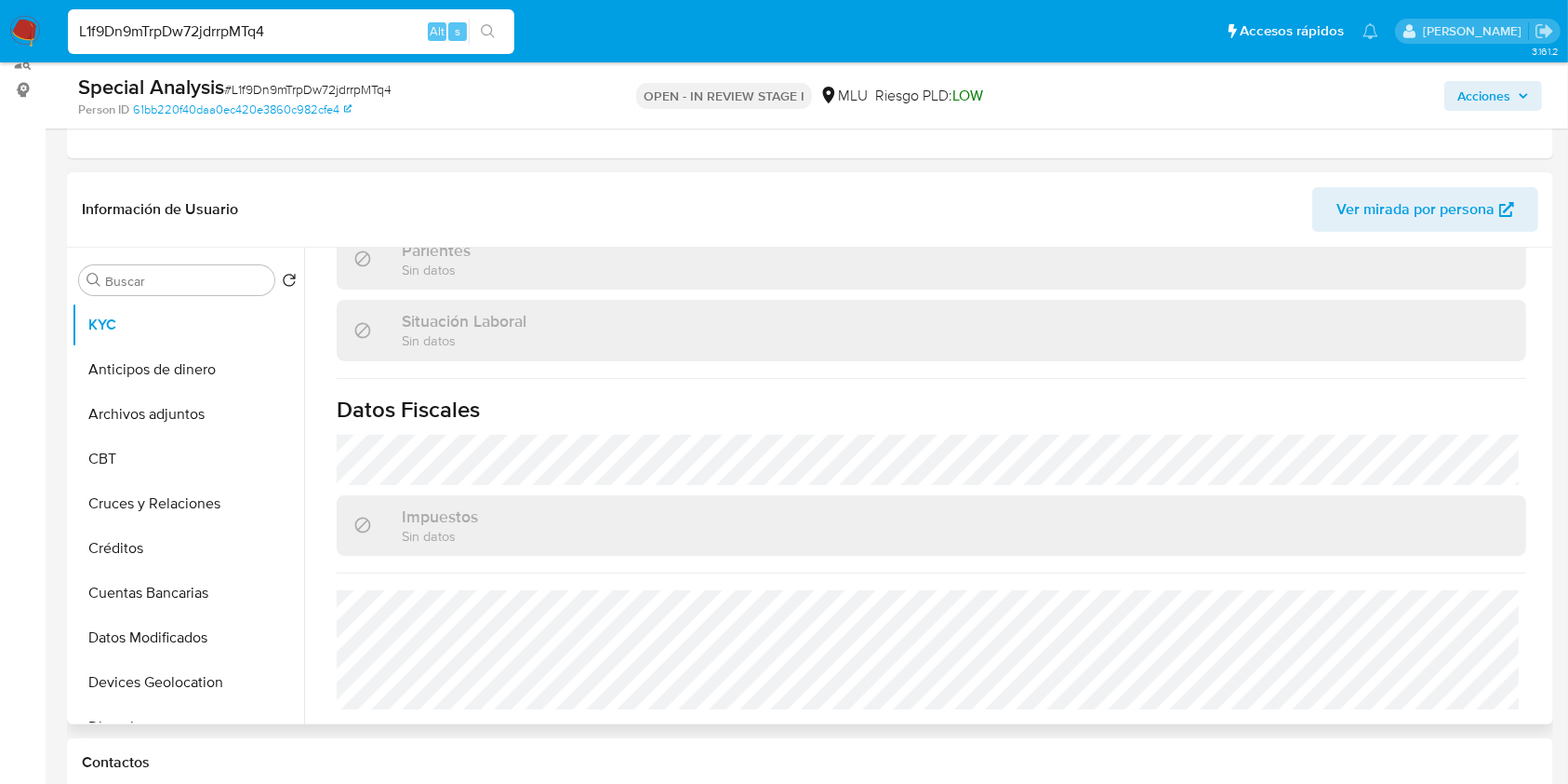
click at [1425, 572] on div "Actualizado hace 15 días Creado: 07/10/2022 17:39:43 Actualizado: 14/09/2025 01…" at bounding box center [932, 40] width 1234 height 1367
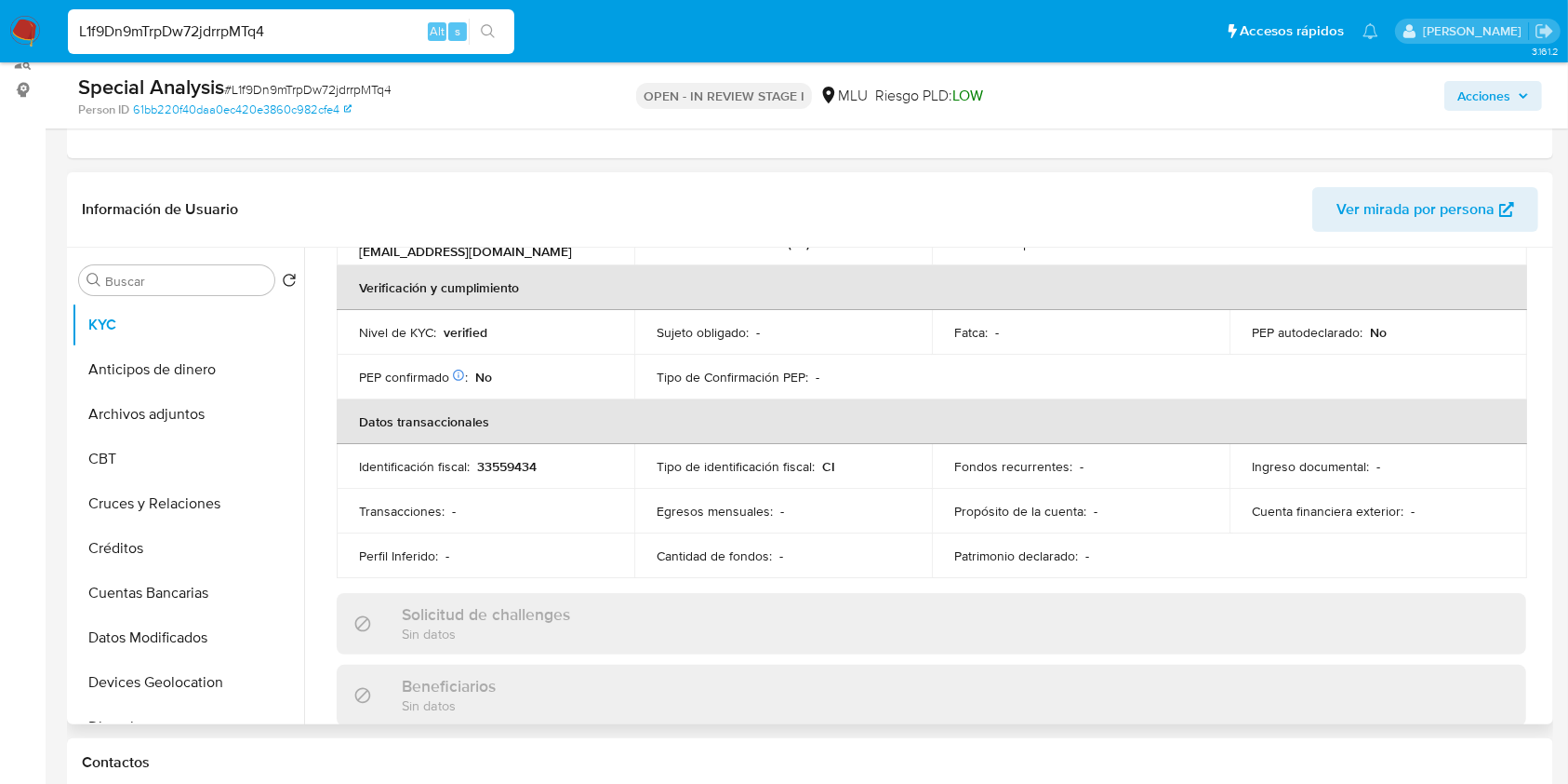
scroll to position [406, 0]
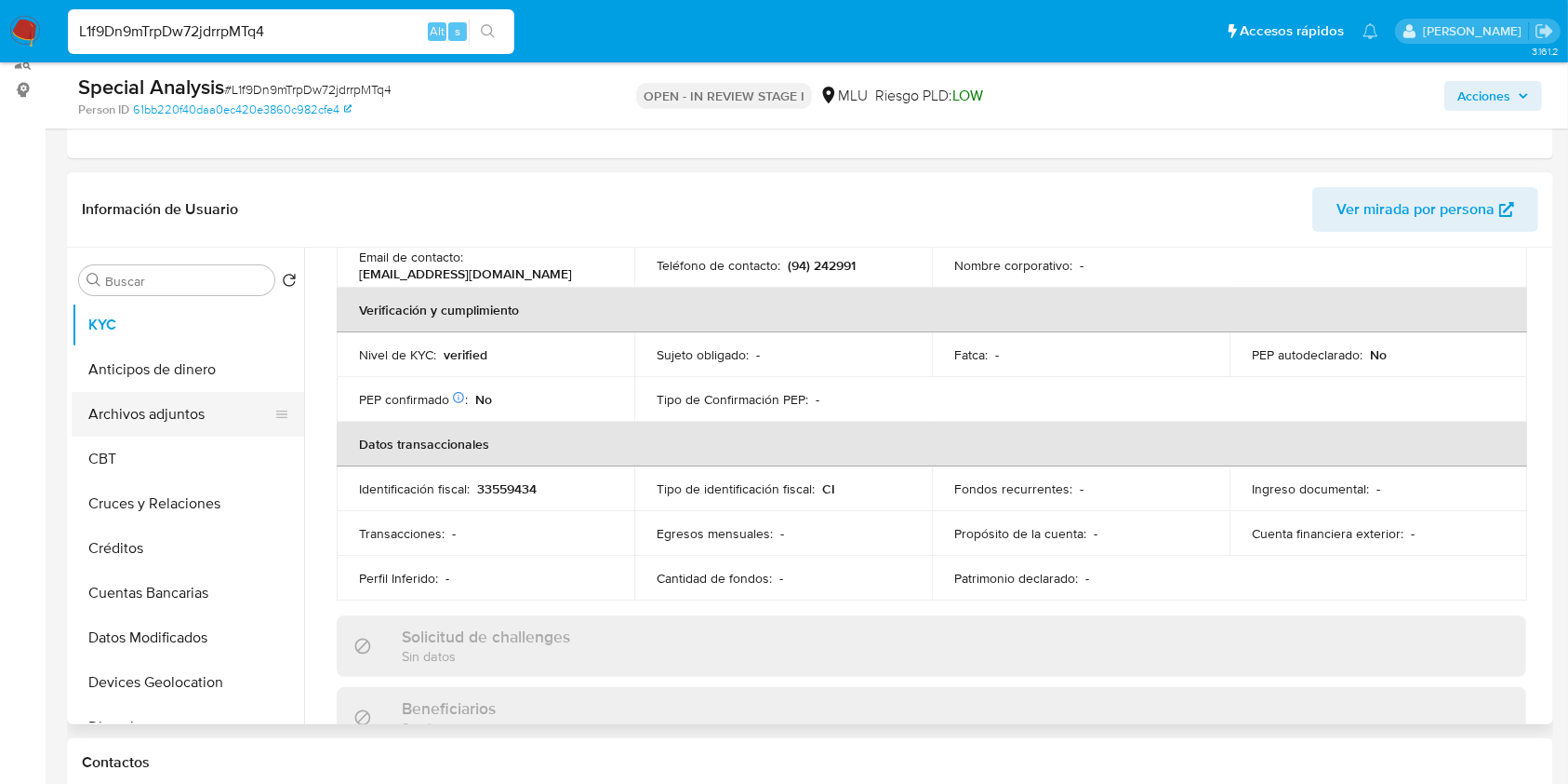
click at [223, 414] on button "Archivos adjuntos" at bounding box center [181, 414] width 217 height 44
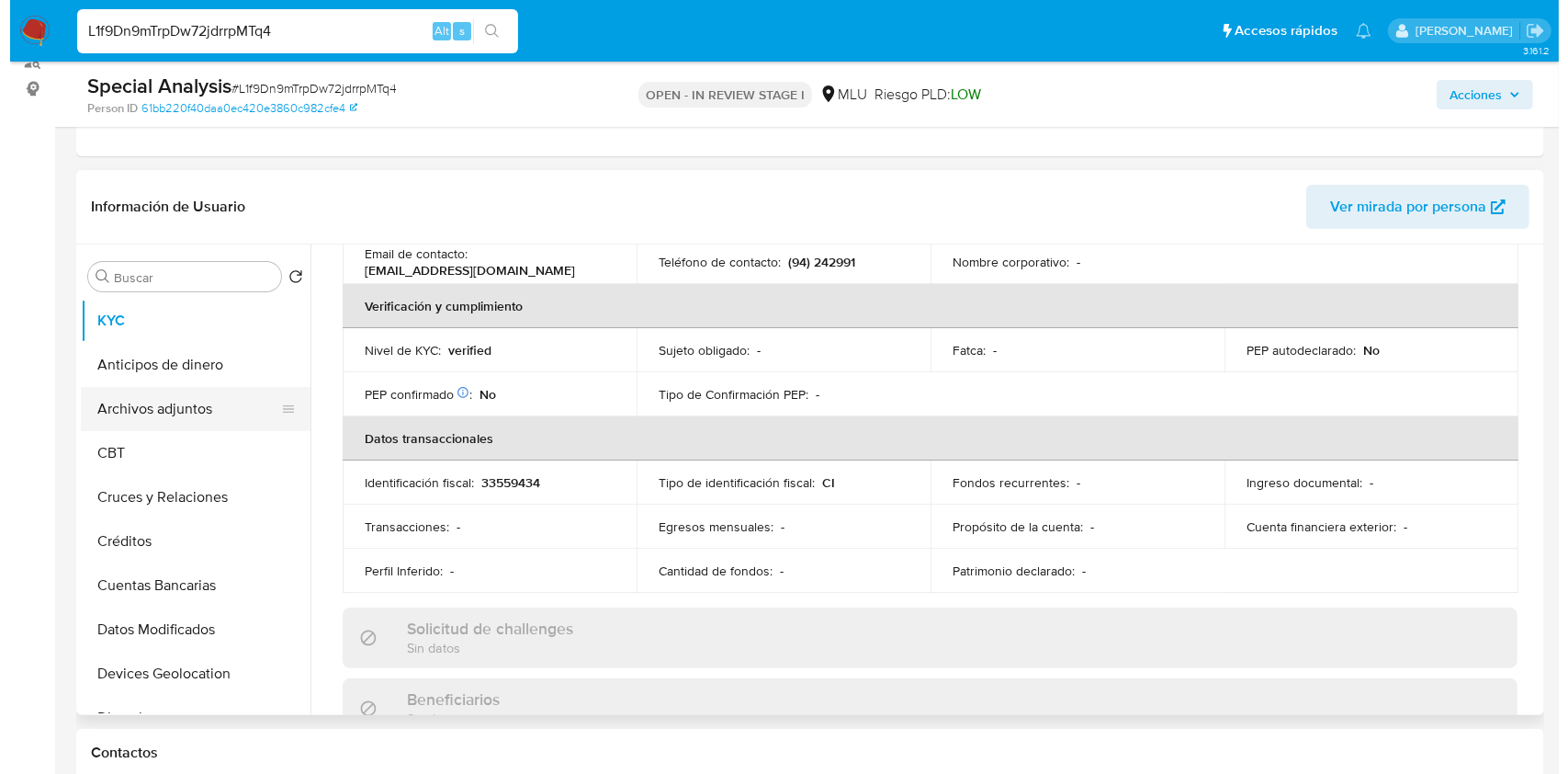
scroll to position [0, 0]
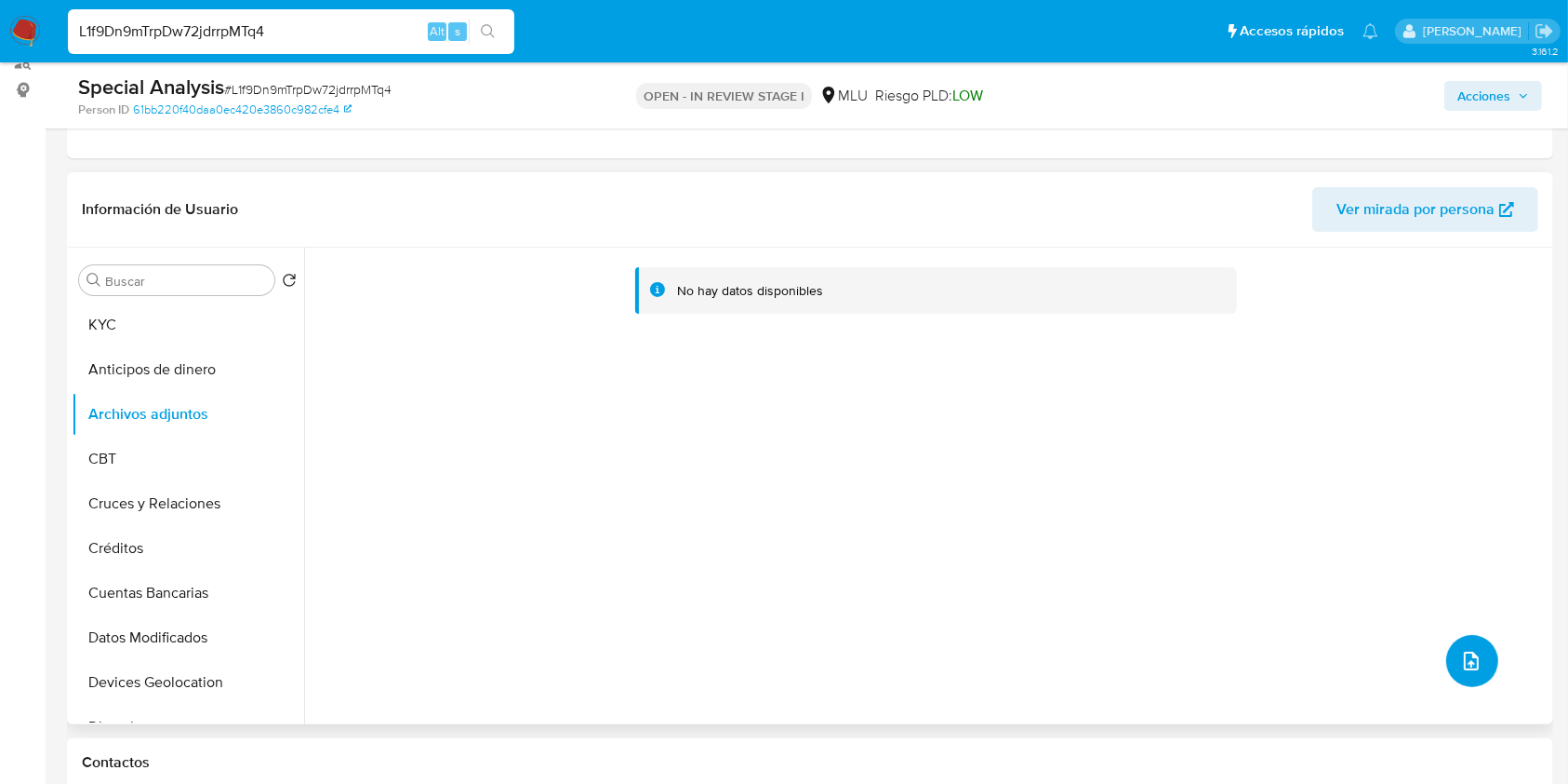
click at [1472, 640] on button "upload-file" at bounding box center [1473, 661] width 52 height 52
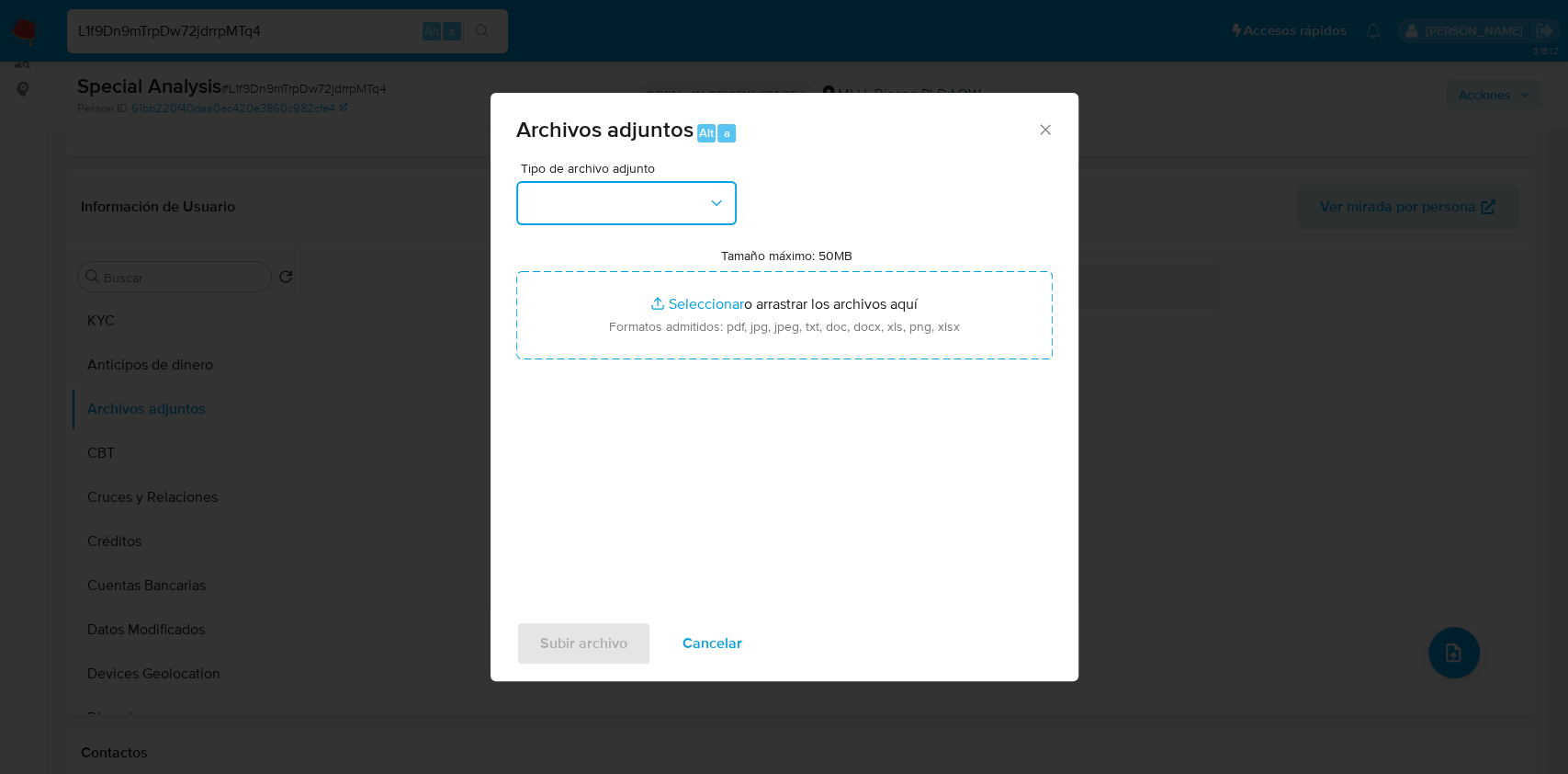
click at [646, 213] on button "button" at bounding box center [626, 203] width 220 height 44
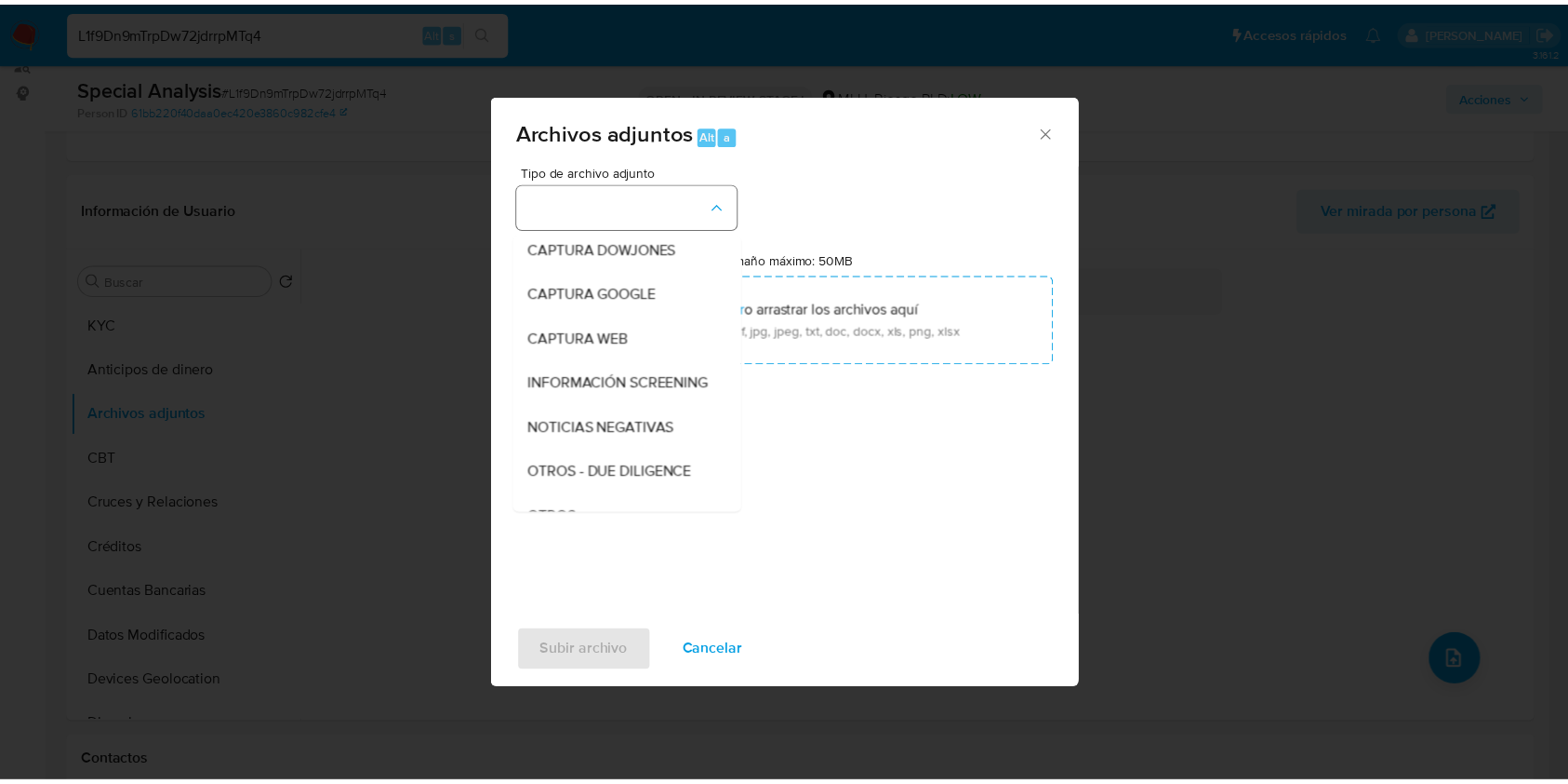
scroll to position [97, 0]
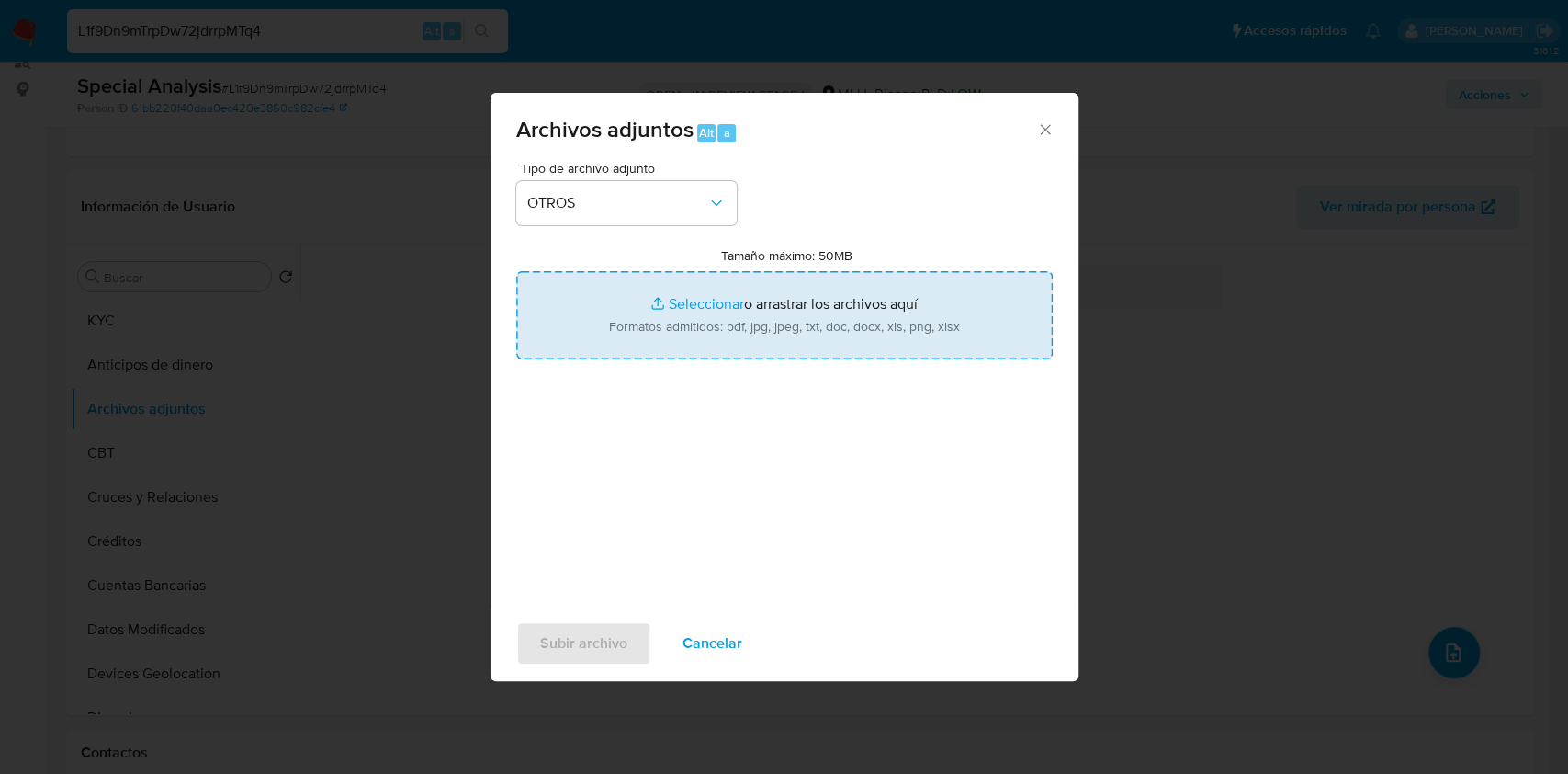
type input "C:\fakepath\Case Log 1213113449 - 25_09_2025 .pdf"
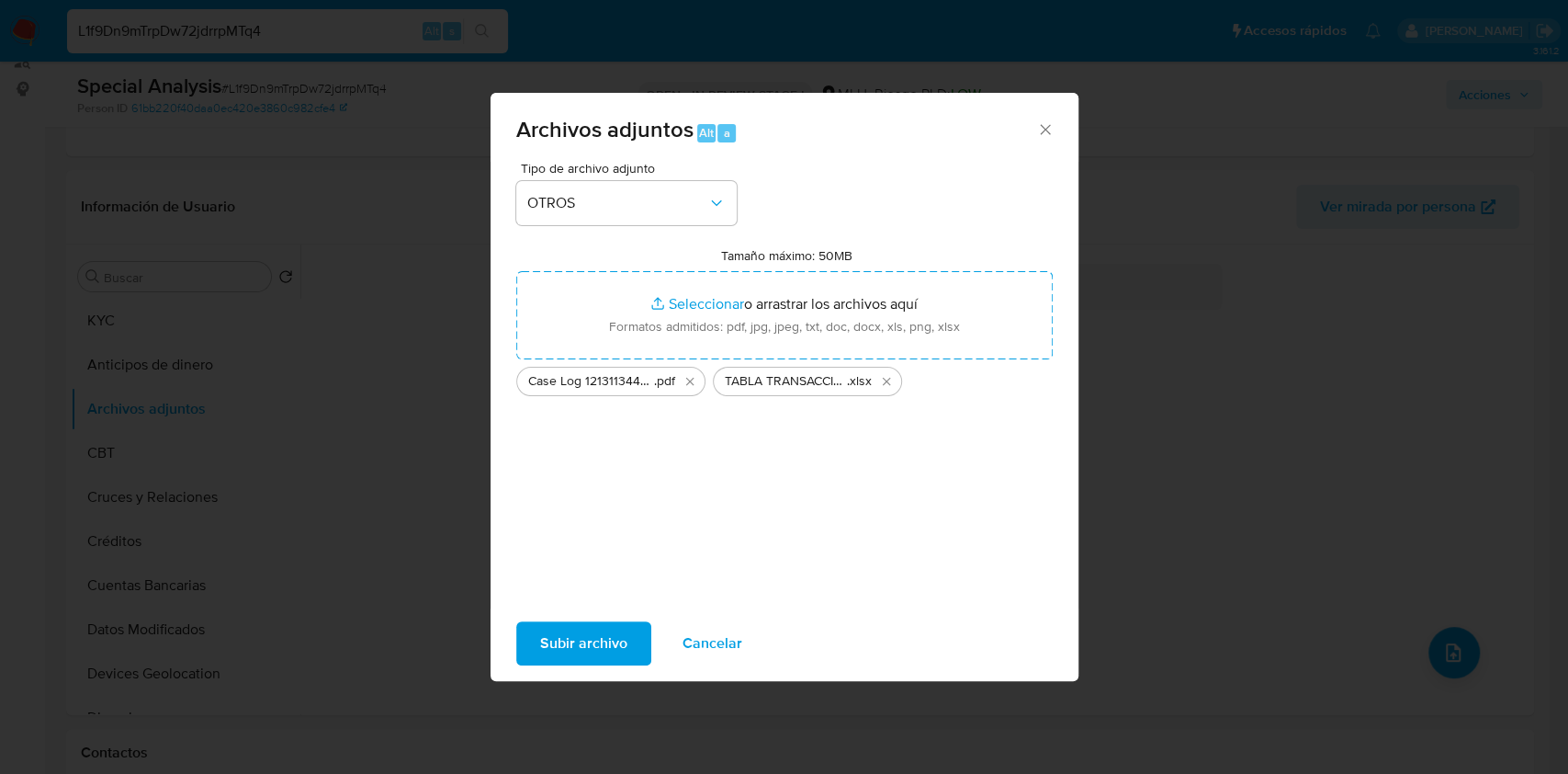
click at [598, 633] on span "Subir archivo" at bounding box center [584, 643] width 87 height 41
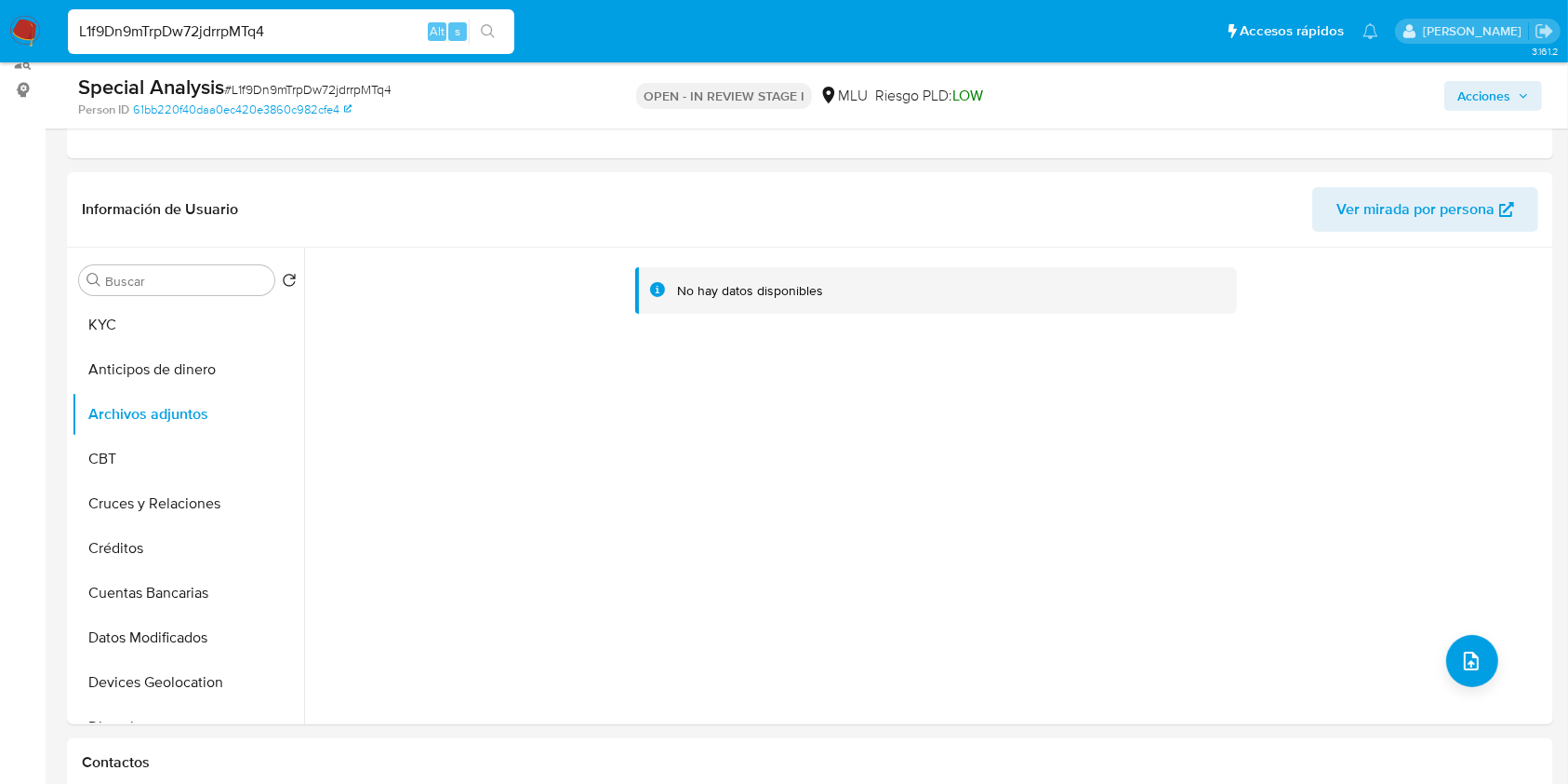
click at [1501, 109] on span "Acciones" at bounding box center [1483, 95] width 53 height 30
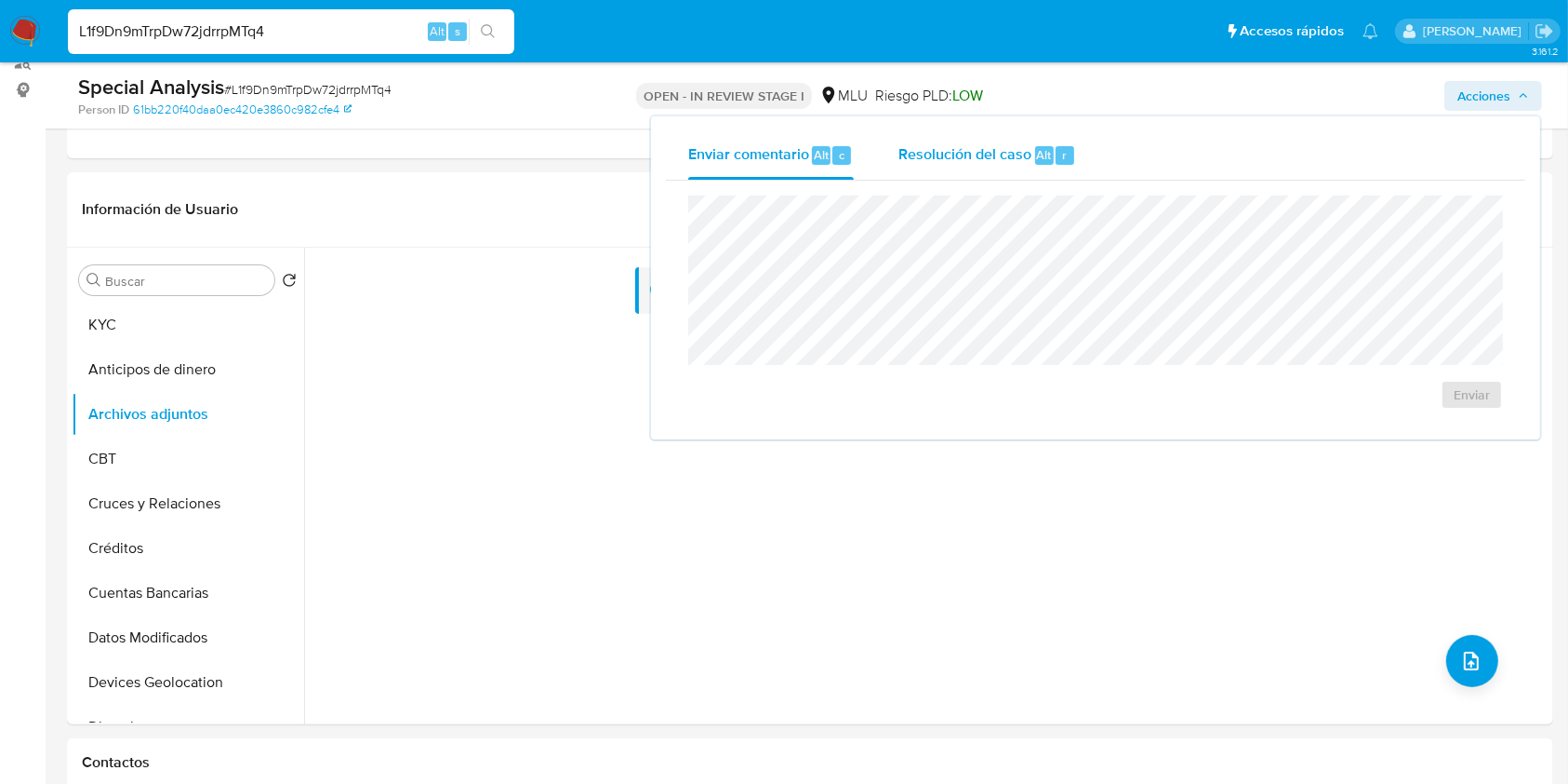
click at [993, 169] on div "Resolución del caso Alt r" at bounding box center [987, 155] width 178 height 48
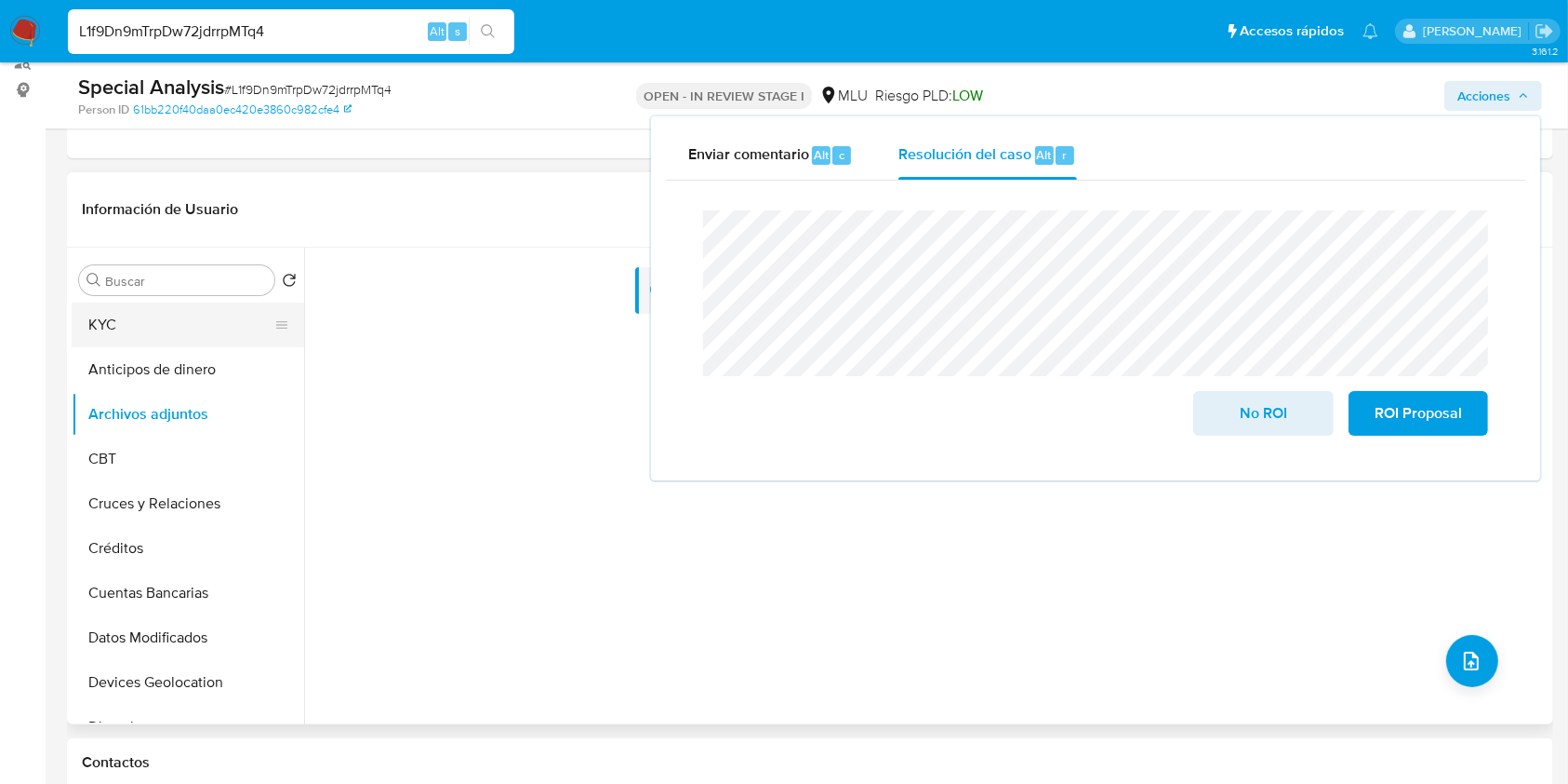
click at [196, 328] on button "KYC" at bounding box center [181, 324] width 217 height 44
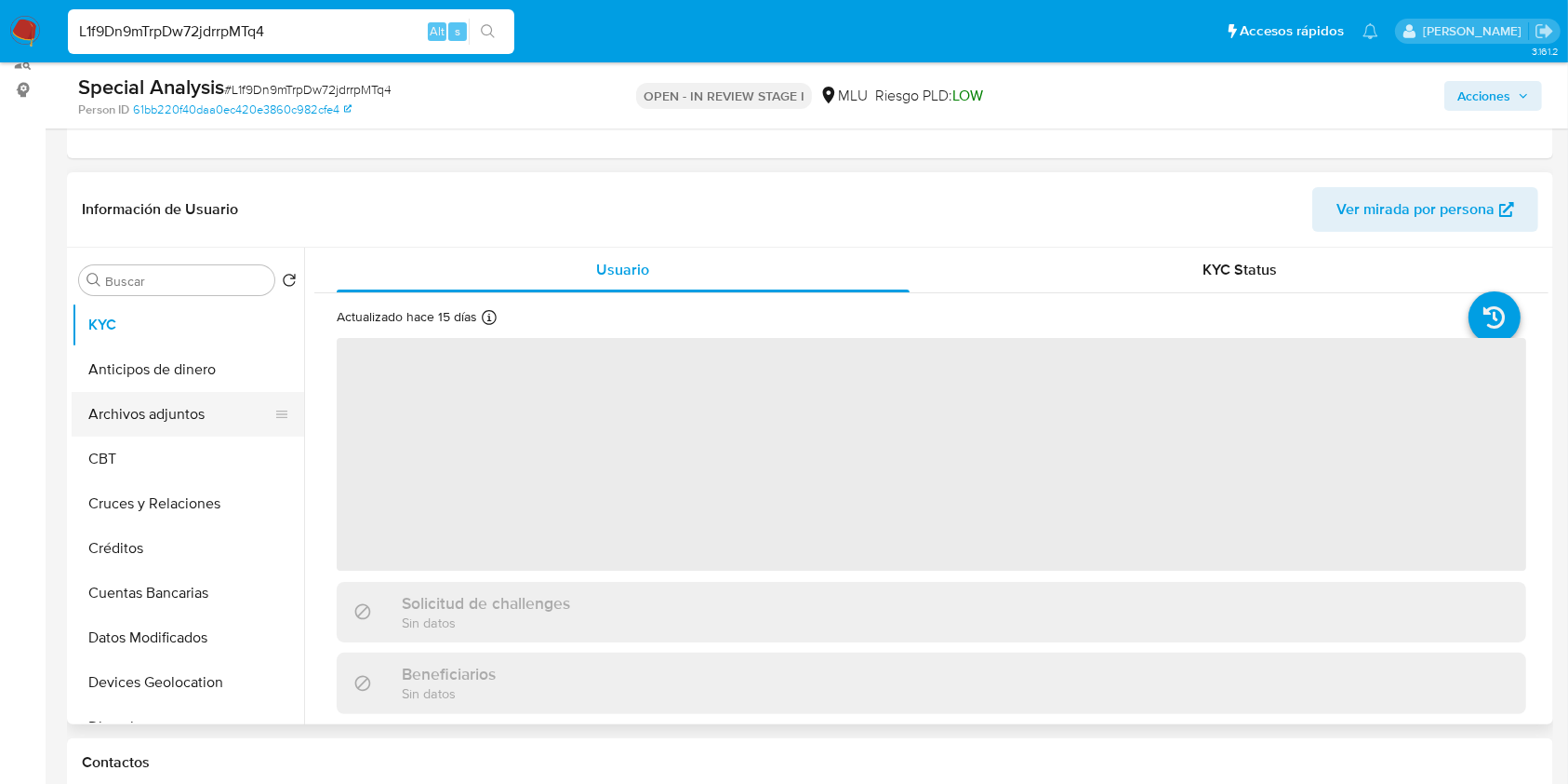
click at [201, 416] on button "Archivos adjuntos" at bounding box center [181, 414] width 217 height 44
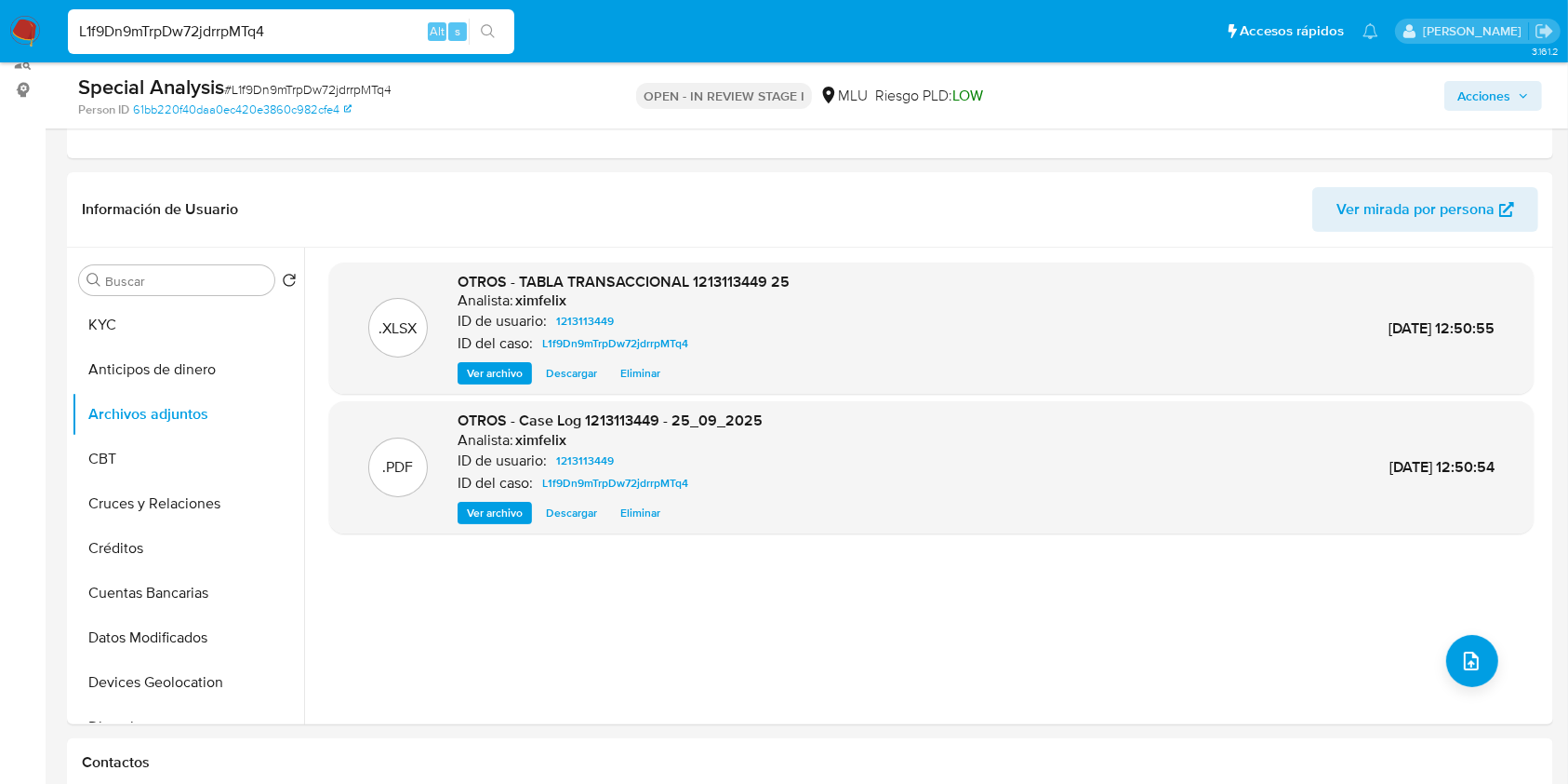
click at [1464, 102] on span "Acciones" at bounding box center [1483, 95] width 53 height 30
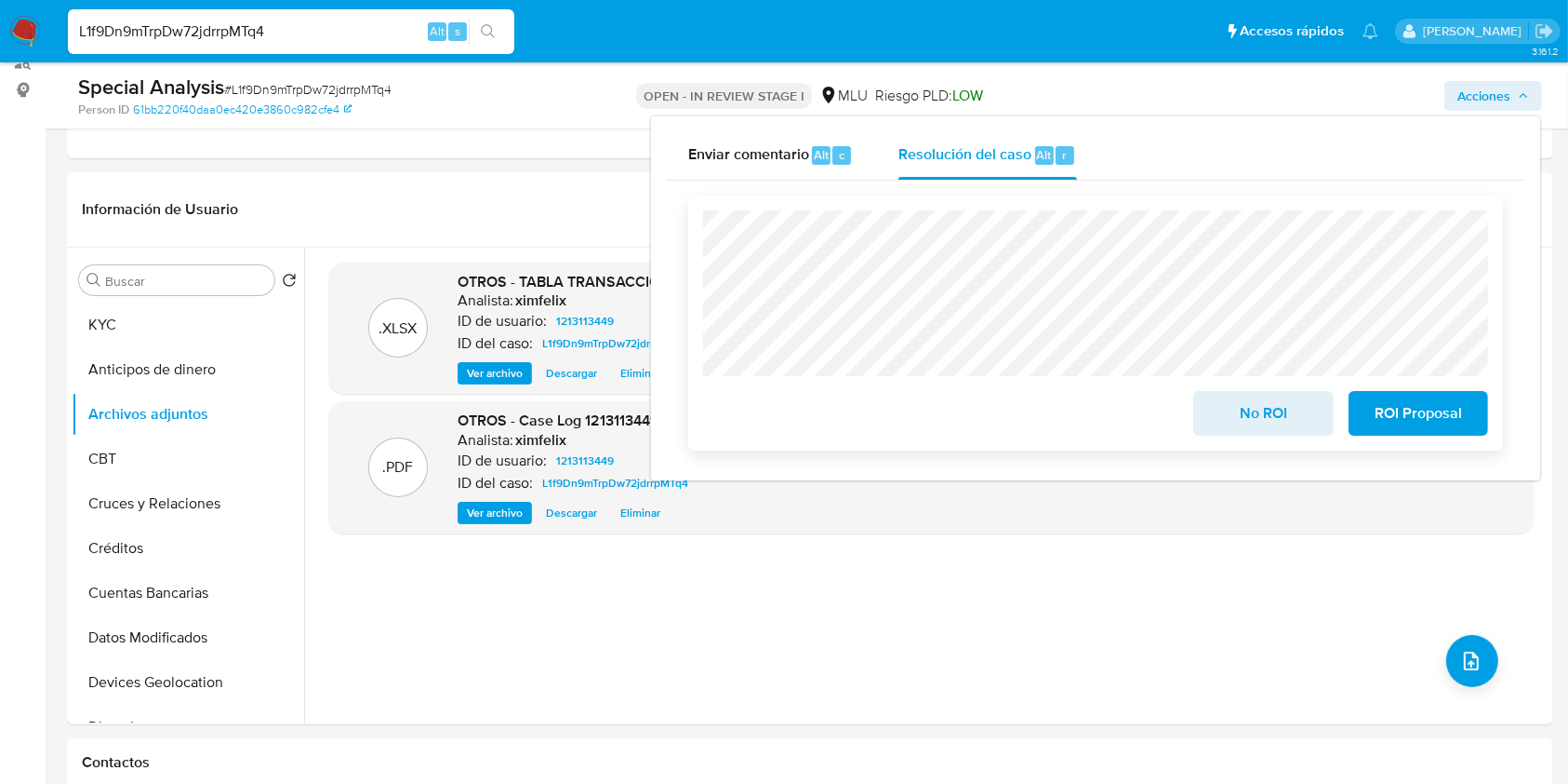
click at [1257, 413] on span "No ROI" at bounding box center [1263, 413] width 91 height 41
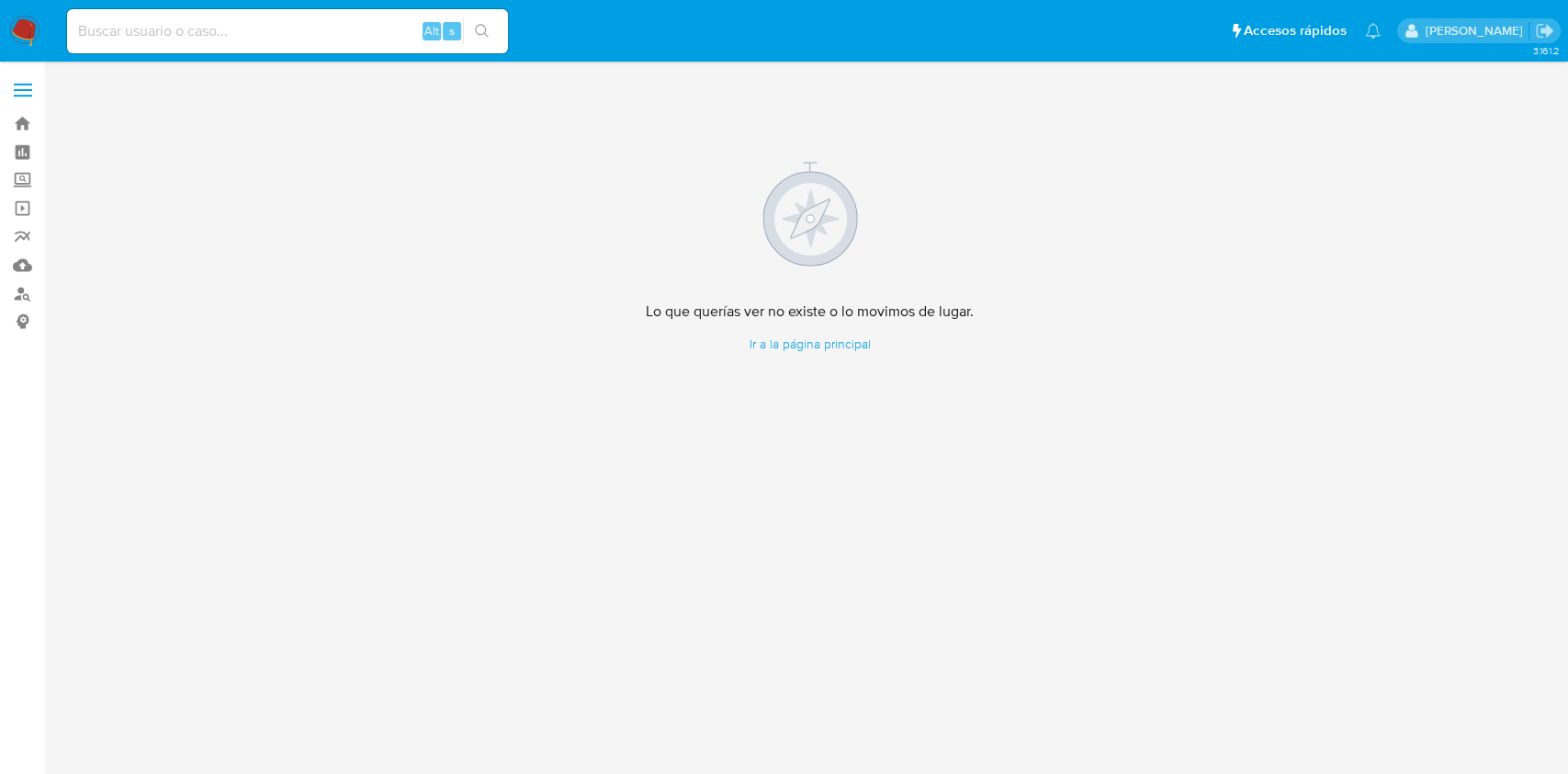
click at [28, 25] on img at bounding box center [25, 30] width 31 height 31
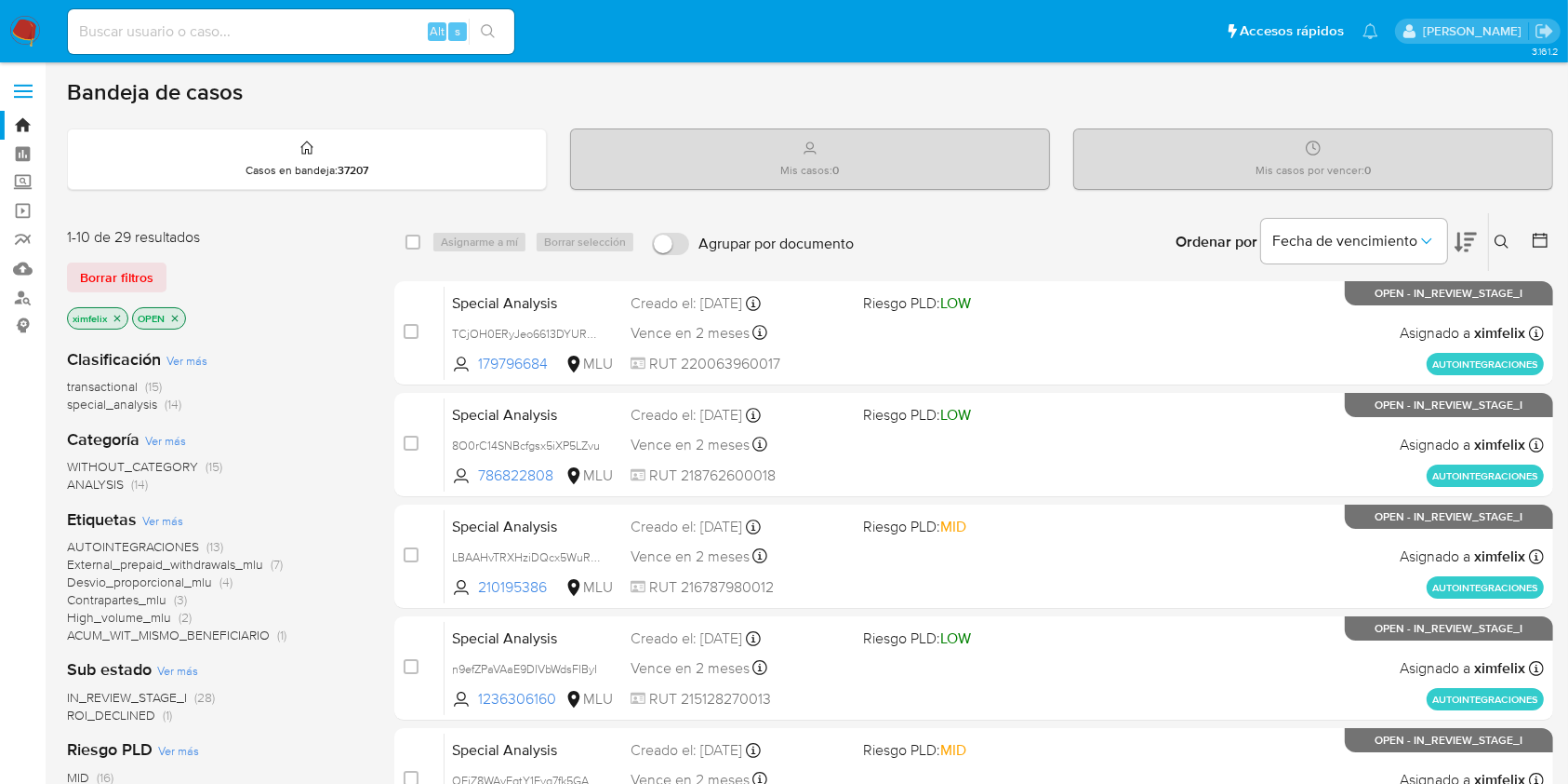
click at [1542, 240] on icon at bounding box center [1540, 240] width 18 height 18
click at [1530, 237] on div at bounding box center [1536, 242] width 34 height 58
click at [123, 315] on p "ximfelix" at bounding box center [98, 317] width 60 height 20
click at [117, 324] on p "ximfelix" at bounding box center [98, 317] width 60 height 20
click at [117, 319] on icon "close-filter" at bounding box center [117, 318] width 12 height 12
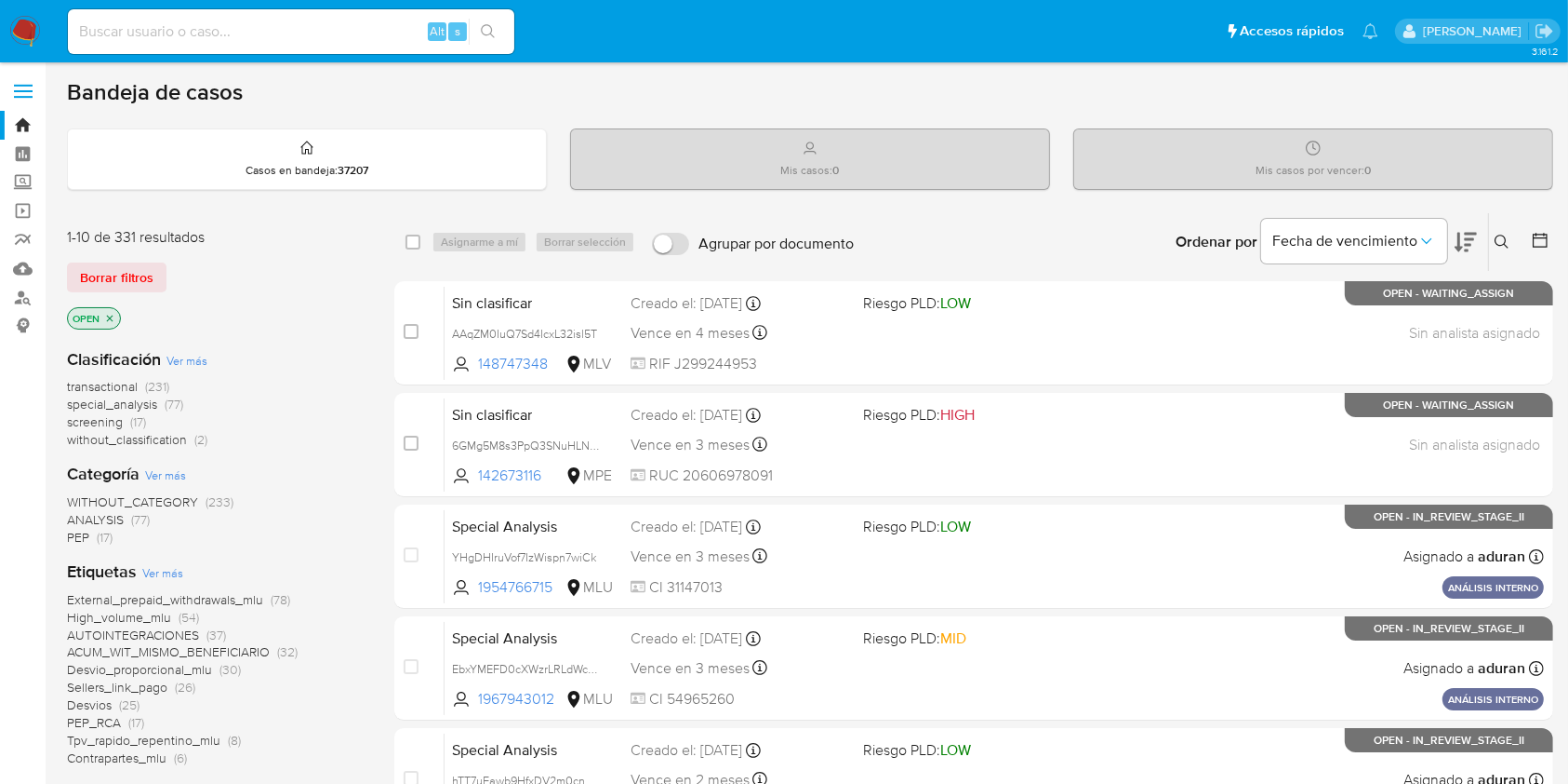
click at [117, 319] on p "OPEN" at bounding box center [94, 317] width 52 height 20
click at [112, 319] on icon "close-filter" at bounding box center [110, 318] width 12 height 12
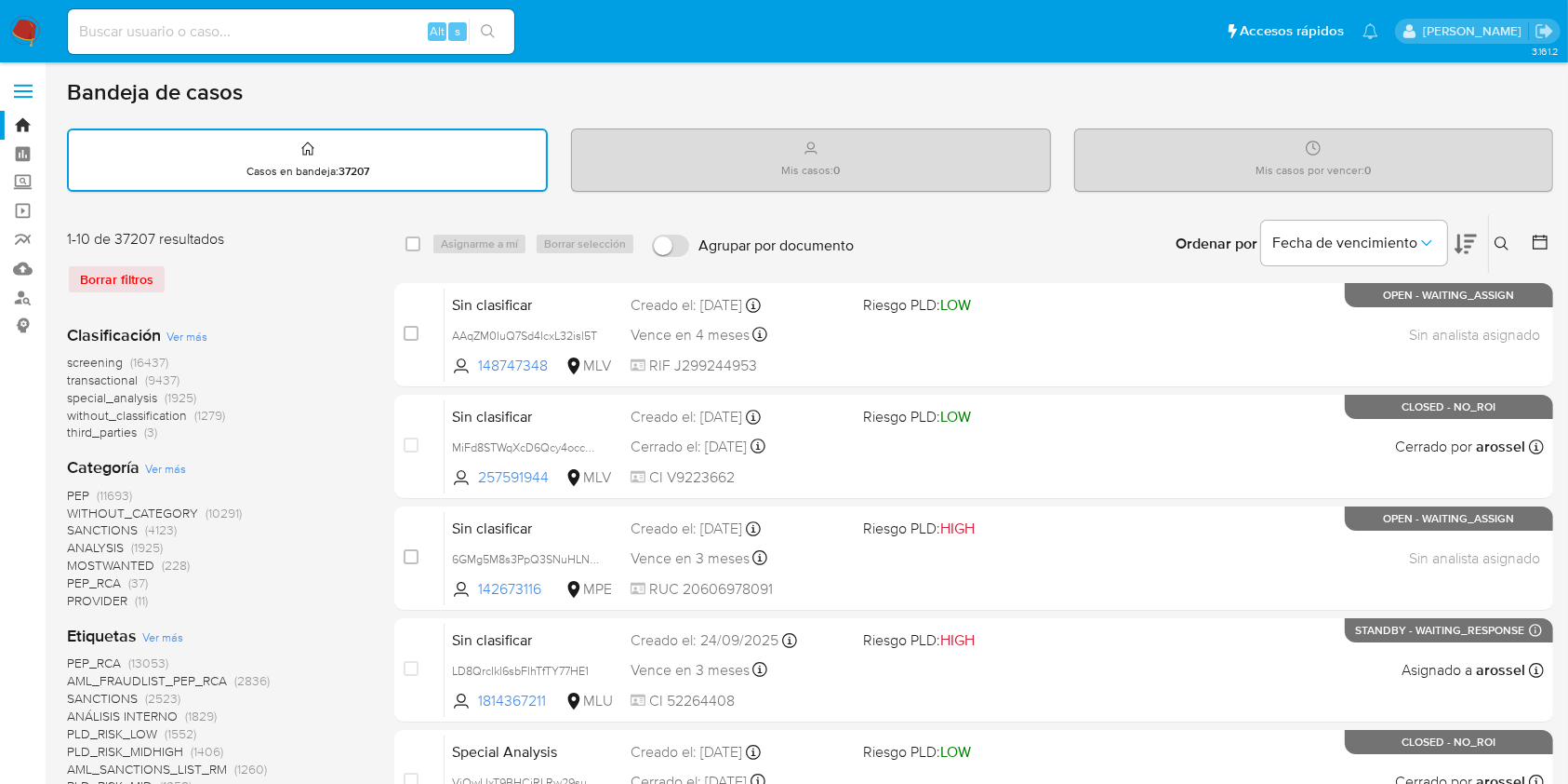
click at [1550, 227] on div at bounding box center [1536, 244] width 34 height 58
click at [1547, 229] on div at bounding box center [1536, 244] width 34 height 58
click at [1543, 242] on icon at bounding box center [1540, 241] width 18 height 18
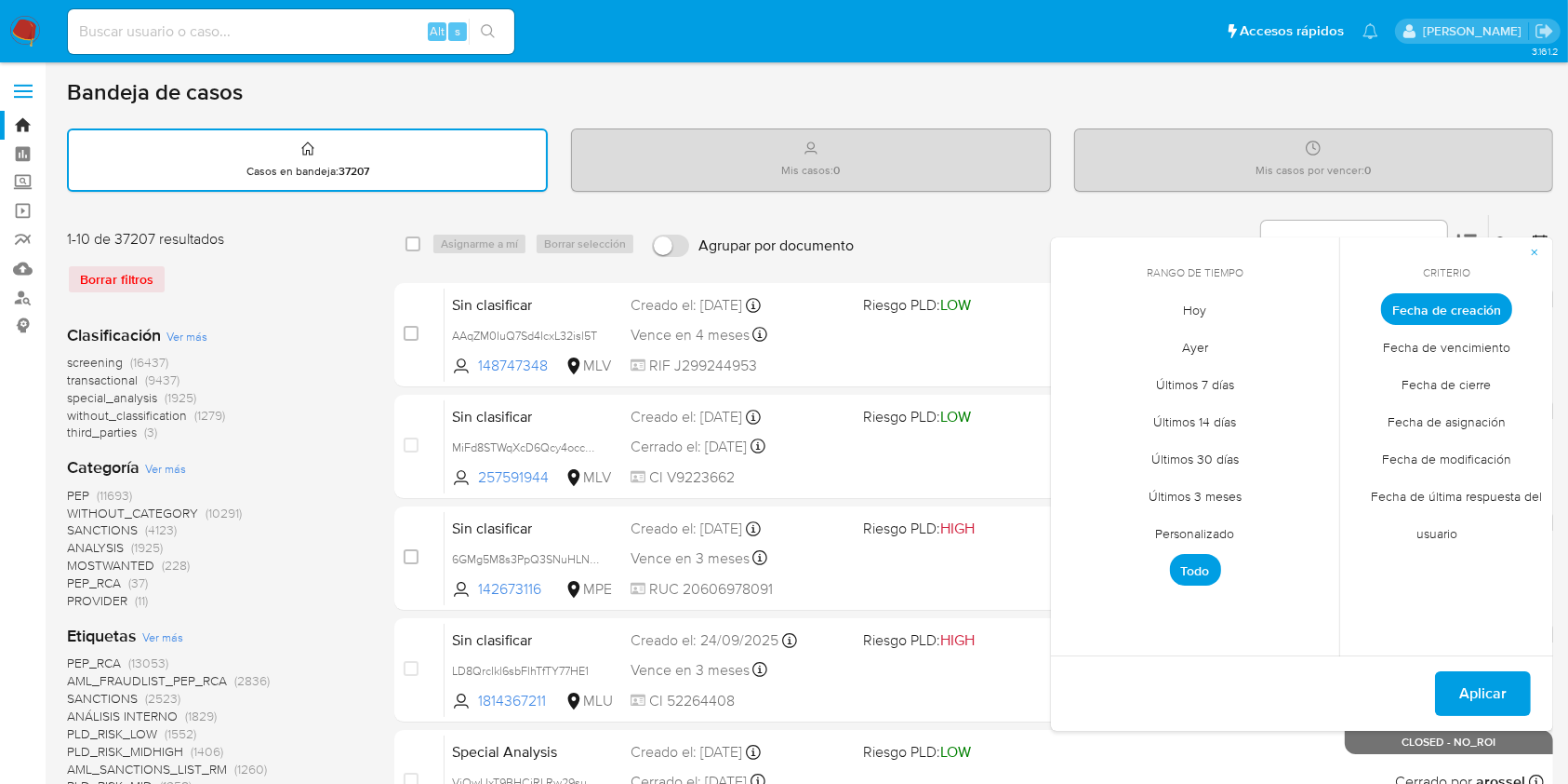
click at [1225, 536] on span "Personalizado" at bounding box center [1195, 534] width 118 height 38
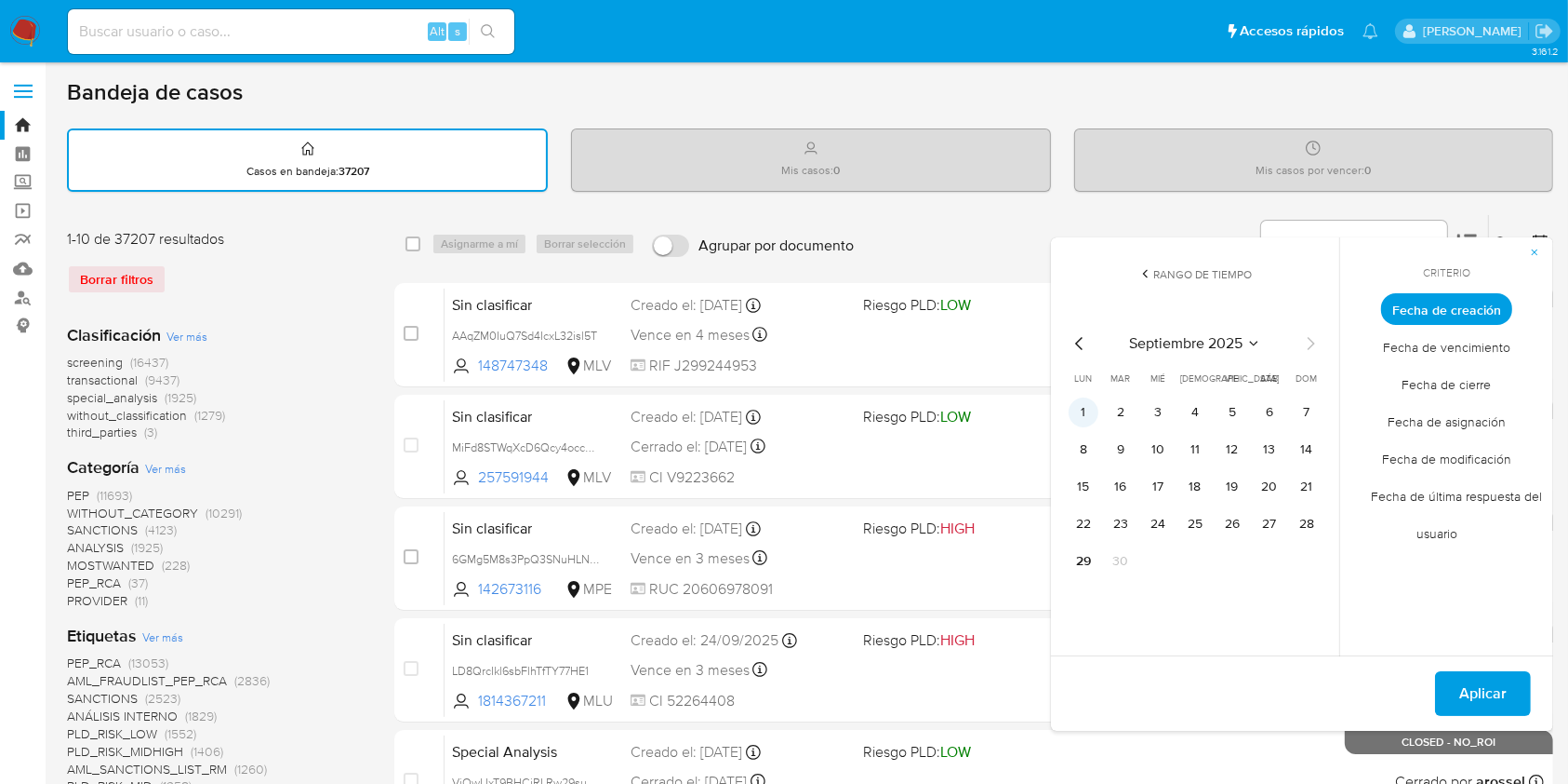
click at [1081, 412] on button "1" at bounding box center [1083, 412] width 30 height 30
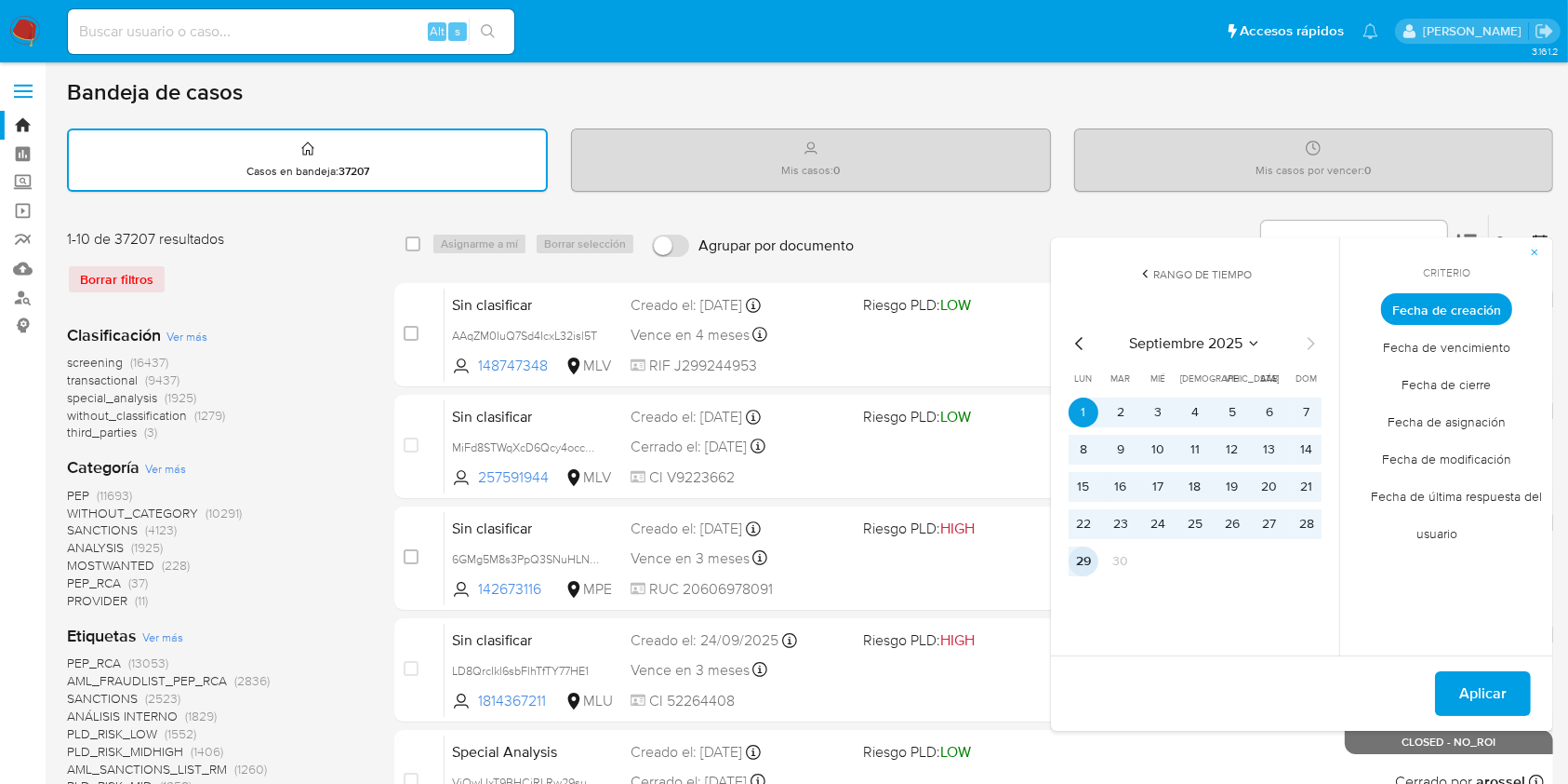
click at [1080, 564] on button "29" at bounding box center [1083, 561] width 30 height 30
click at [1474, 375] on span "Fecha de cierre" at bounding box center [1448, 385] width 129 height 38
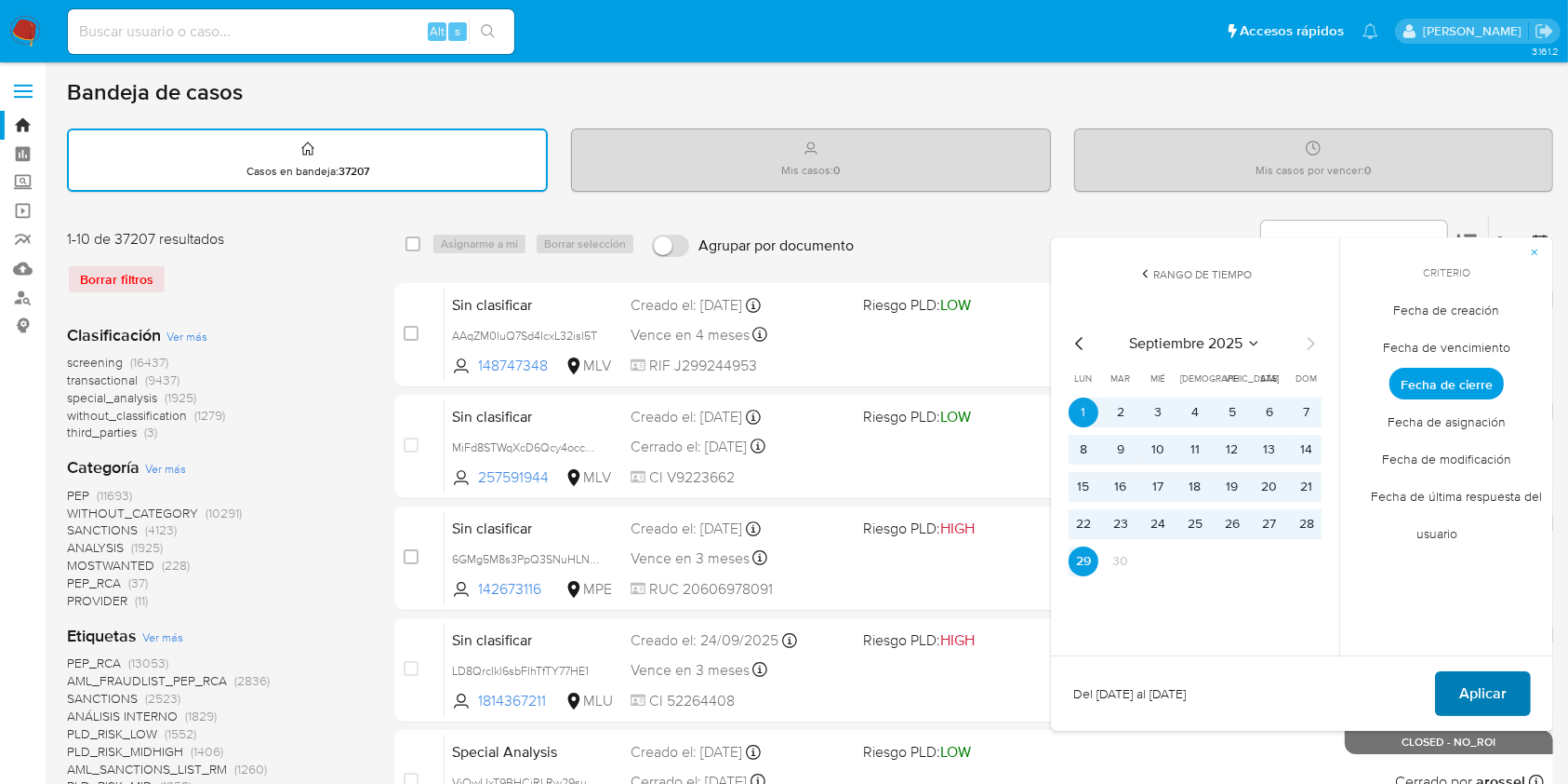
click at [1494, 682] on span "Aplicar" at bounding box center [1482, 694] width 47 height 41
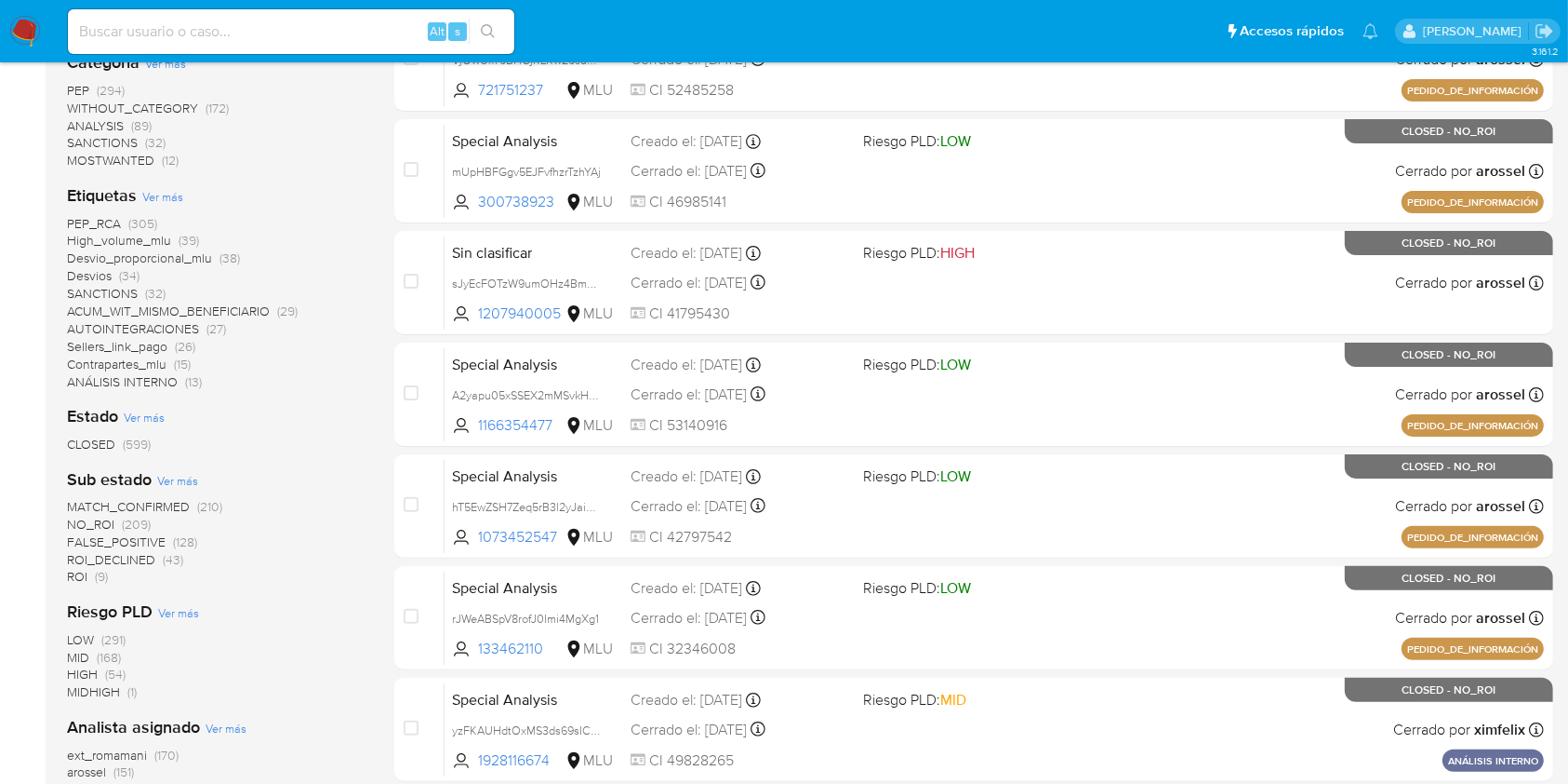
scroll to position [380, 0]
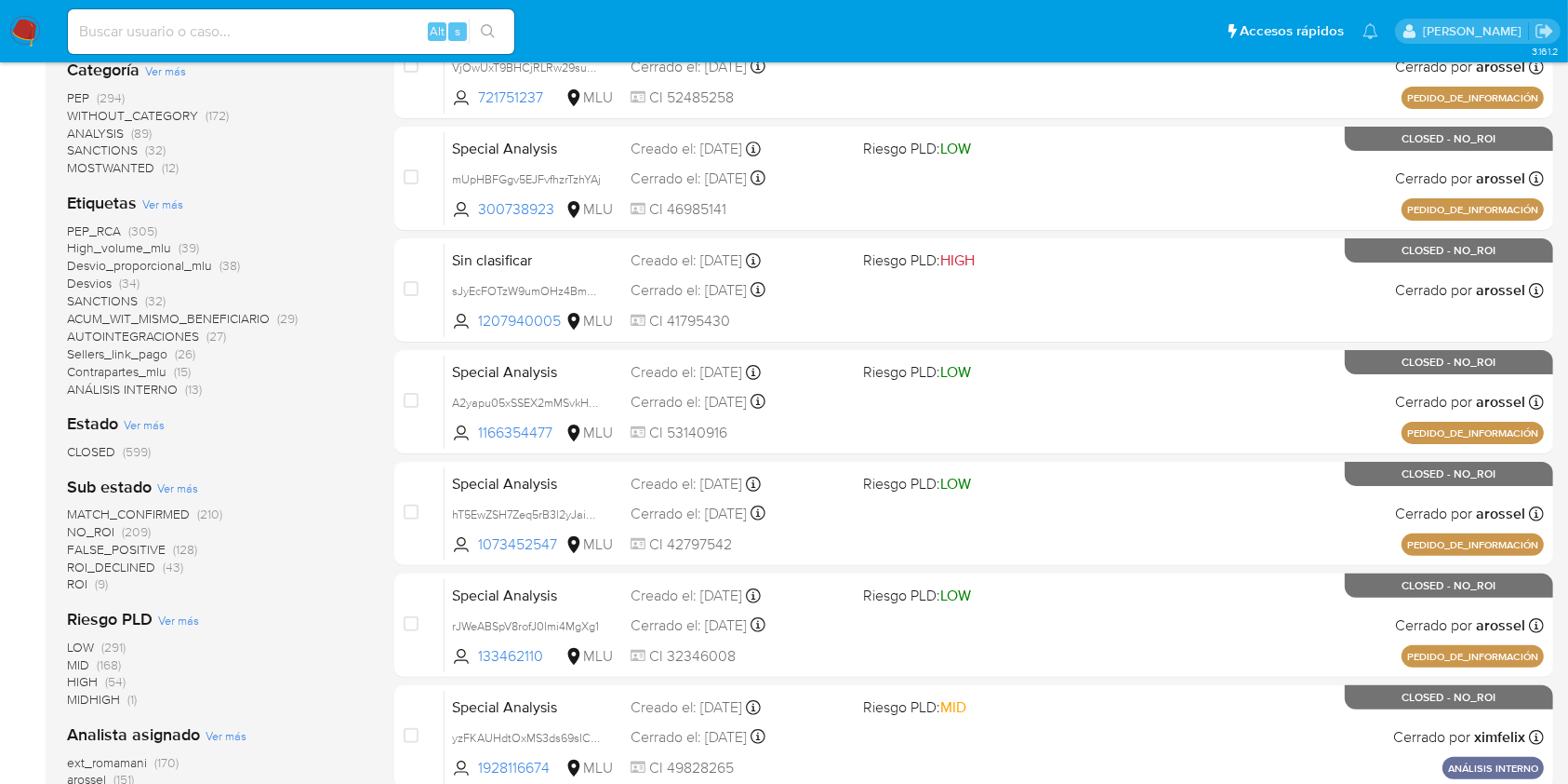
click at [766, 20] on ul "Pausado Ver notificaciones Alt s Accesos rápidos Presiona las siguientes teclas…" at bounding box center [723, 31] width 1330 height 46
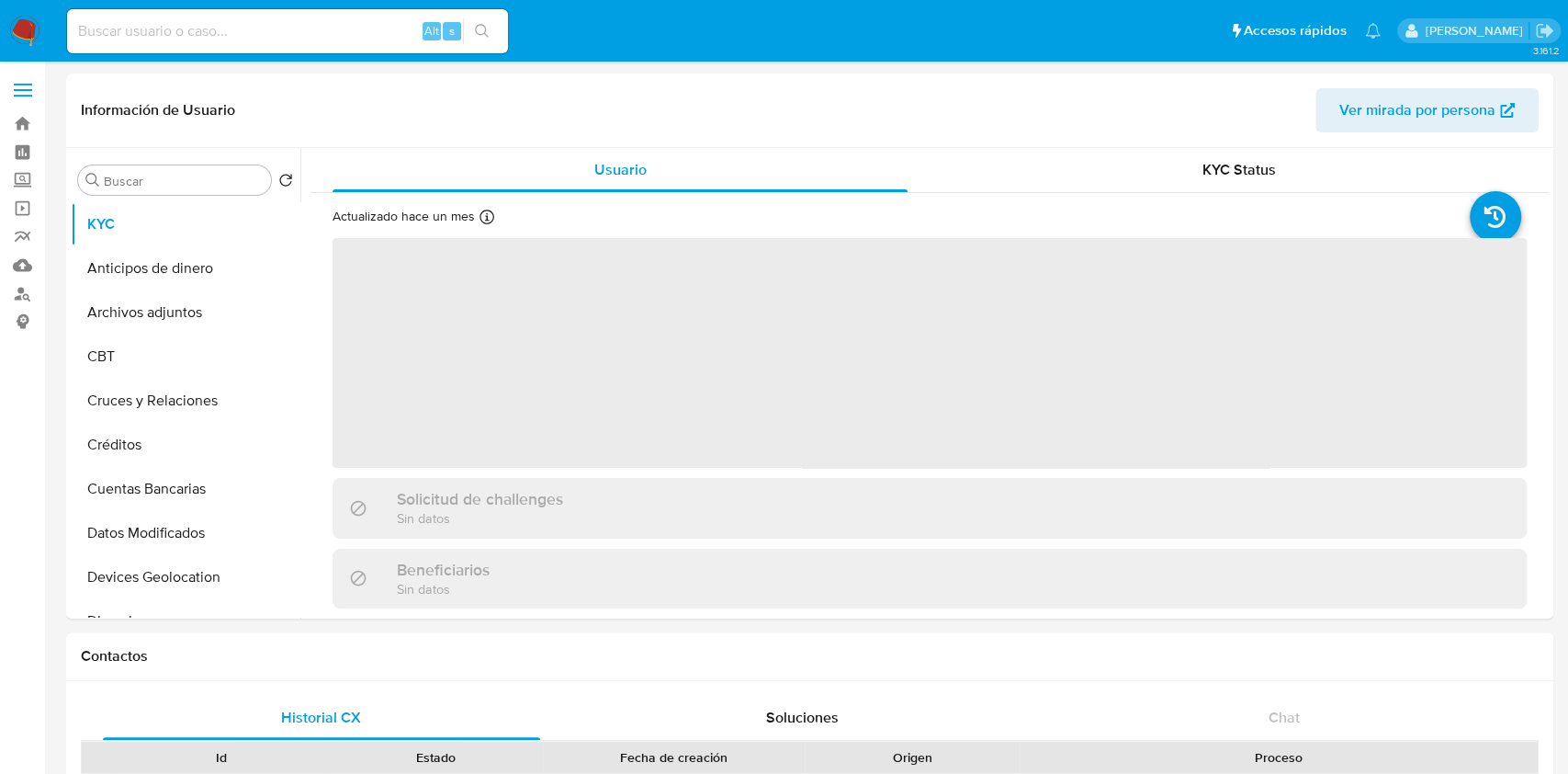
select select "10"
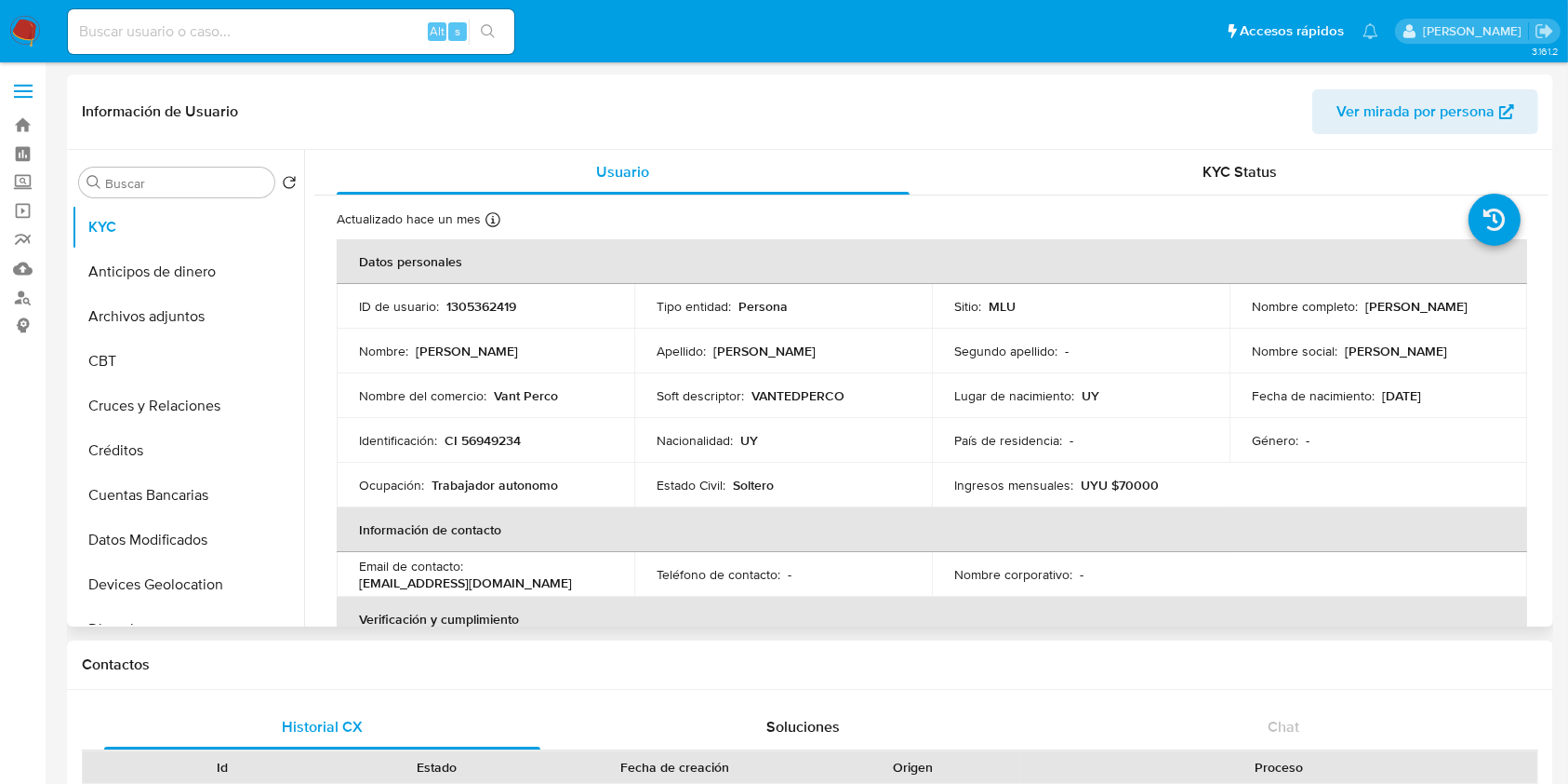
click at [508, 309] on p "1305362419" at bounding box center [481, 306] width 70 height 16
copy p "1305362419"
drag, startPoint x: 1383, startPoint y: 311, endPoint x: 1247, endPoint y: 318, distance: 136.2
click at [1252, 315] on div "Nombre completo : [PERSON_NAME]" at bounding box center [1378, 306] width 253 height 16
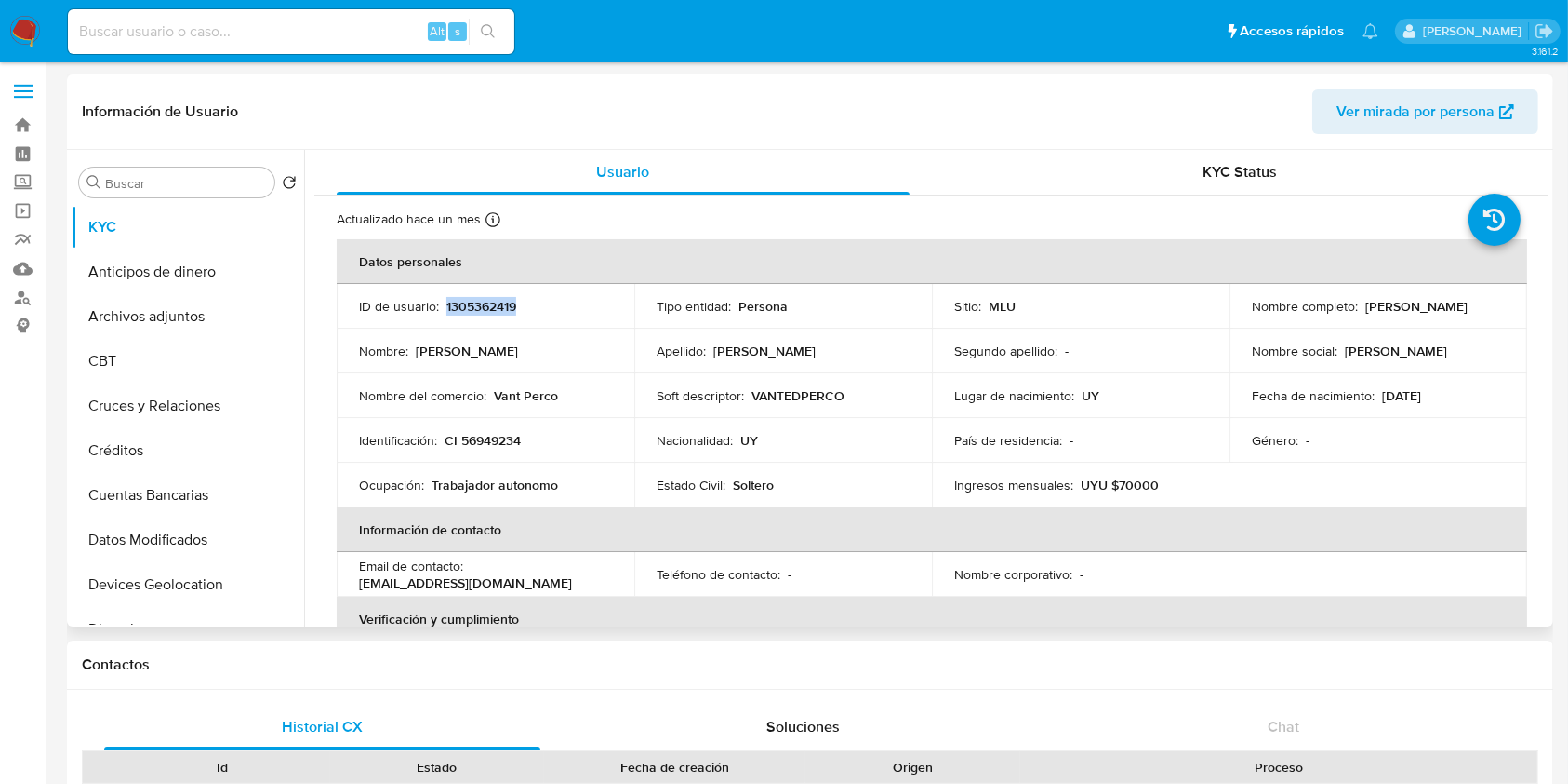
copy p "Agustin Rodriguez Alvarez"
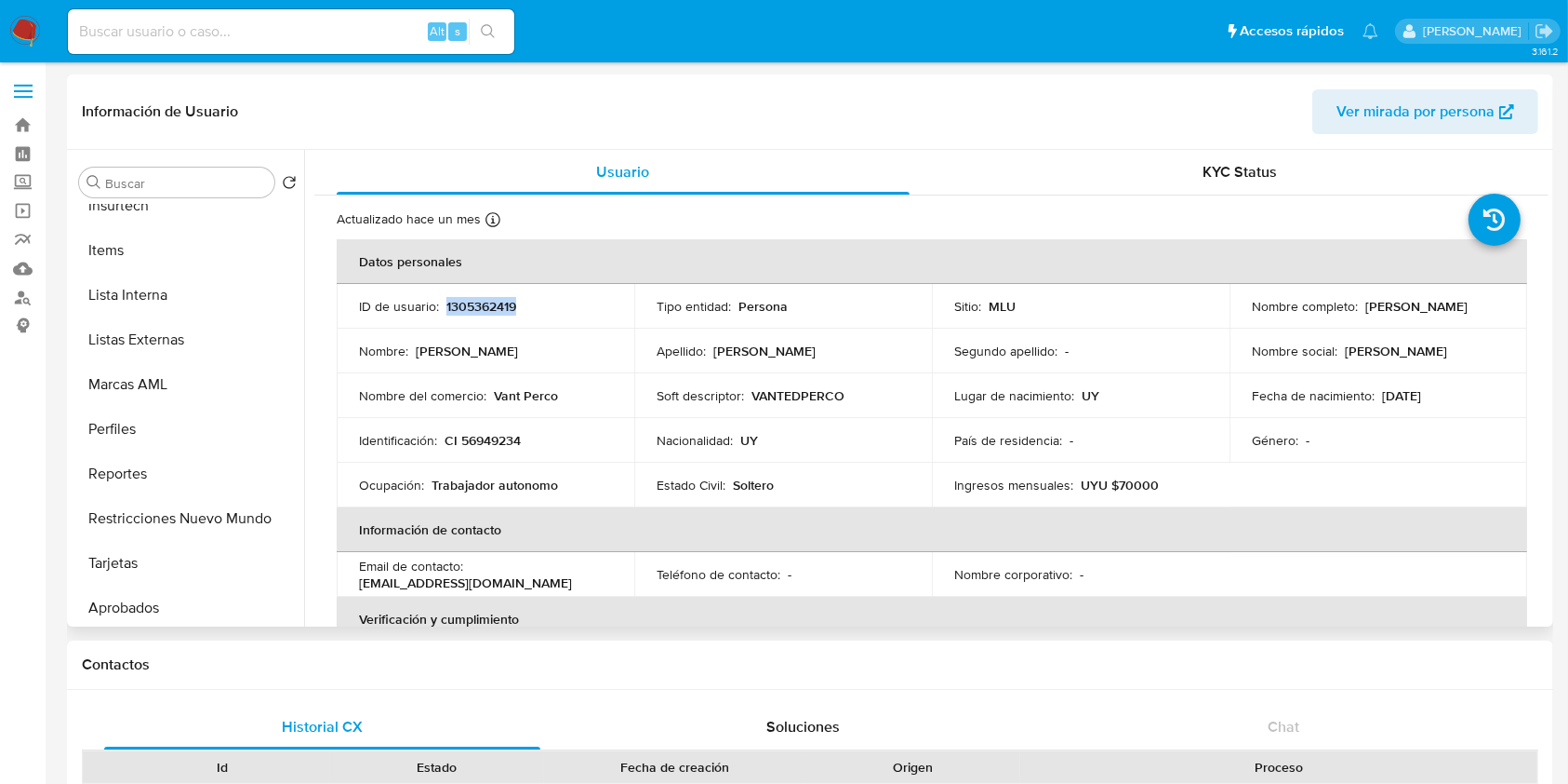
scroll to position [921, 0]
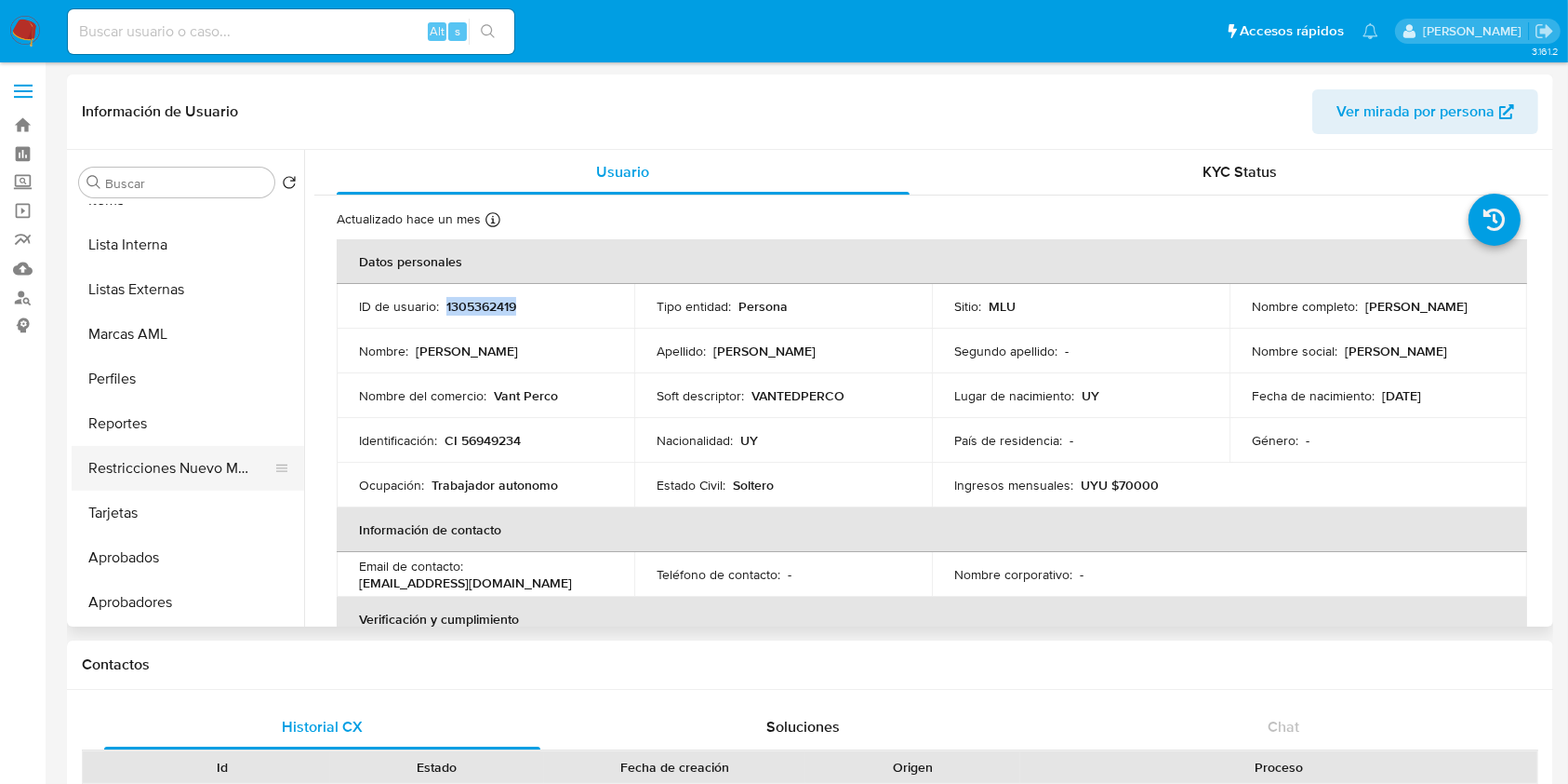
click at [196, 473] on button "Restricciones Nuevo Mundo" at bounding box center [181, 468] width 217 height 44
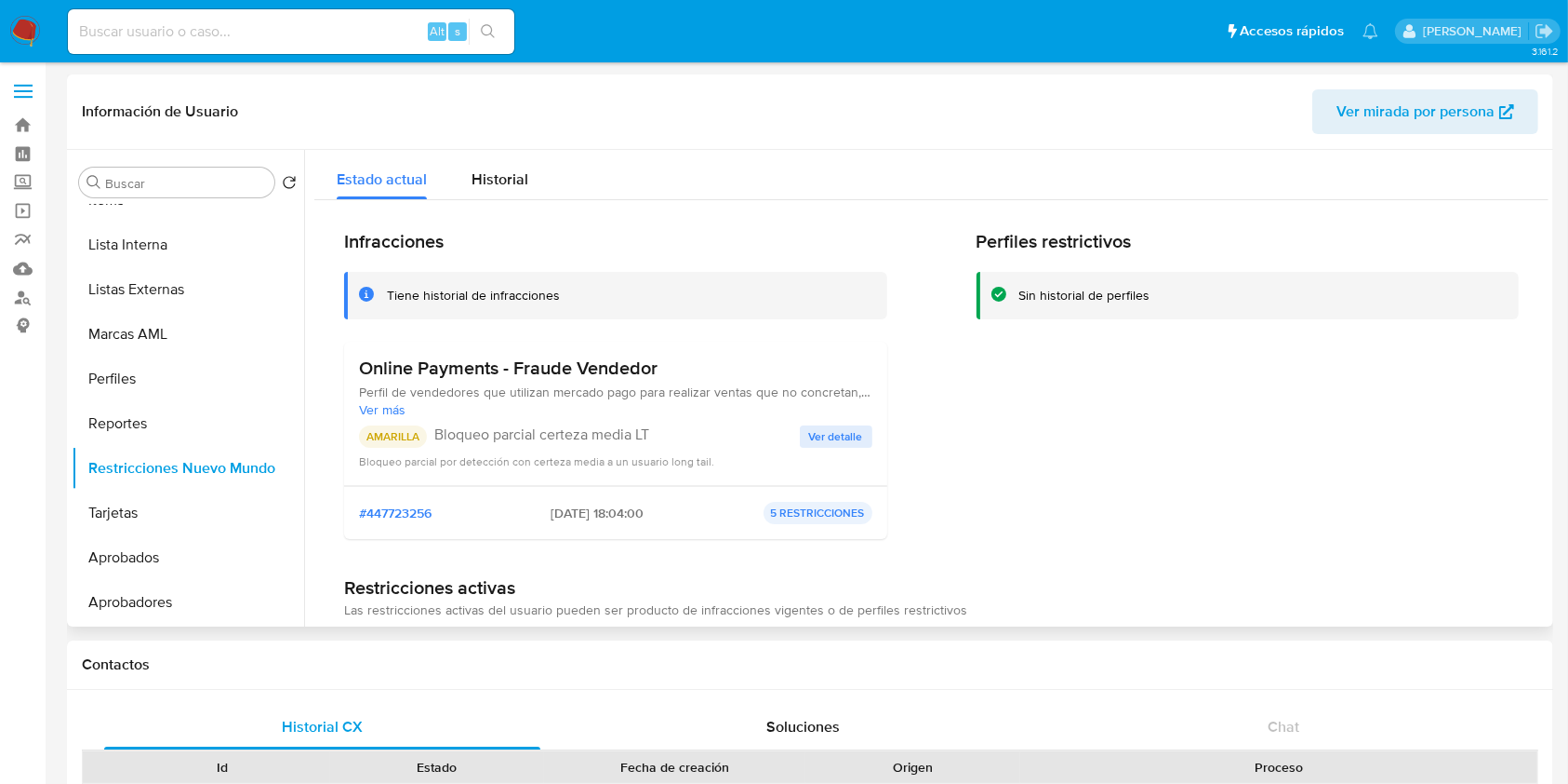
click at [824, 436] on span "Ver detalle" at bounding box center [836, 436] width 54 height 18
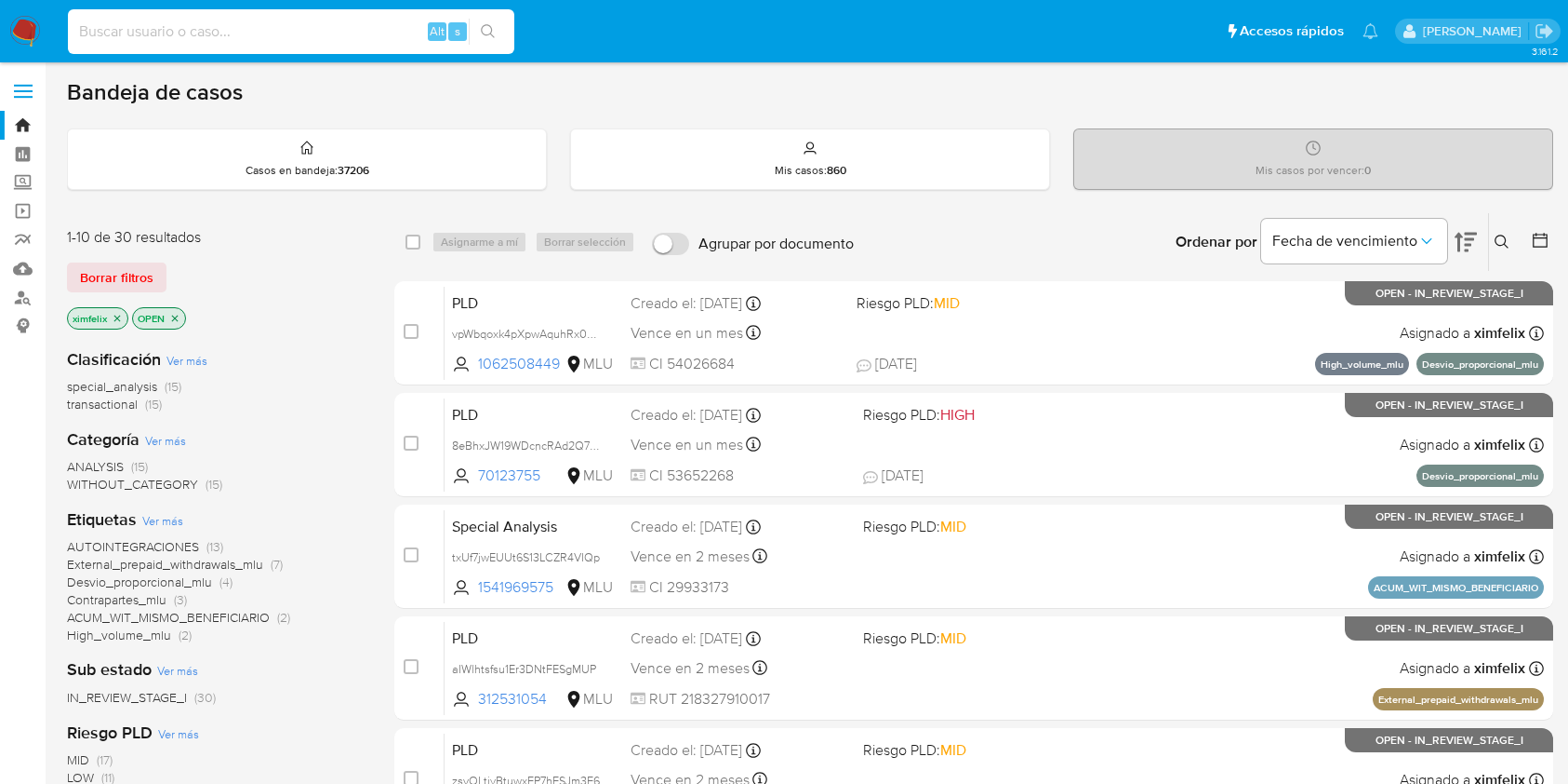
scroll to position [4, 0]
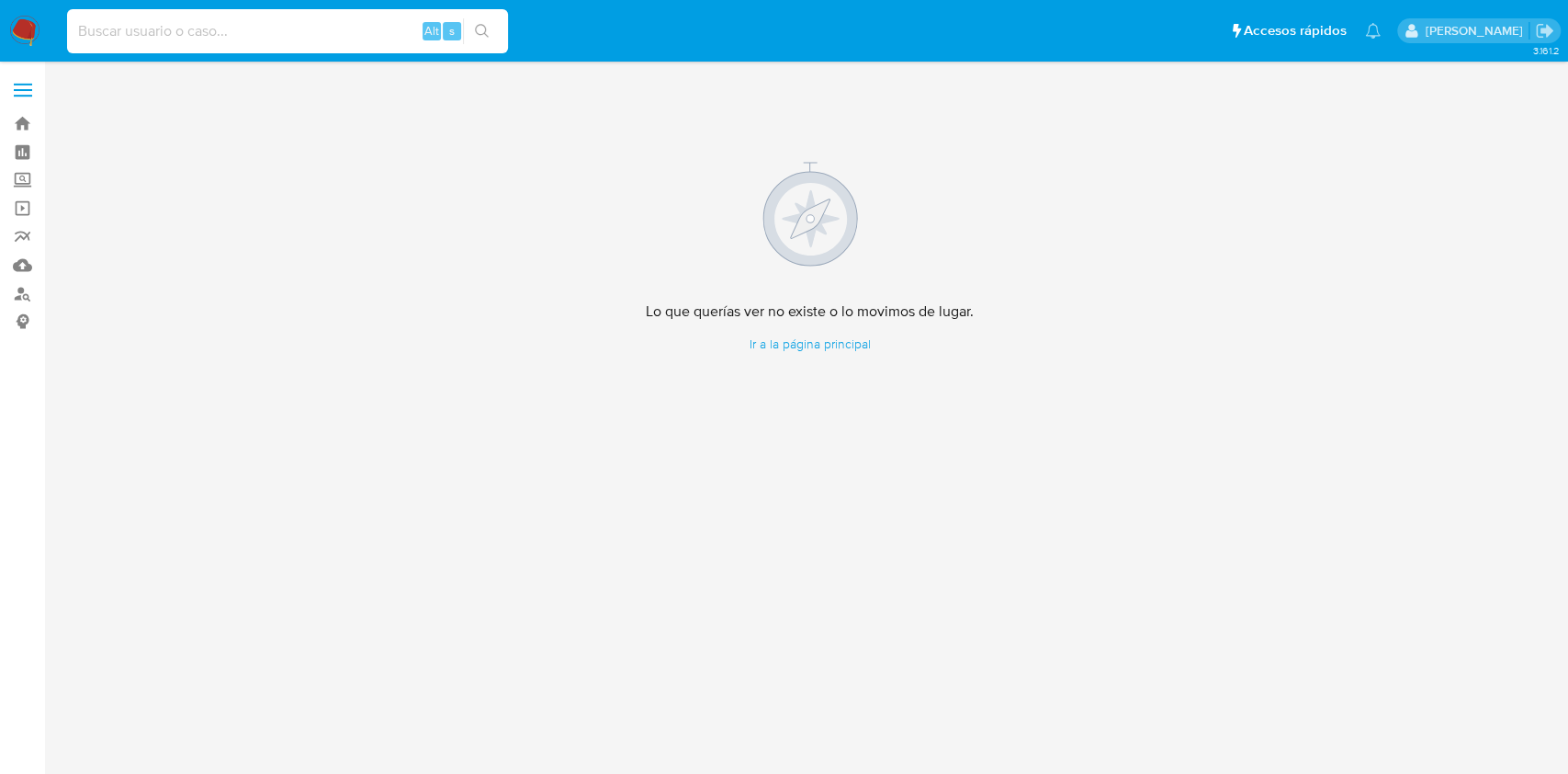
click at [327, 34] on input at bounding box center [288, 30] width 440 height 24
paste input "1305362419"
type input "1305362419"
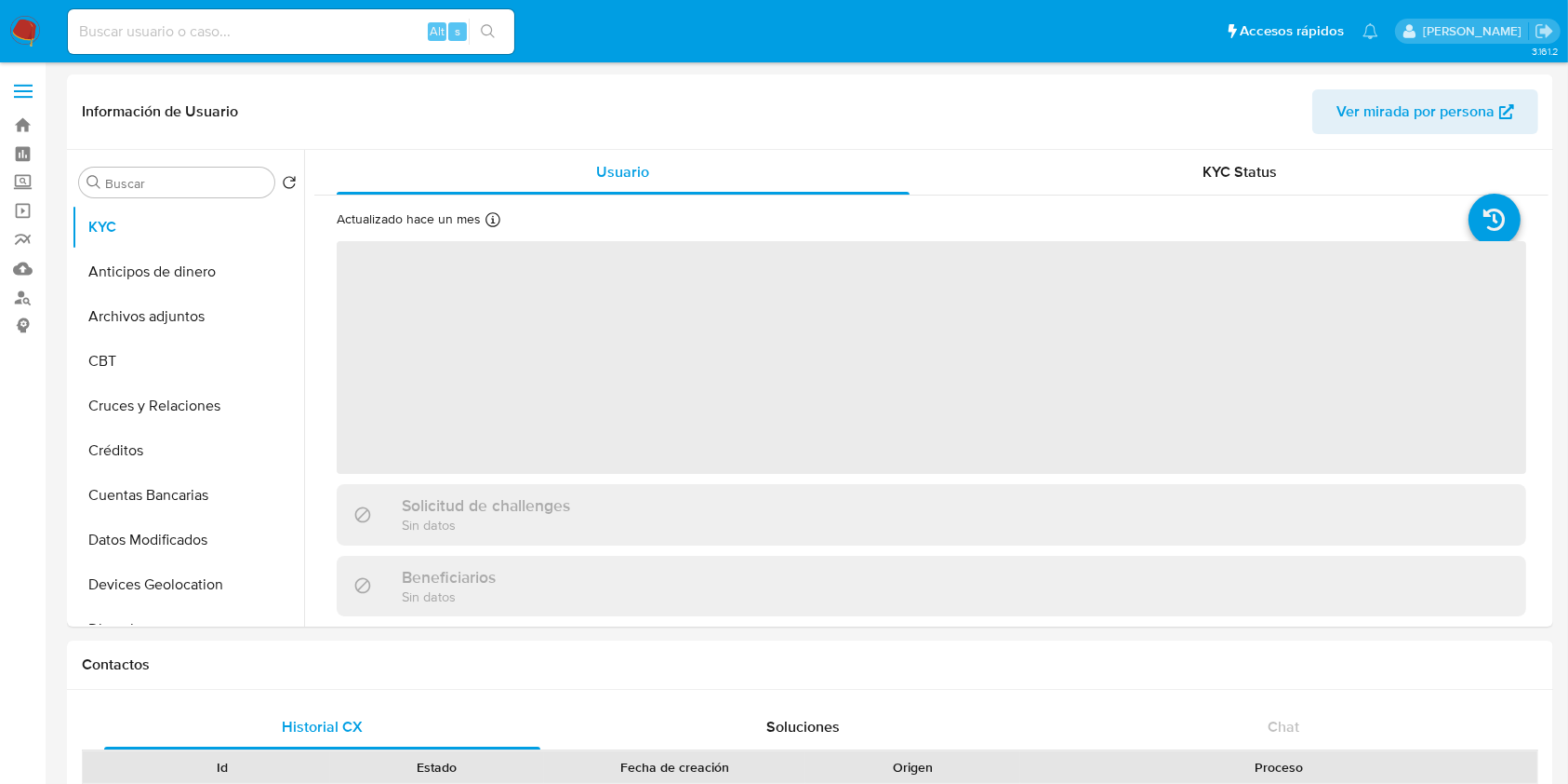
select select "10"
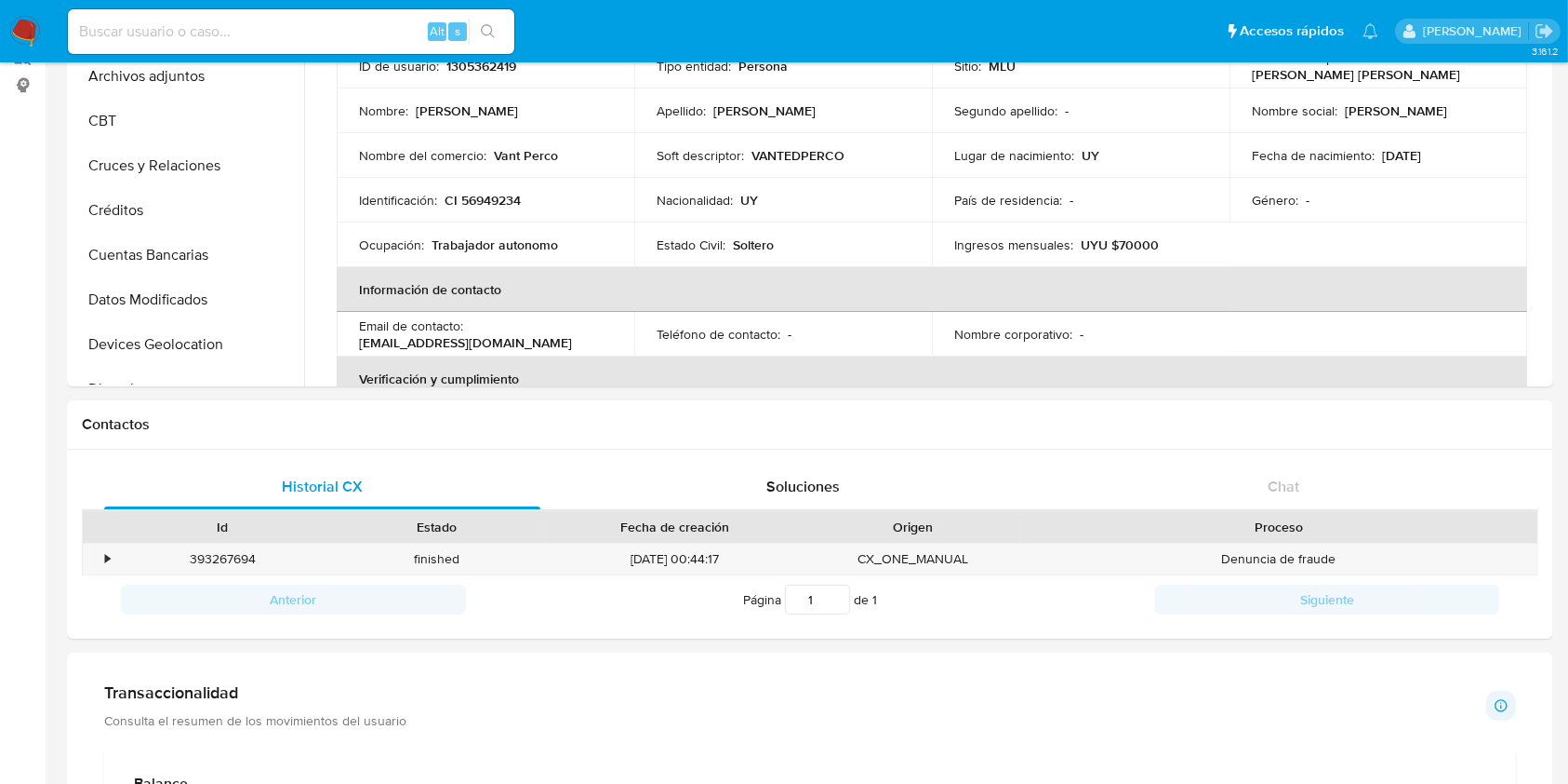
scroll to position [436, 0]
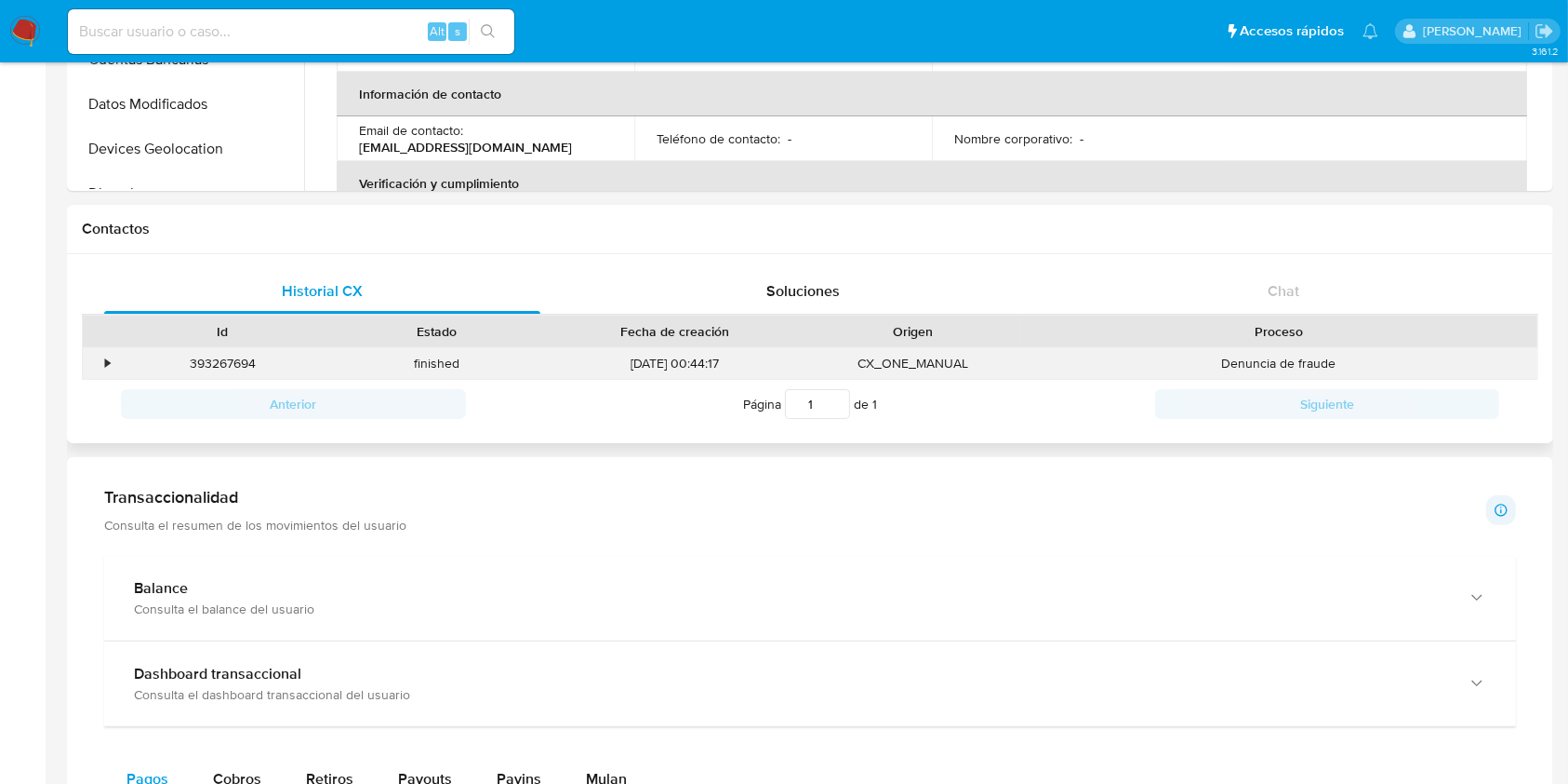
click at [111, 367] on div "•" at bounding box center [99, 364] width 33 height 31
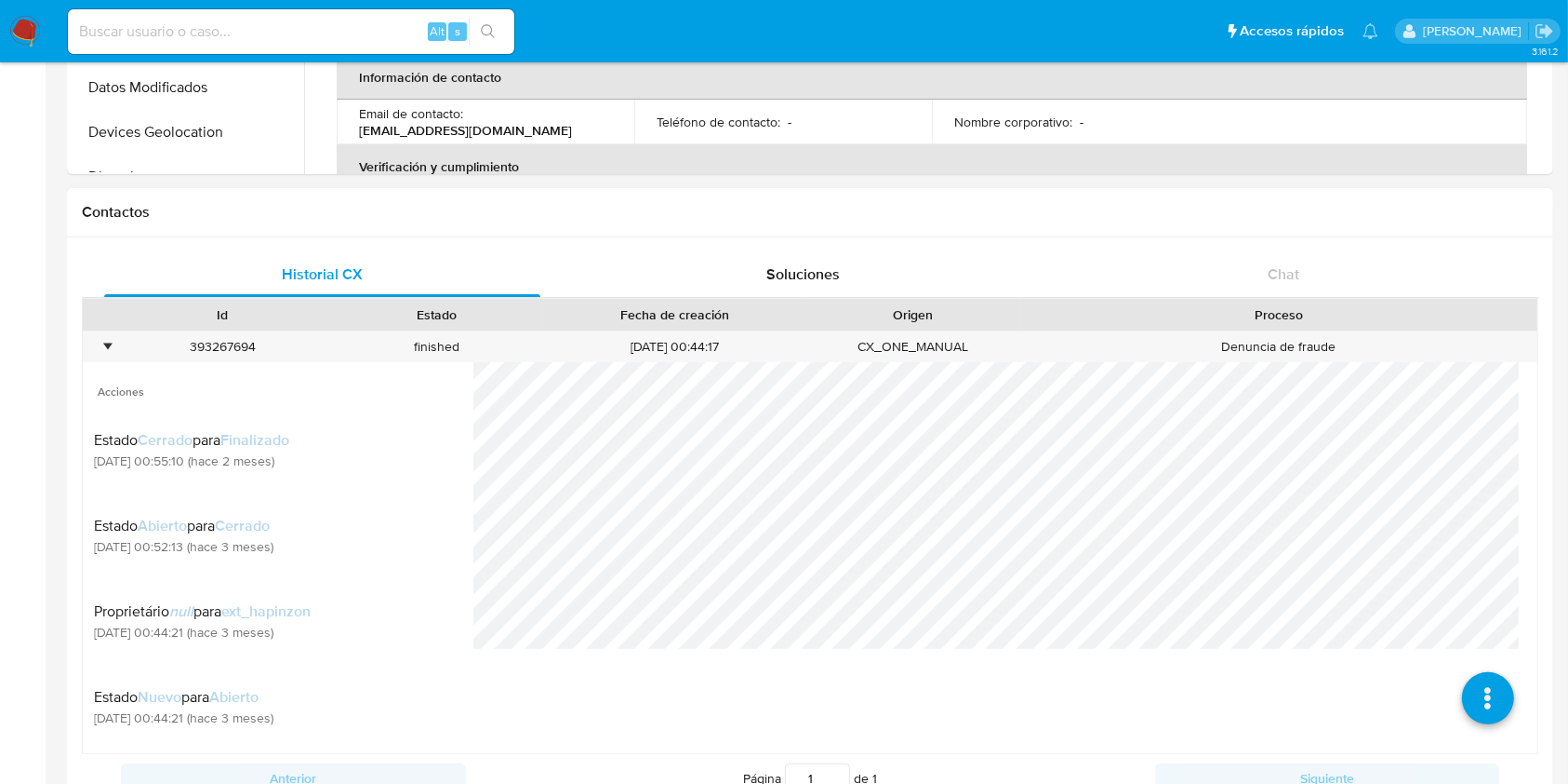
scroll to position [82, 0]
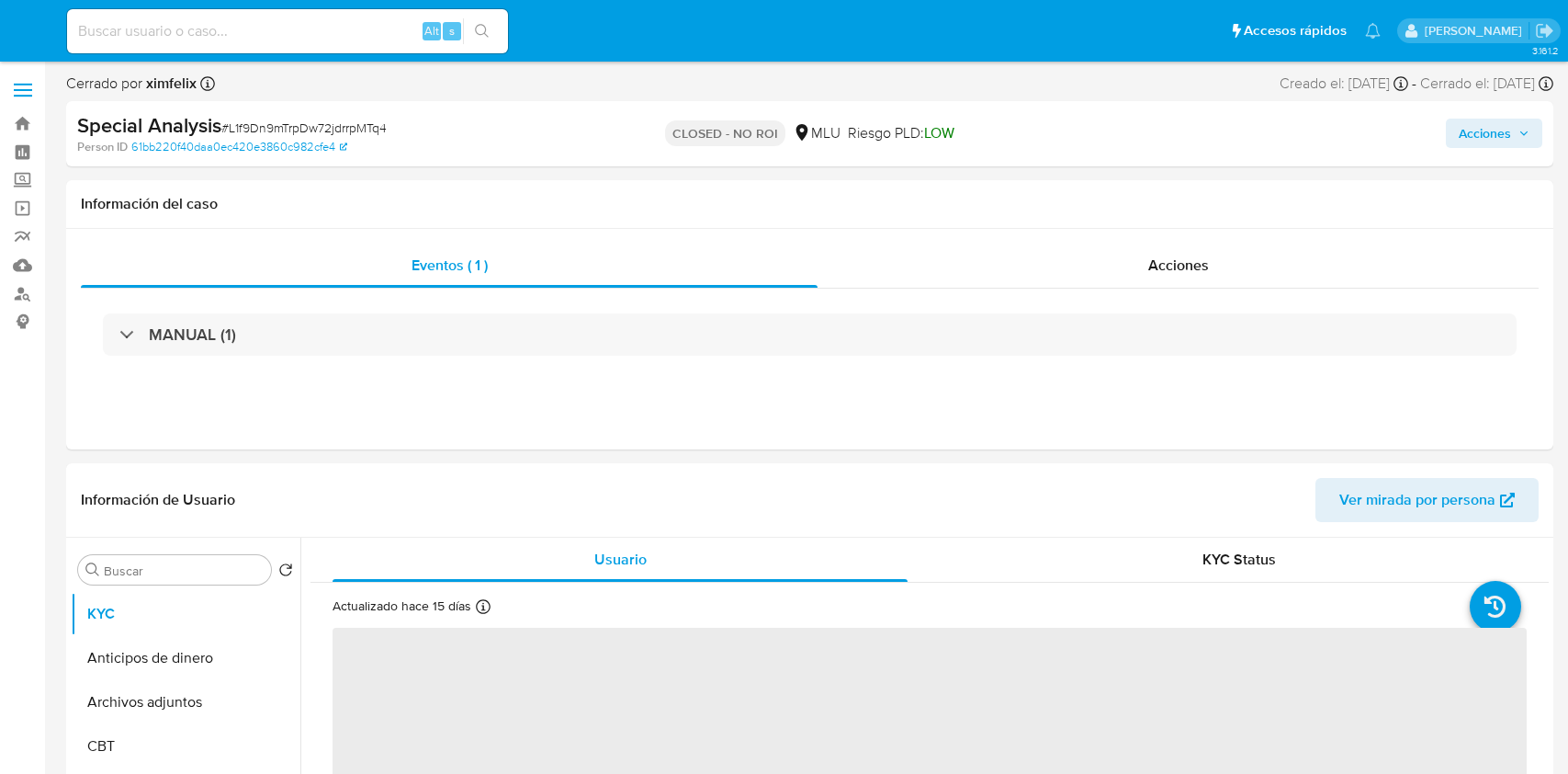
select select "10"
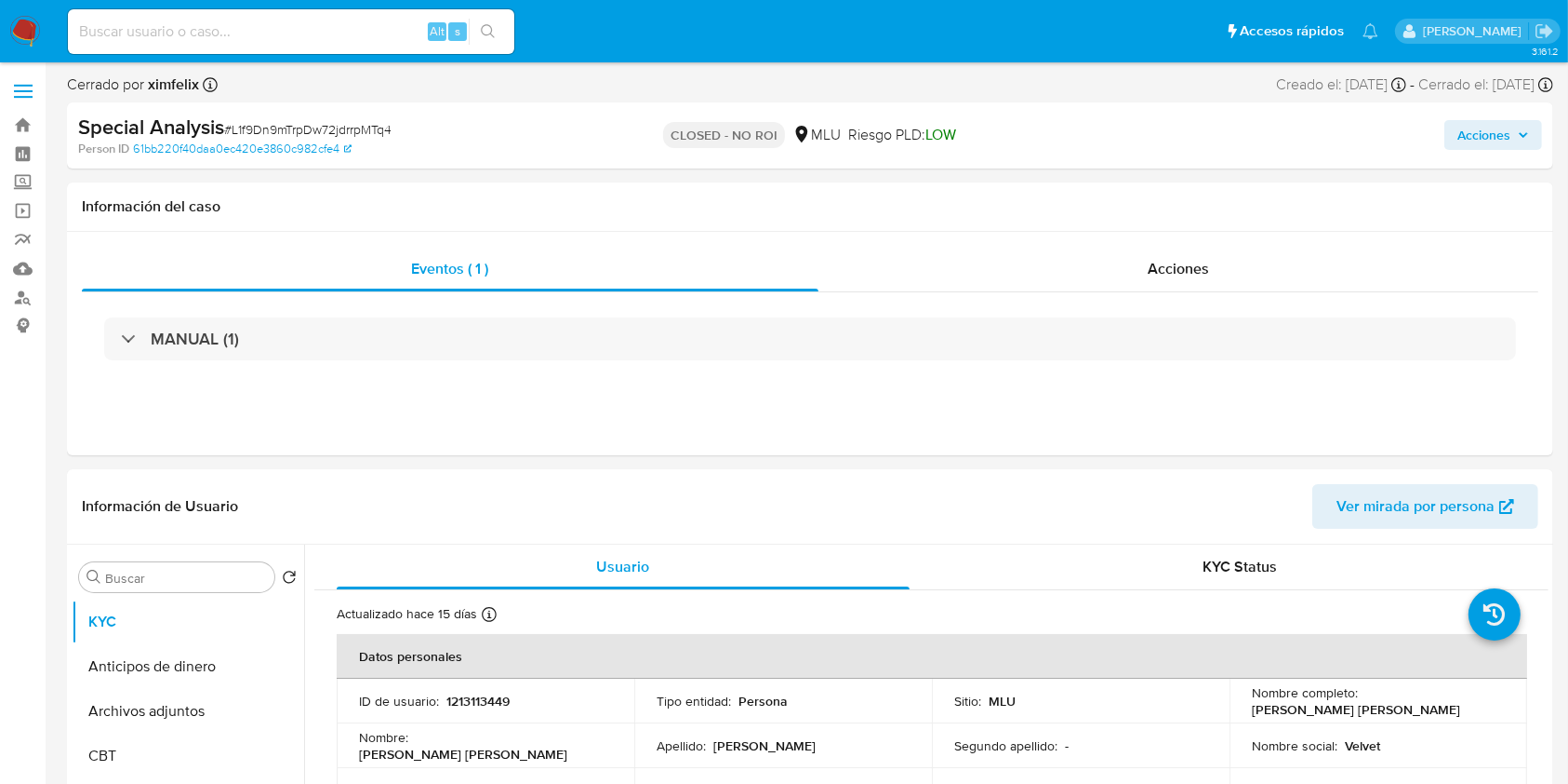
click at [243, 33] on input at bounding box center [291, 31] width 446 height 24
paste input "L1f9Dn9mTrpDw72jdrrpMTq4"
click at [292, 38] on input "L1f9Dn9mTrpDw72jdrrpMTq4" at bounding box center [291, 31] width 446 height 24
click at [269, 34] on input "L1f9Dn9mTrpDw72jdrrpMTq4" at bounding box center [291, 31] width 446 height 24
click at [223, 34] on input "L1f9Dn9mTrpDw72jdrrpMTq4" at bounding box center [291, 31] width 446 height 24
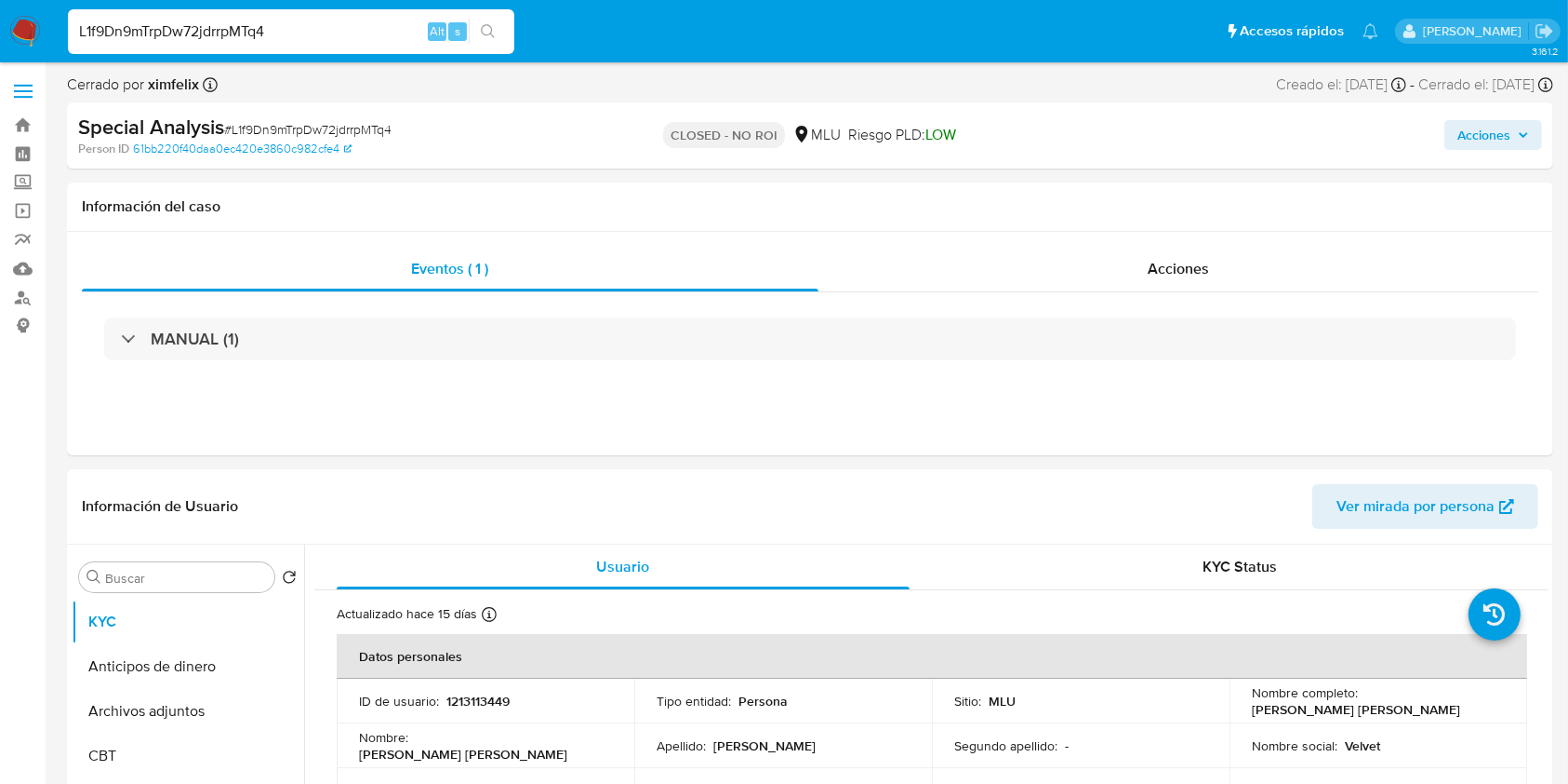
click at [223, 34] on input "L1f9Dn9mTrpDw72jdrrpMTq4" at bounding box center [291, 31] width 446 height 24
paste input "OAS9GC9XDa1W4imF8maBcLe6"
type input "OAS9GC9XDa1W4imF8maBcLe6"
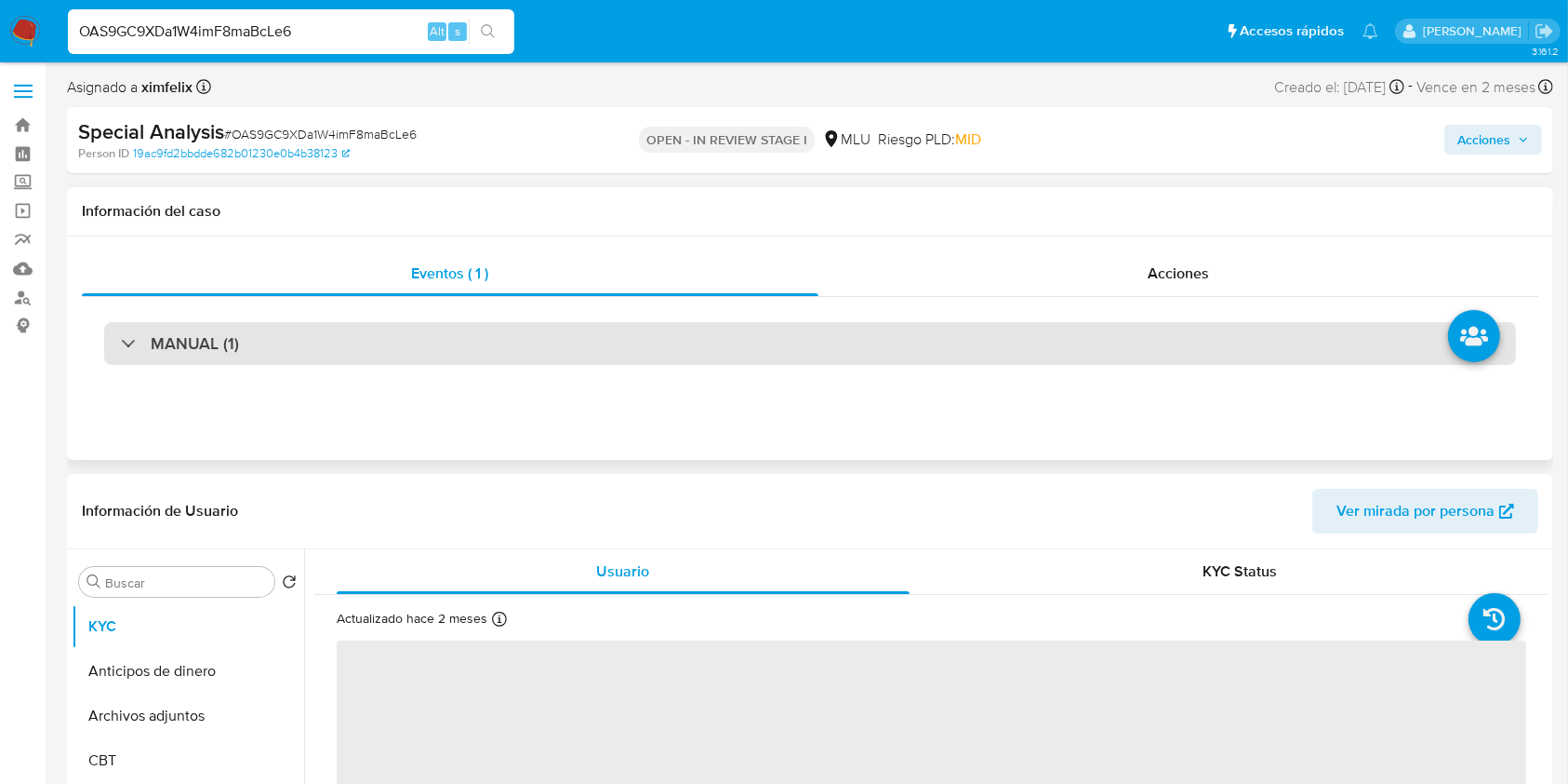
select select "10"
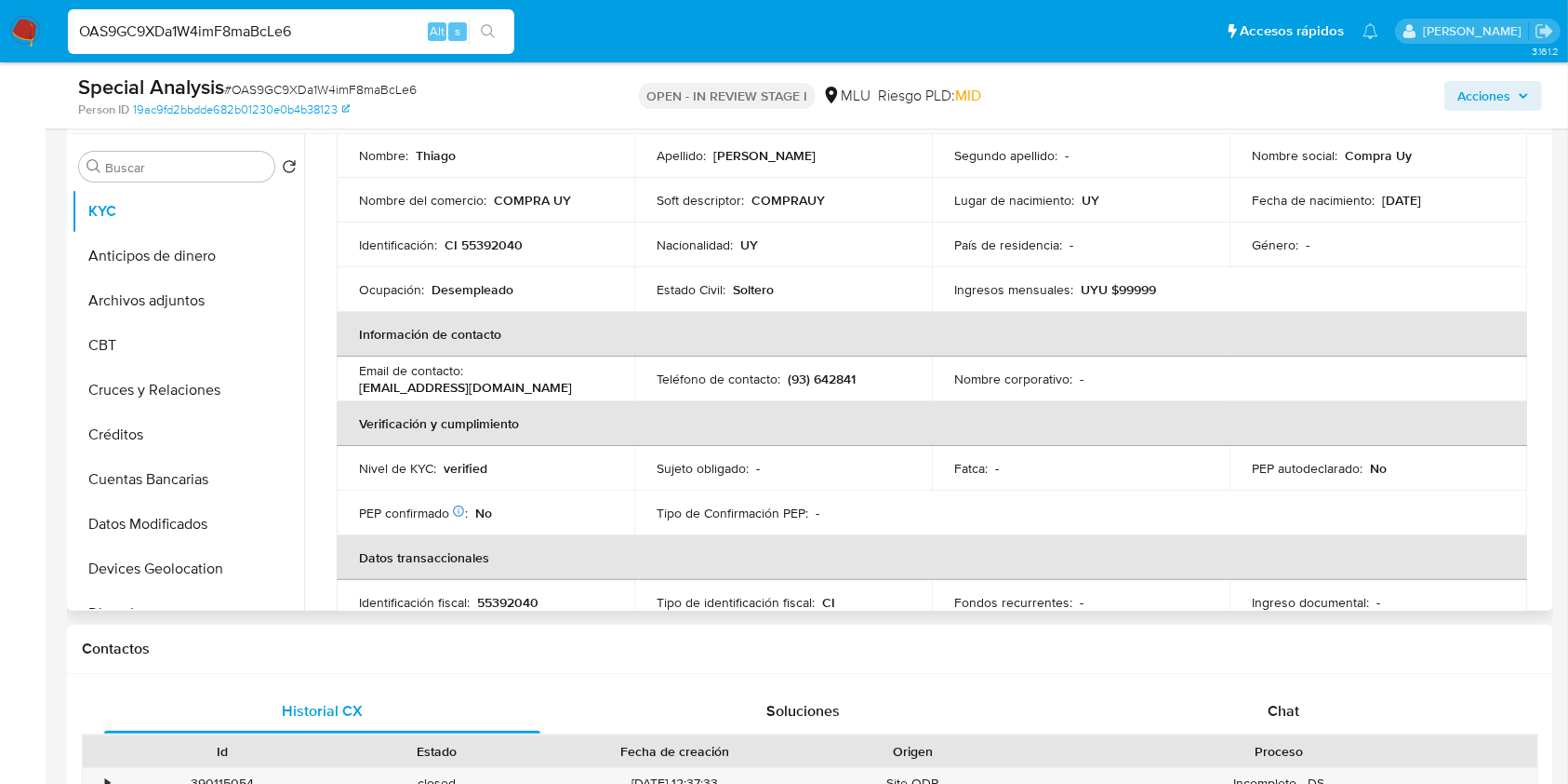
scroll to position [168, 0]
